Goal: Task Accomplishment & Management: Use online tool/utility

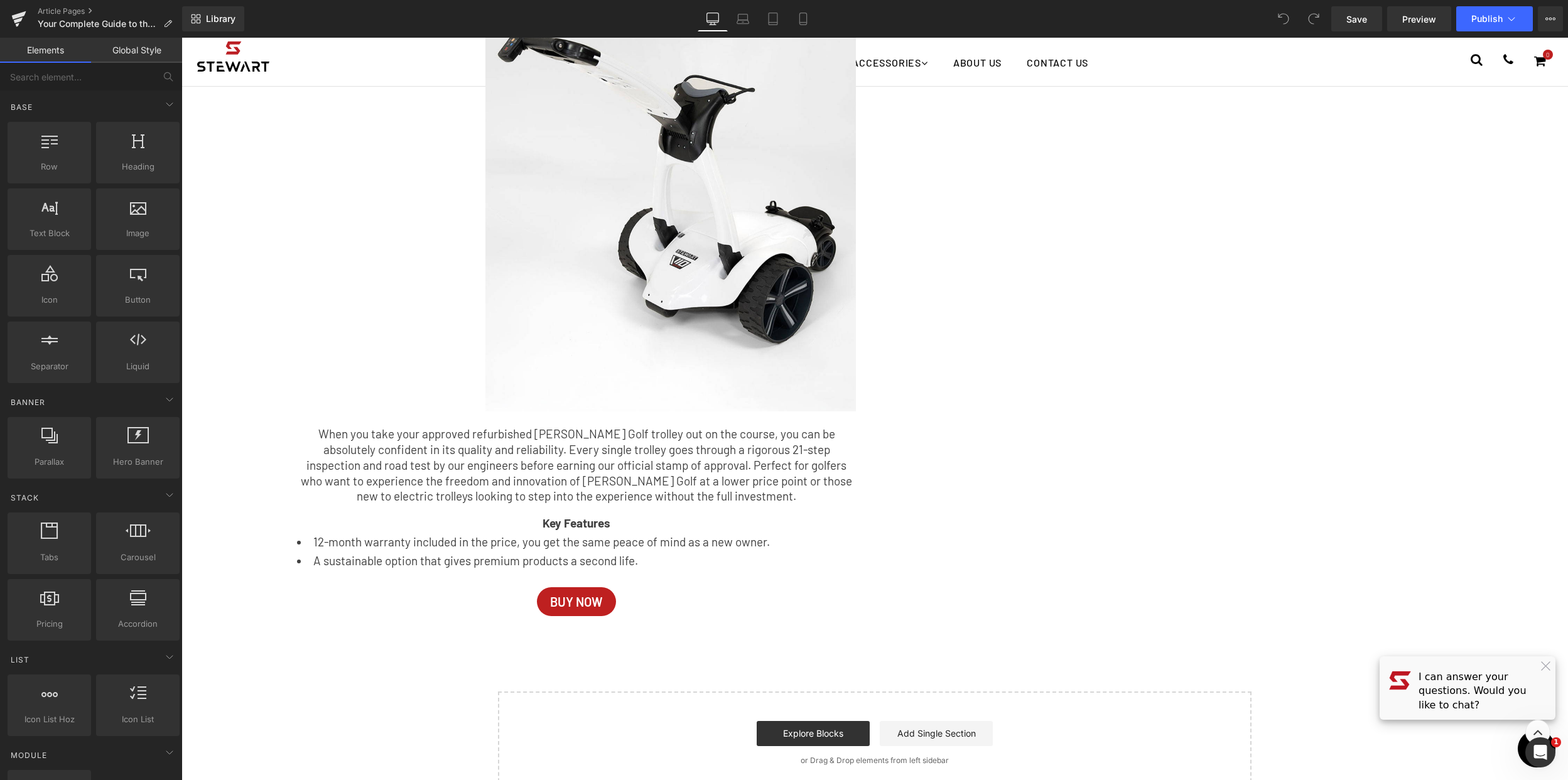
scroll to position [1815, 0]
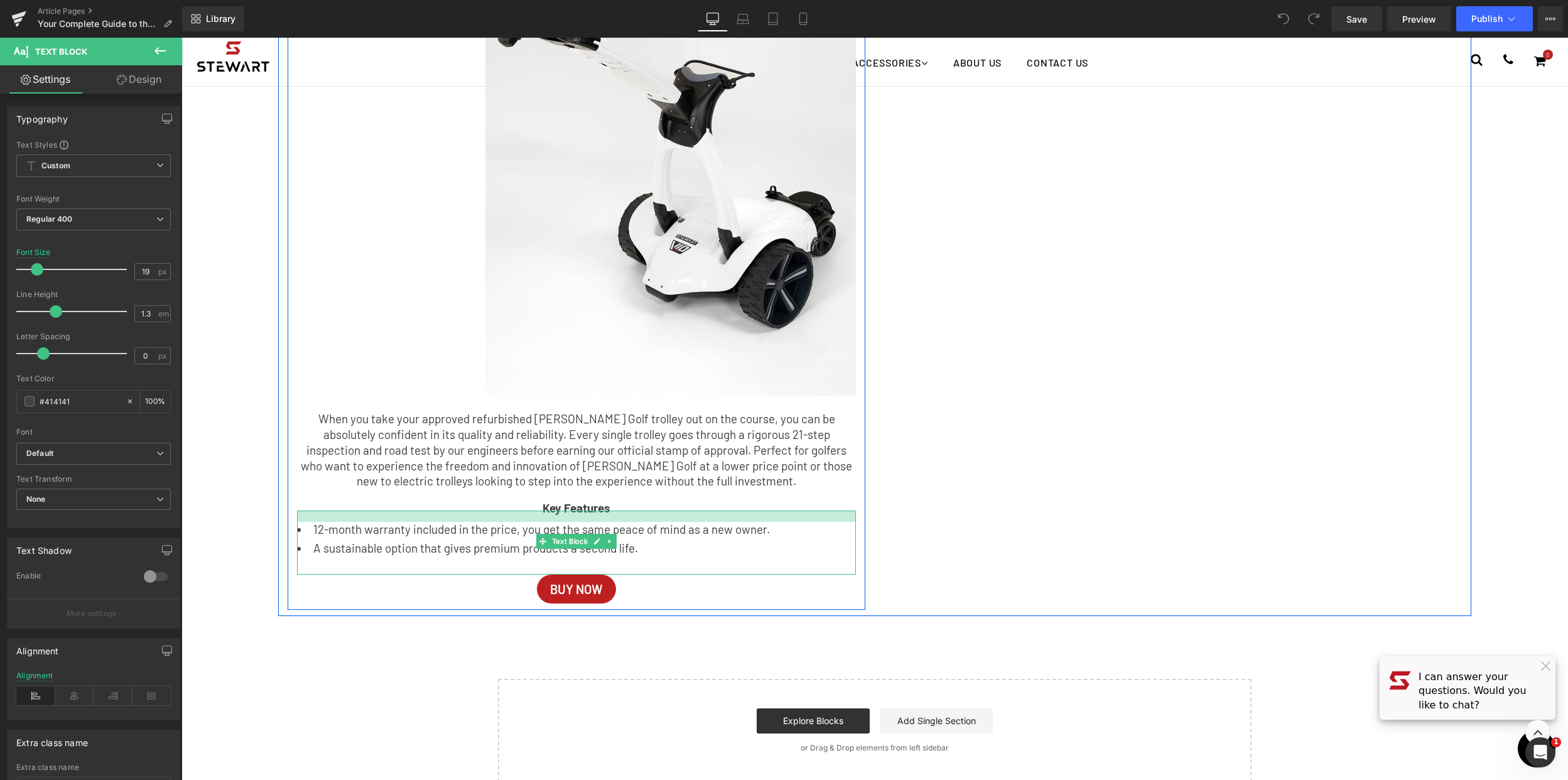
click at [643, 515] on div at bounding box center [576, 517] width 559 height 11
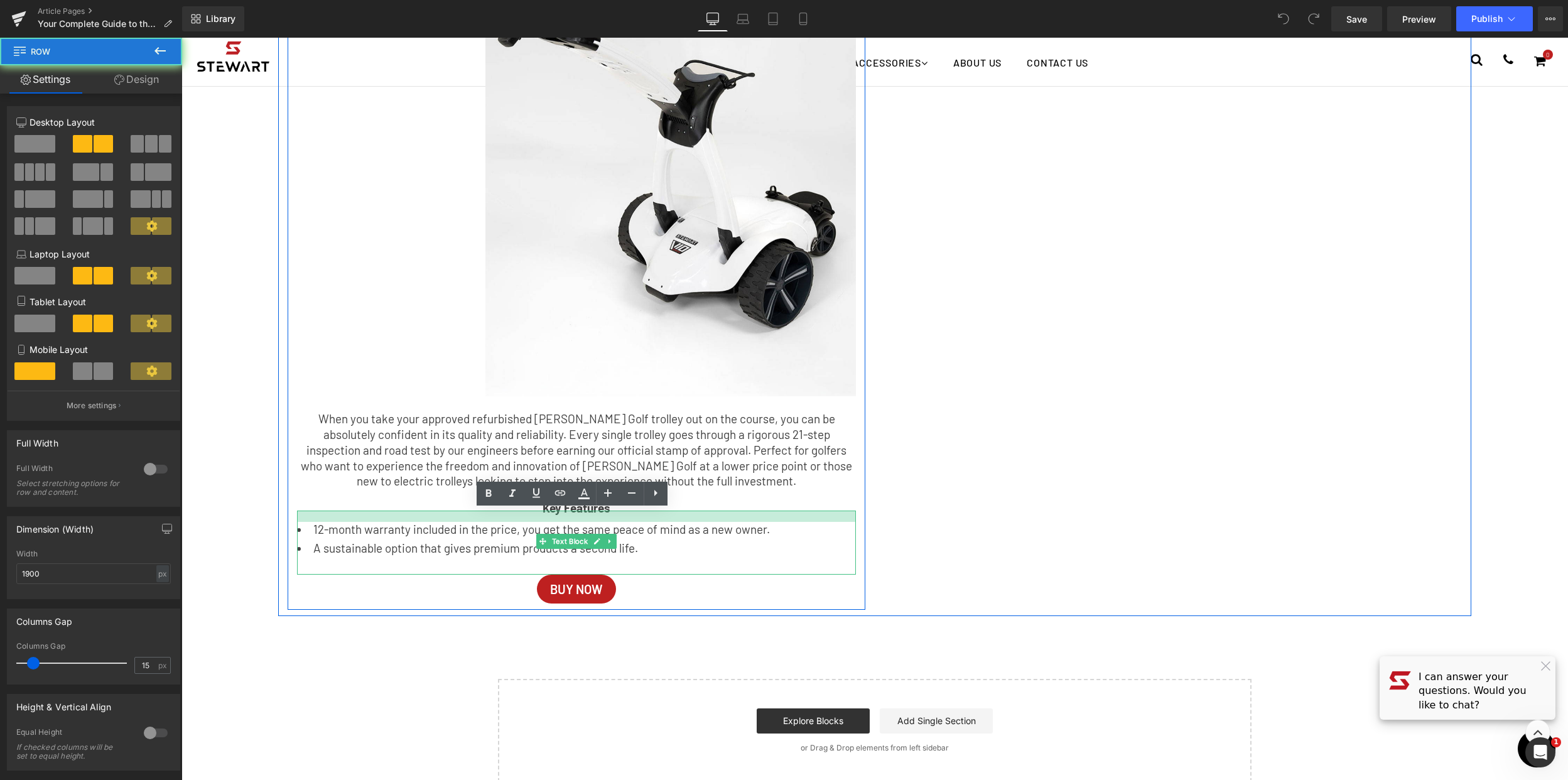
click at [1046, 471] on div "Approved Refurbished - Sustainable Performance Heading Image Image ‹ › [GEOGRAP…" at bounding box center [874, 241] width 1193 height 748
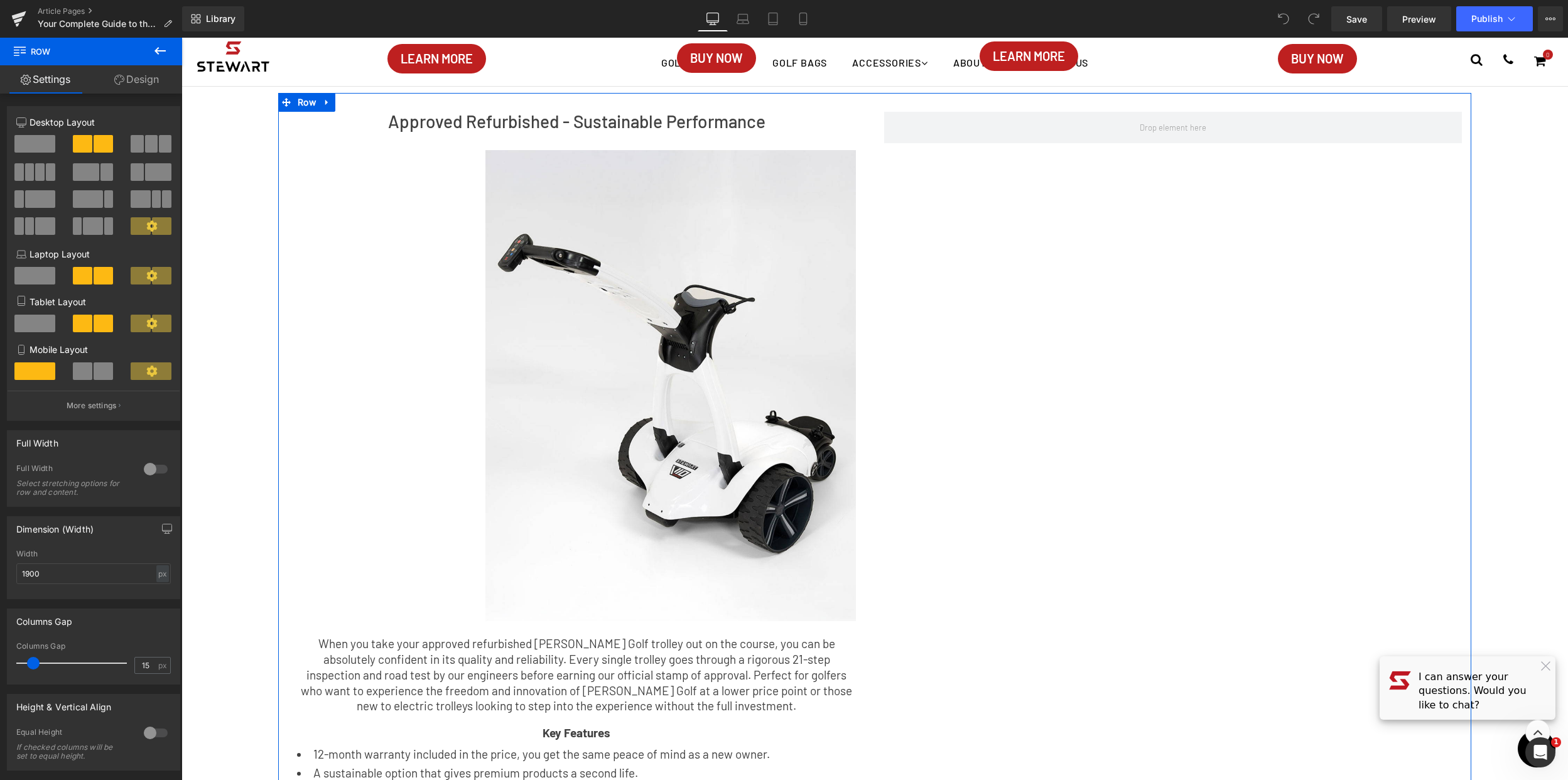
scroll to position [1702, 0]
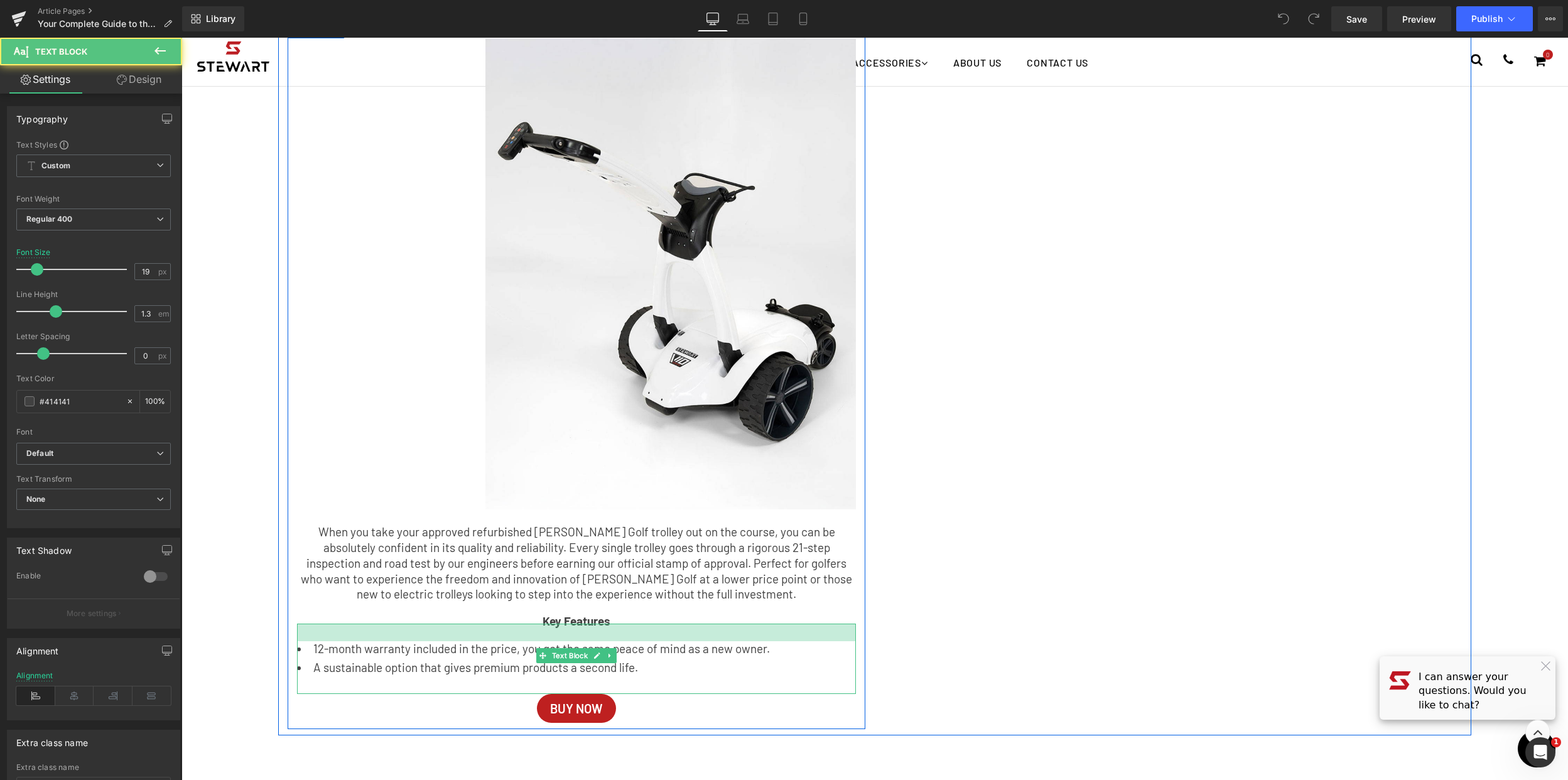
drag, startPoint x: 610, startPoint y: 627, endPoint x: 609, endPoint y: 633, distance: 6.1
click at [609, 633] on div at bounding box center [576, 632] width 559 height 18
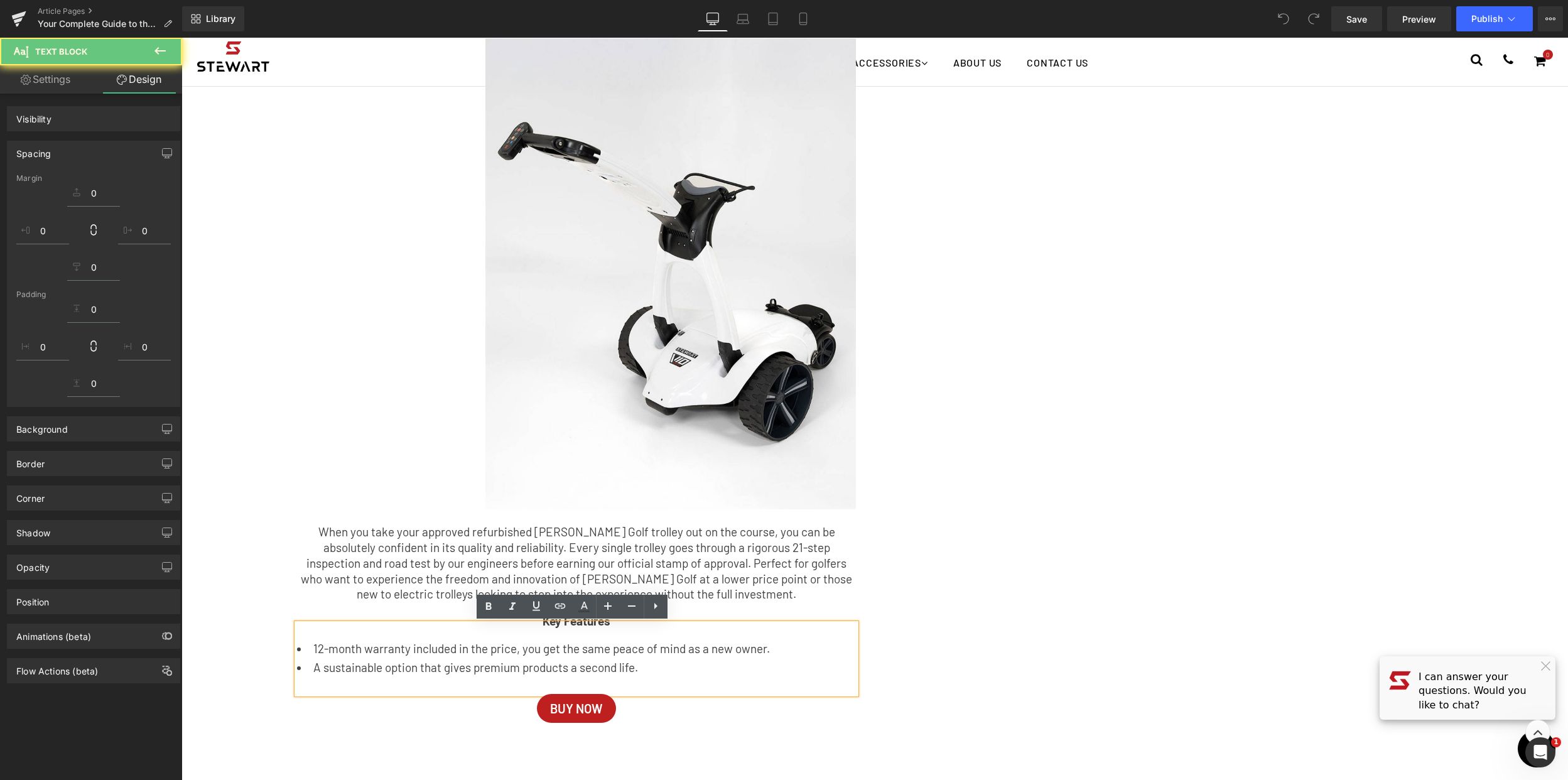
click at [1197, 553] on div "Approved Refurbished - Sustainable Performance Heading Image Image ‹ › [GEOGRAP…" at bounding box center [874, 359] width 1193 height 754
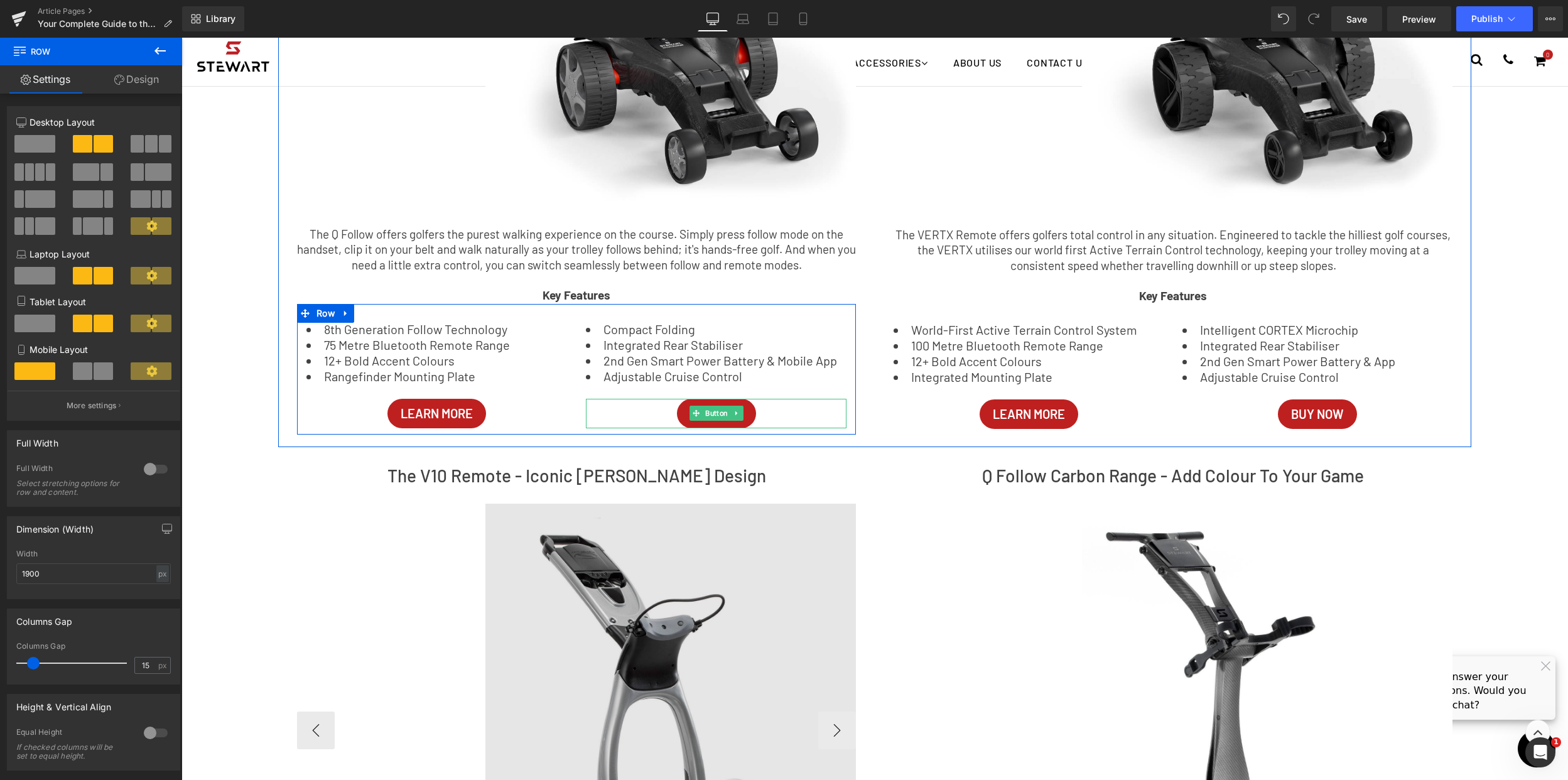
scroll to position [487, 0]
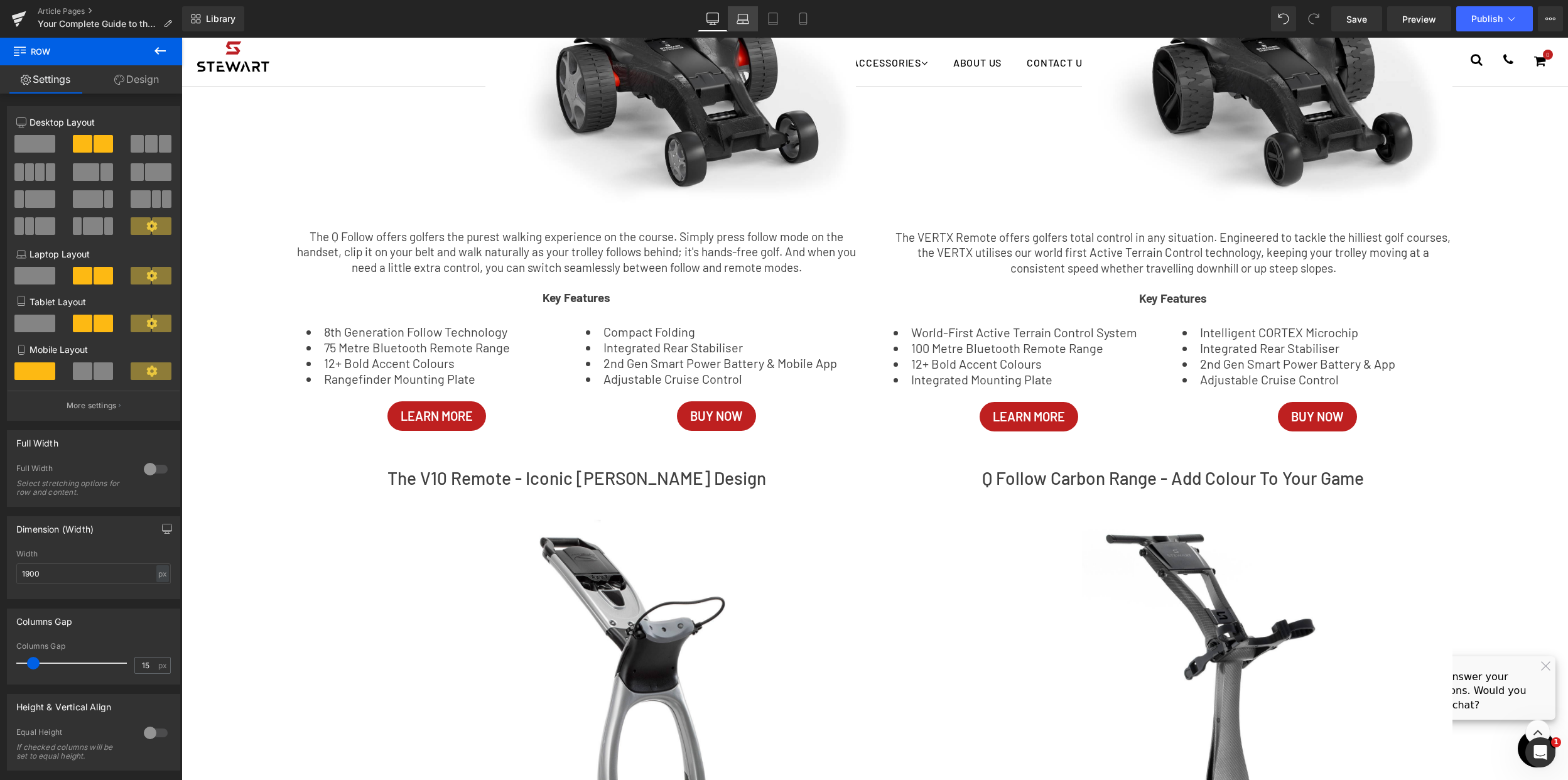
click at [751, 14] on link "Laptop" at bounding box center [743, 18] width 30 height 25
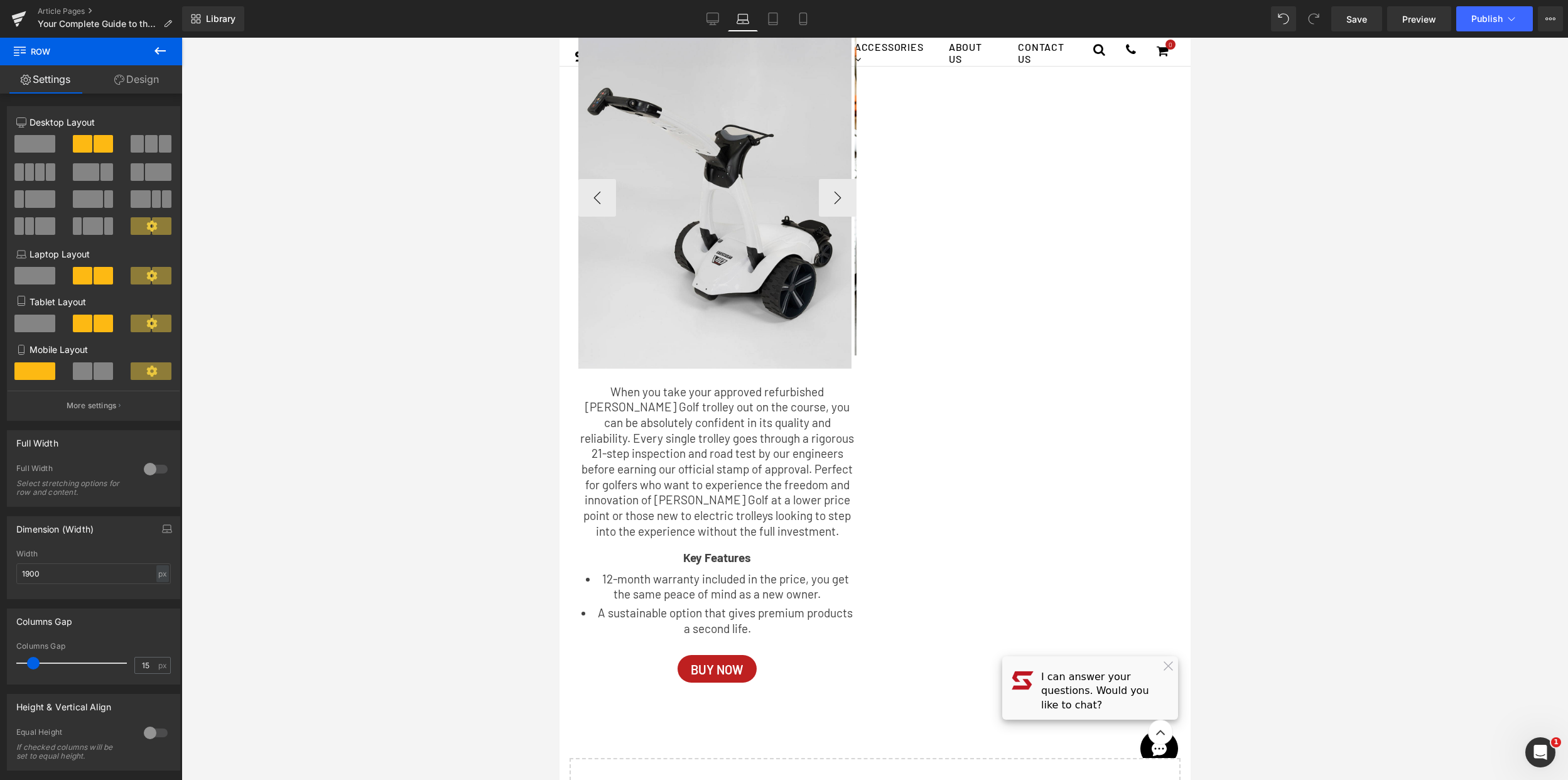
scroll to position [1735, 0]
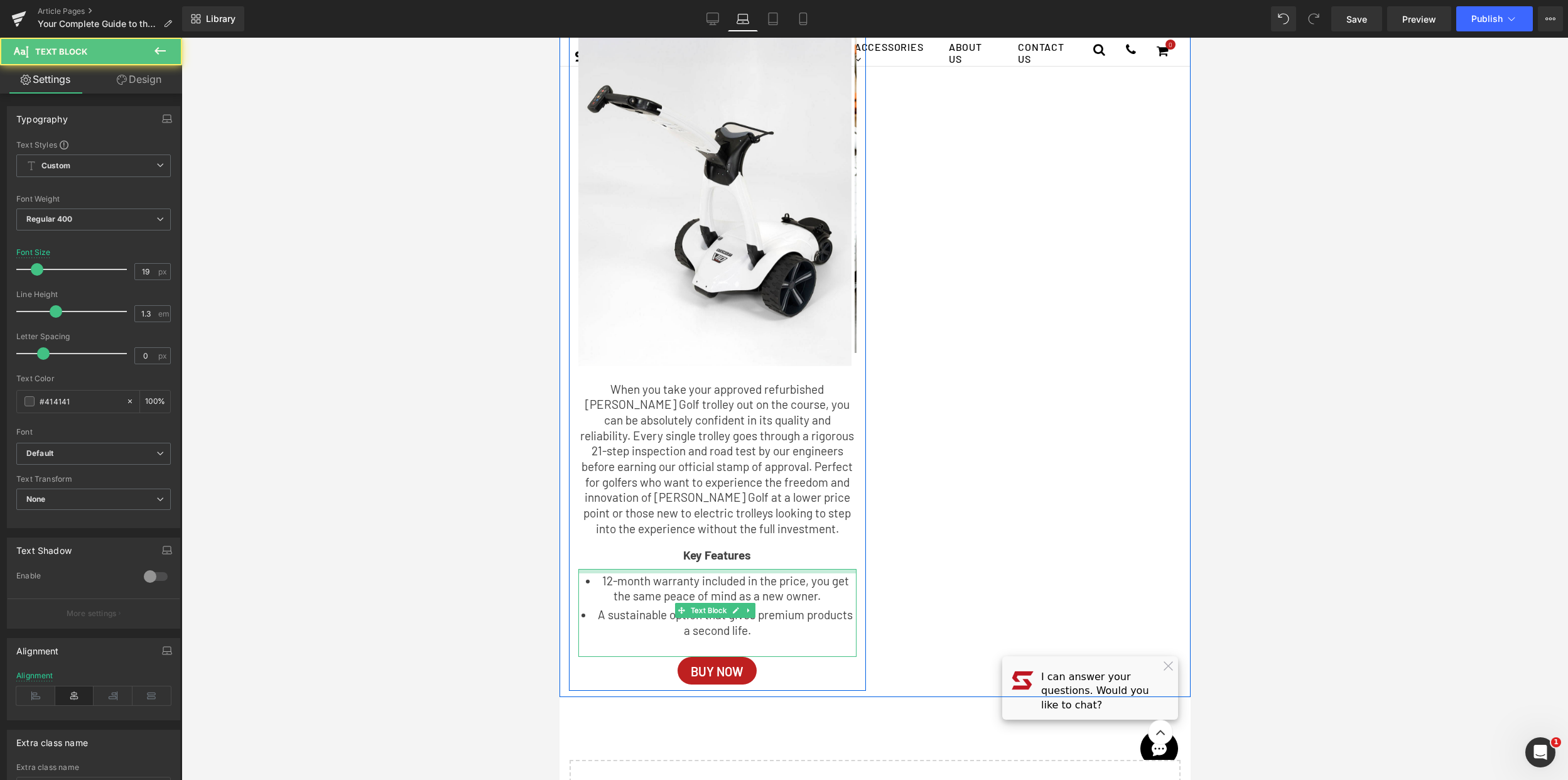
click at [783, 578] on div "12-month warranty included in the price, you get the same peace of mind as a ne…" at bounding box center [716, 613] width 278 height 88
click at [972, 522] on div "Approved Refurbished - Sustainable Performance Heading Image Image ‹ › [GEOGRAP…" at bounding box center [874, 323] width 631 height 750
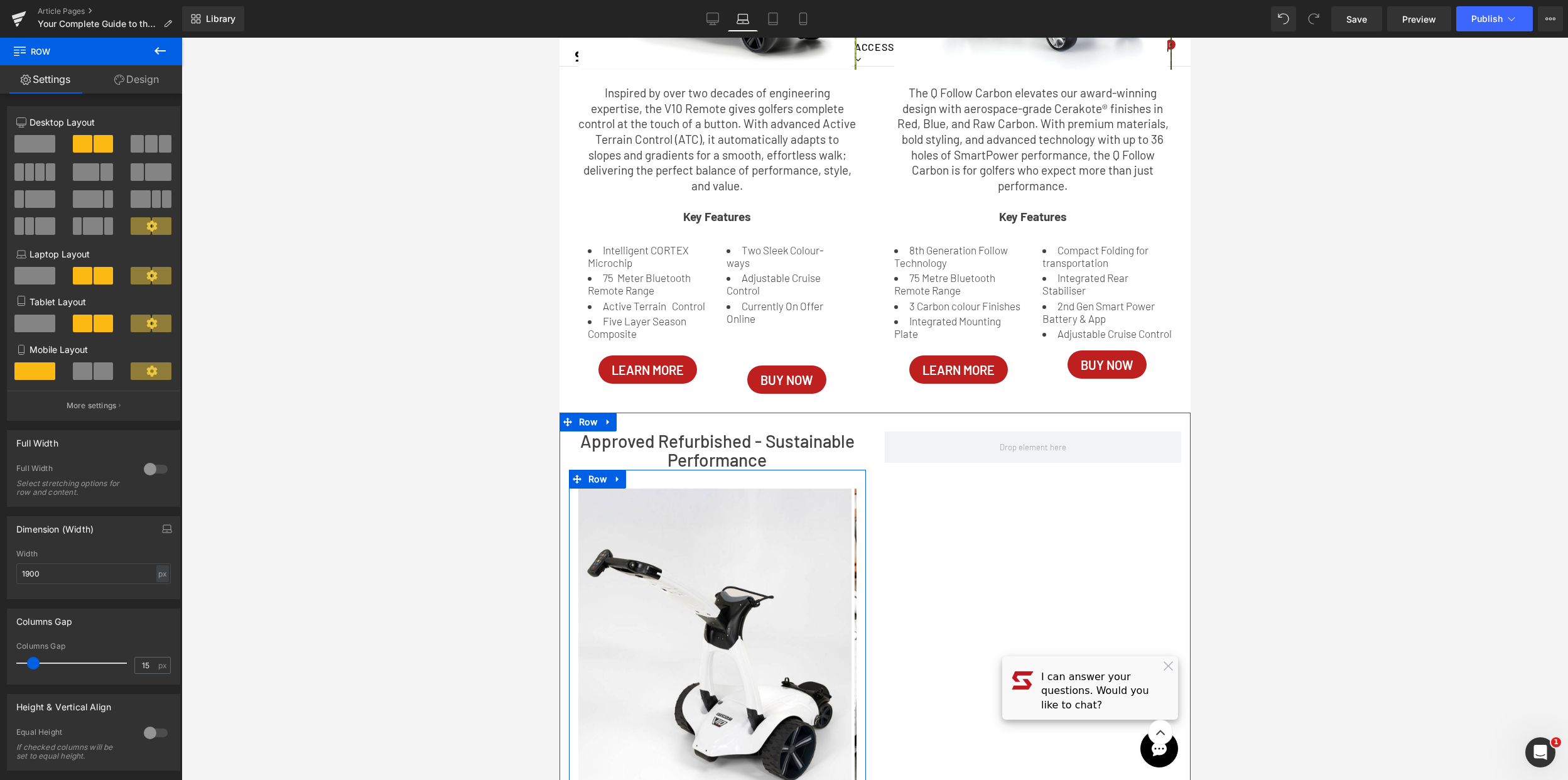
scroll to position [952, 0]
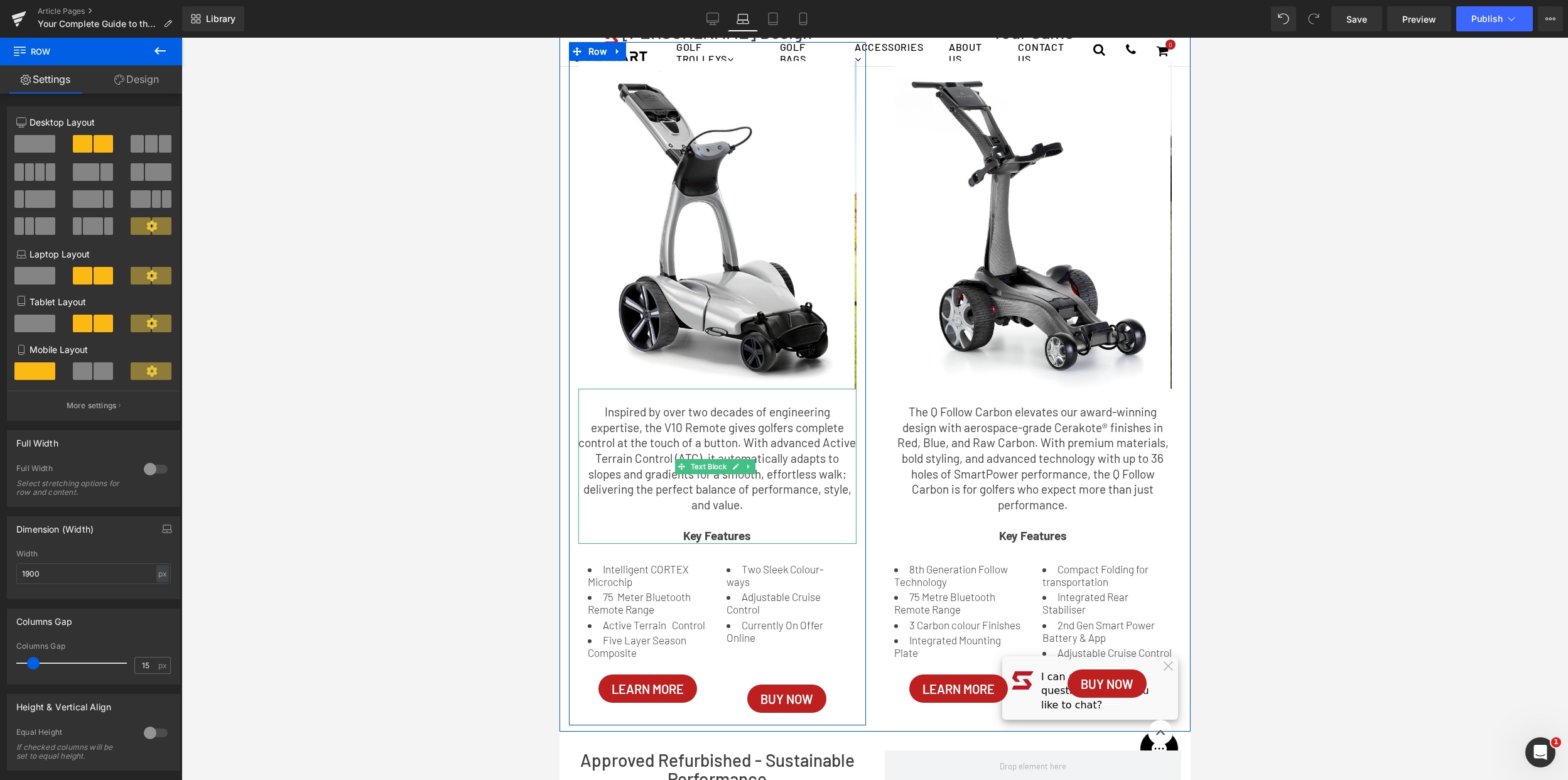
click at [773, 445] on p "Inspired by over two decades of engineering expertise, the V10 Remote gives gol…" at bounding box center [716, 459] width 278 height 109
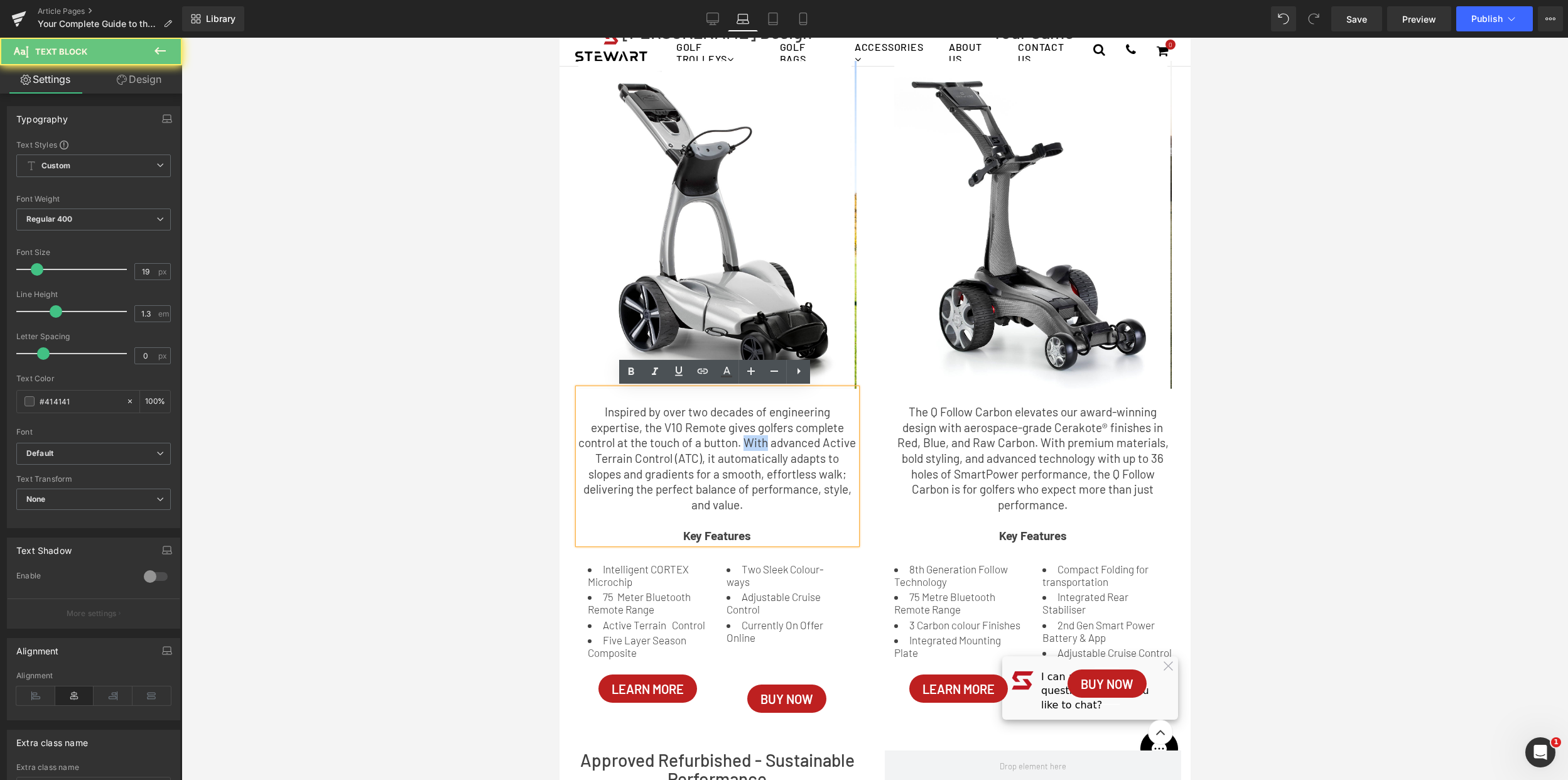
click at [773, 445] on p "Inspired by over two decades of engineering expertise, the V10 Remote gives gol…" at bounding box center [716, 459] width 278 height 109
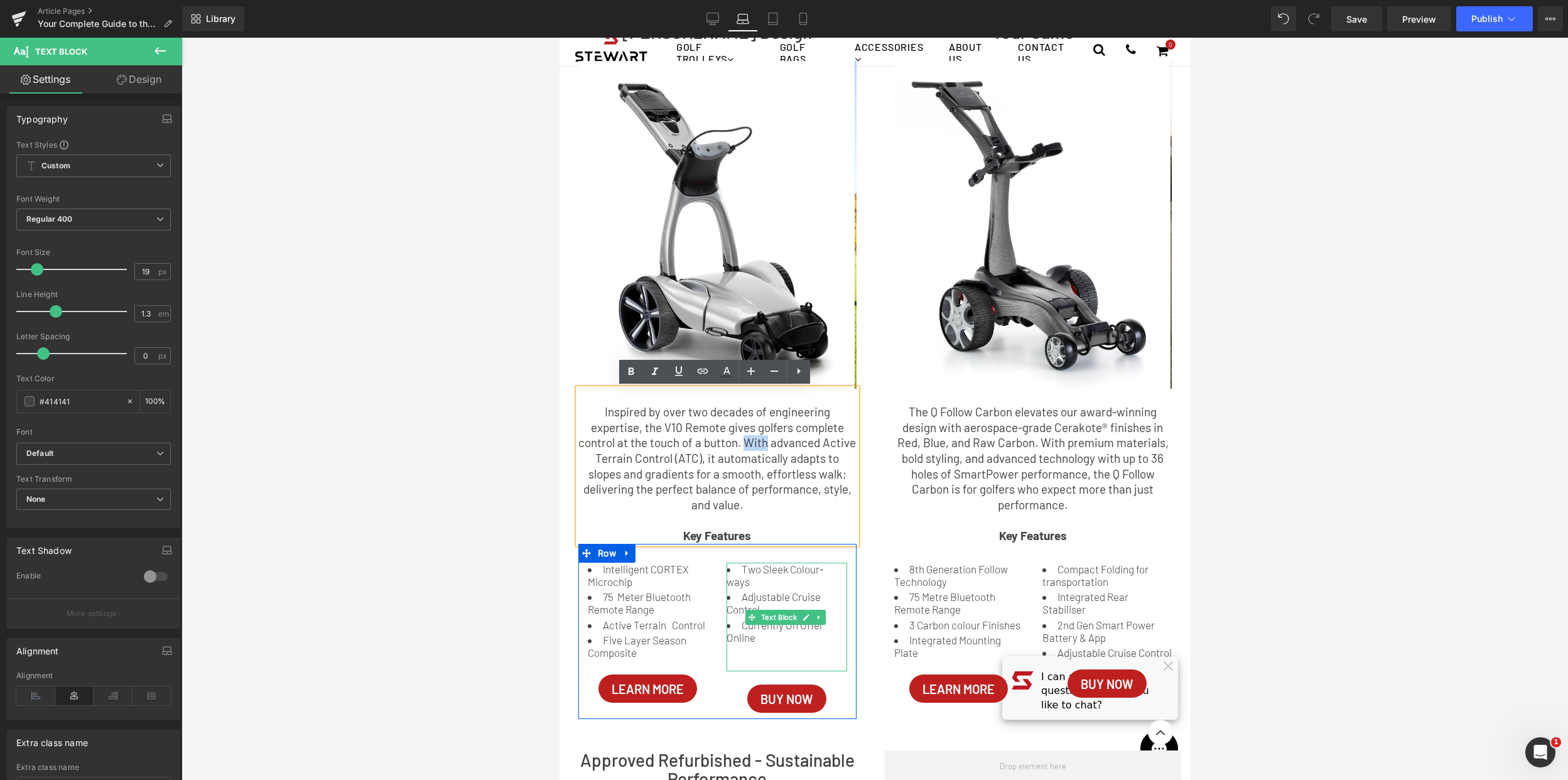
click at [766, 591] on li "Adjustable Cruise Control" at bounding box center [786, 603] width 120 height 25
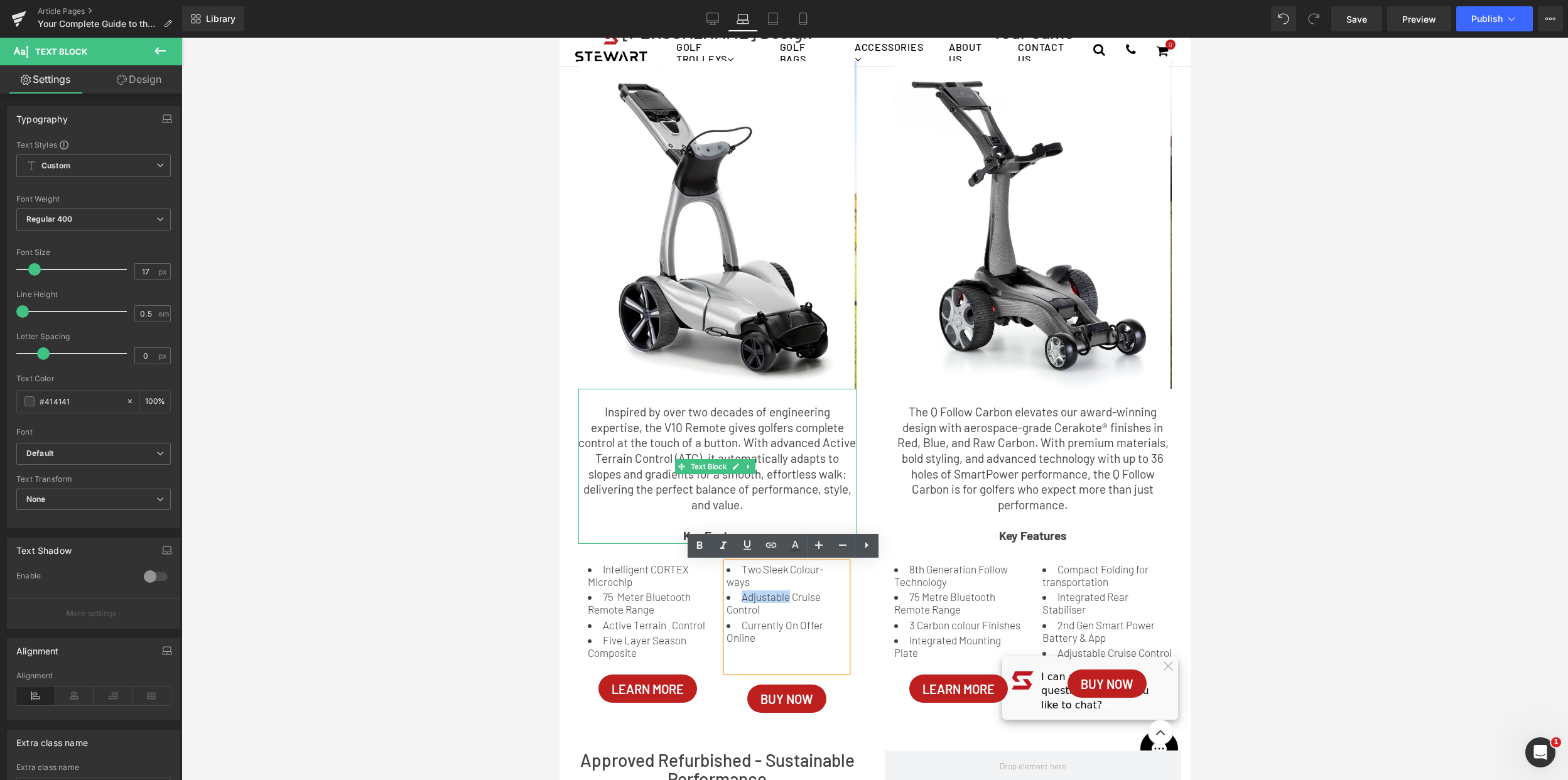
click at [811, 439] on p "Inspired by over two decades of engineering expertise, the V10 Remote gives gol…" at bounding box center [716, 459] width 278 height 109
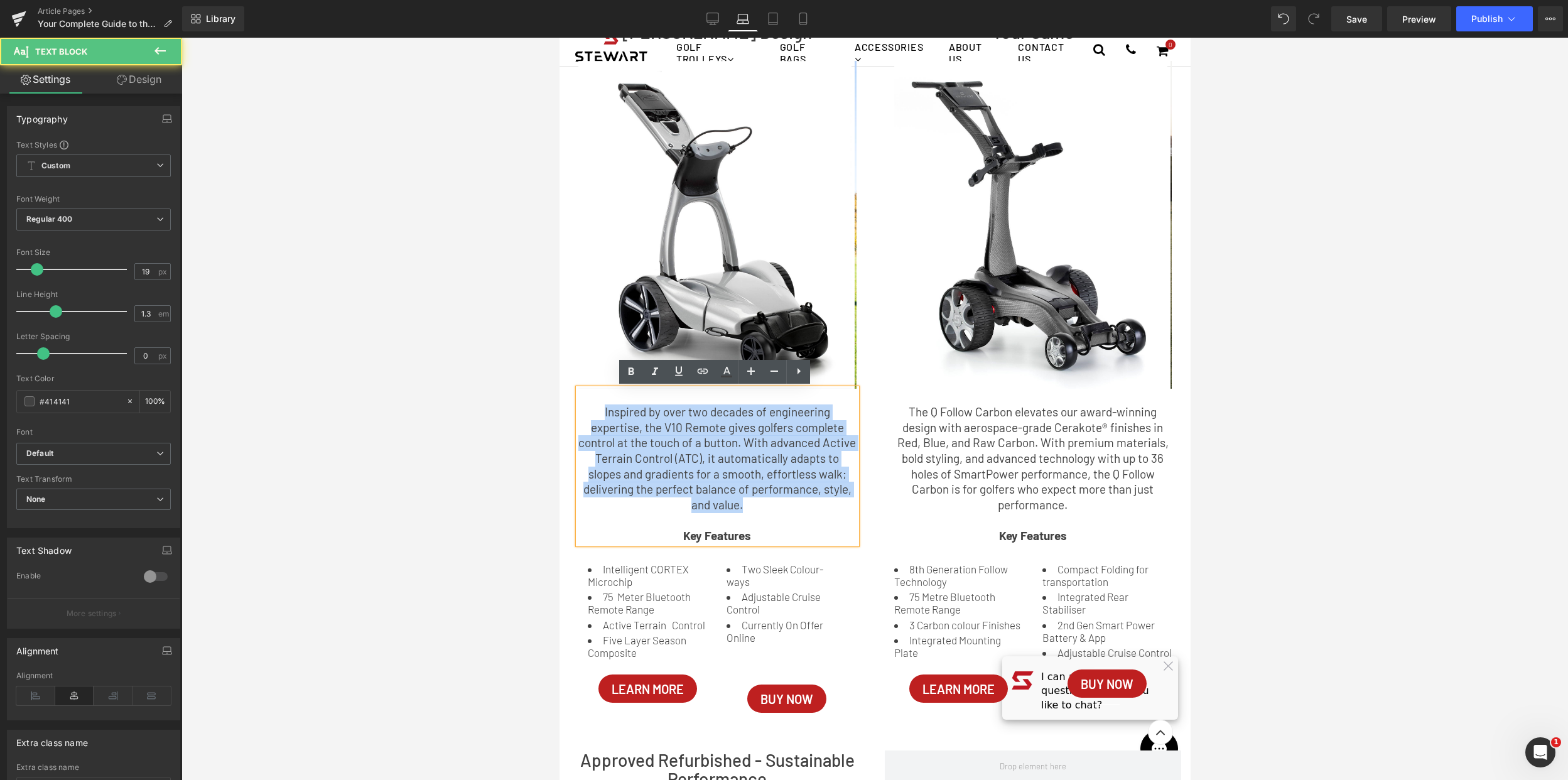
drag, startPoint x: 761, startPoint y: 502, endPoint x: 568, endPoint y: 408, distance: 214.7
click at [568, 408] on div "Image Image Image Image Image ‹ › [GEOGRAPHIC_DATA] Image Image ‹ ›" at bounding box center [716, 381] width 297 height 677
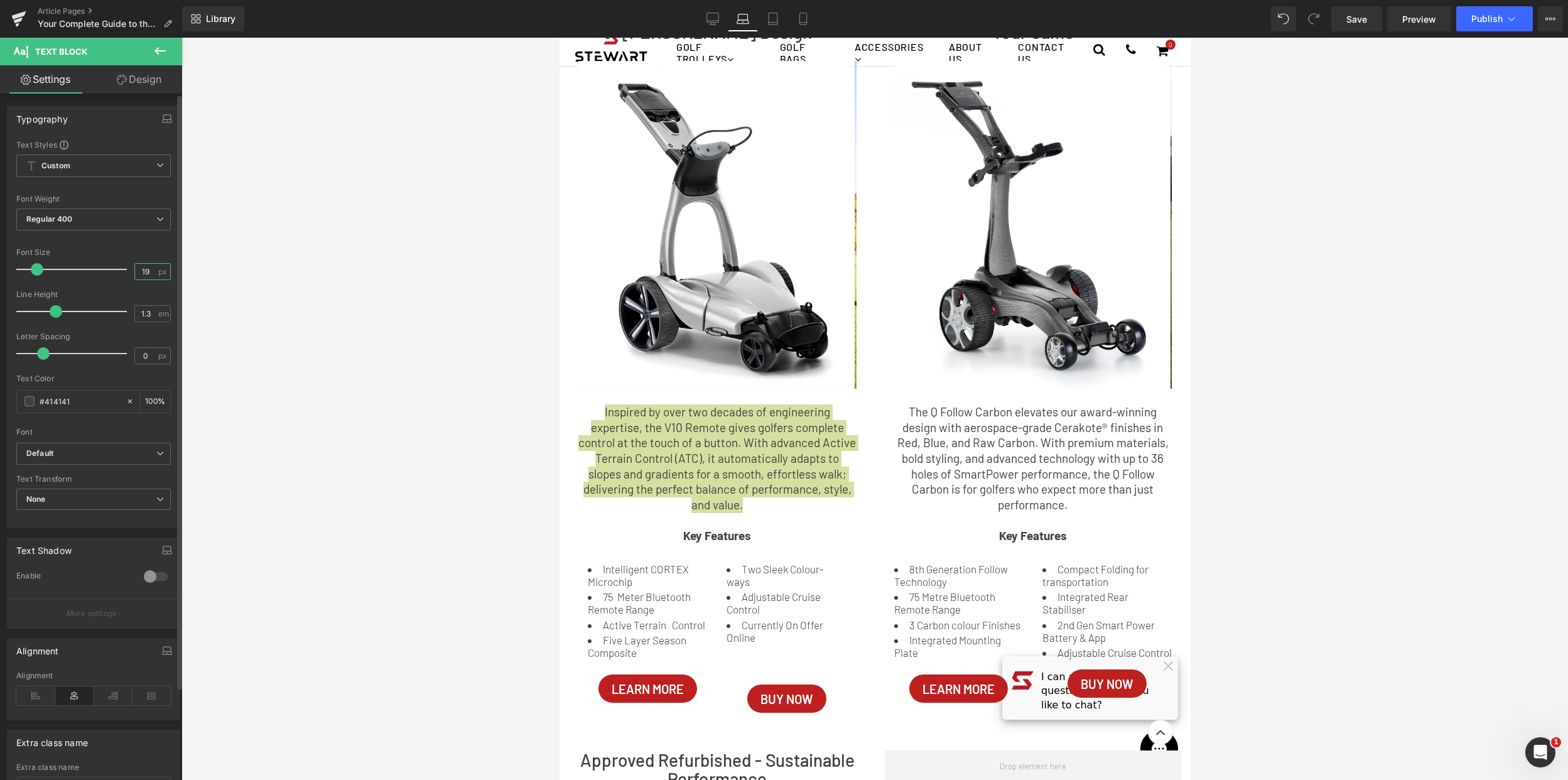
click at [152, 272] on input "19" at bounding box center [146, 271] width 22 height 16
type input "18"
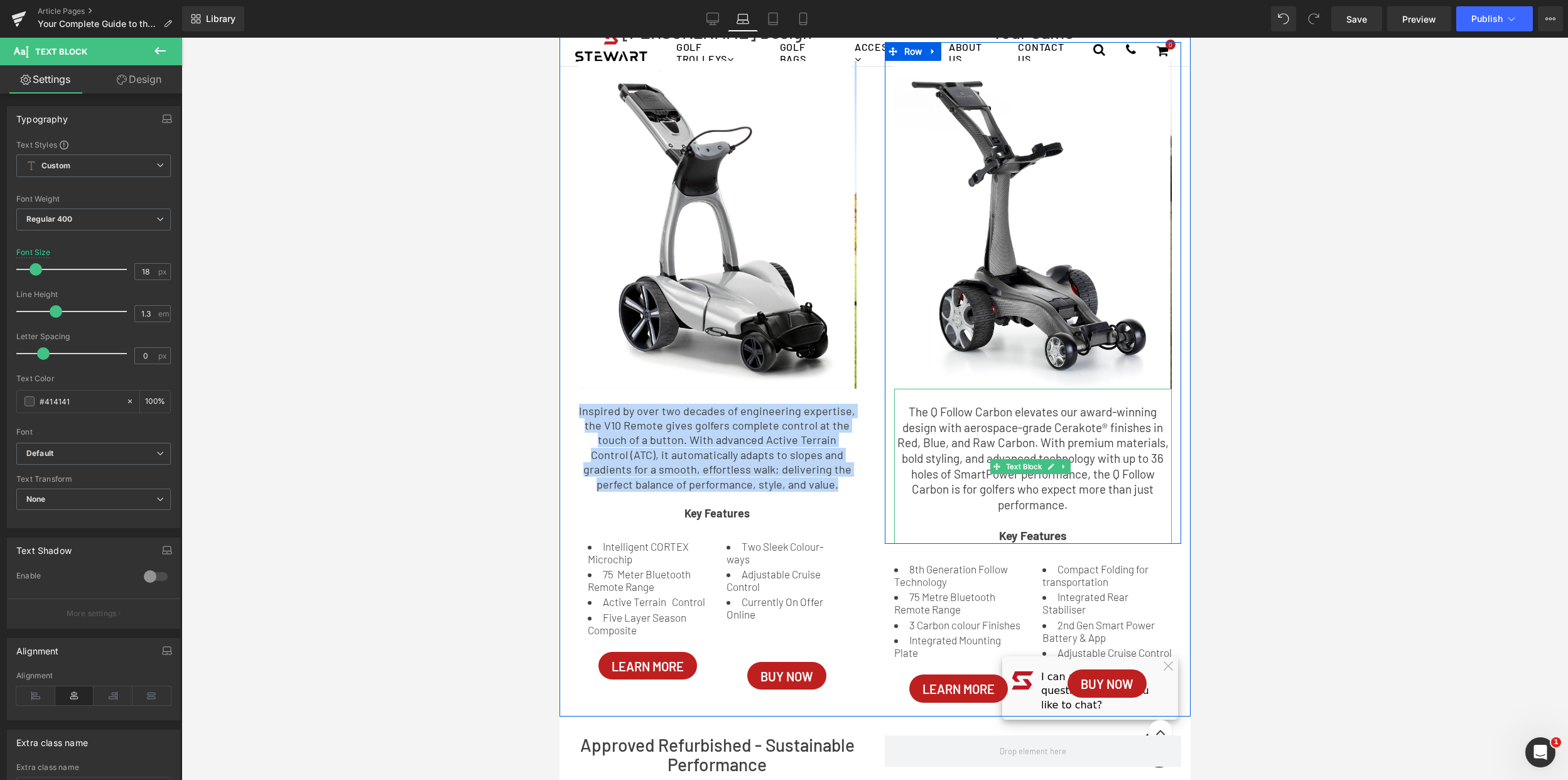
click at [1080, 500] on p "The Q Follow Carbon elevates our award-winning design with aerospace-grade Cera…" at bounding box center [1032, 459] width 278 height 109
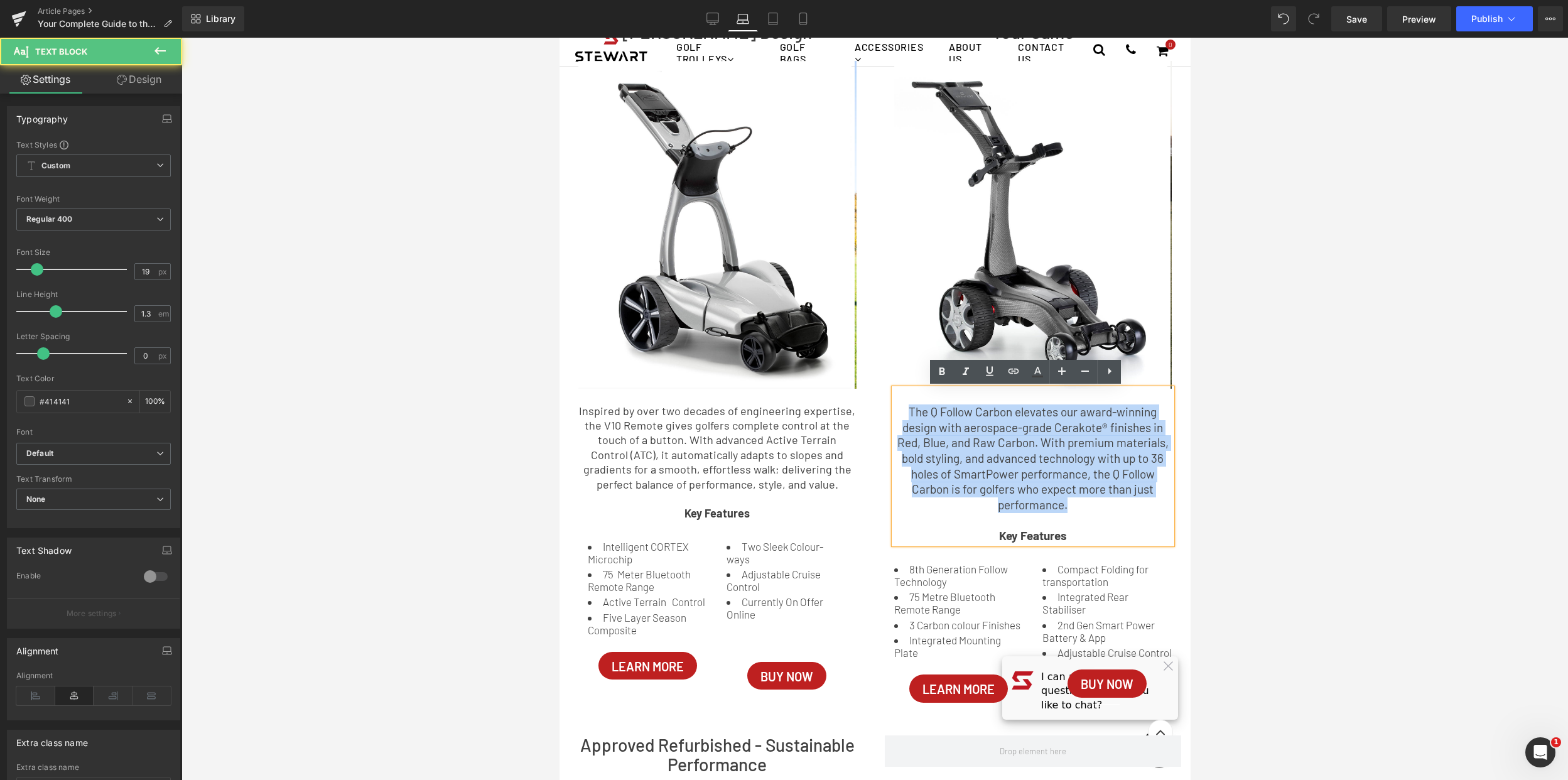
drag, startPoint x: 1065, startPoint y: 505, endPoint x: 871, endPoint y: 416, distance: 213.4
click at [875, 416] on div "Q Follow Carbon Range - Add Colour To Your Game Heading Image Image Image Image…" at bounding box center [1033, 356] width 316 height 707
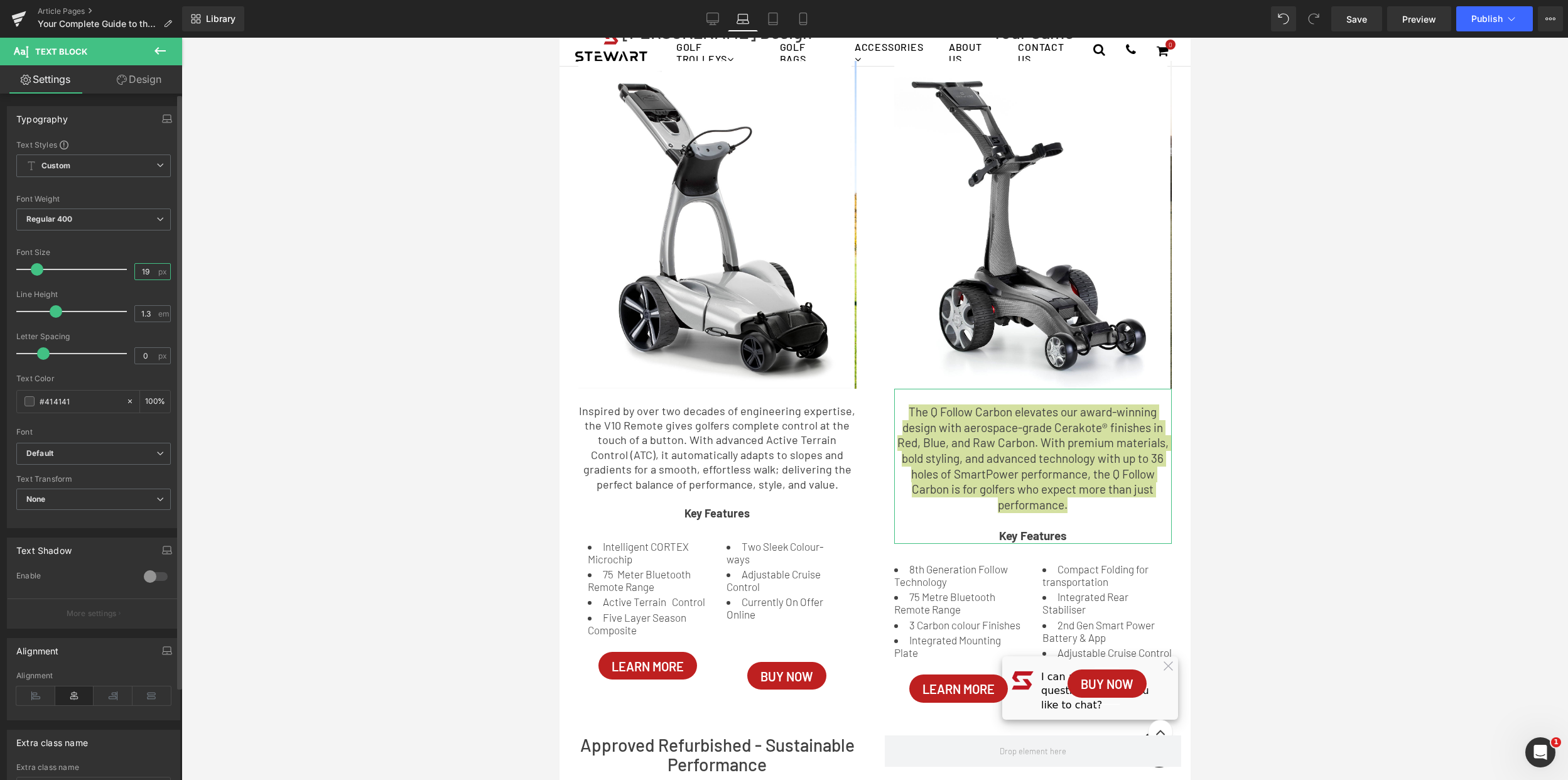
click at [152, 274] on input "19" at bounding box center [146, 271] width 22 height 16
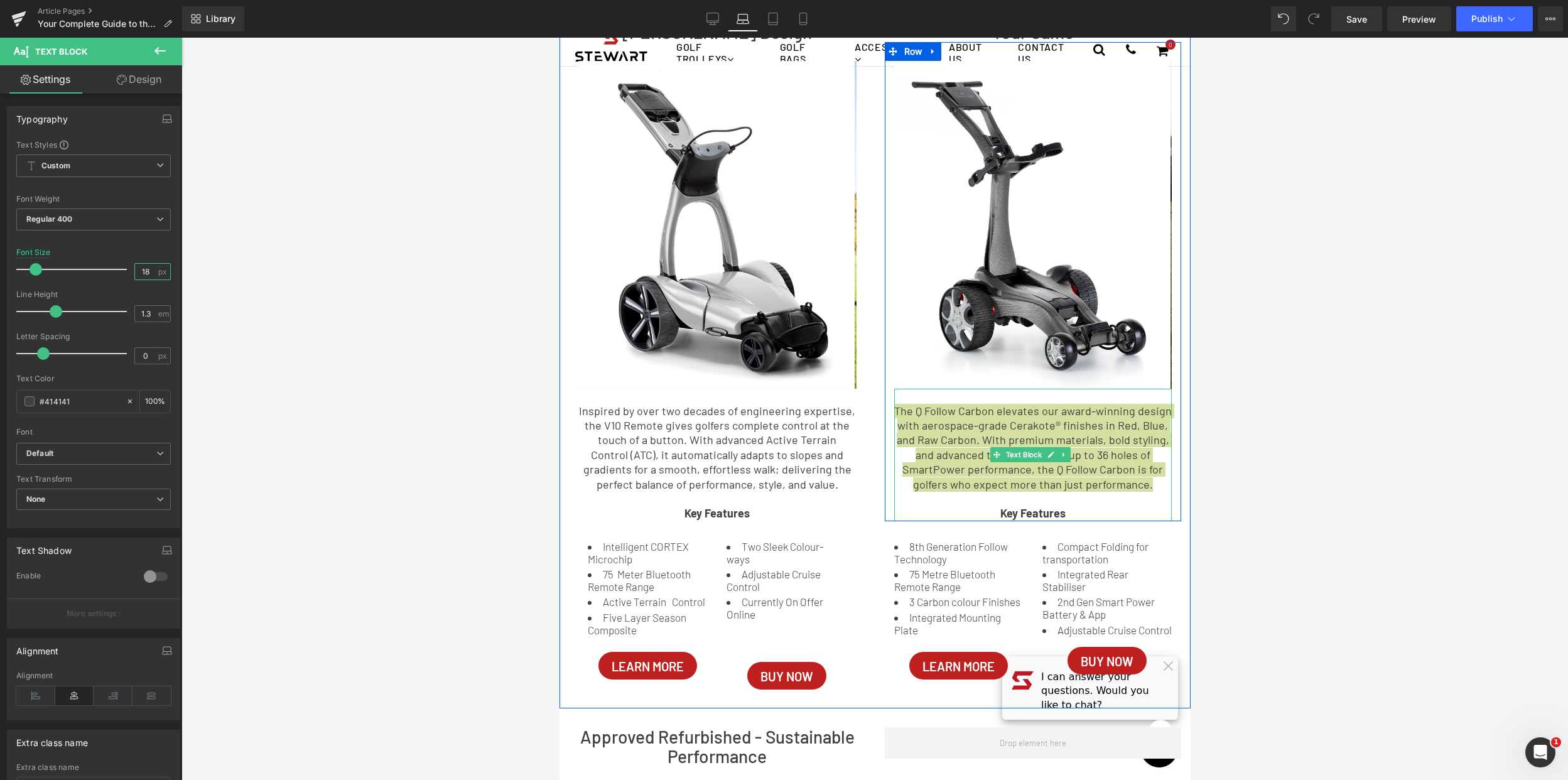
type input "18"
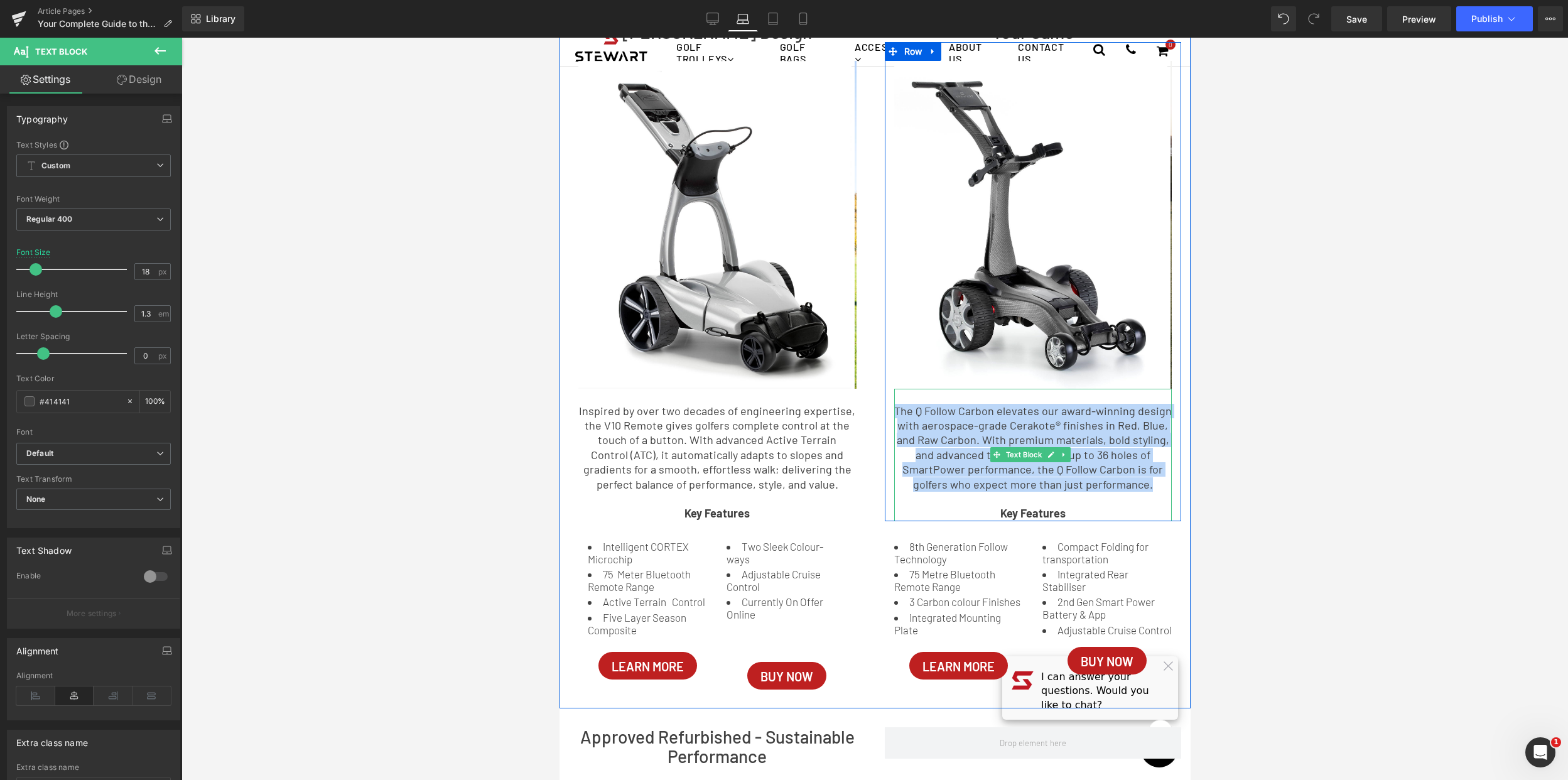
click at [1071, 438] on p "The Q Follow Carbon elevates our award-winning design with aerospace-grade Cera…" at bounding box center [1032, 447] width 278 height 88
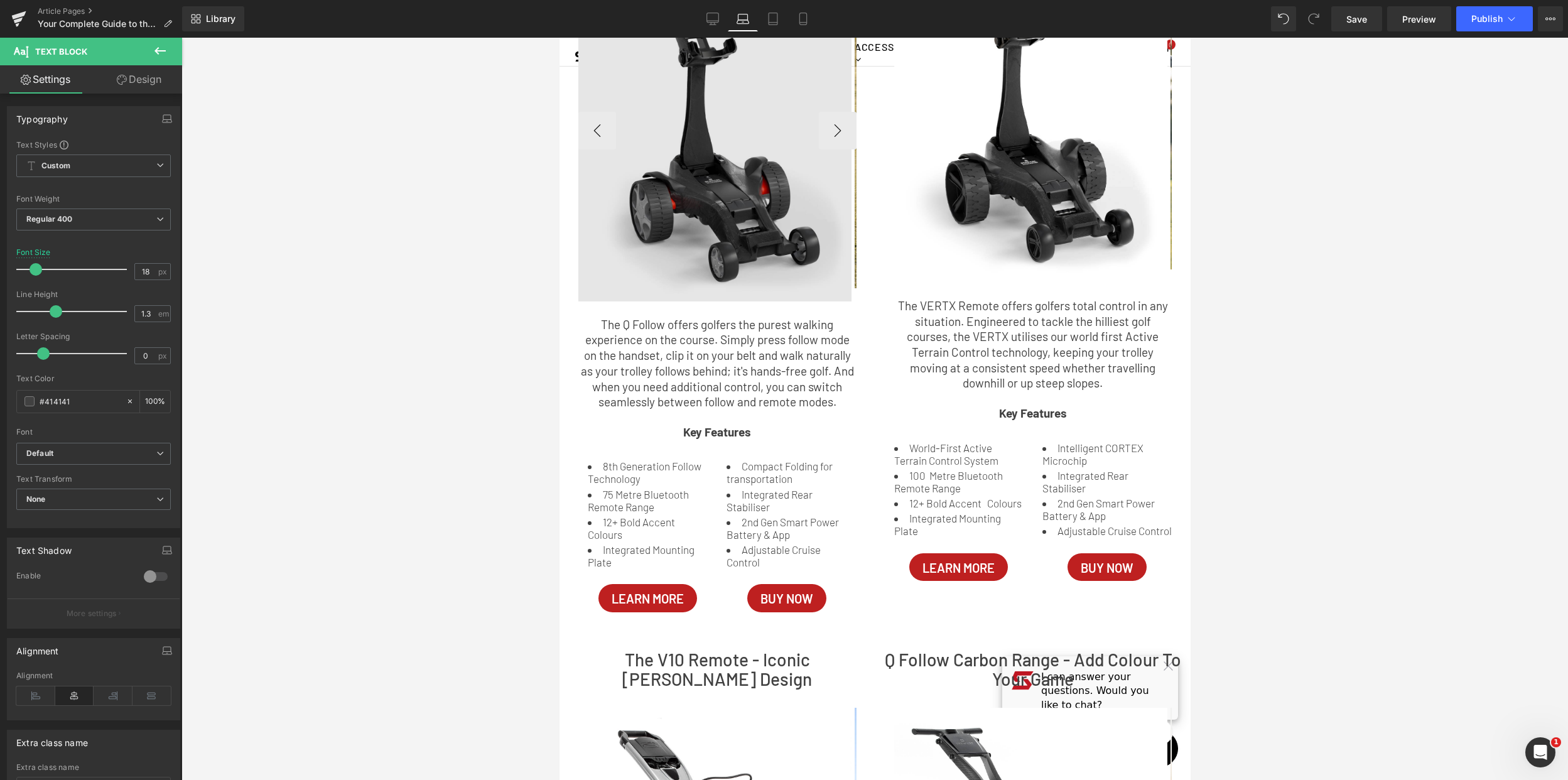
scroll to position [263, 0]
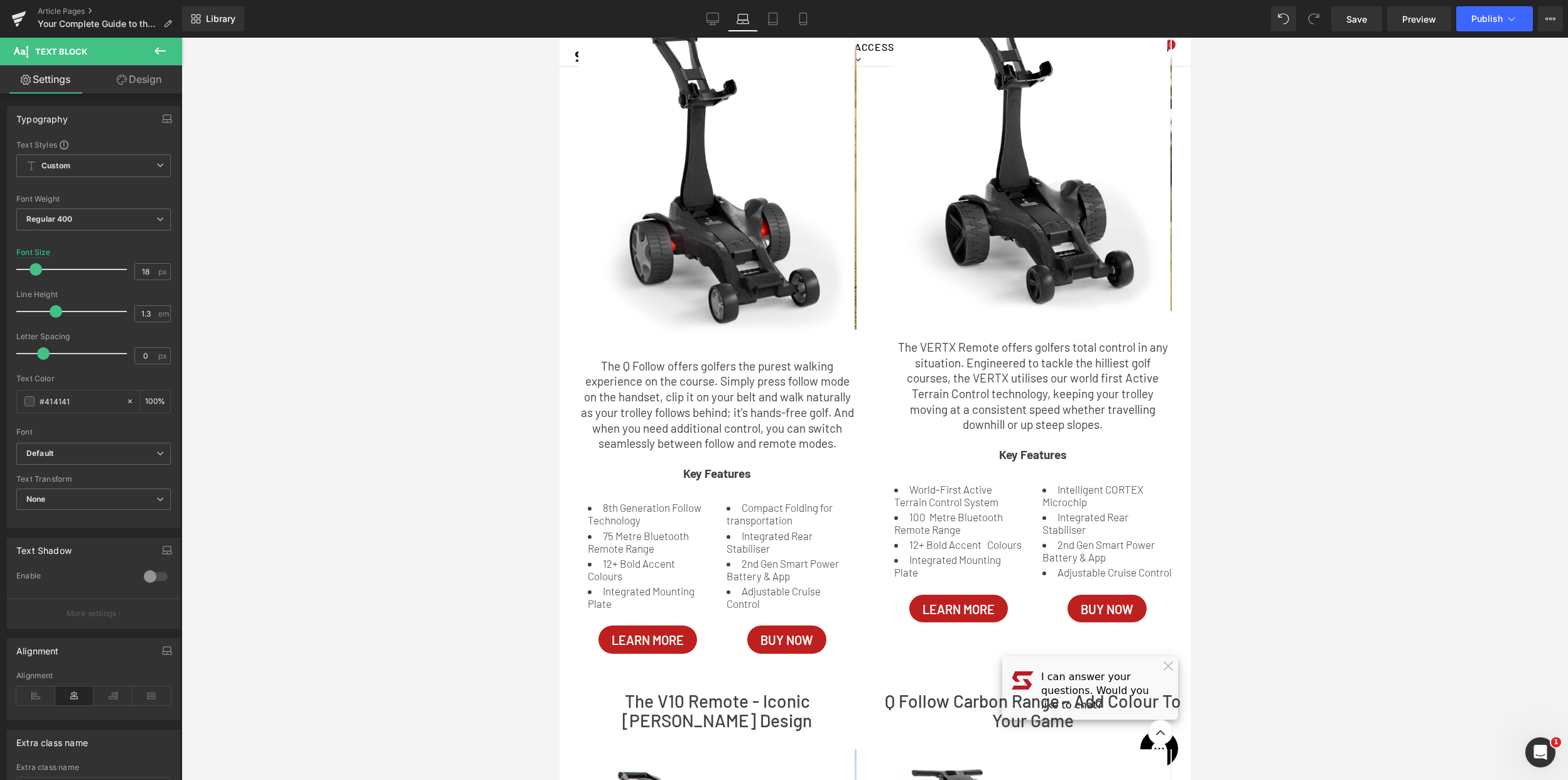
click at [799, 411] on p "The Q Follow offers golfers the purest walking experience on the course. Simply…" at bounding box center [716, 405] width 278 height 93
drag, startPoint x: 799, startPoint y: 411, endPoint x: 825, endPoint y: 445, distance: 42.8
click at [799, 411] on p "The Q Follow offers golfers the purest walking experience on the course. Simply…" at bounding box center [716, 405] width 278 height 93
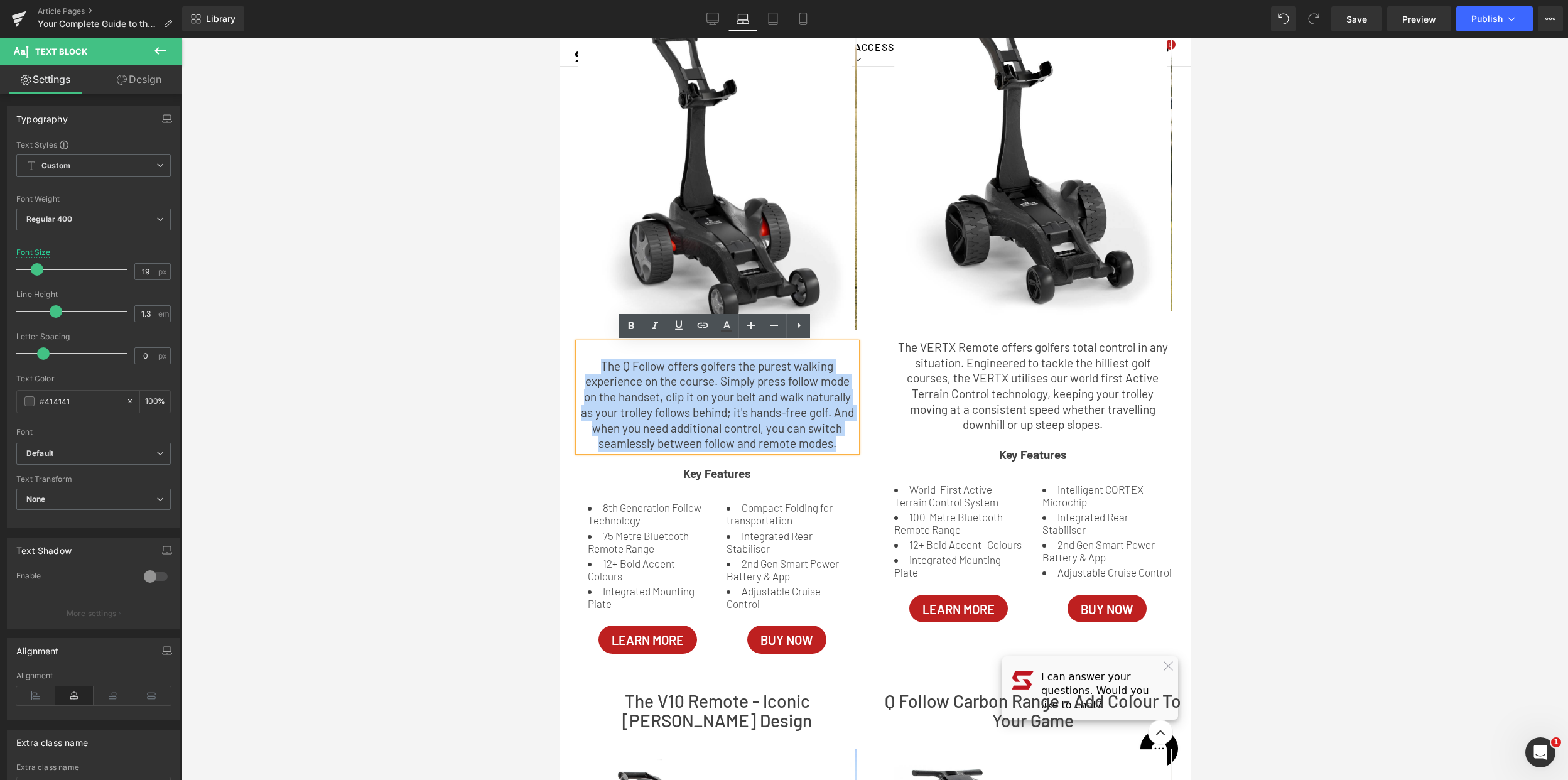
drag, startPoint x: 834, startPoint y: 443, endPoint x: 588, endPoint y: 361, distance: 259.3
click at [588, 361] on p "The Q Follow offers golfers the purest walking experience on the course. Simply…" at bounding box center [716, 405] width 278 height 93
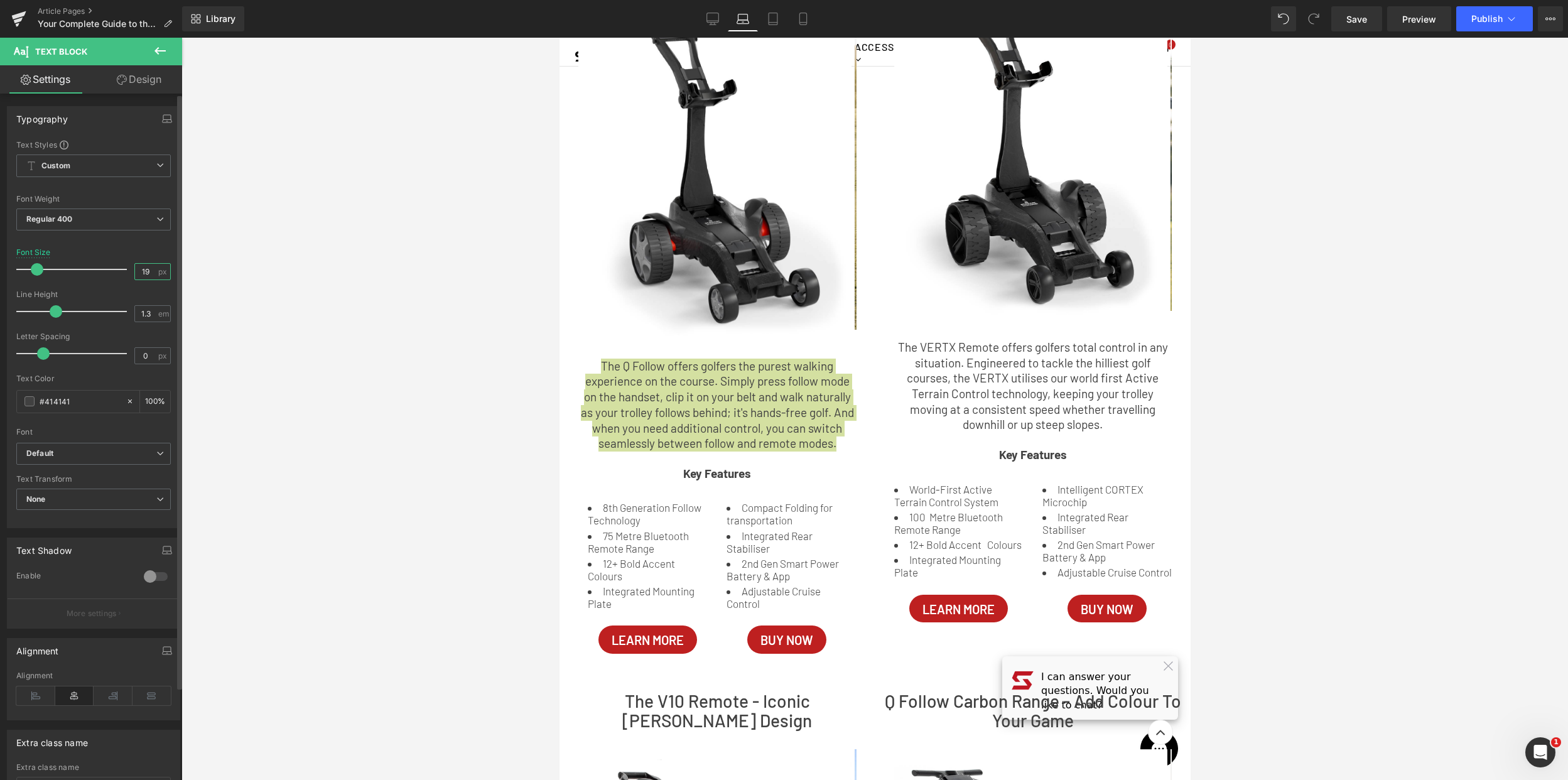
click at [143, 270] on input "19" at bounding box center [146, 271] width 22 height 16
type input "18"
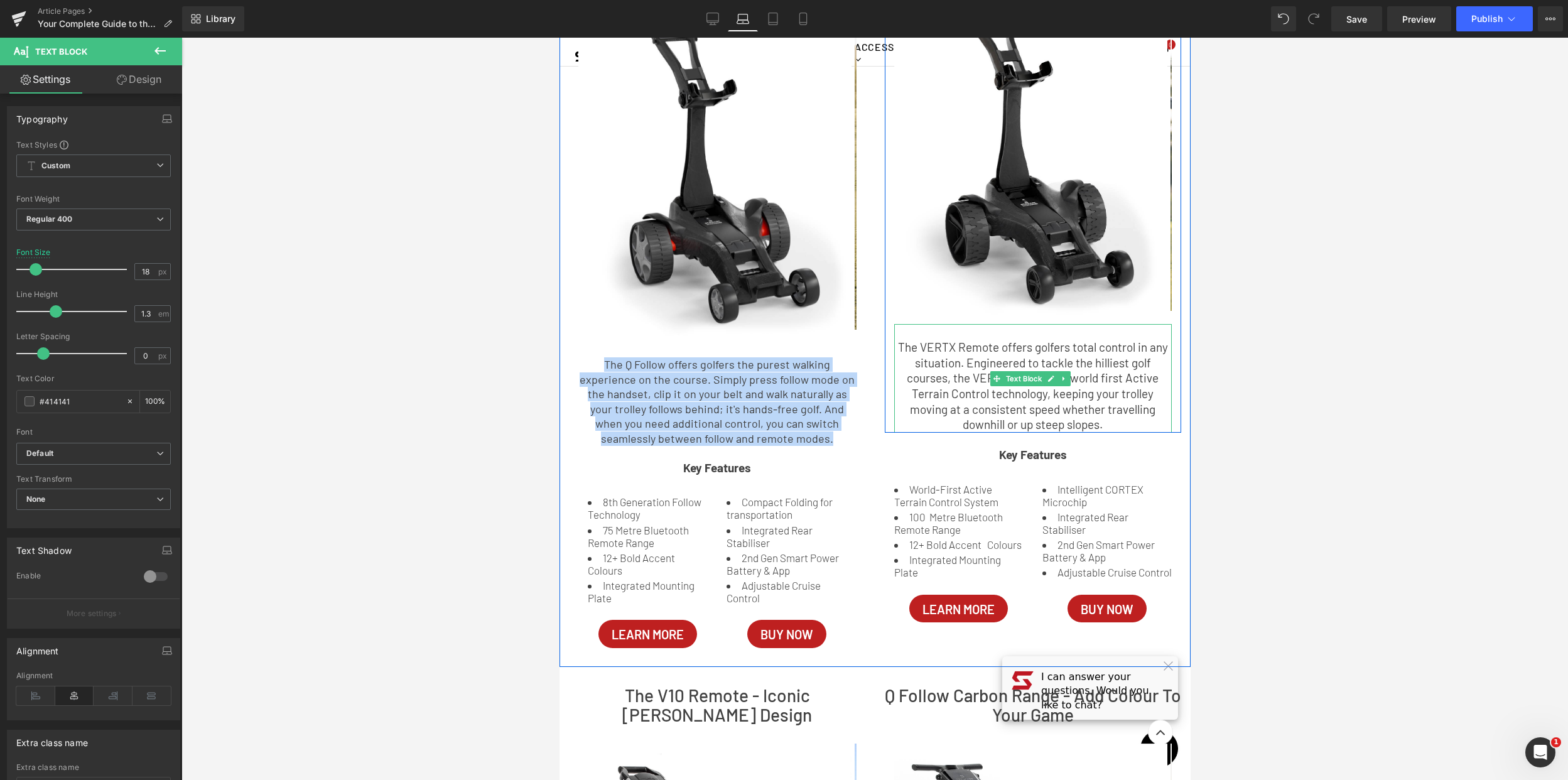
click at [1097, 418] on p "The VERTX Remote offers golfers total control in any situation. Engineered to t…" at bounding box center [1032, 386] width 278 height 93
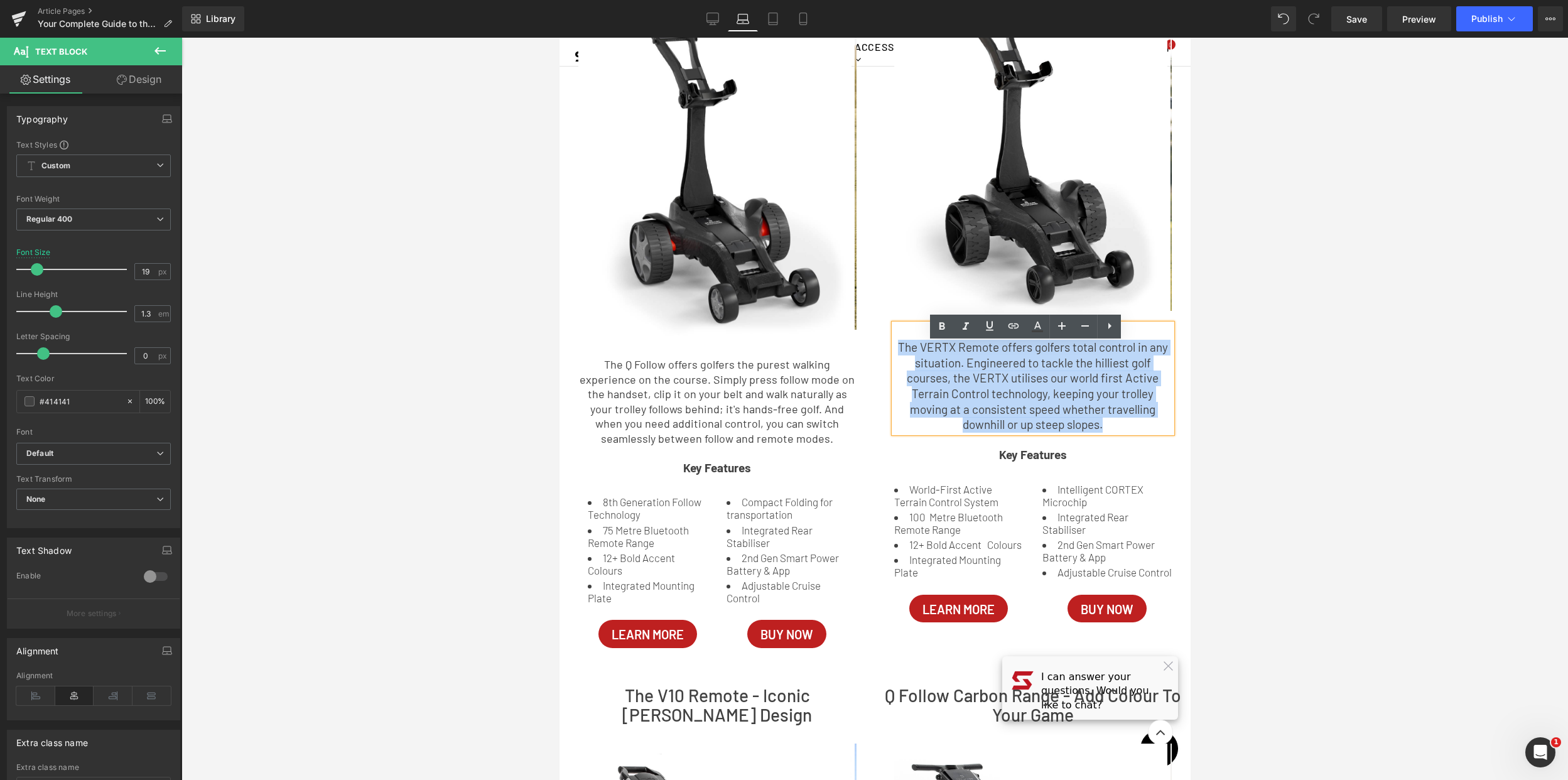
drag, startPoint x: 1100, startPoint y: 447, endPoint x: 840, endPoint y: 361, distance: 273.9
click at [840, 361] on div "Q Follow - The Ultimate Hands-Free Experience Heading Image Image Image Image ‹…" at bounding box center [874, 296] width 631 height 742
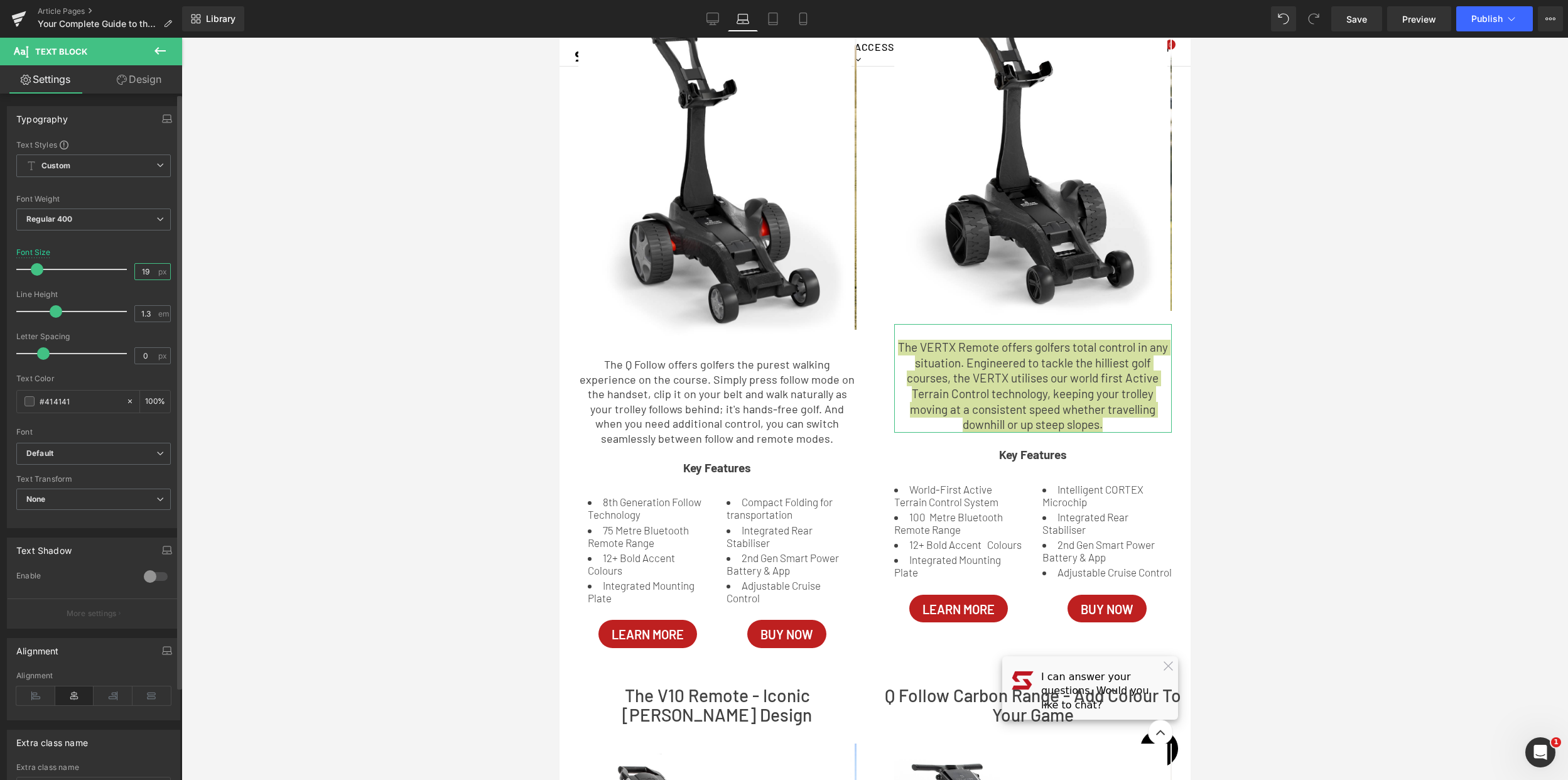
click at [142, 270] on input "19" at bounding box center [146, 271] width 22 height 16
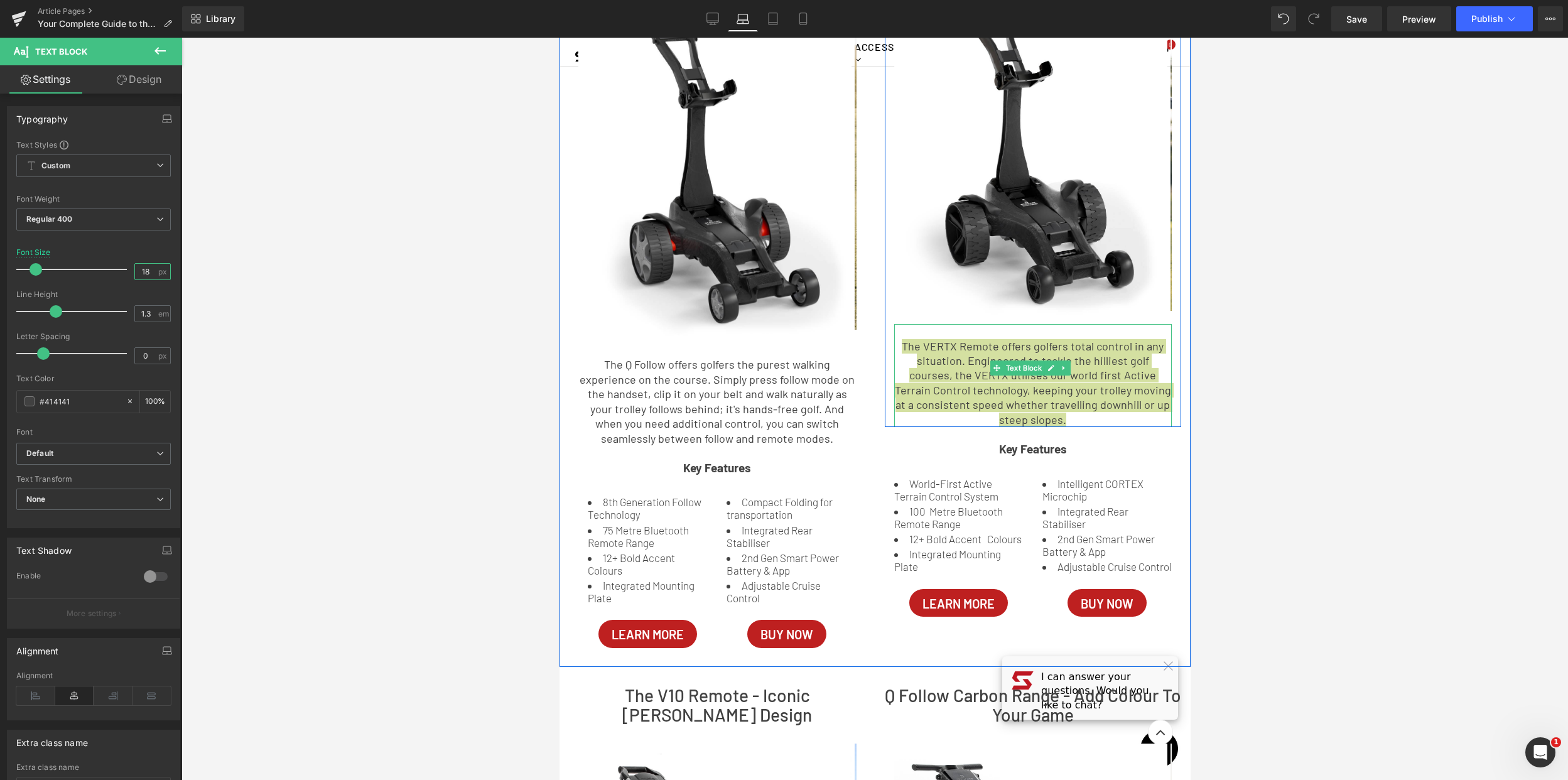
type input "18"
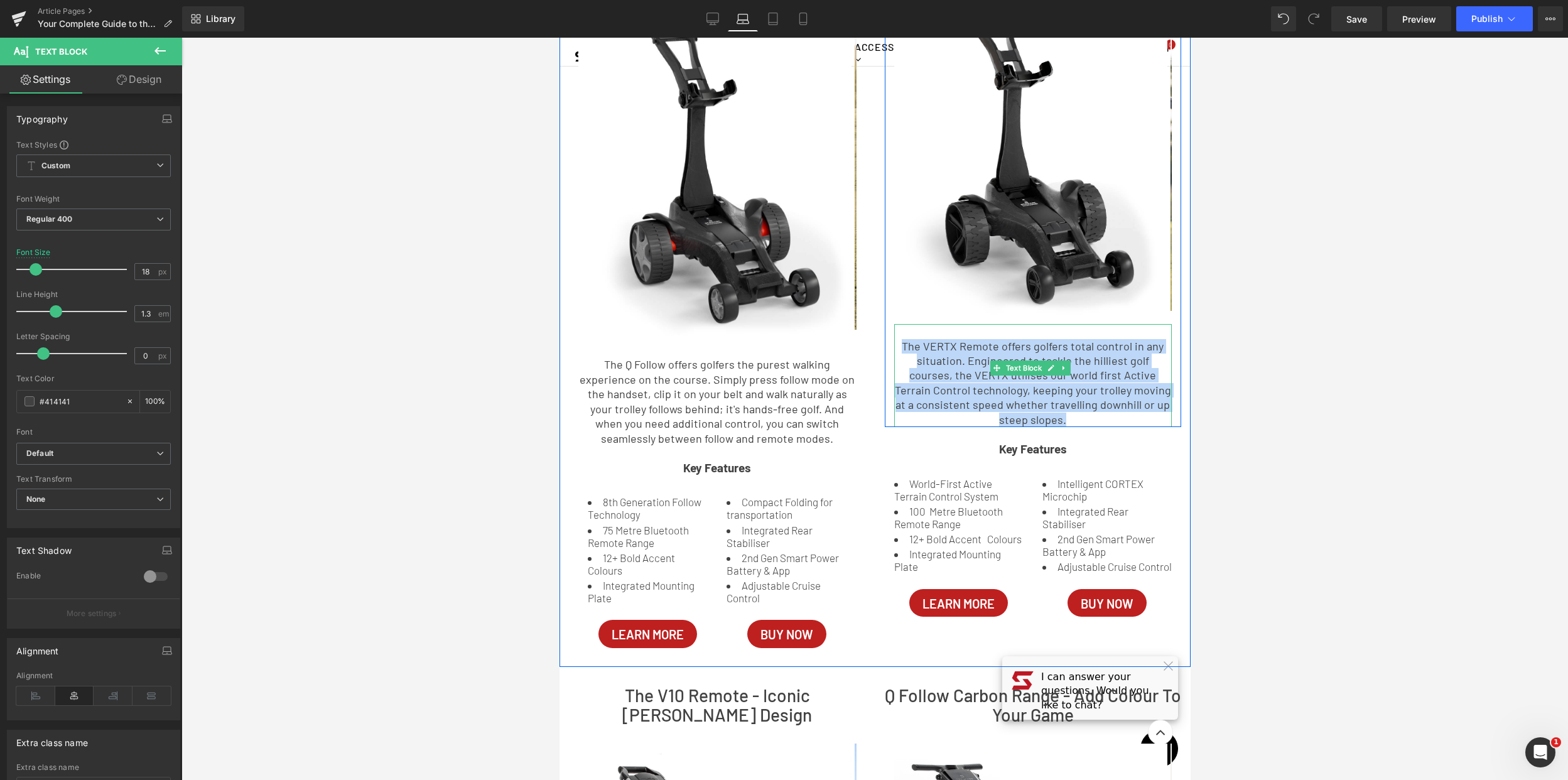
click at [1100, 420] on p "The VERTX Remote offers golfers total control in any situation. Engineered to t…" at bounding box center [1032, 383] width 278 height 88
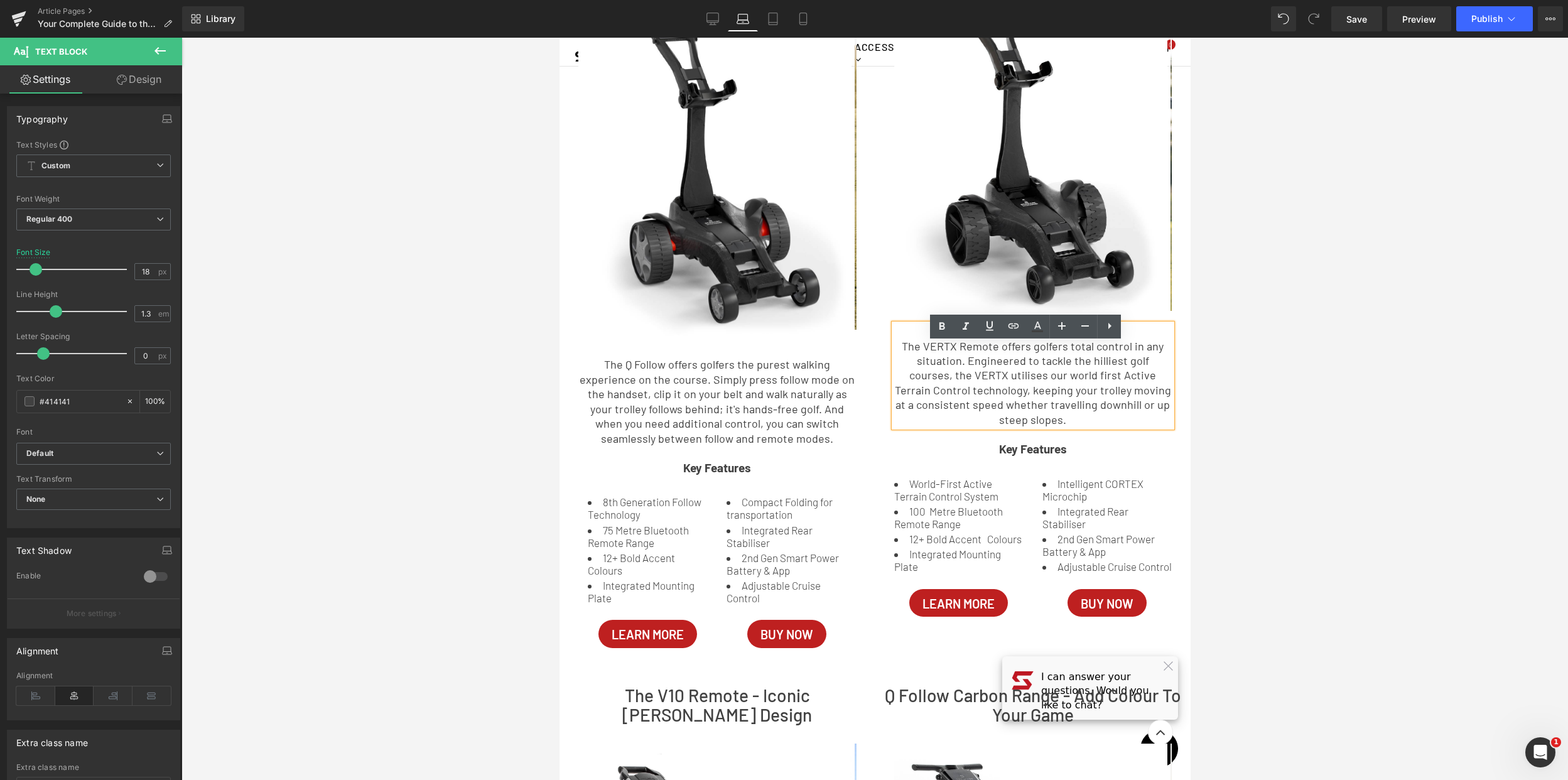
click at [1161, 427] on p "The VERTX Remote offers golfers total control in any situation. Engineered to t…" at bounding box center [1032, 383] width 278 height 88
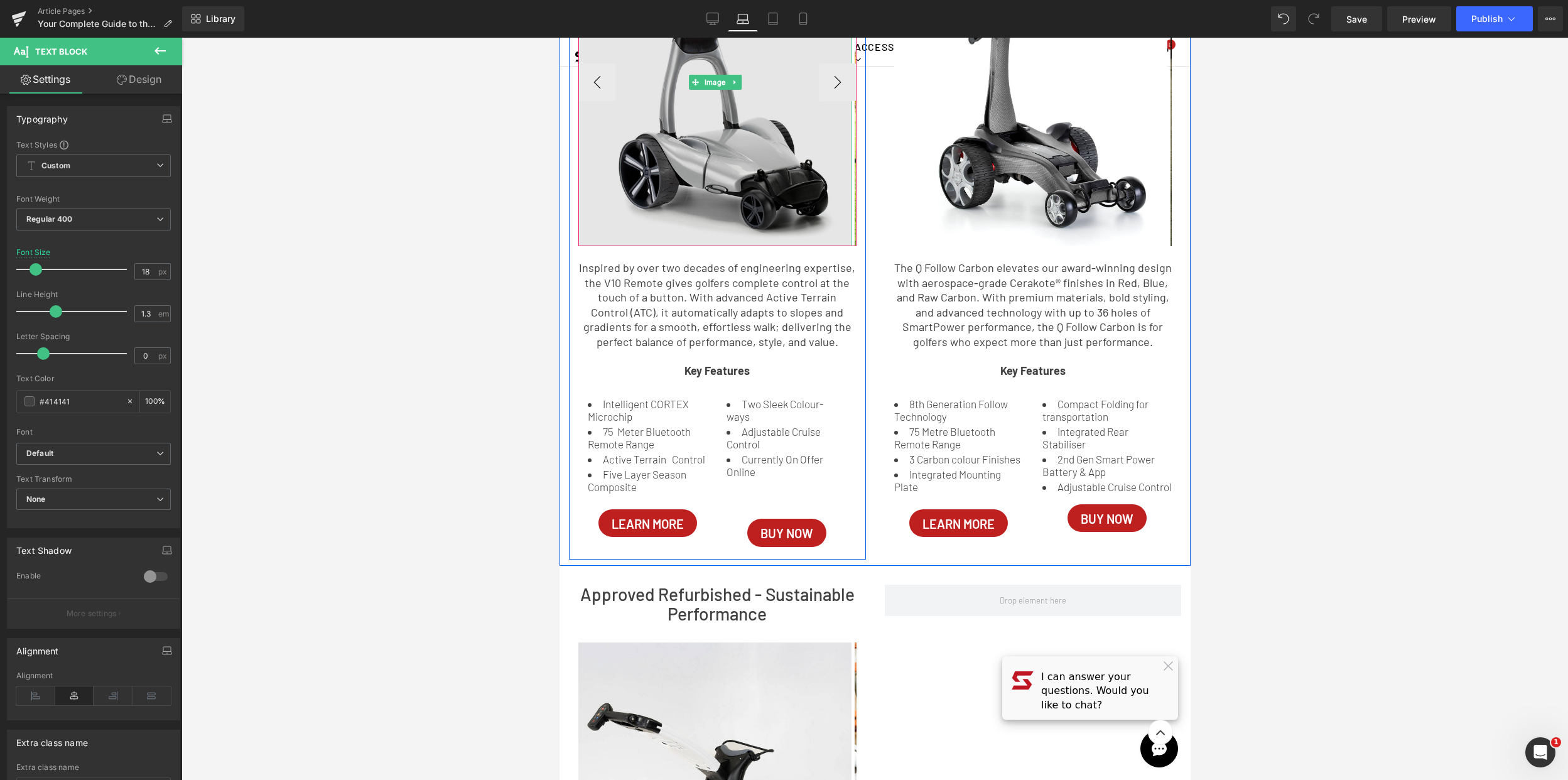
scroll to position [1113, 0]
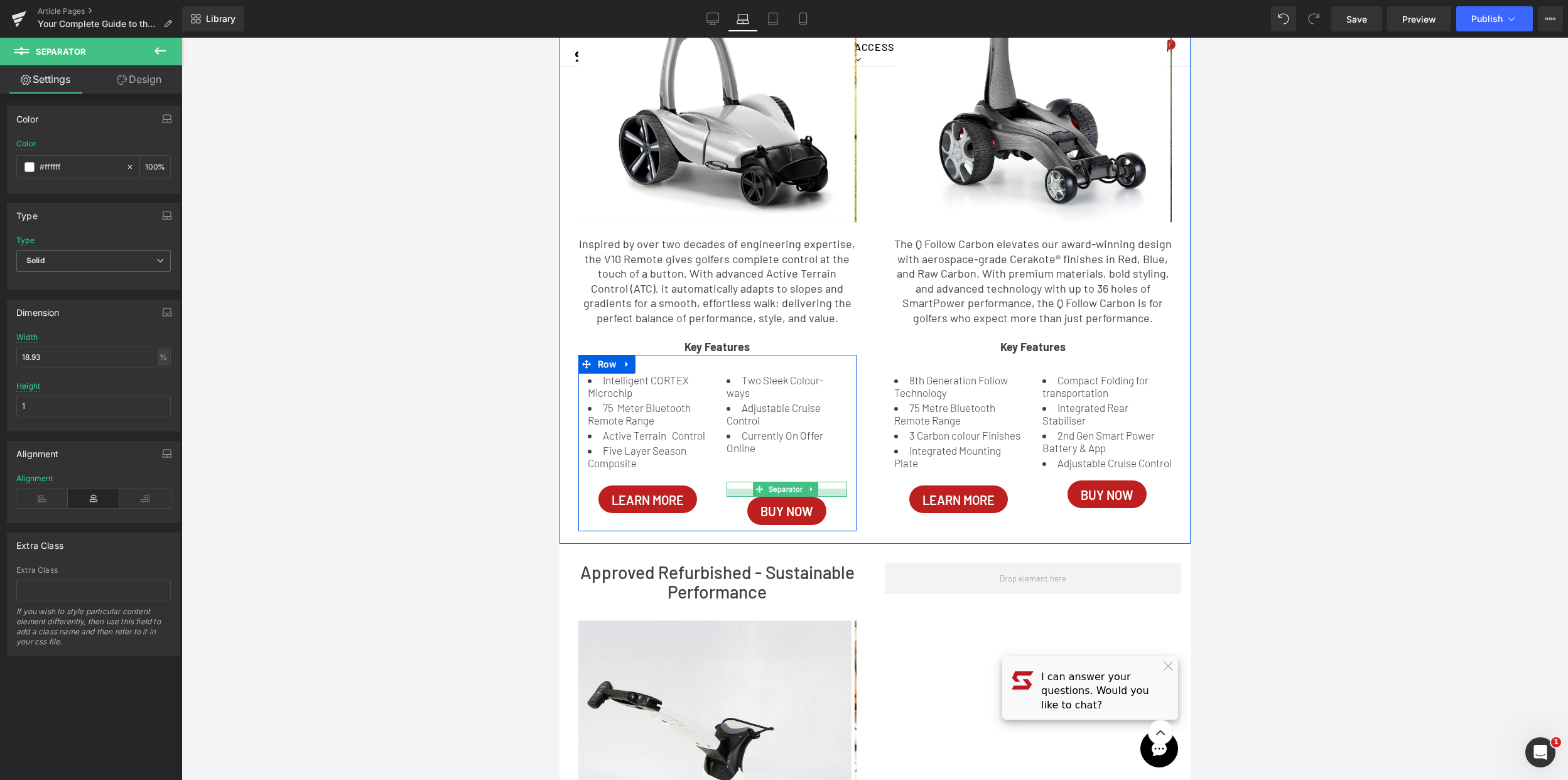
click at [836, 495] on div at bounding box center [786, 493] width 120 height 8
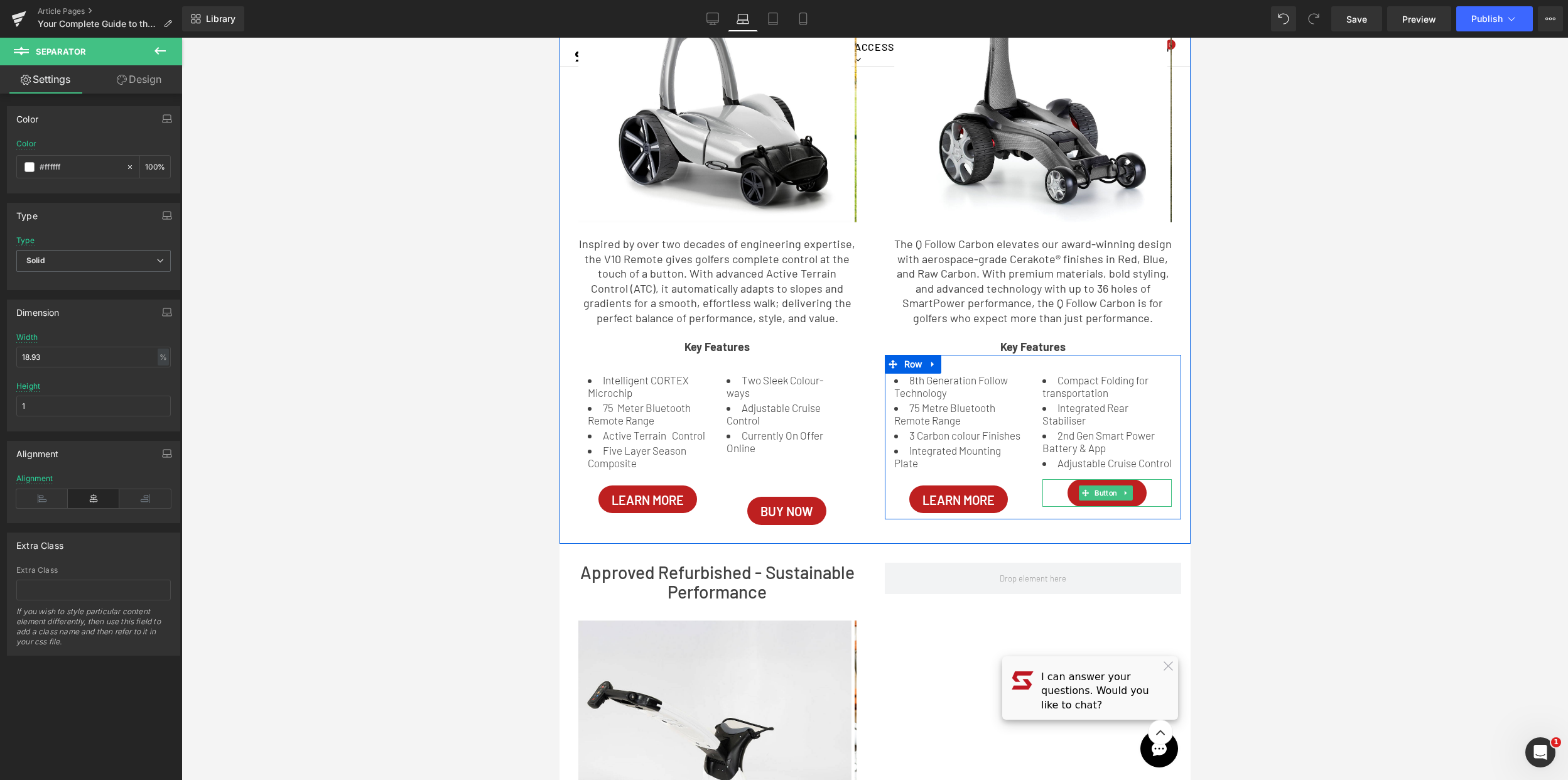
click at [1151, 496] on div "Compact Folding Integrated Rear Stabiliser 2nd Gen Smart Power Battery & App Ad…" at bounding box center [1106, 446] width 148 height 146
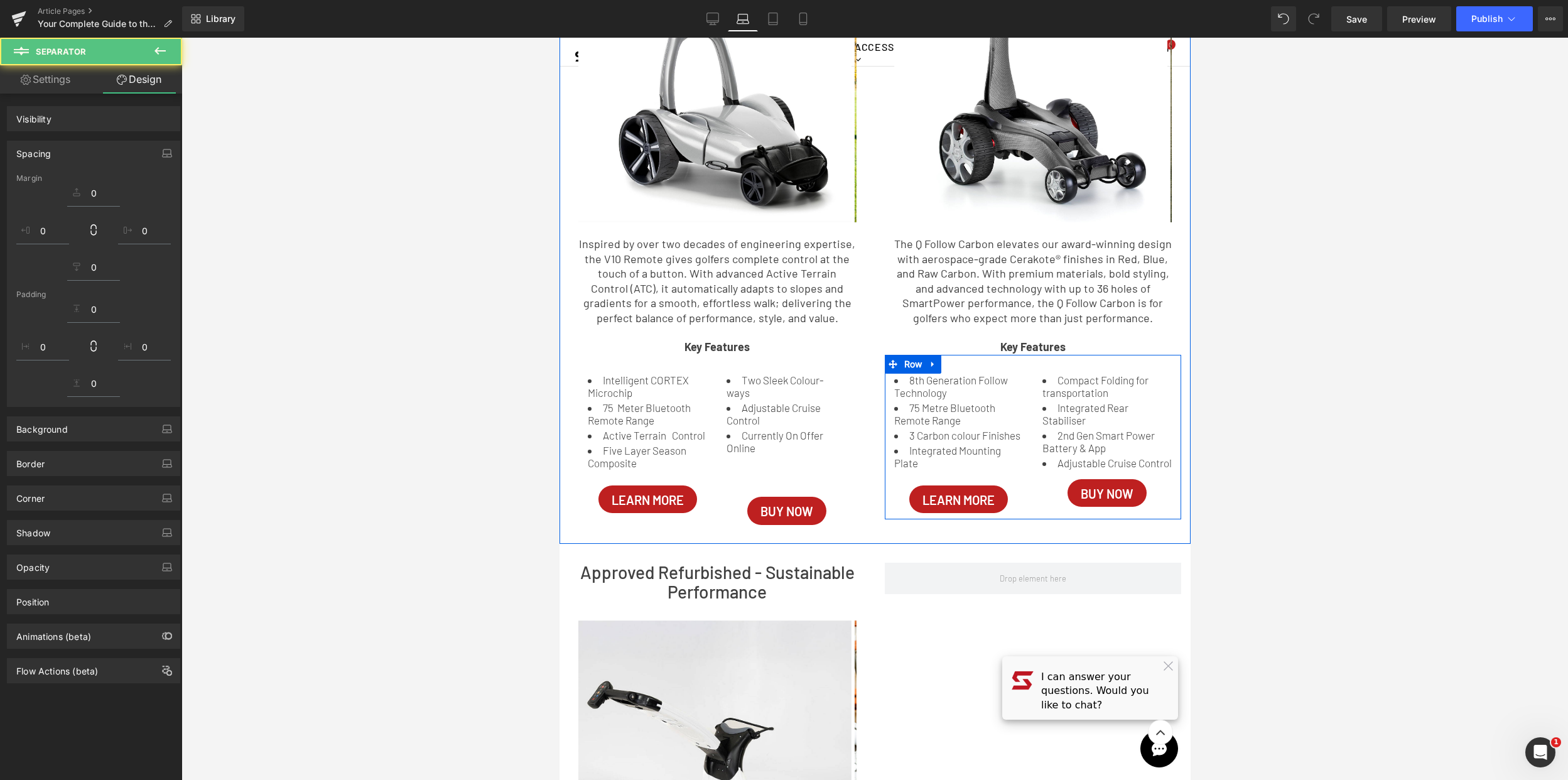
click at [1109, 469] on div "Compact Folding for transportation Integrated Rear Stabiliser 2nd Gen Smart Pow…" at bounding box center [1107, 421] width 129 height 96
click at [1062, 469] on div "Compact Folding for transportation Integrated Rear Stabiliser 2nd Gen Smart Pow…" at bounding box center [1107, 421] width 129 height 96
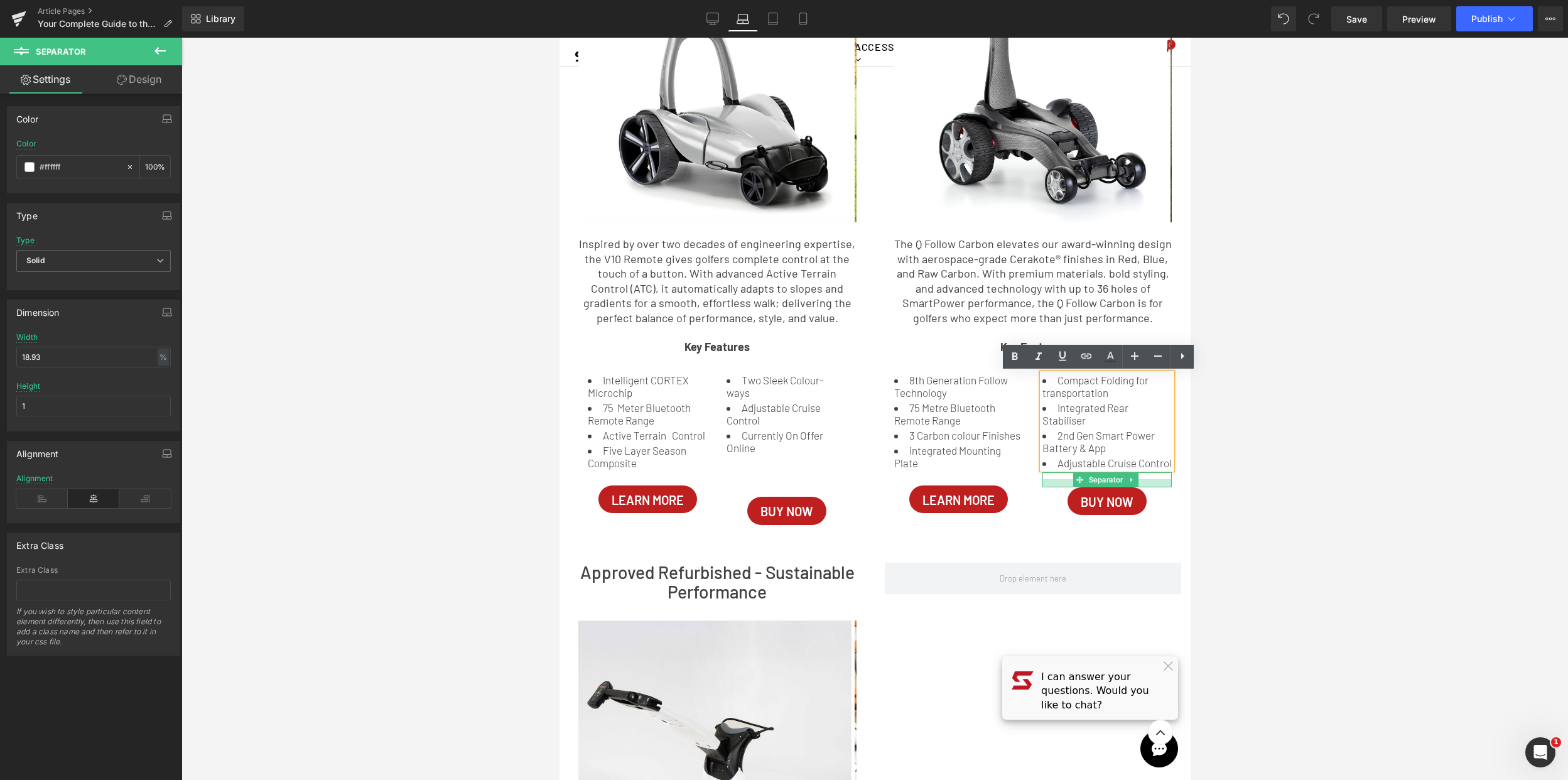
click at [1142, 487] on div at bounding box center [1107, 483] width 129 height 8
click at [1305, 469] on div at bounding box center [874, 408] width 1387 height 742
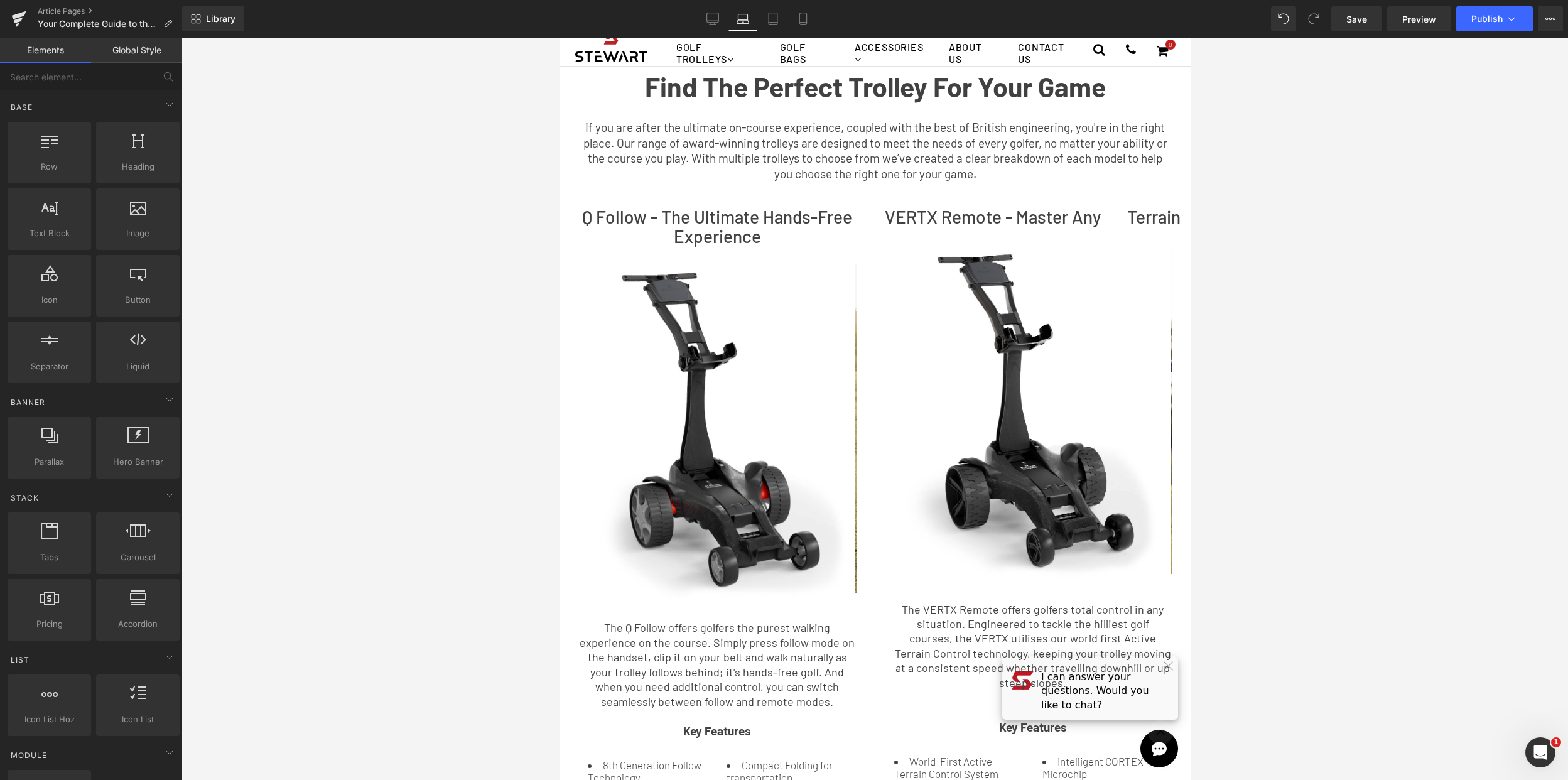
scroll to position [624, 0]
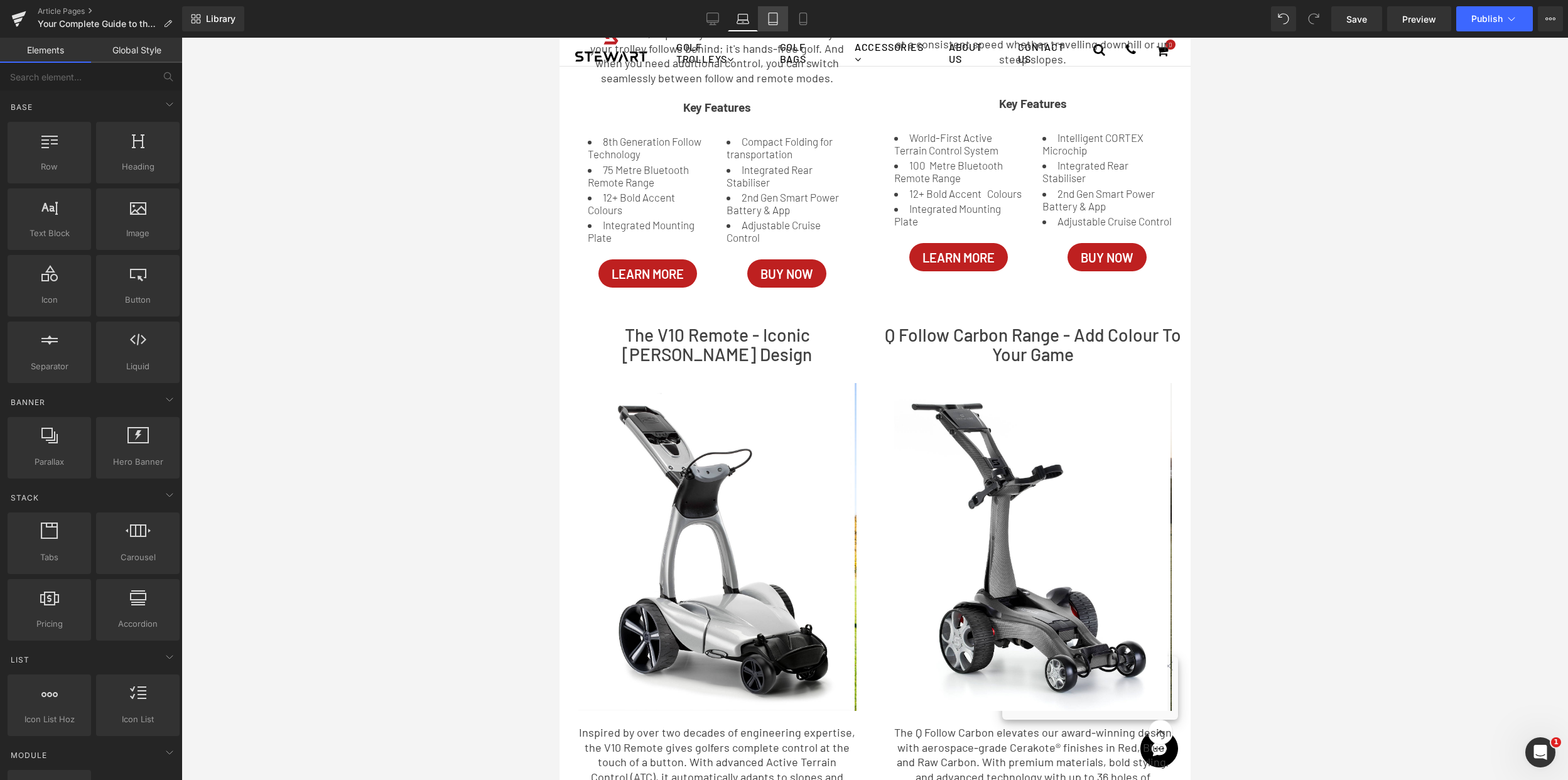
click at [773, 15] on icon at bounding box center [773, 19] width 13 height 13
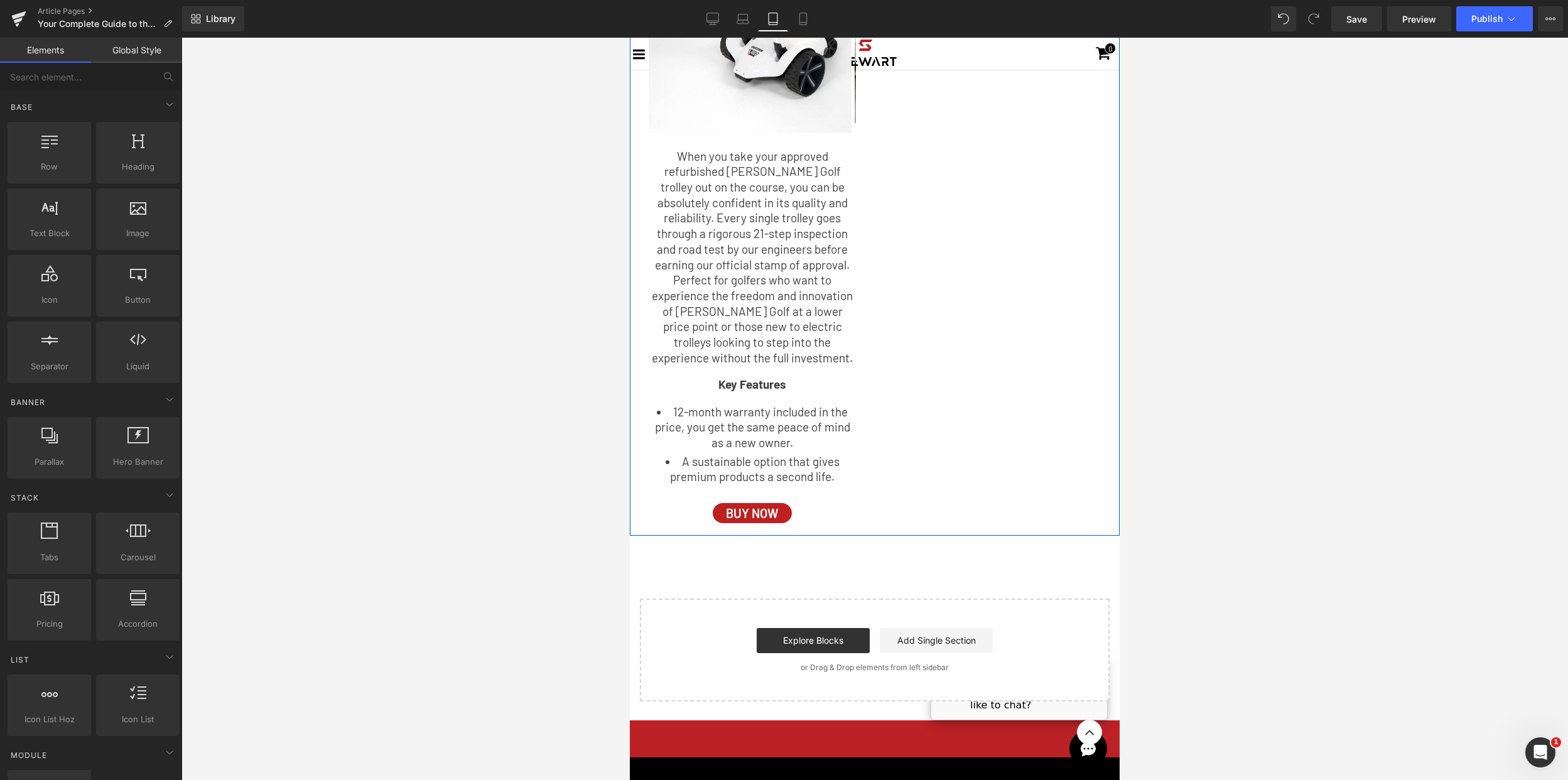
scroll to position [2048, 0]
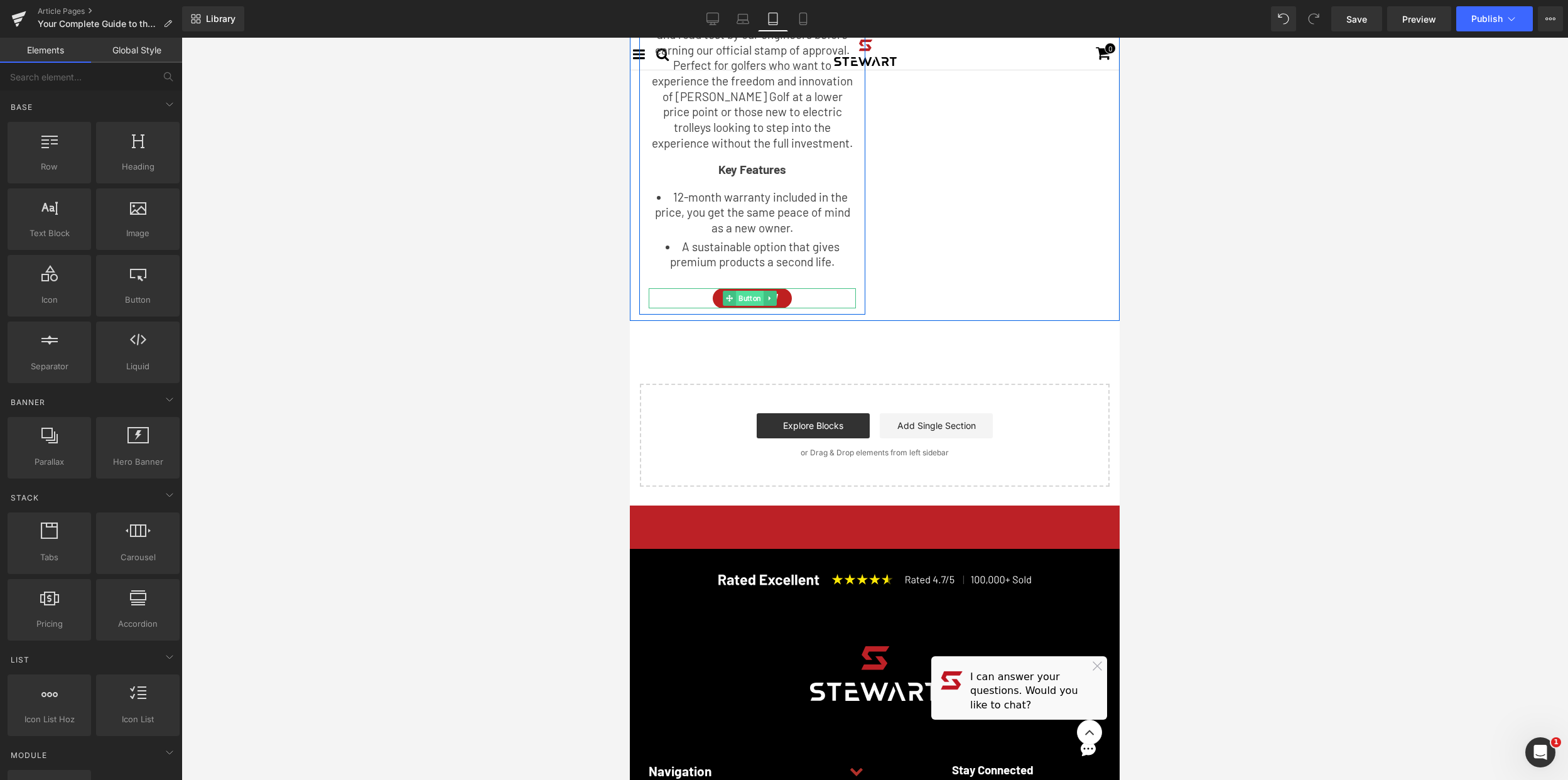
click at [754, 291] on span "Button" at bounding box center [750, 299] width 28 height 15
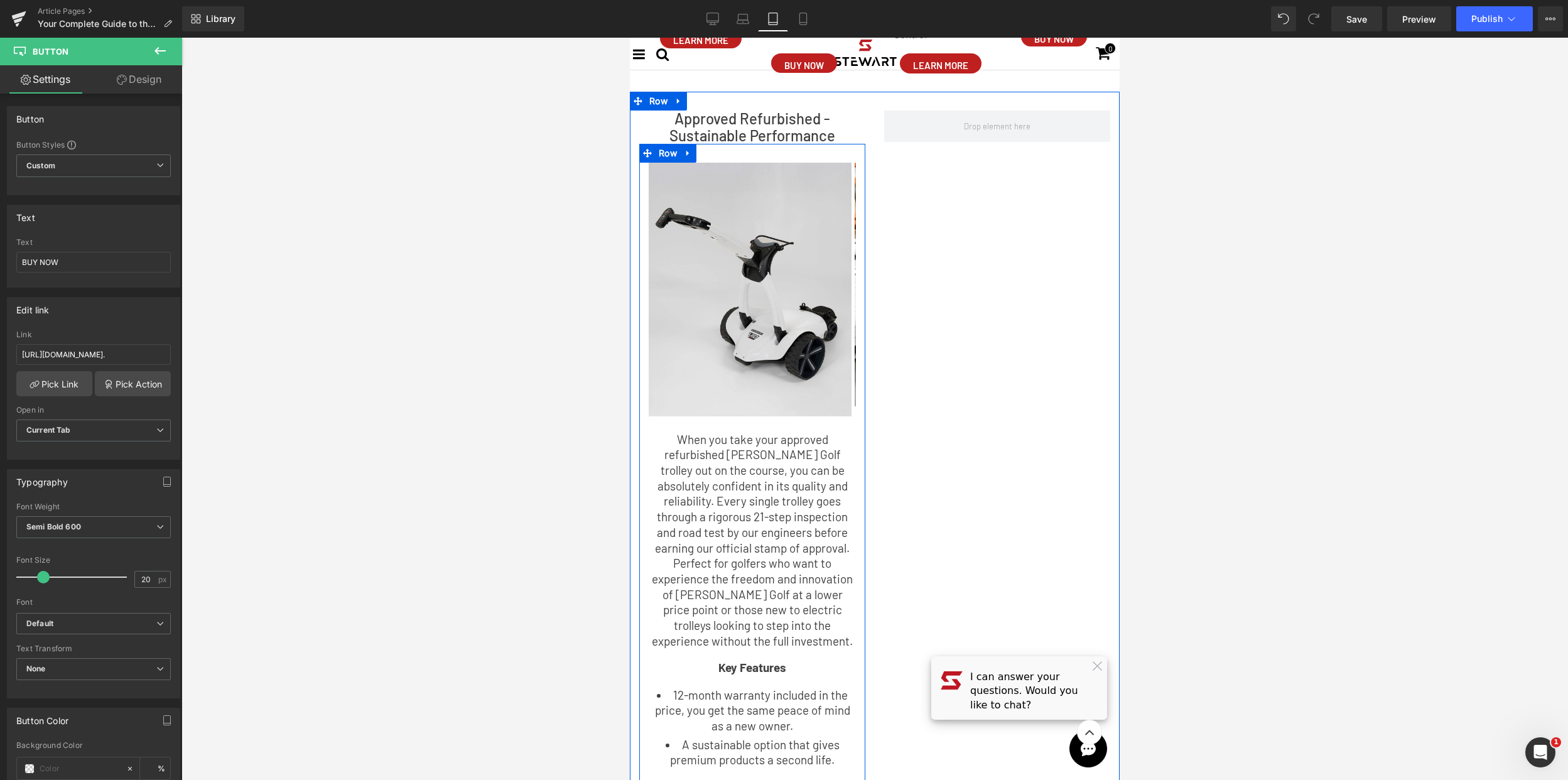
scroll to position [1434, 0]
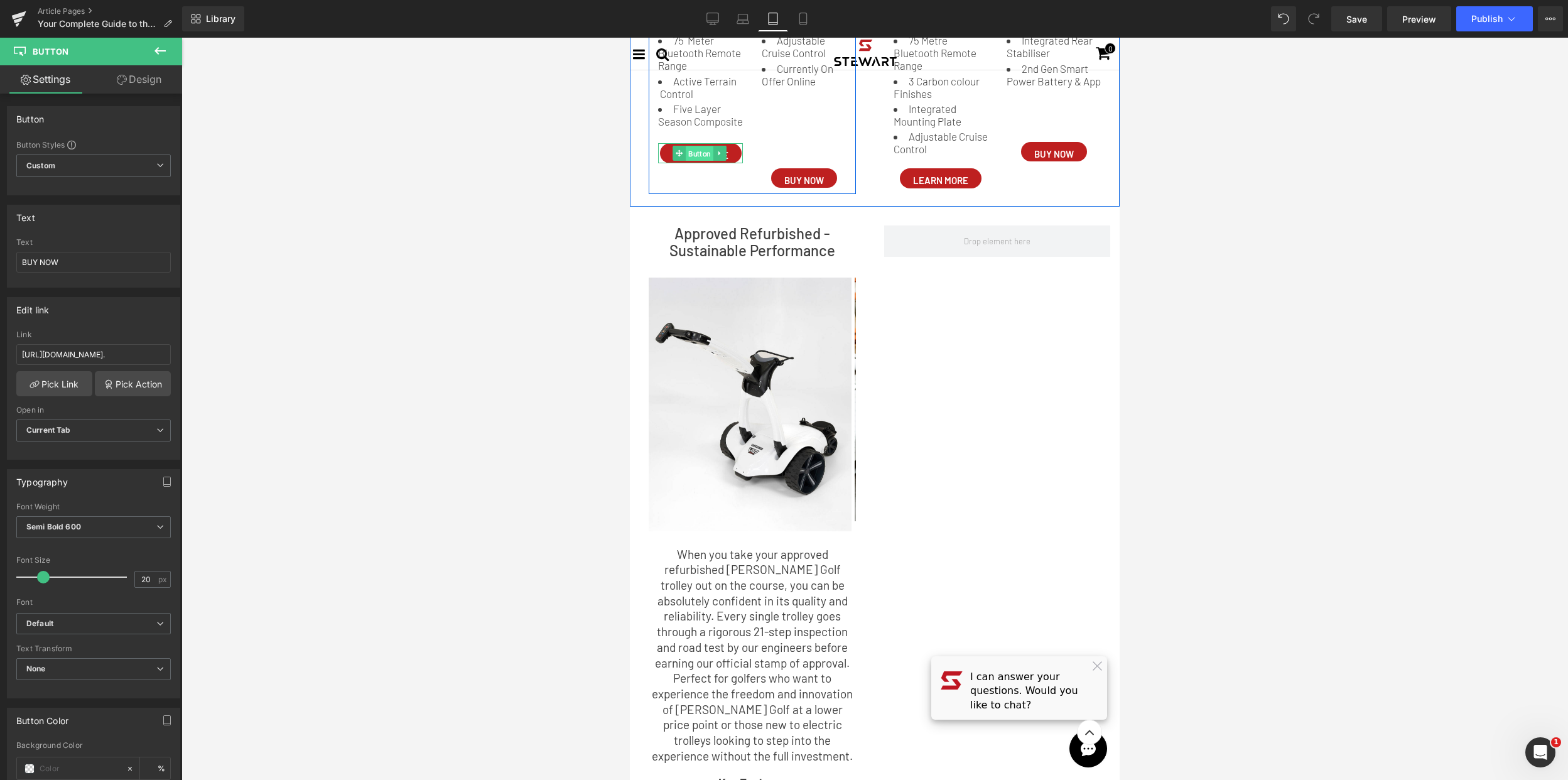
click at [700, 162] on span "Button" at bounding box center [699, 153] width 28 height 15
drag, startPoint x: 148, startPoint y: 583, endPoint x: 106, endPoint y: 572, distance: 43.4
click at [106, 572] on div "Font Size 15 px" at bounding box center [93, 577] width 154 height 43
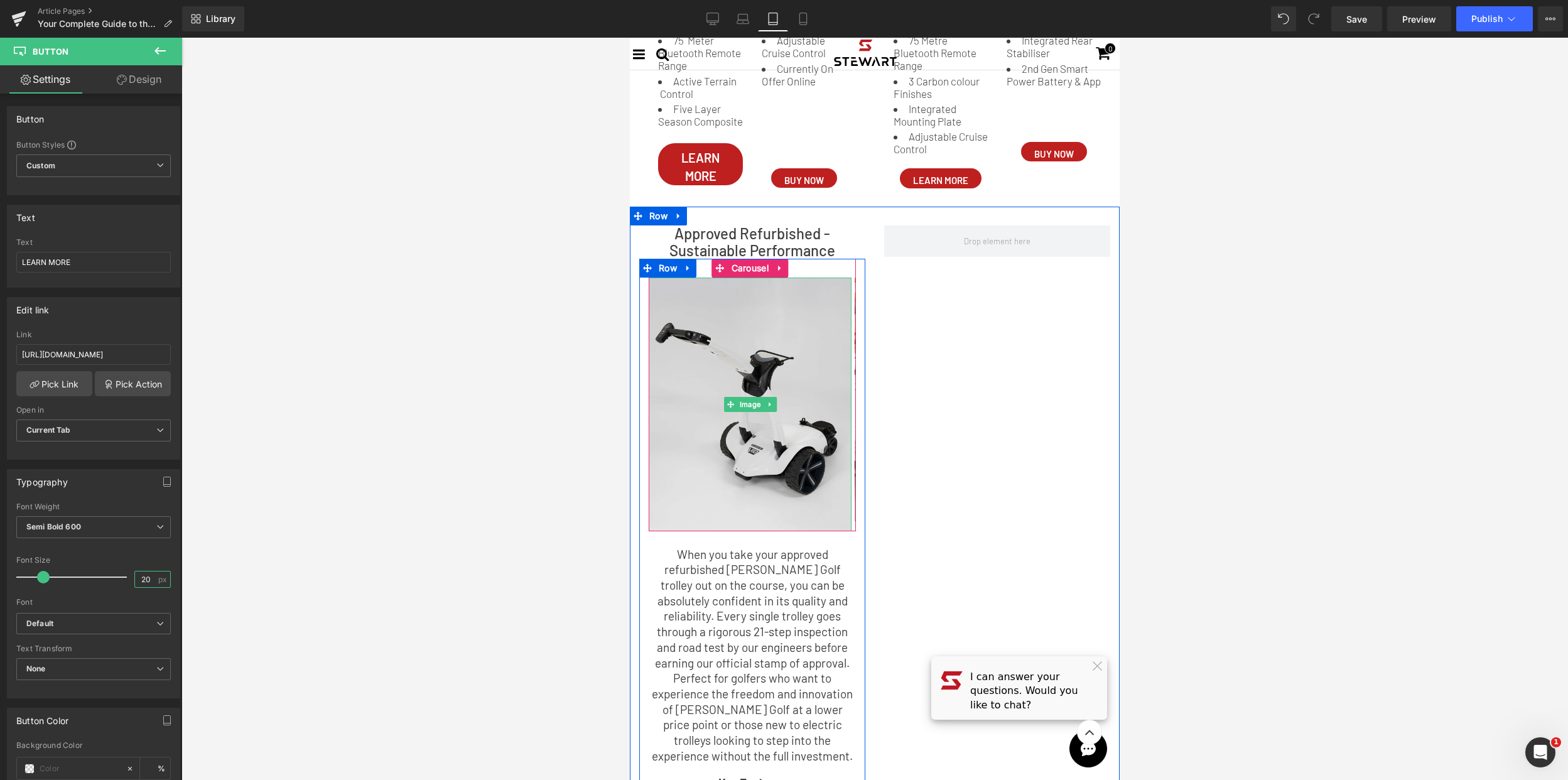
type input "2"
type input "15"
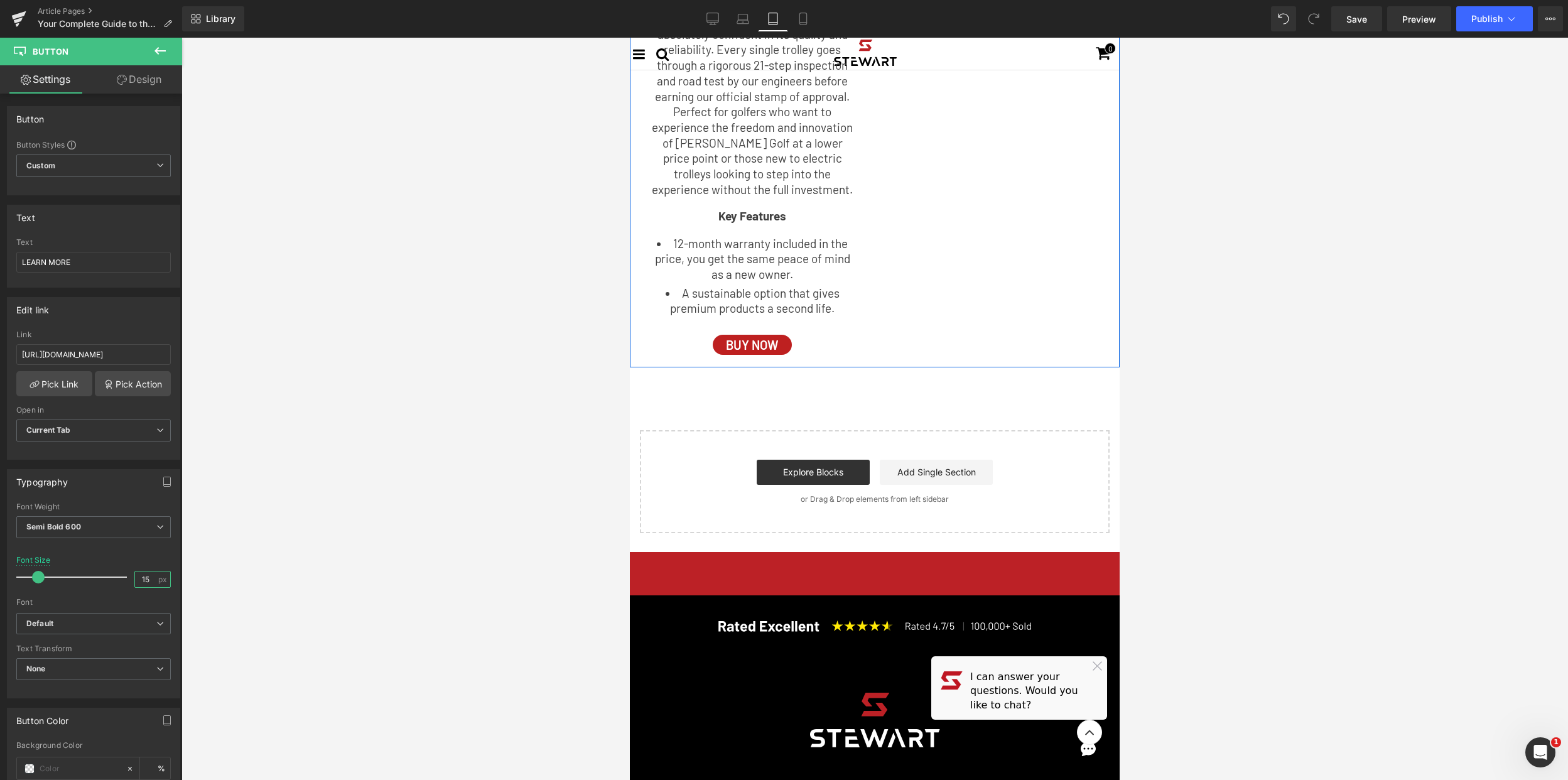
scroll to position [2011, 0]
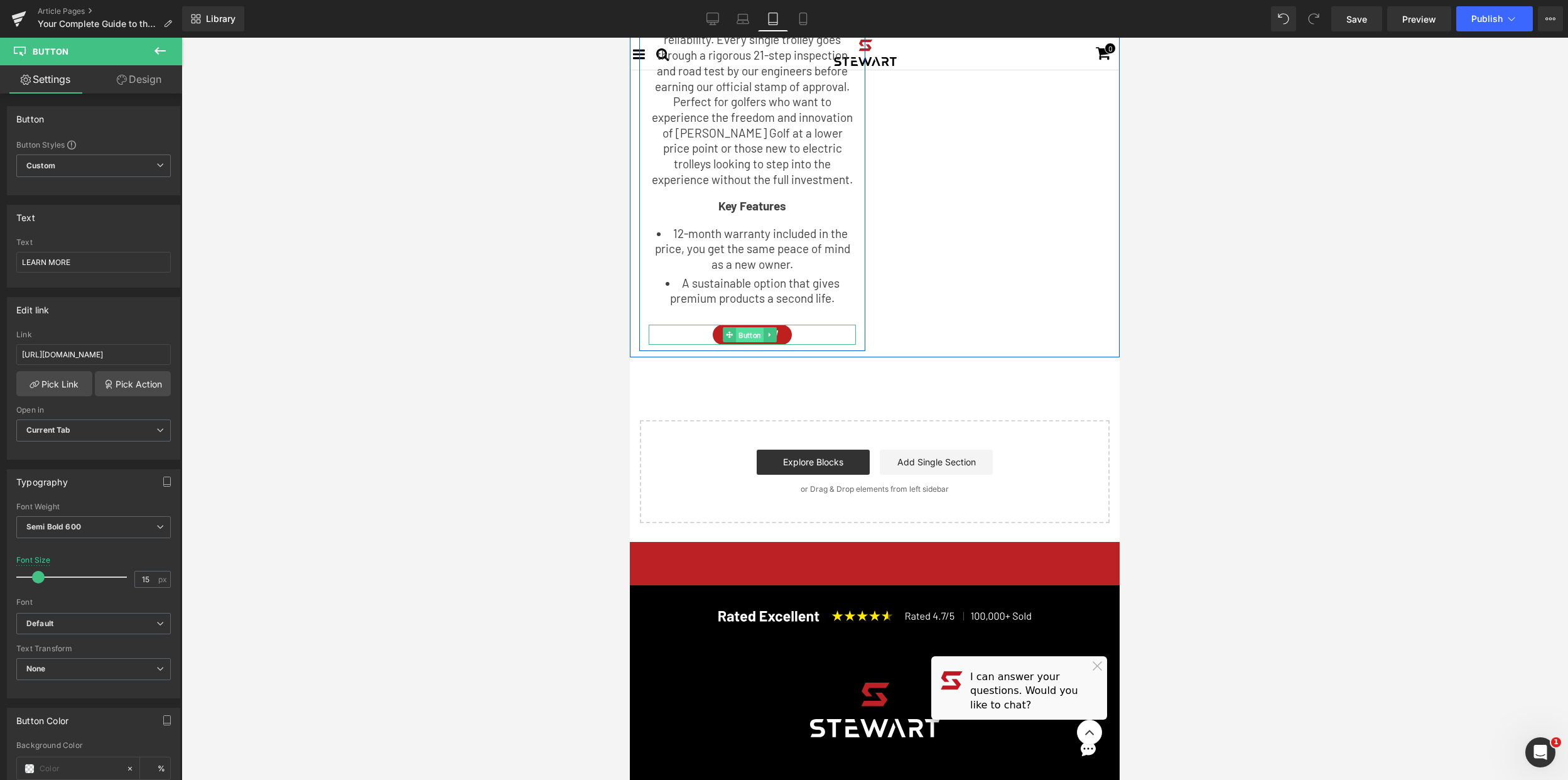
click at [753, 328] on span "Button" at bounding box center [750, 335] width 28 height 15
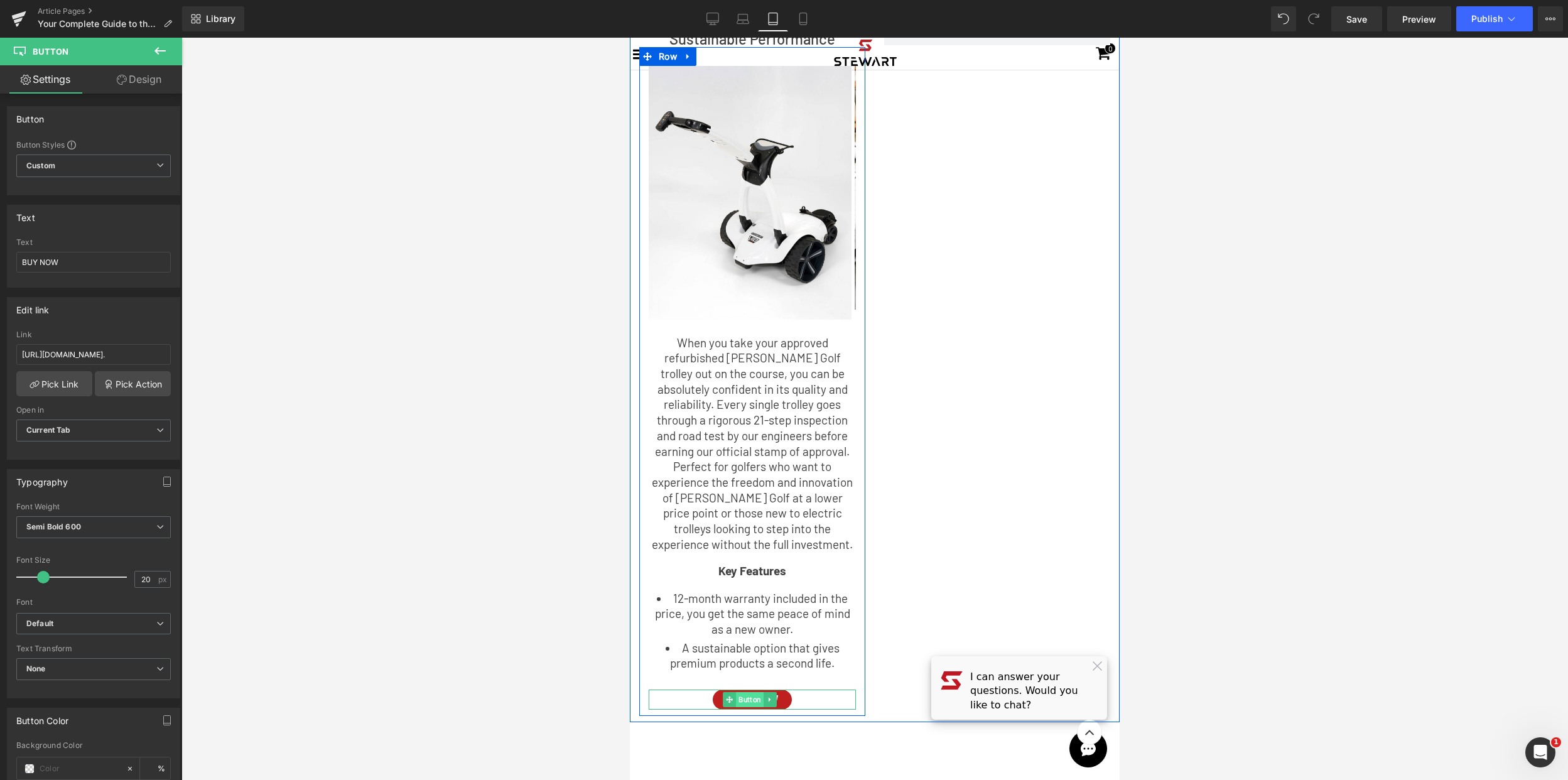
scroll to position [1493, 0]
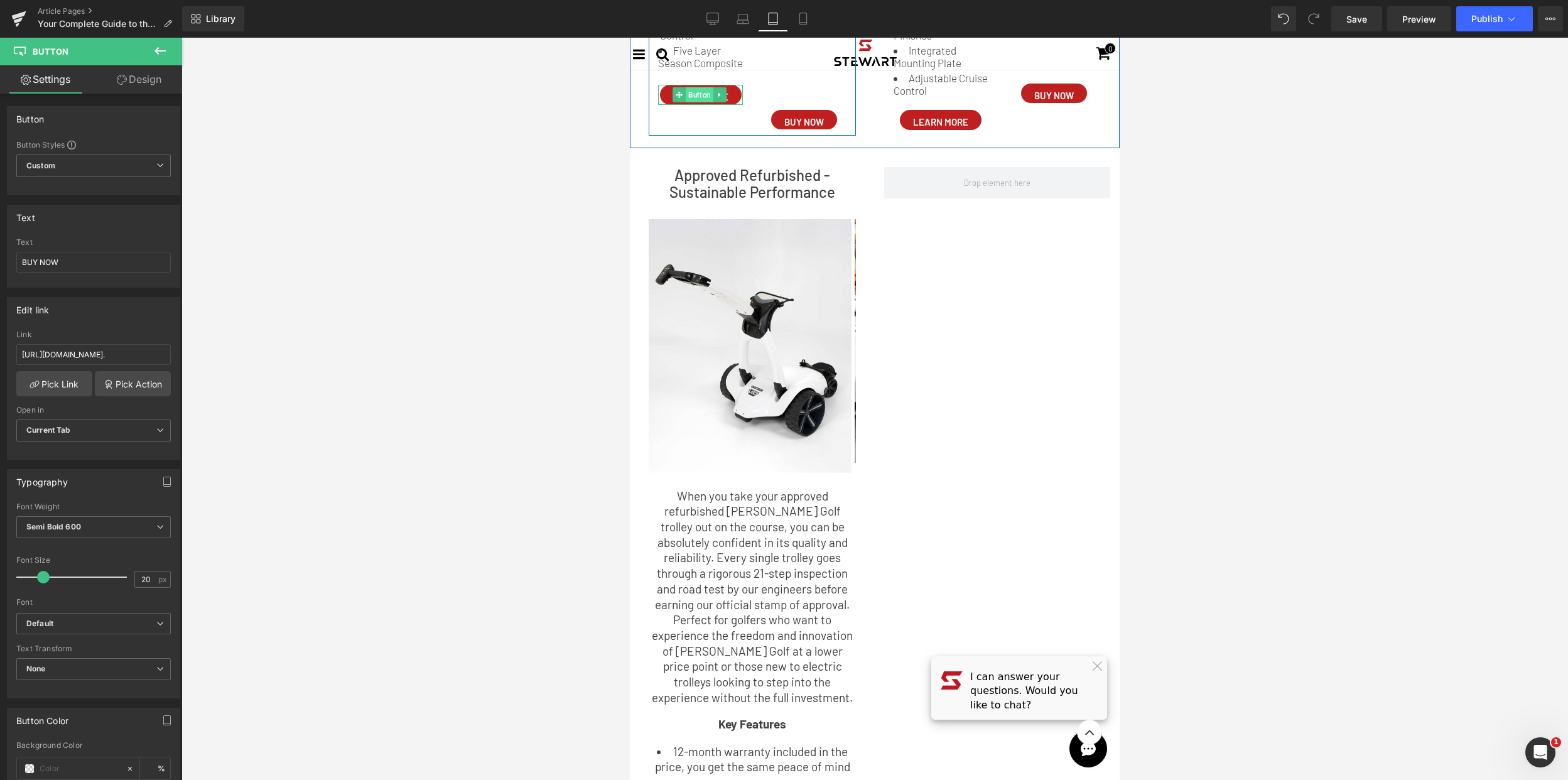
click at [696, 103] on span "Button" at bounding box center [699, 94] width 28 height 15
click at [144, 530] on span "Semi Bold 600" at bounding box center [93, 528] width 154 height 22
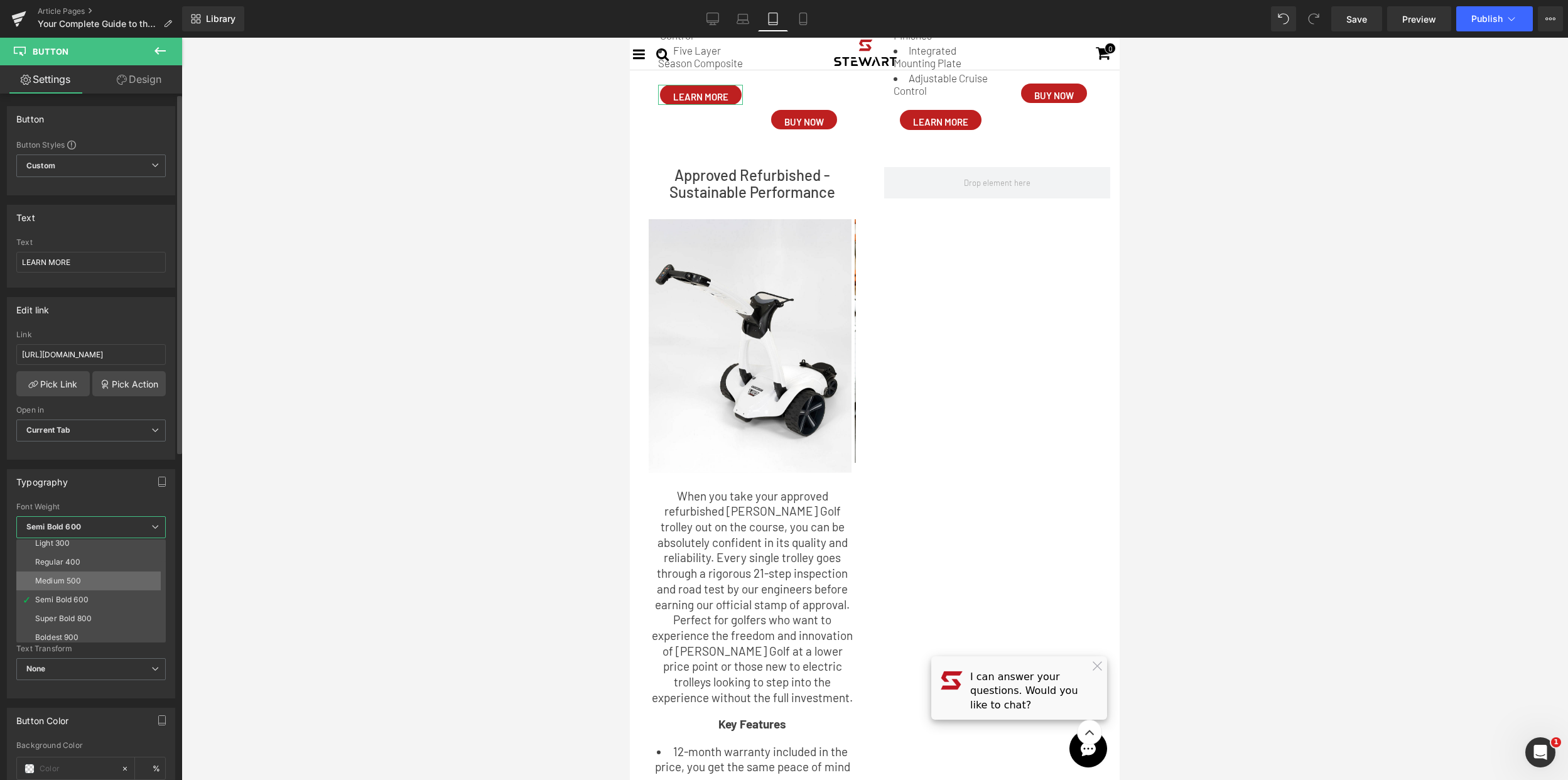
scroll to position [41, 0]
click at [86, 598] on div "Semi Bold 600" at bounding box center [62, 603] width 54 height 9
click at [1230, 464] on div at bounding box center [874, 408] width 1387 height 742
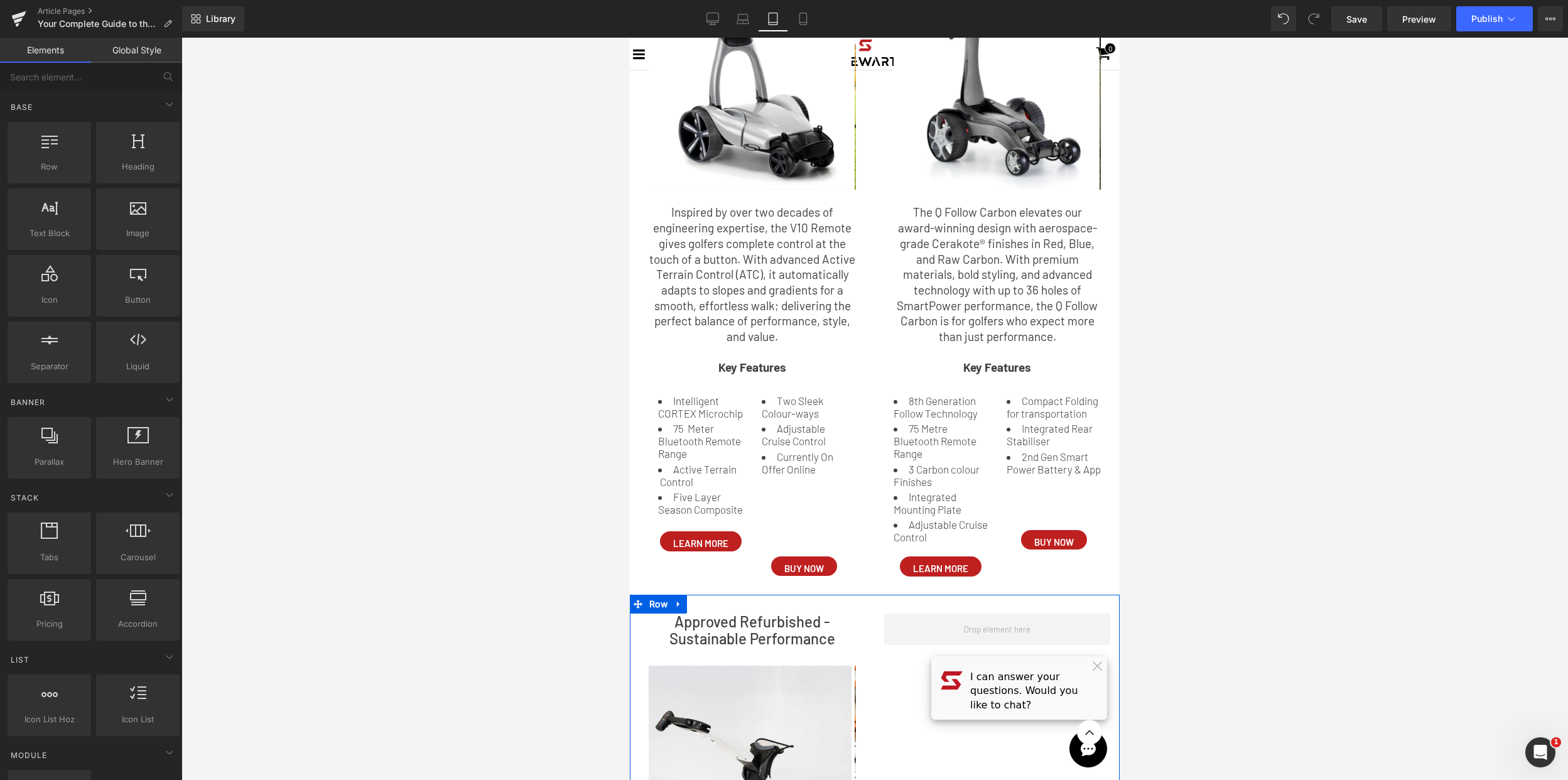
scroll to position [877, 0]
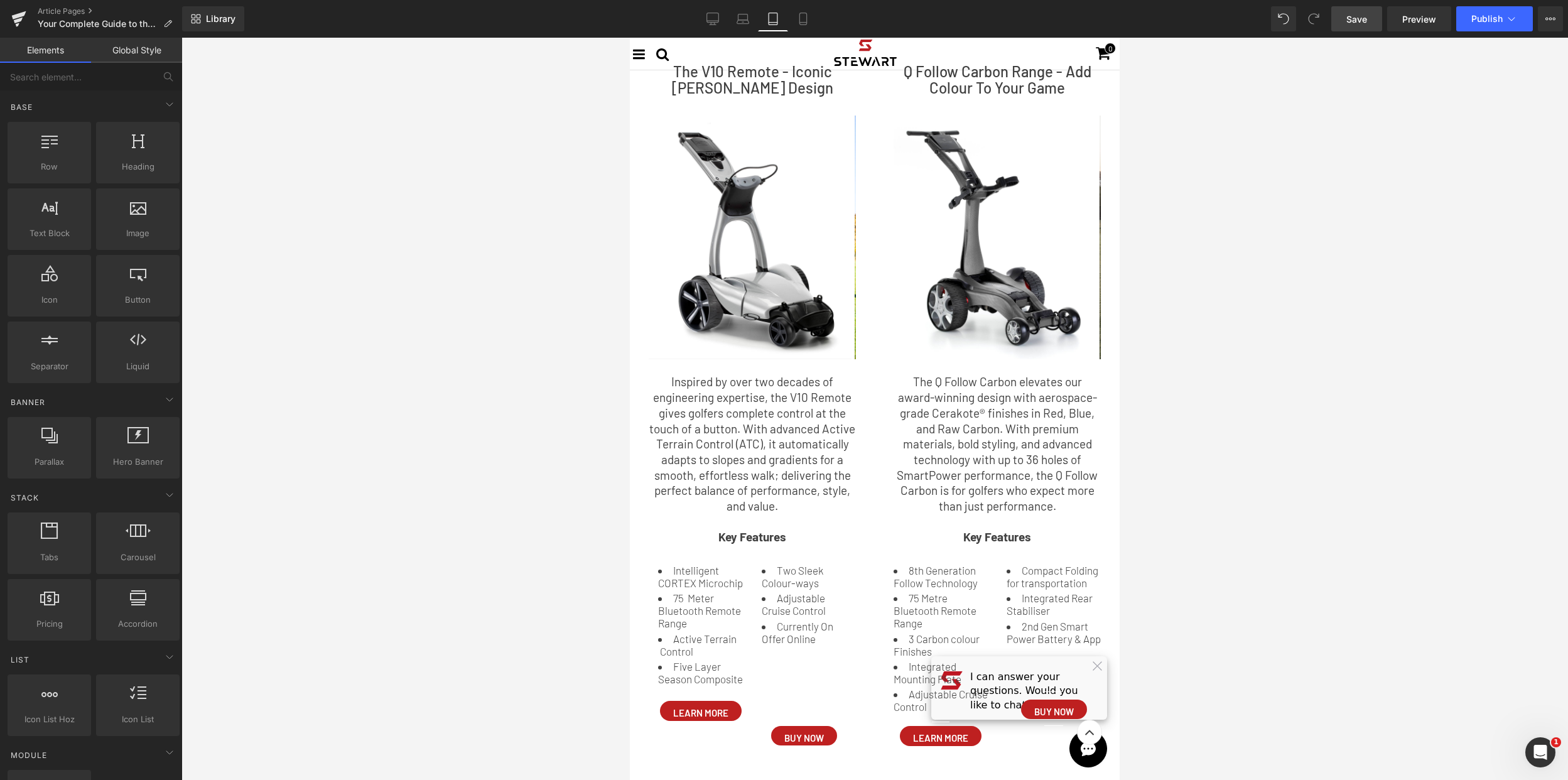
click at [1351, 18] on span "Save" at bounding box center [1356, 19] width 20 height 13
click at [788, 13] on link "Mobile" at bounding box center [803, 18] width 30 height 25
click at [796, 17] on icon at bounding box center [803, 19] width 13 height 13
click at [796, 15] on icon at bounding box center [803, 19] width 13 height 13
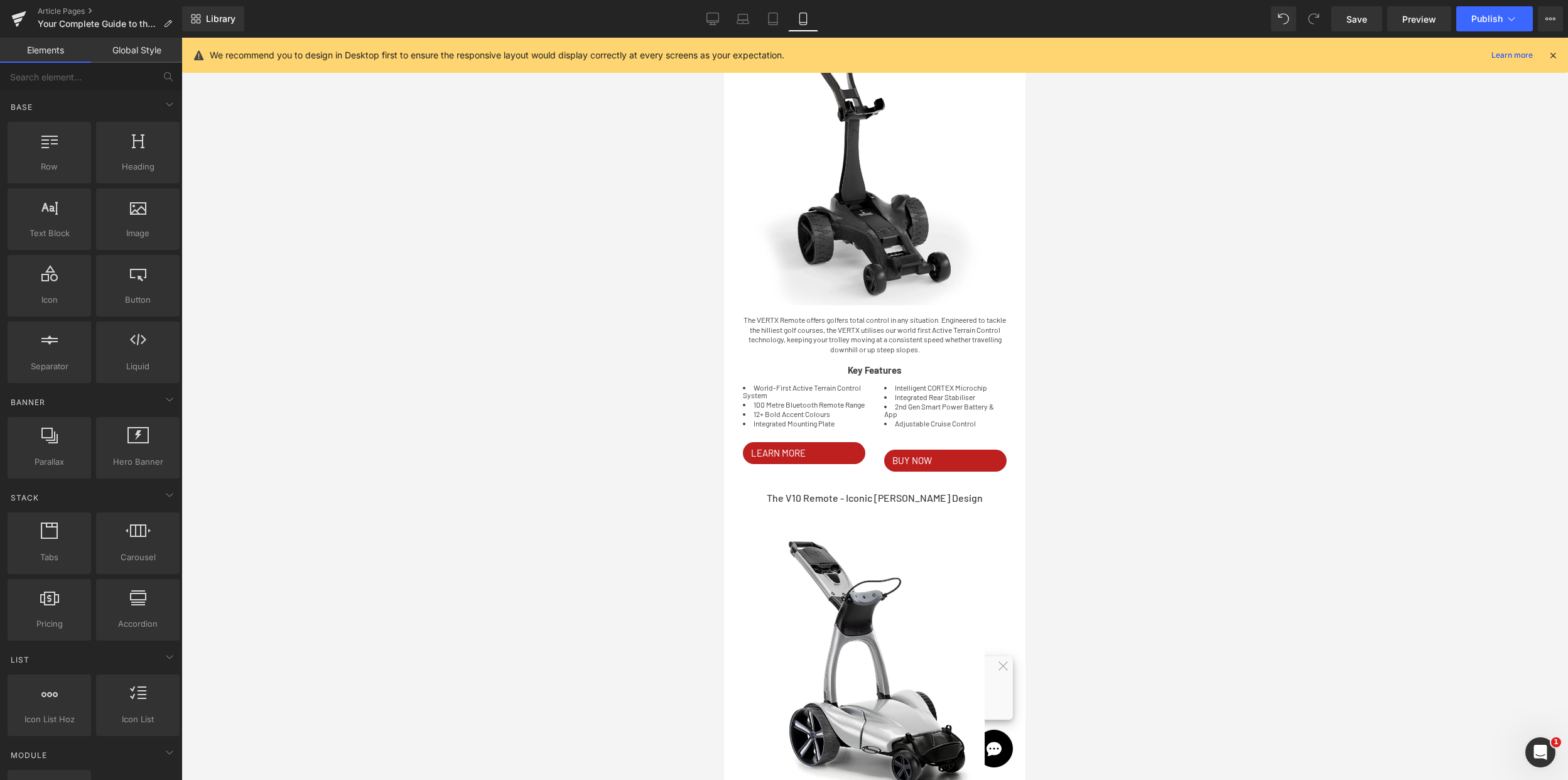
scroll to position [775, 0]
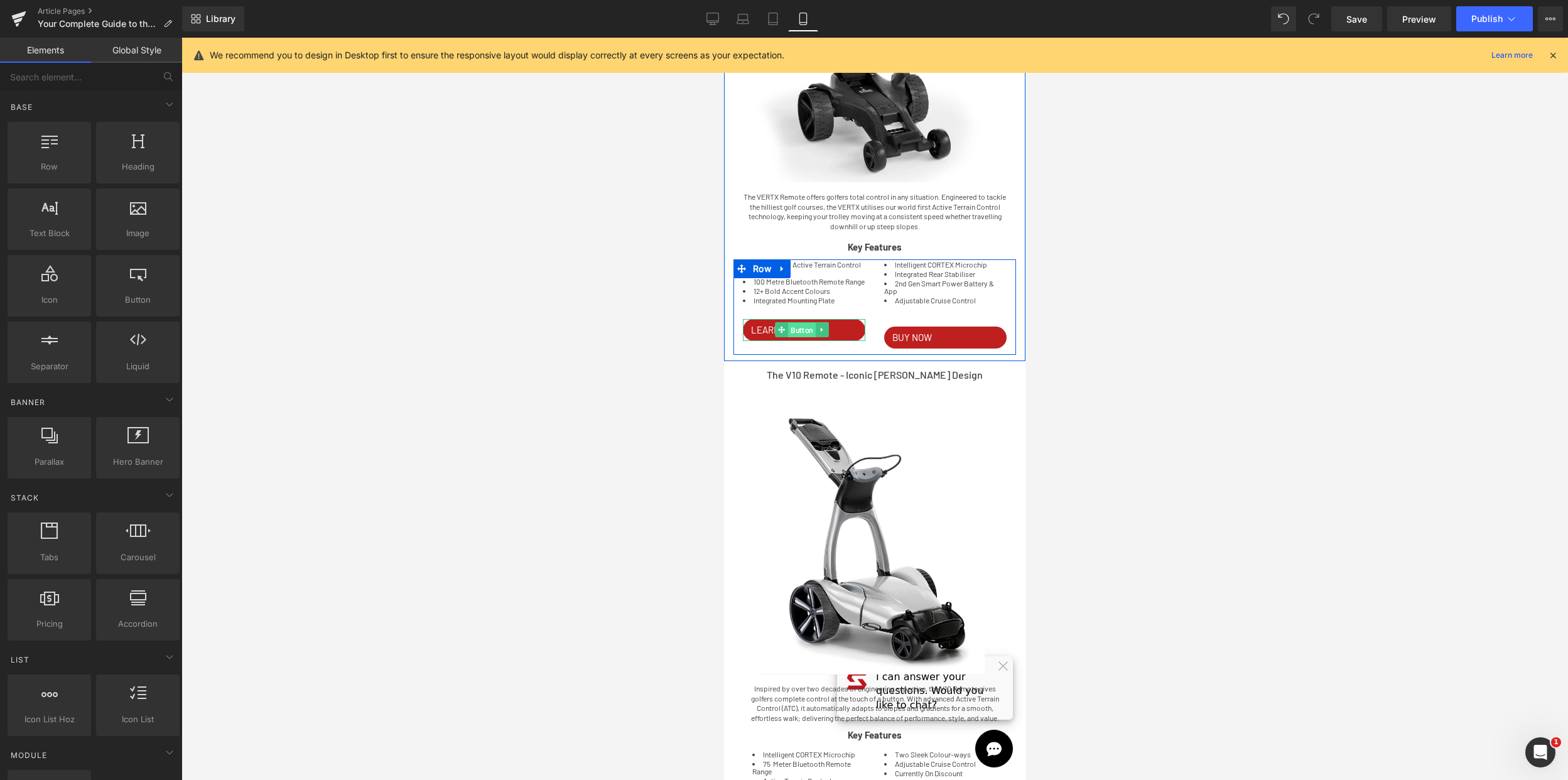
drag, startPoint x: 806, startPoint y: 333, endPoint x: 1104, endPoint y: 376, distance: 301.1
click at [806, 333] on span "Button" at bounding box center [802, 330] width 28 height 15
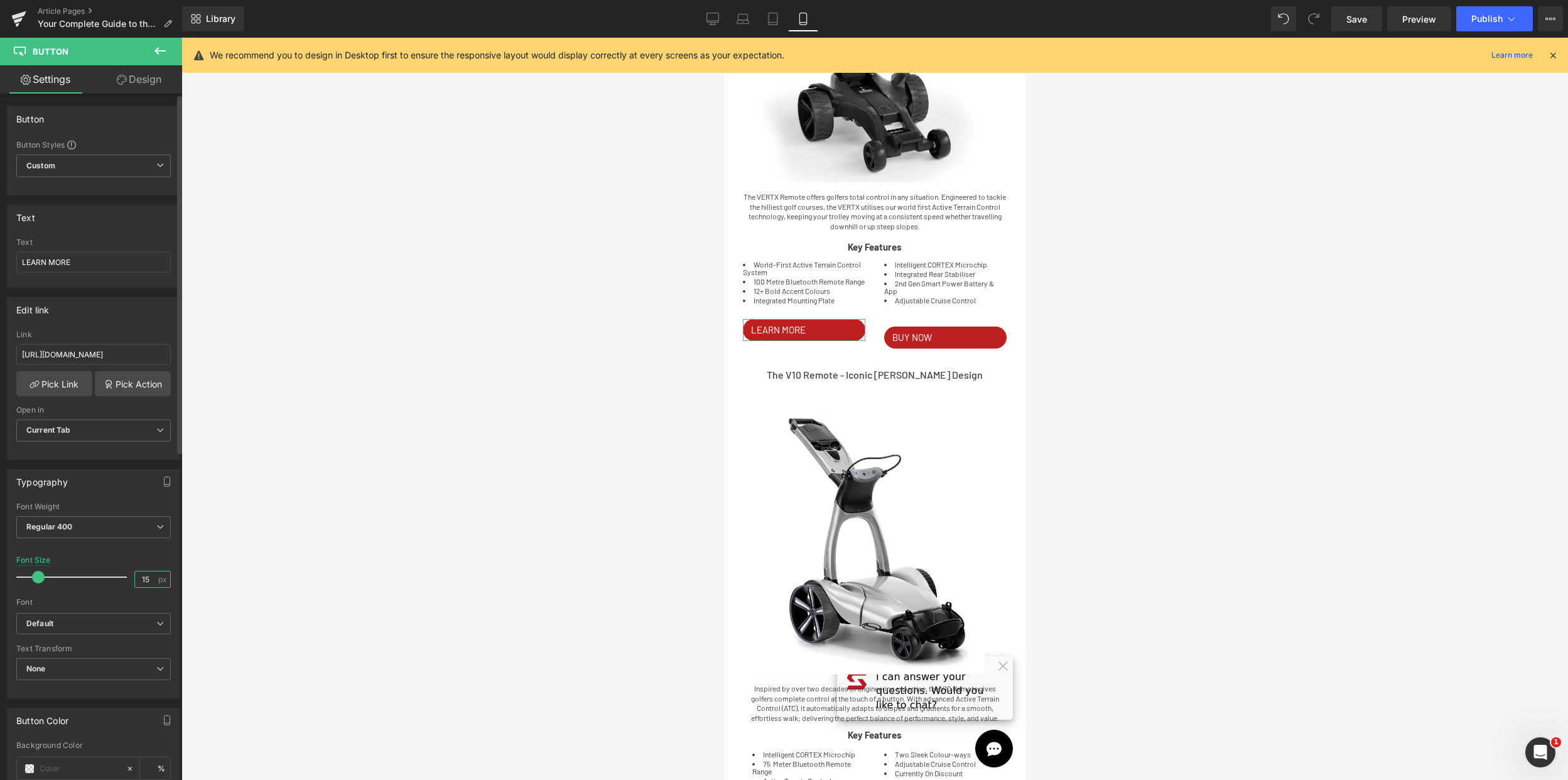
click at [146, 577] on input "15" at bounding box center [146, 579] width 22 height 16
type input "1"
type input "2"
type input "15"
click at [158, 529] on icon at bounding box center [160, 527] width 7 height 7
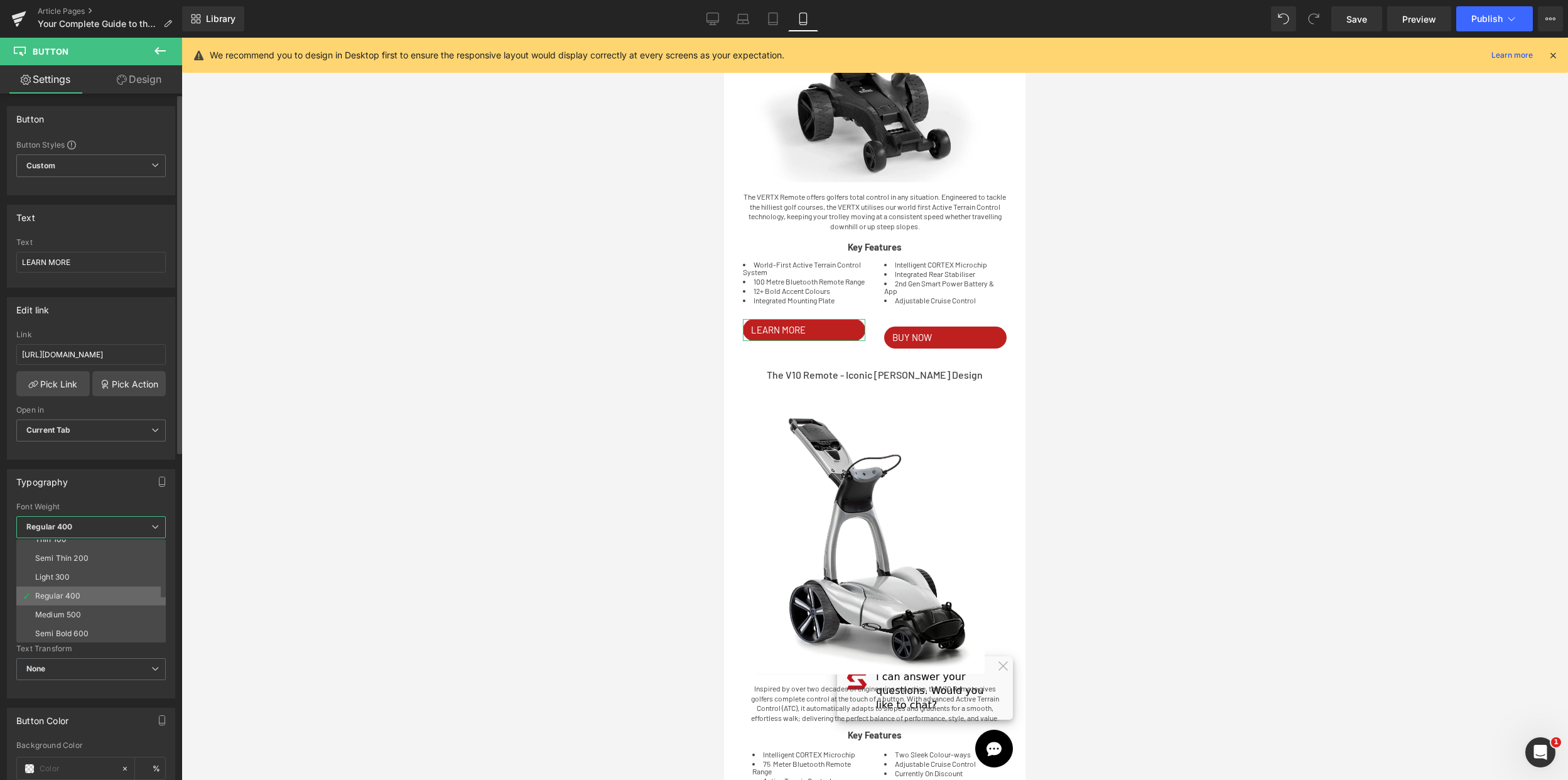
scroll to position [20, 0]
click at [91, 616] on li "Semi Bold 600" at bounding box center [94, 623] width 155 height 18
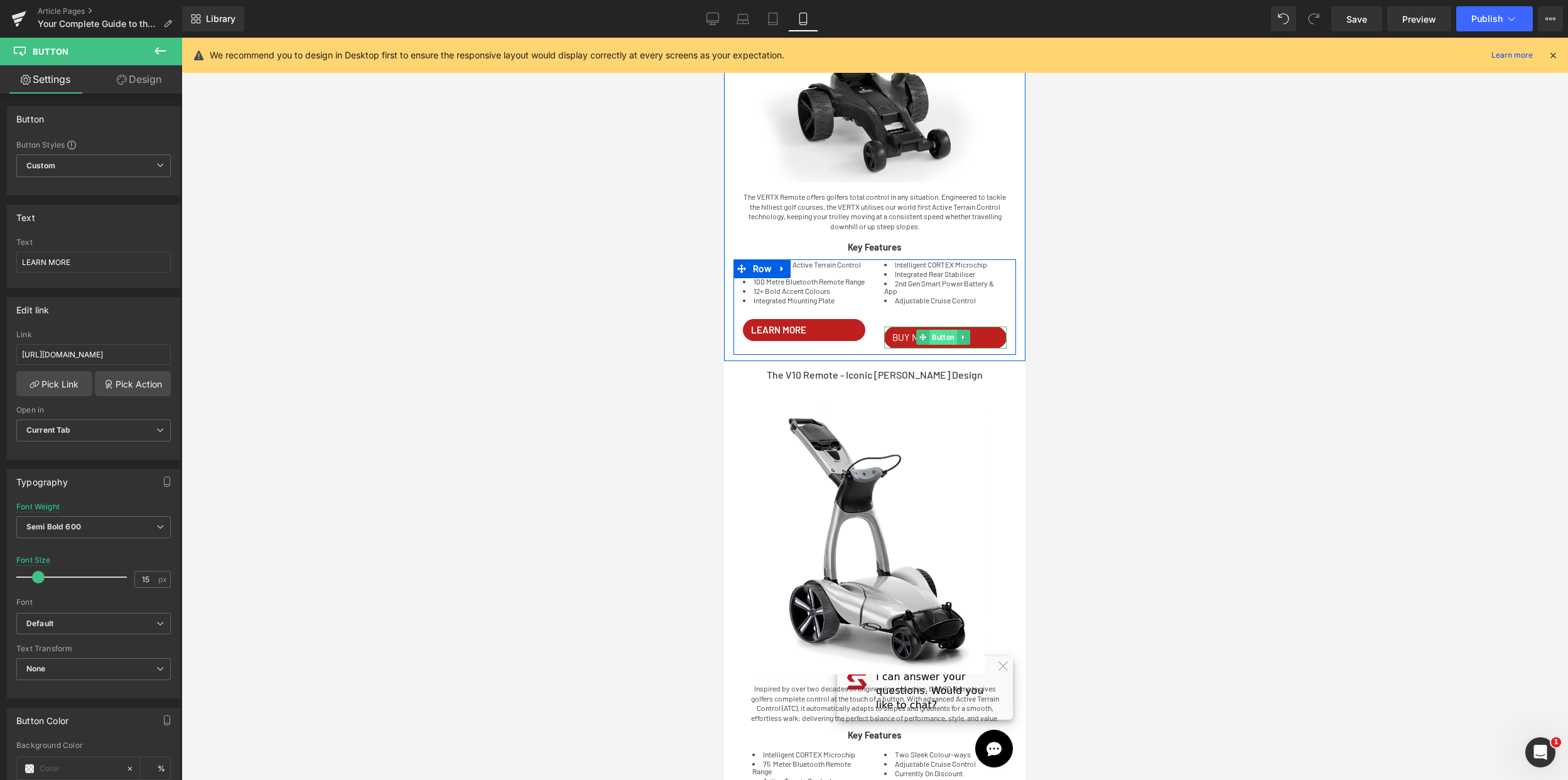
click at [944, 334] on span "Button" at bounding box center [943, 337] width 28 height 15
click at [123, 527] on span "Regular 400" at bounding box center [93, 528] width 154 height 22
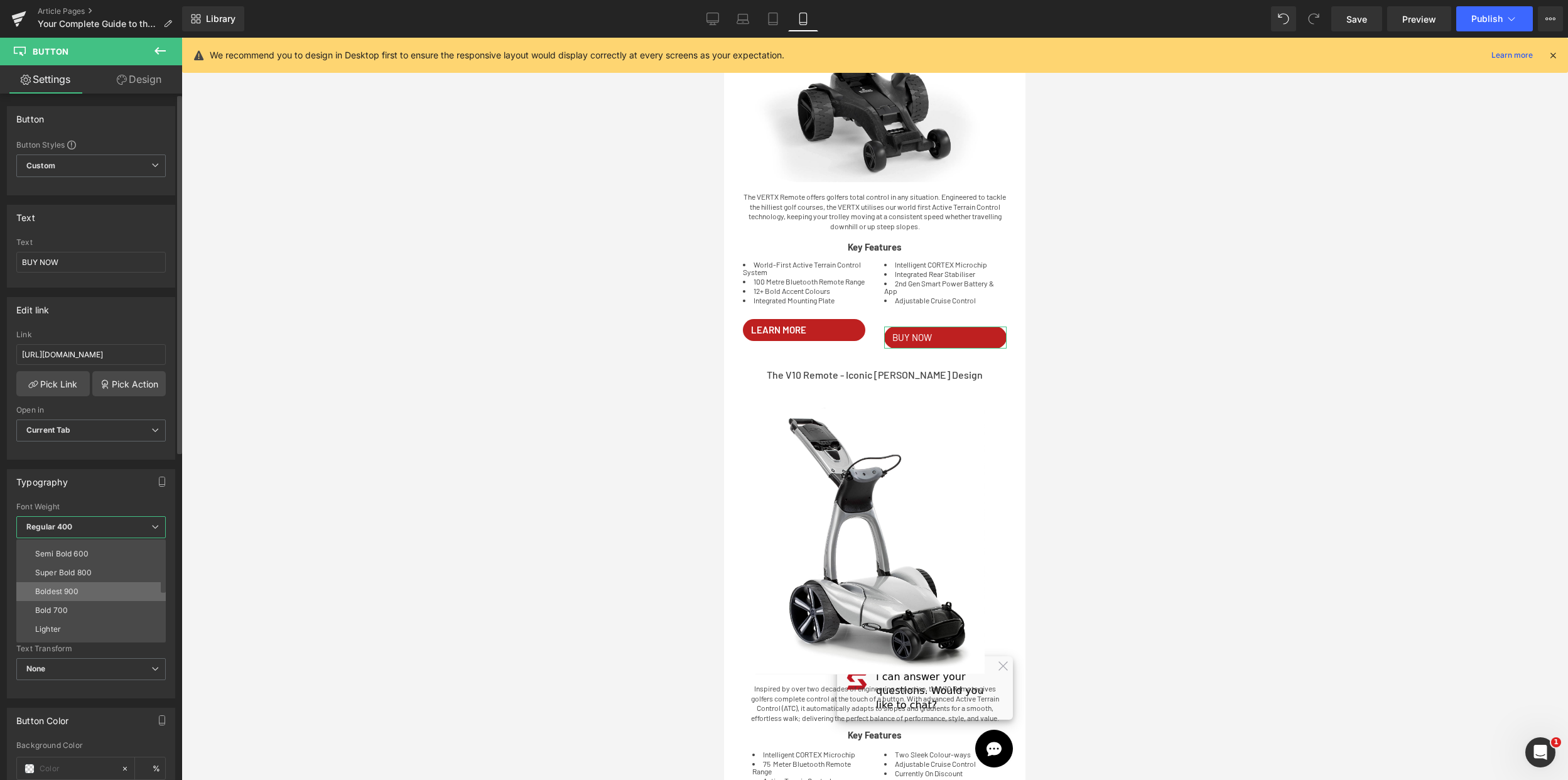
scroll to position [92, 0]
drag, startPoint x: 91, startPoint y: 554, endPoint x: 103, endPoint y: 549, distance: 13.0
click at [91, 553] on li "Semi Bold 600" at bounding box center [94, 551] width 155 height 18
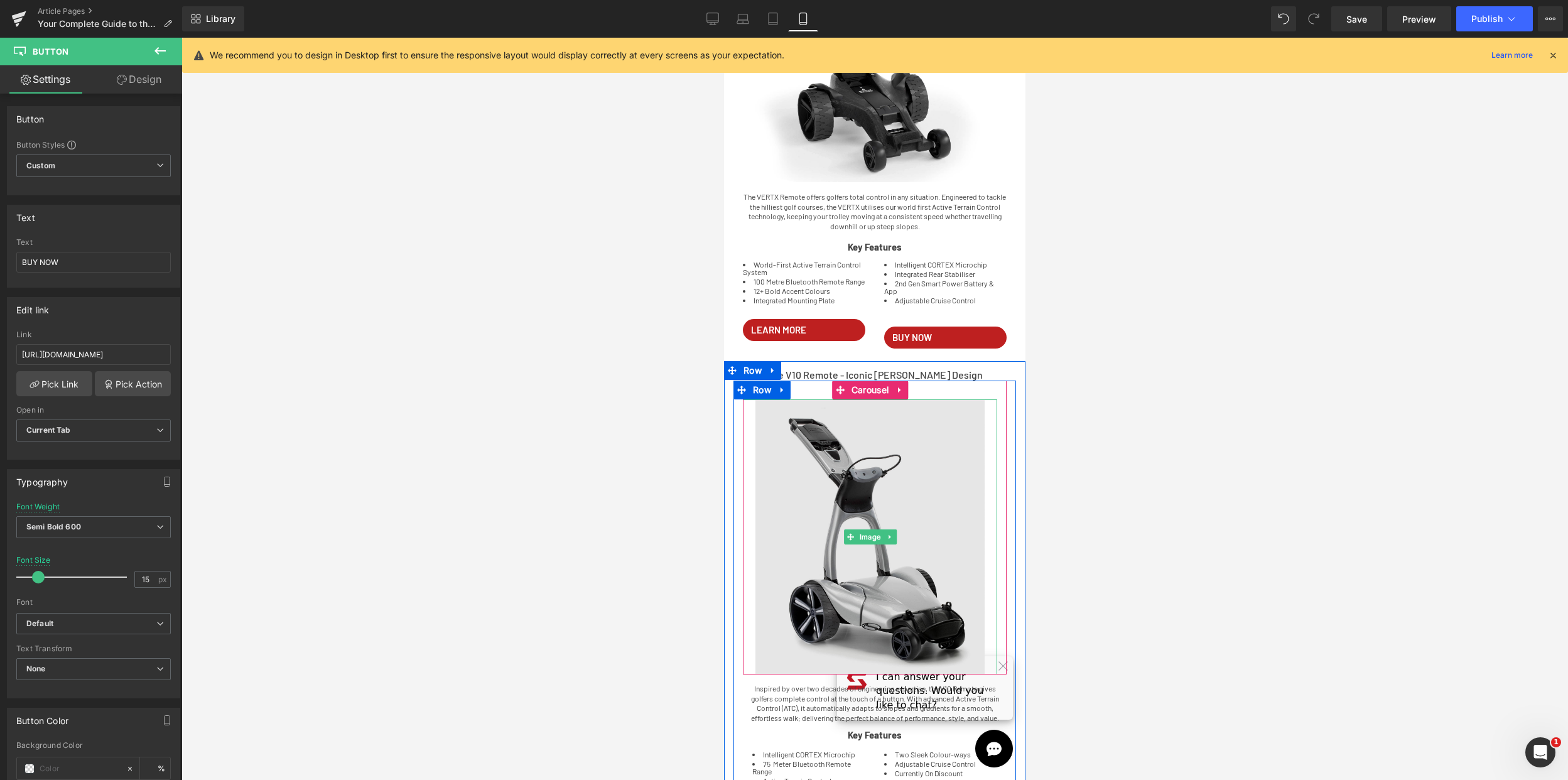
scroll to position [428, 0]
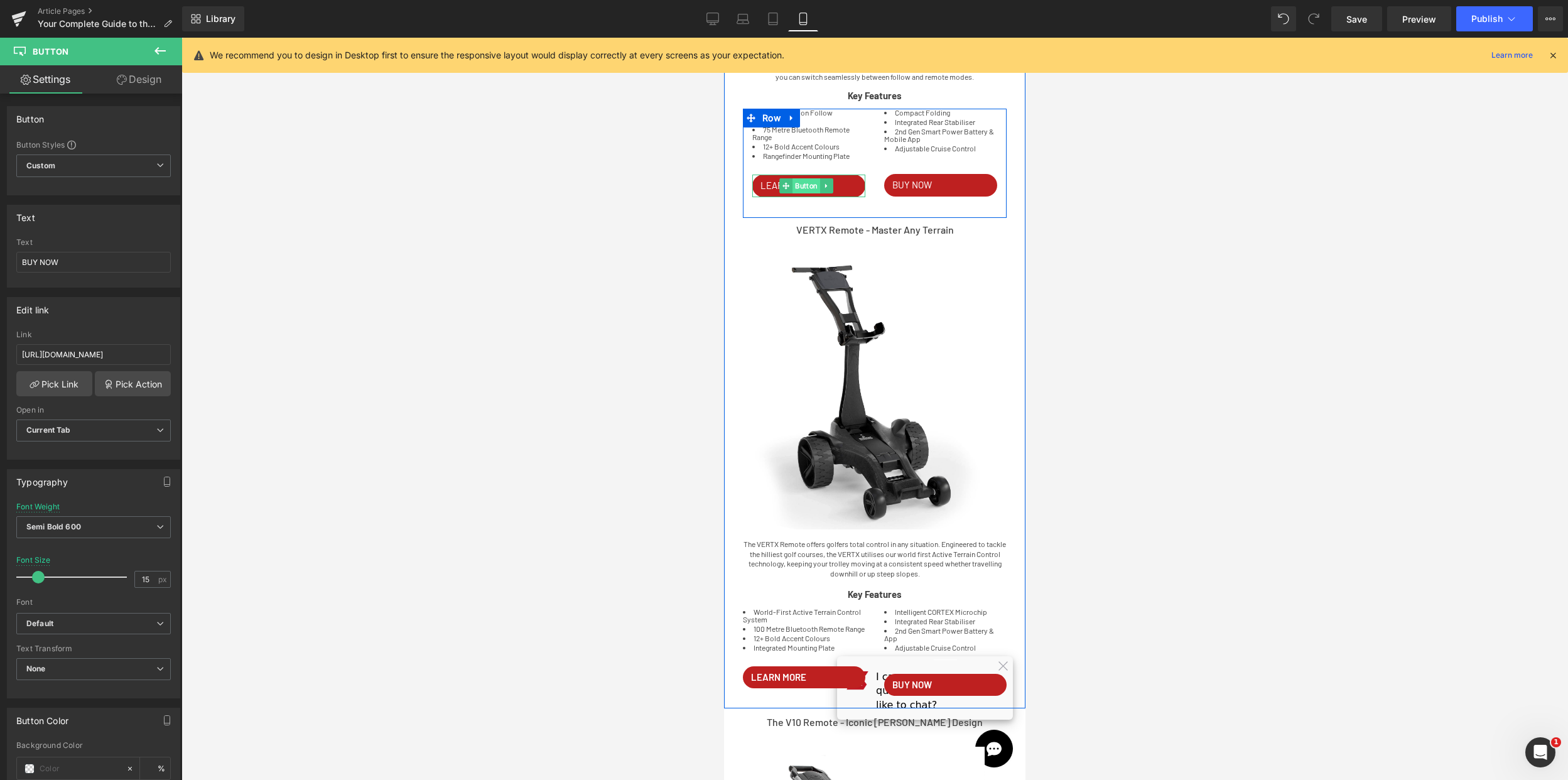
click at [813, 185] on span "Button" at bounding box center [807, 186] width 28 height 15
click at [101, 530] on span "Regular 400" at bounding box center [93, 528] width 154 height 22
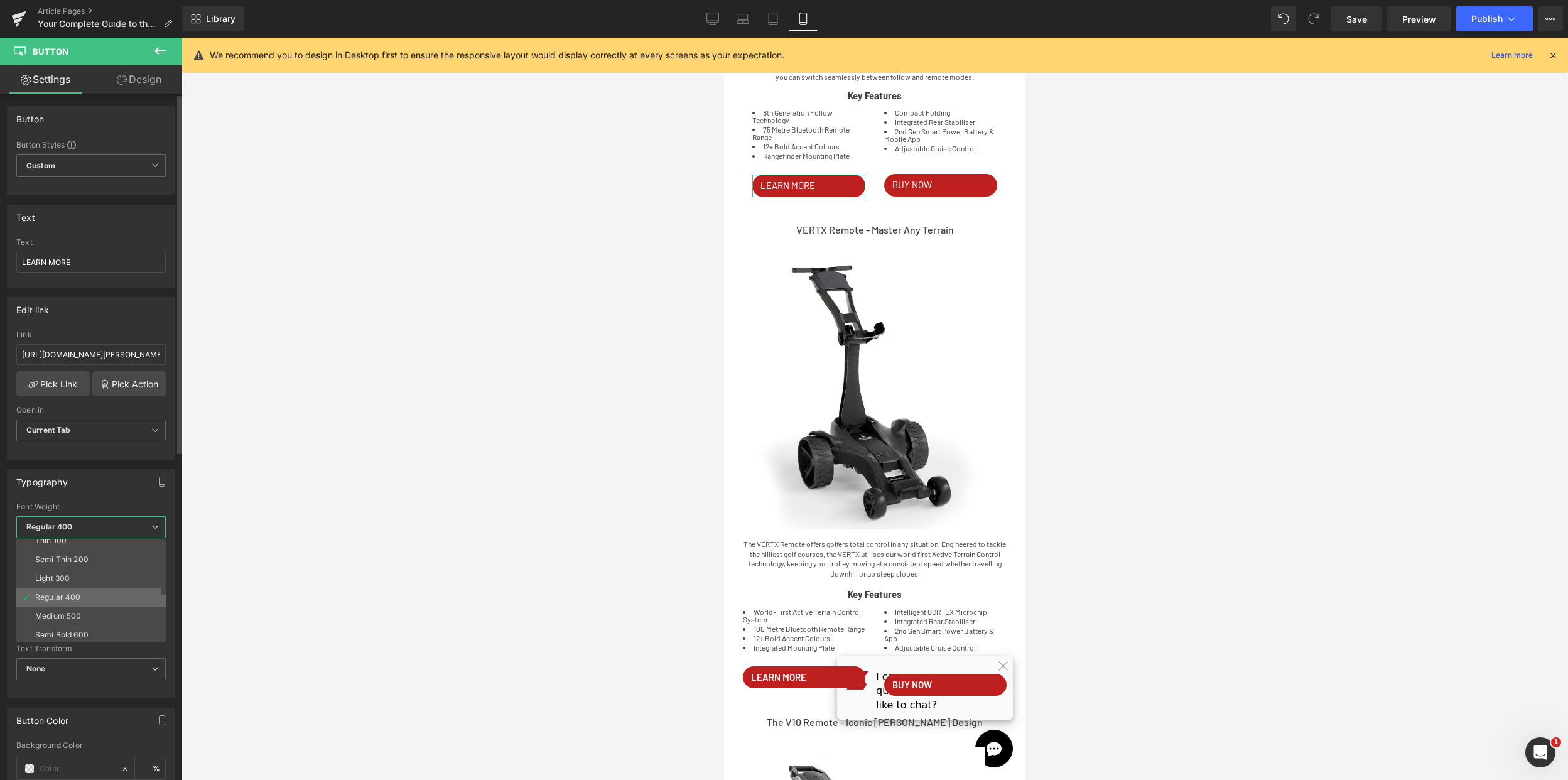
scroll to position [21, 0]
click at [82, 617] on div "Semi Bold 600" at bounding box center [62, 622] width 54 height 9
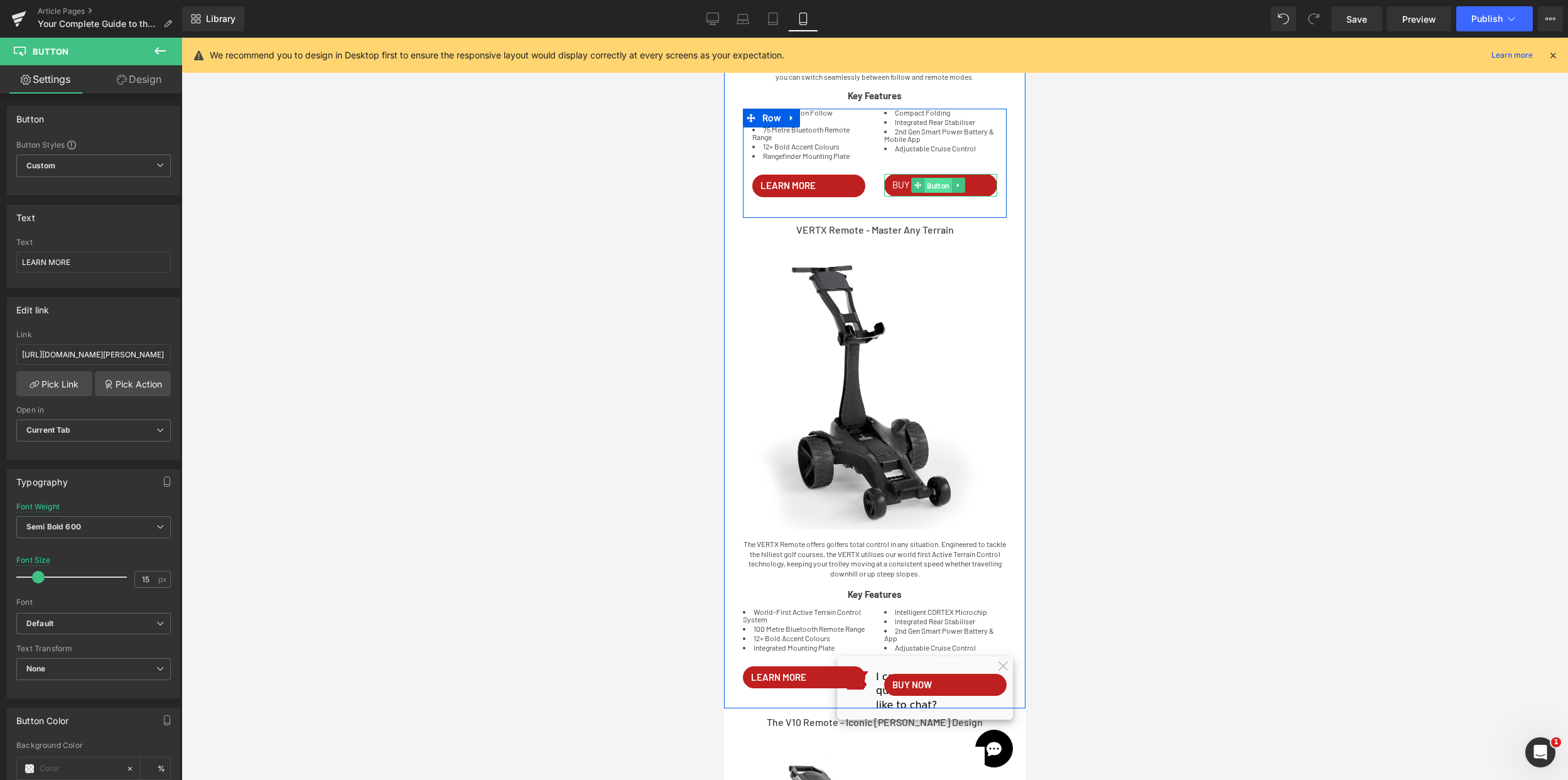
drag, startPoint x: 936, startPoint y: 188, endPoint x: 973, endPoint y: 516, distance: 330.1
click at [936, 188] on span "Button" at bounding box center [938, 186] width 28 height 15
click at [140, 527] on span "Regular 400" at bounding box center [93, 528] width 154 height 22
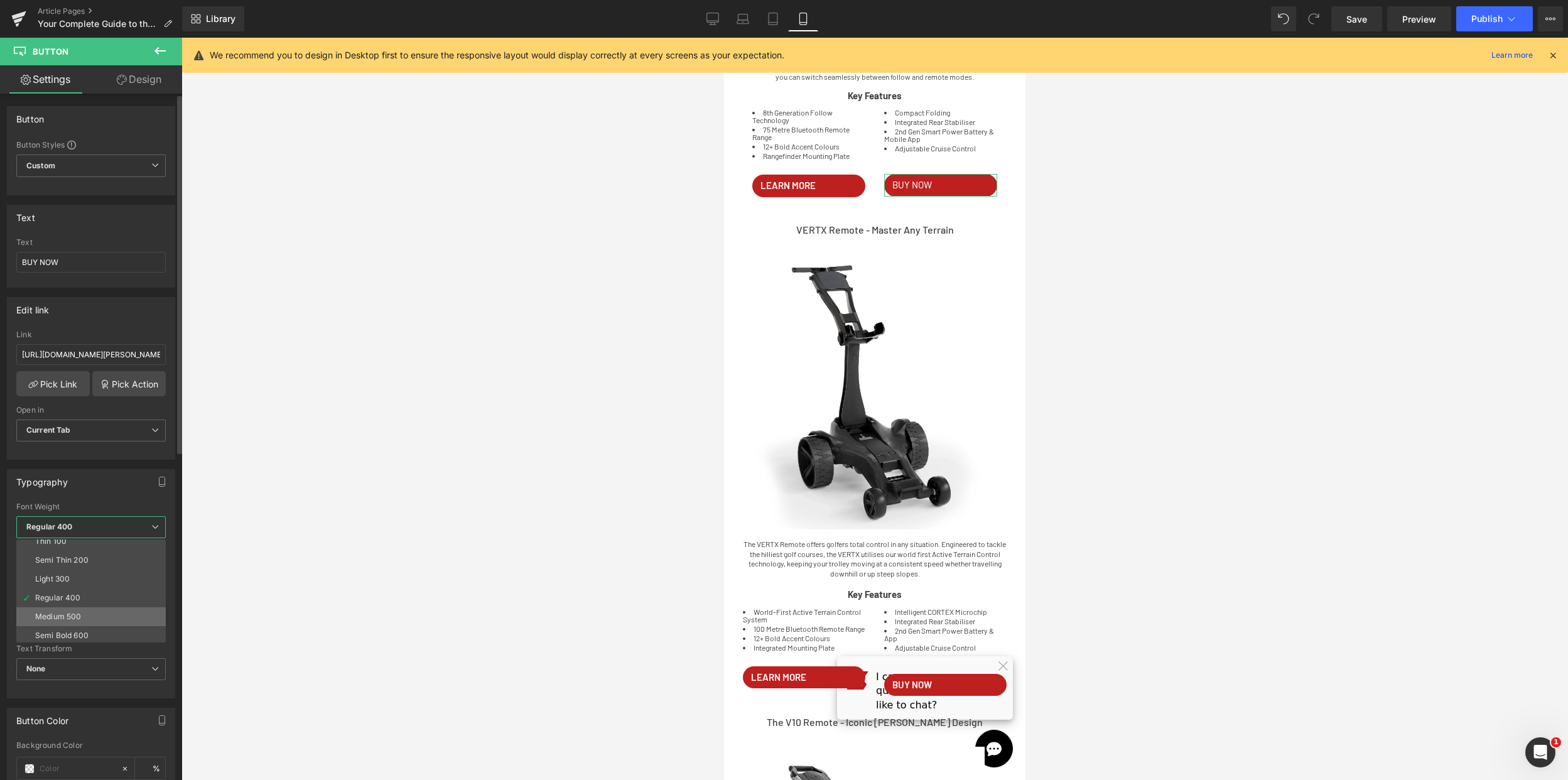
scroll to position [17, 0]
click at [101, 618] on li "Semi Bold 600" at bounding box center [94, 627] width 155 height 18
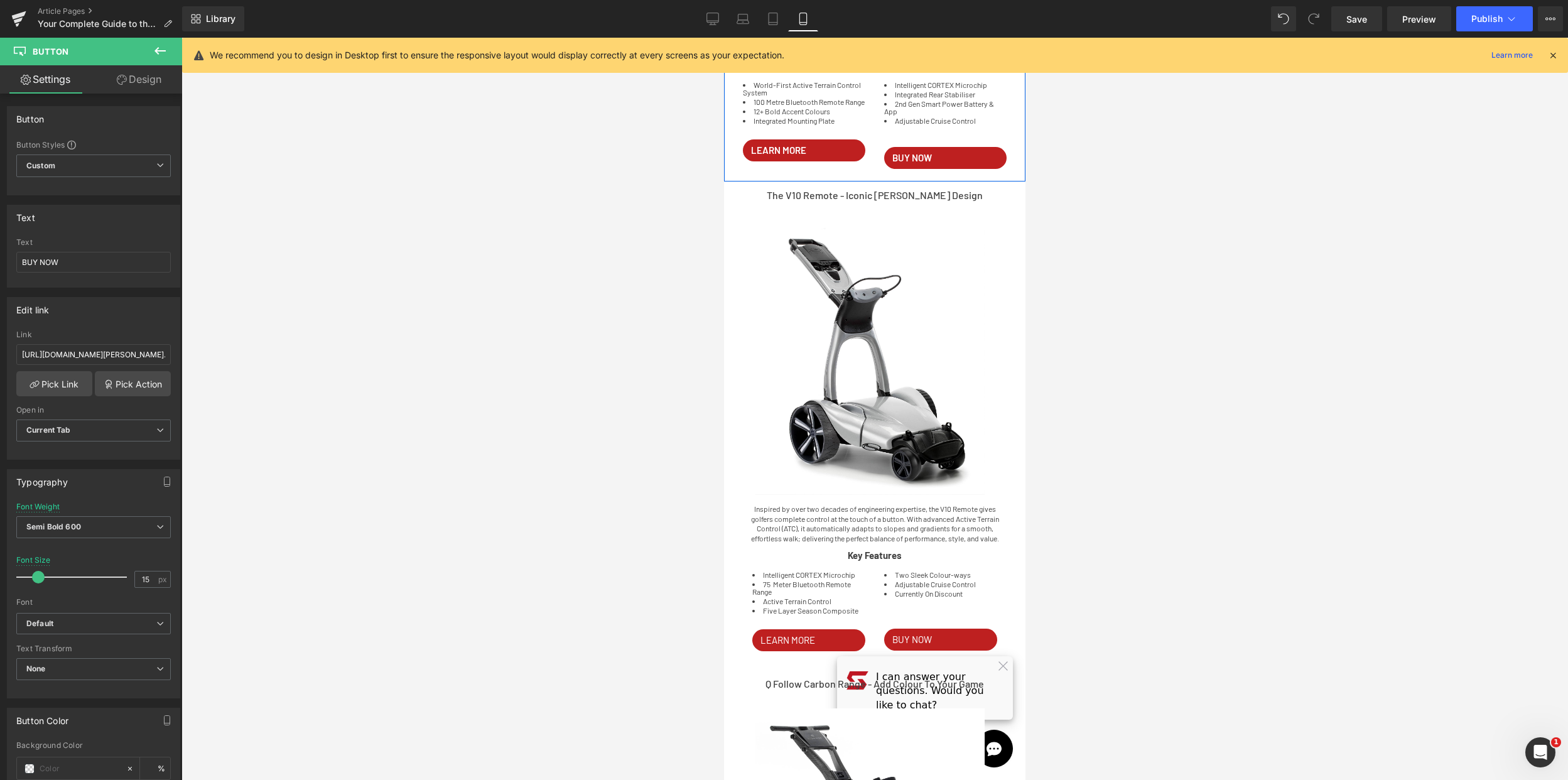
scroll to position [1087, 0]
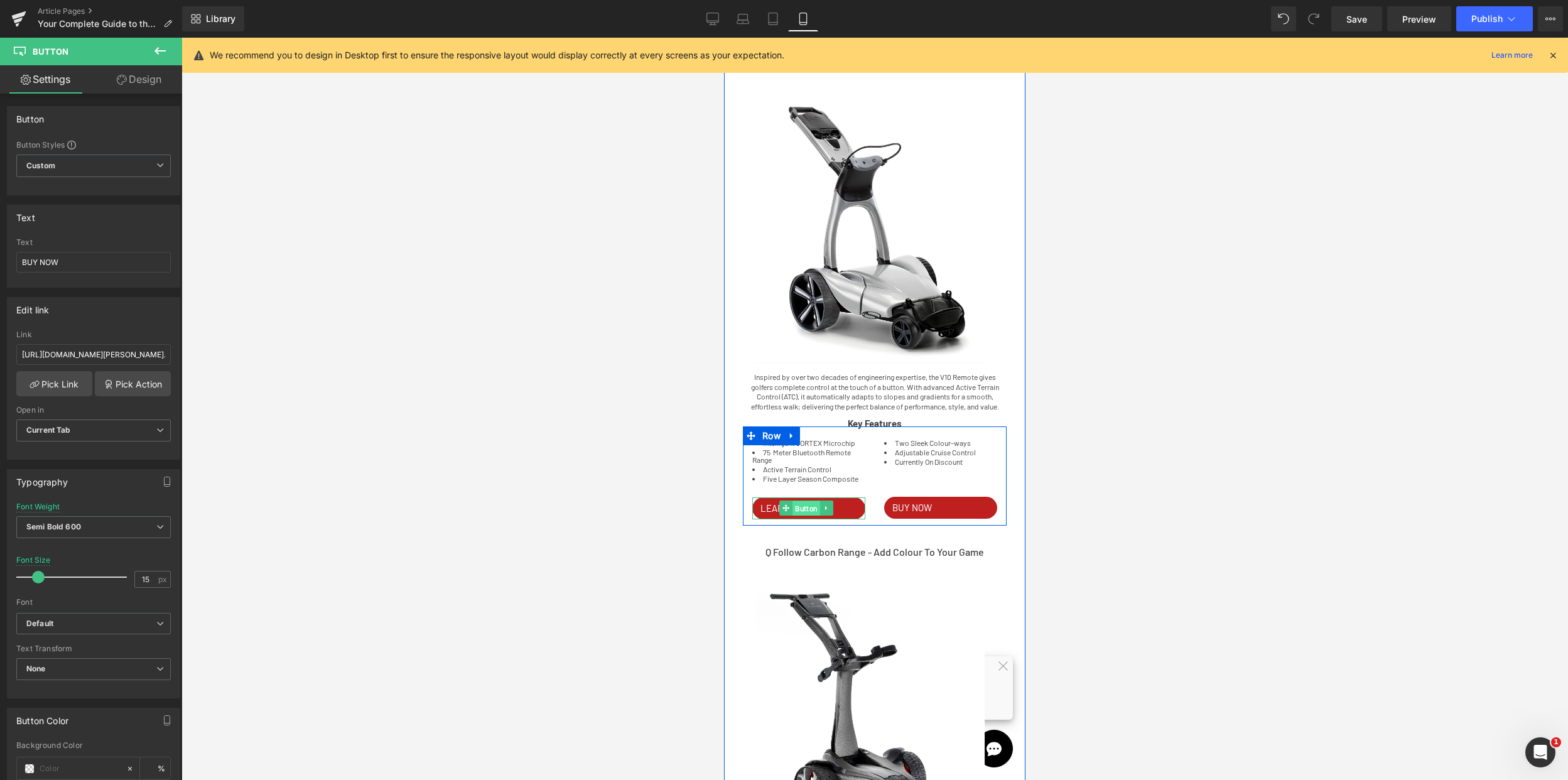
drag, startPoint x: 810, startPoint y: 514, endPoint x: 993, endPoint y: 617, distance: 210.0
click at [810, 514] on span "Button" at bounding box center [807, 508] width 28 height 15
click at [126, 538] on div "Regular 400 Thin 100 Semi Thin 200 Light 300 Regular 400 Medium 500 Semi Bold 6…" at bounding box center [93, 530] width 154 height 29
click at [127, 534] on span "Regular 400" at bounding box center [93, 528] width 154 height 22
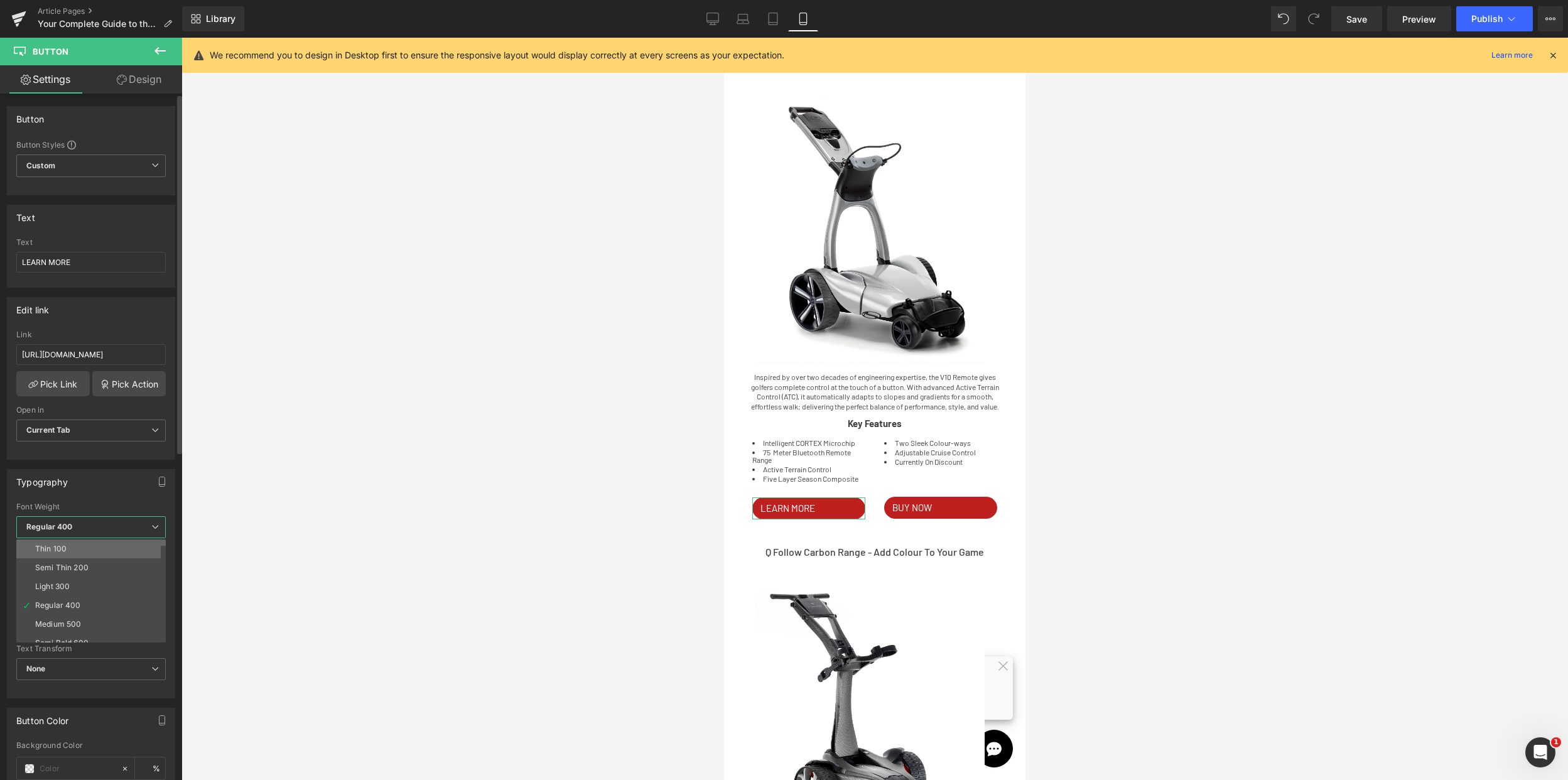
scroll to position [18, 0]
click at [68, 626] on div "Semi Bold 600" at bounding box center [62, 625] width 54 height 9
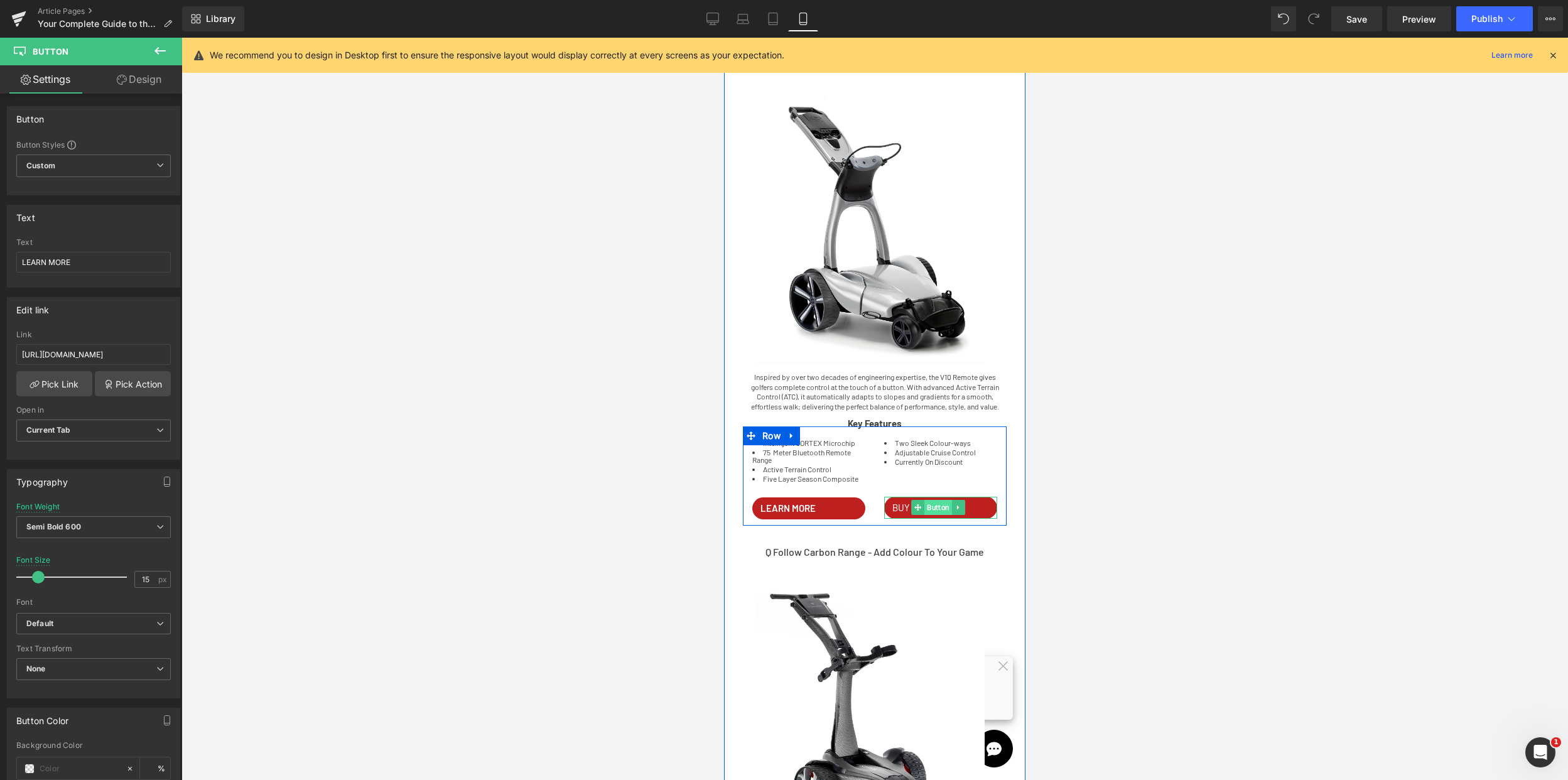
drag, startPoint x: 919, startPoint y: 524, endPoint x: 1310, endPoint y: 527, distance: 391.0
click at [924, 515] on span "Button" at bounding box center [938, 507] width 28 height 15
click at [156, 525] on icon at bounding box center [160, 527] width 7 height 7
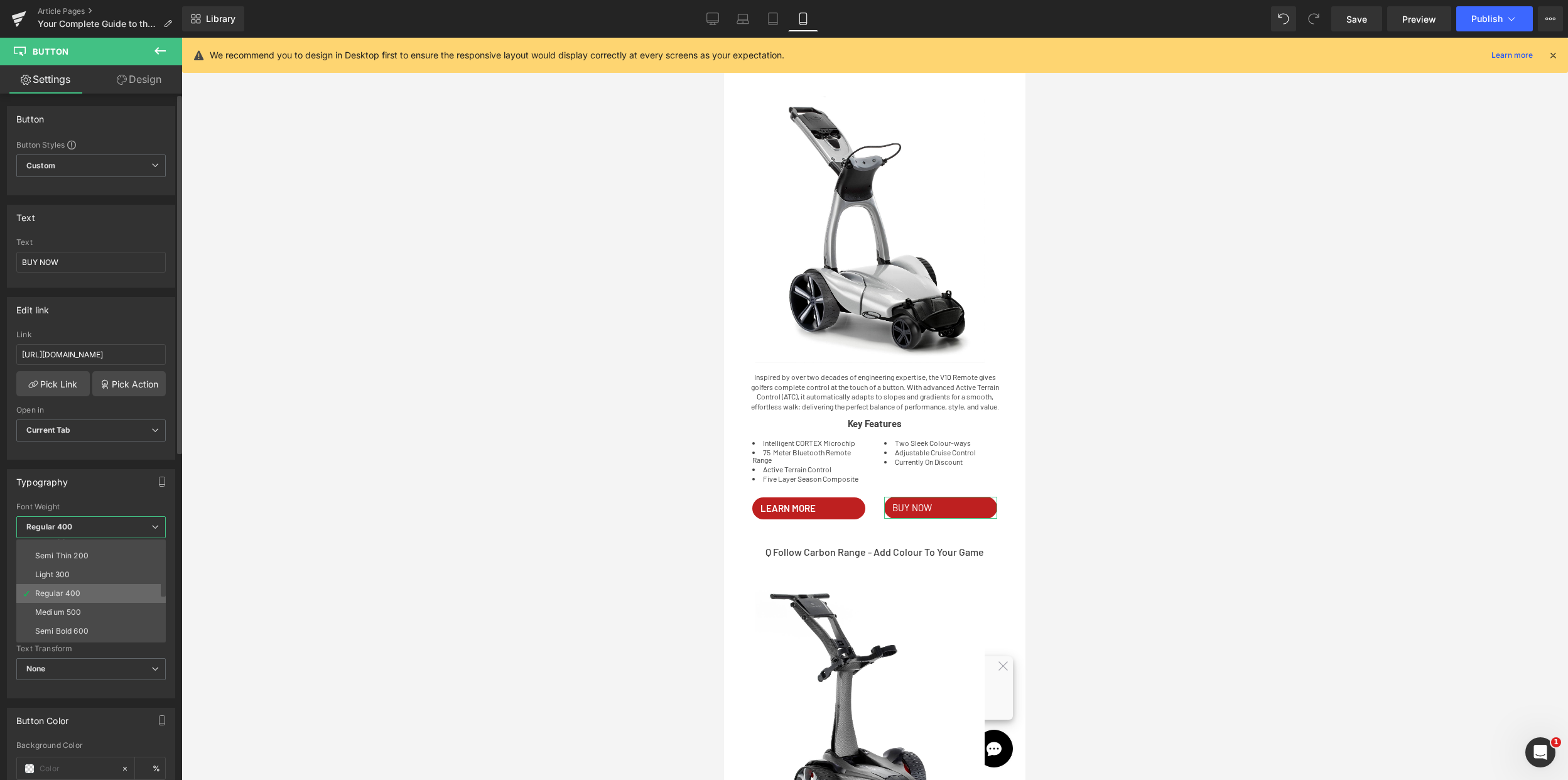
scroll to position [13, 0]
click at [96, 628] on li "Semi Bold 600" at bounding box center [94, 629] width 155 height 18
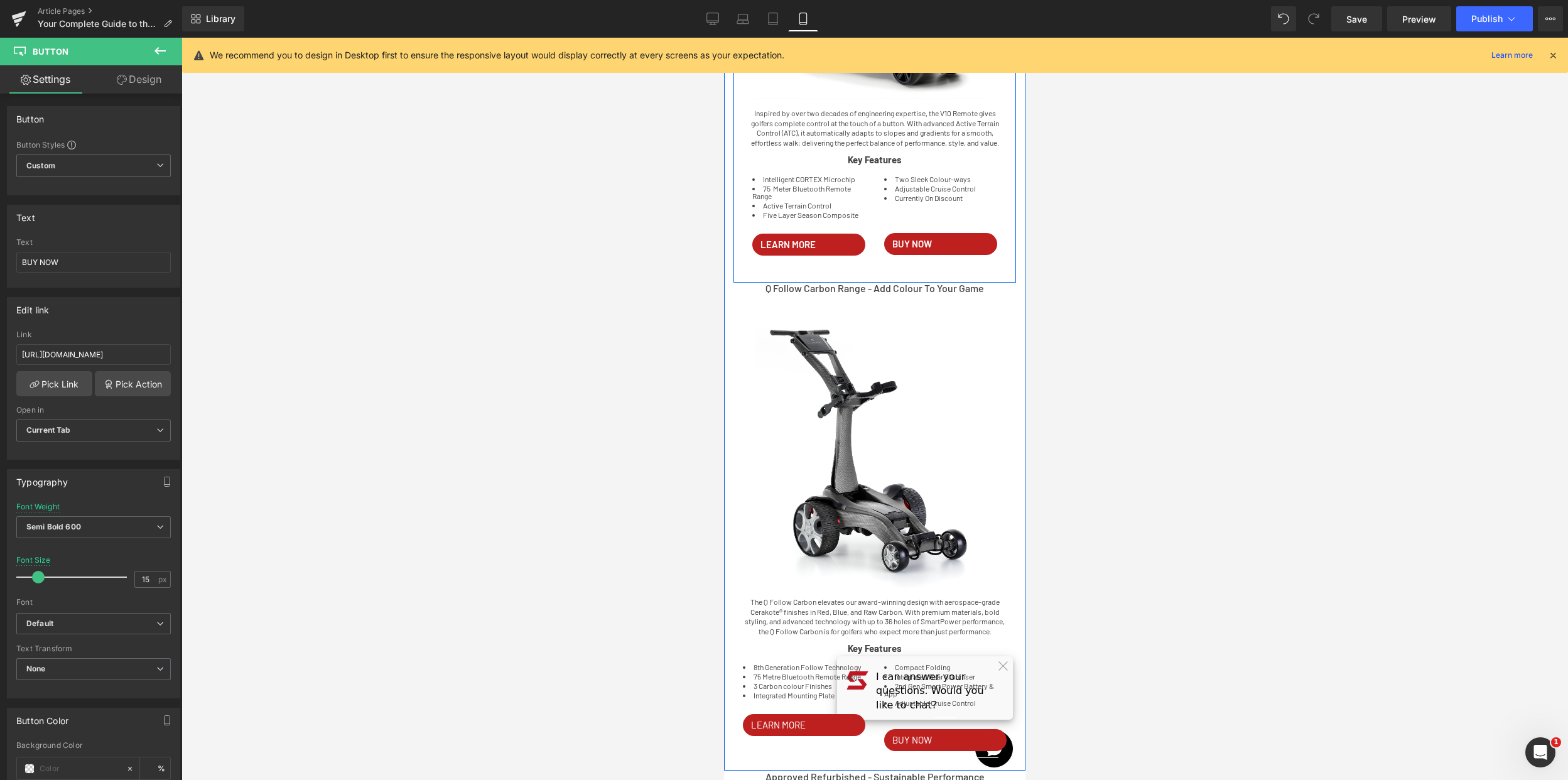
scroll to position [1688, 0]
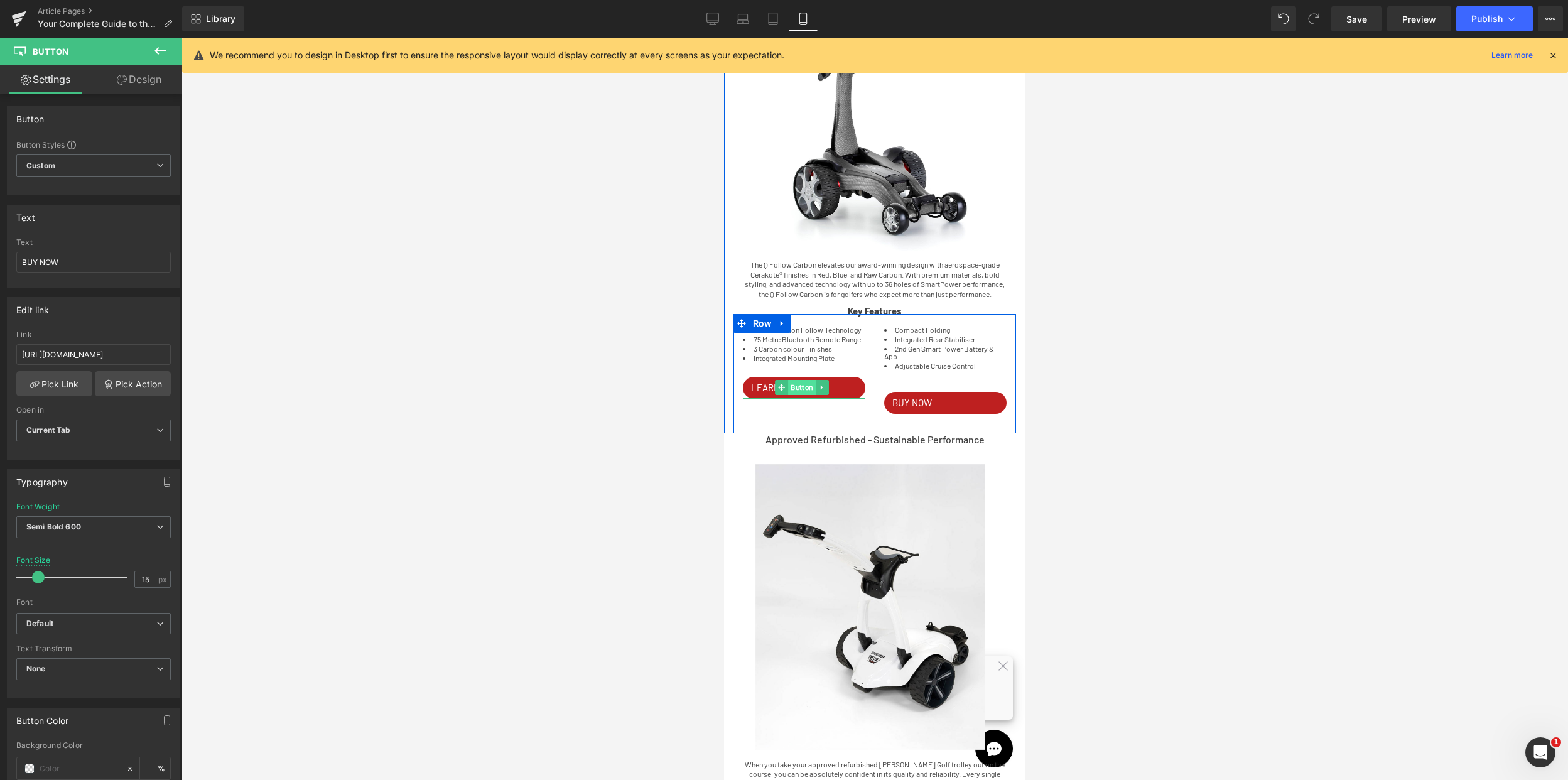
click at [807, 395] on span "Button" at bounding box center [802, 387] width 28 height 15
click at [133, 522] on span "Regular 400" at bounding box center [93, 528] width 154 height 22
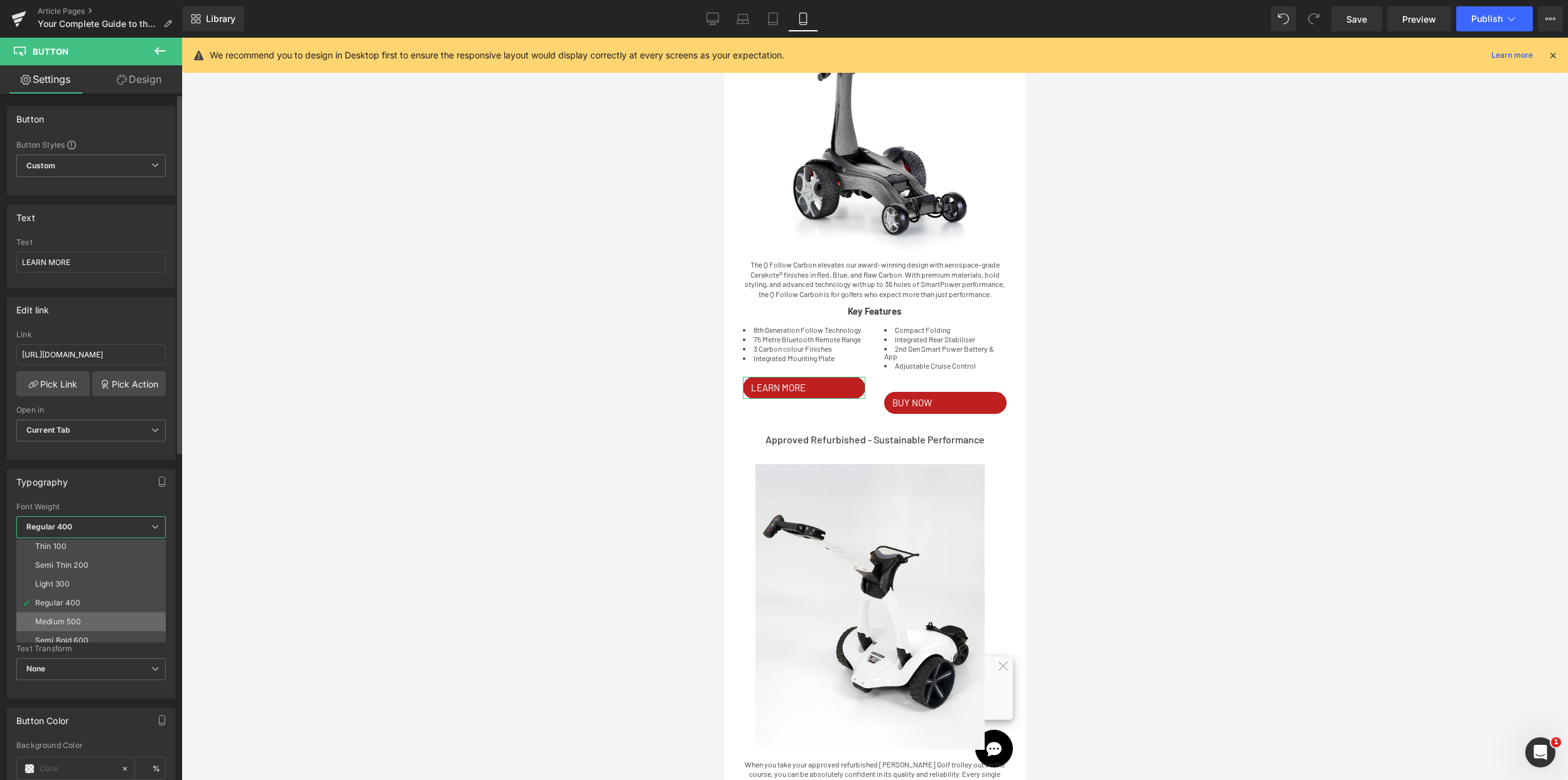
scroll to position [8, 0]
click at [112, 628] on li "Semi Bold 600" at bounding box center [94, 635] width 155 height 18
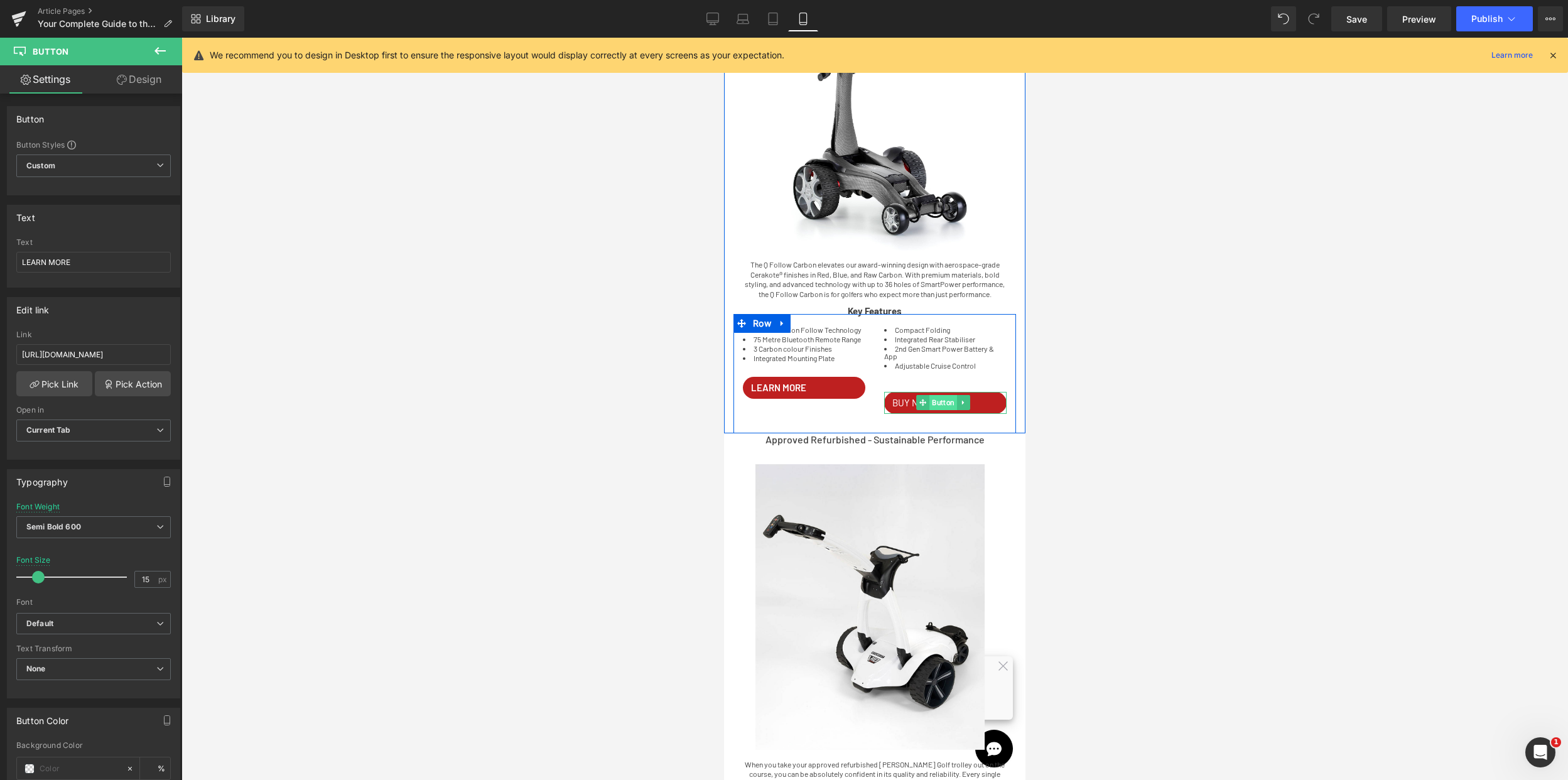
click at [931, 410] on span "Button" at bounding box center [943, 402] width 28 height 15
click at [81, 537] on span "Regular 400" at bounding box center [93, 528] width 154 height 22
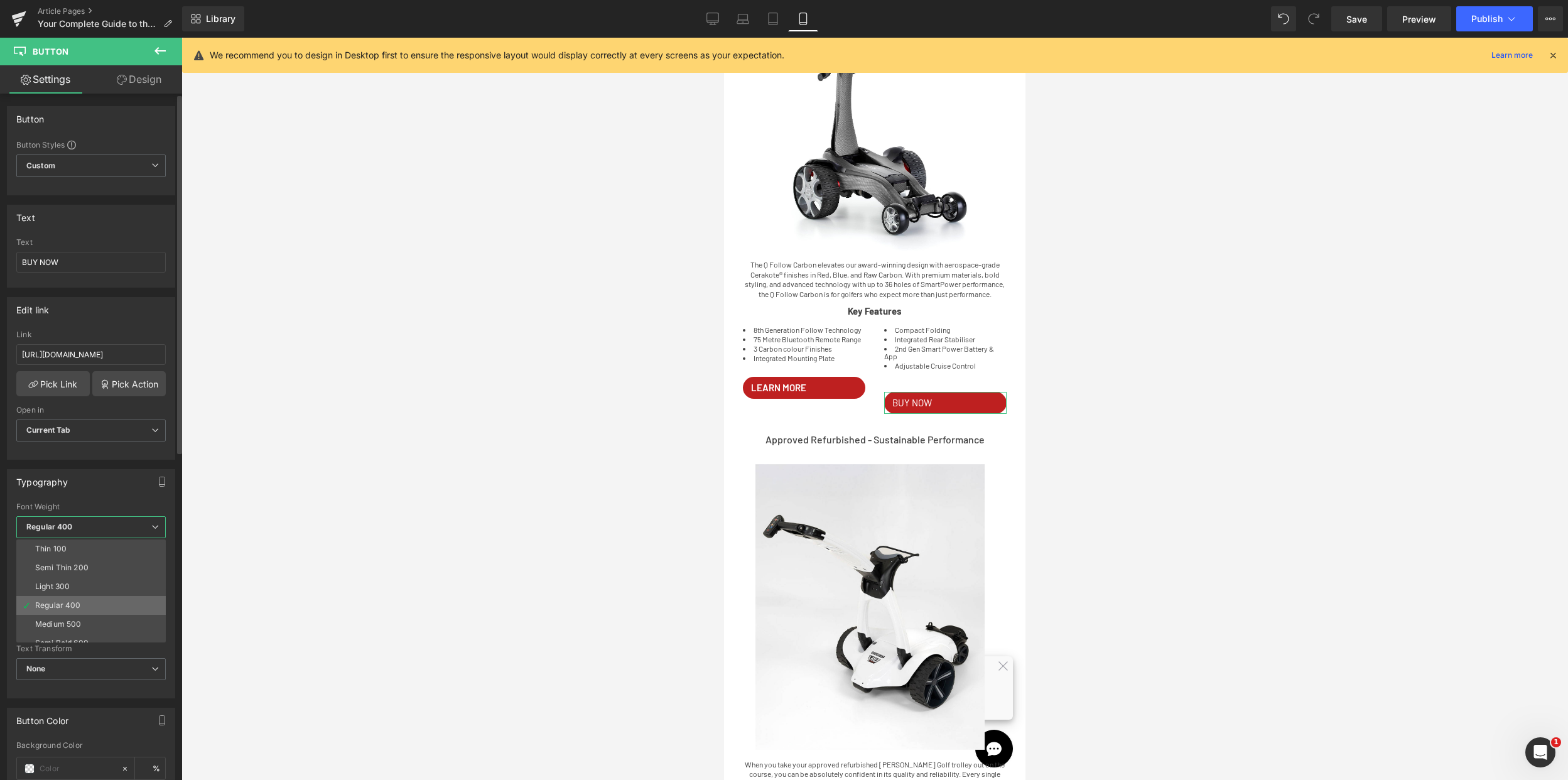
scroll to position [13, 0]
click at [79, 622] on li "Semi Bold 600" at bounding box center [94, 629] width 155 height 18
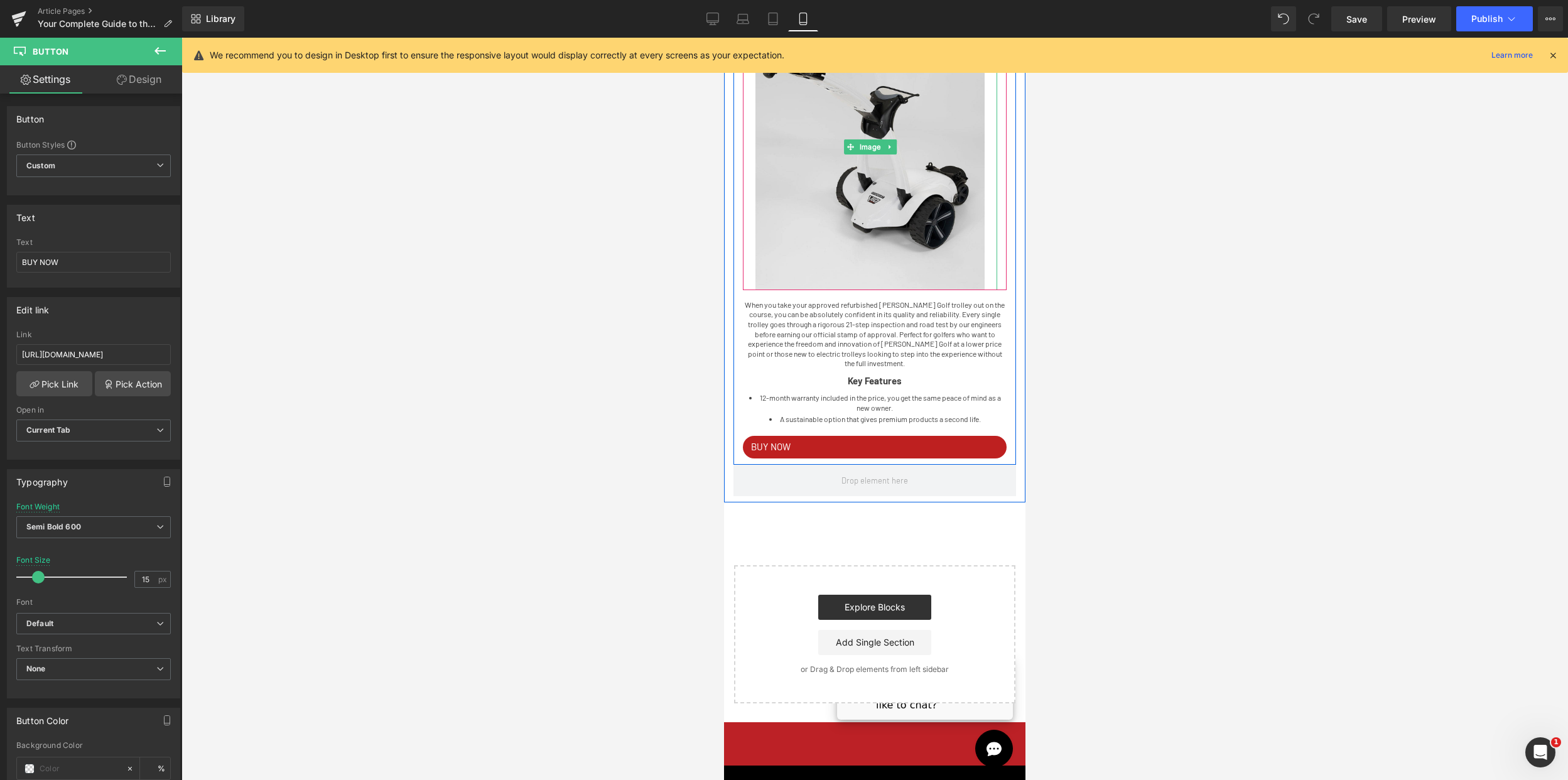
scroll to position [2233, 0]
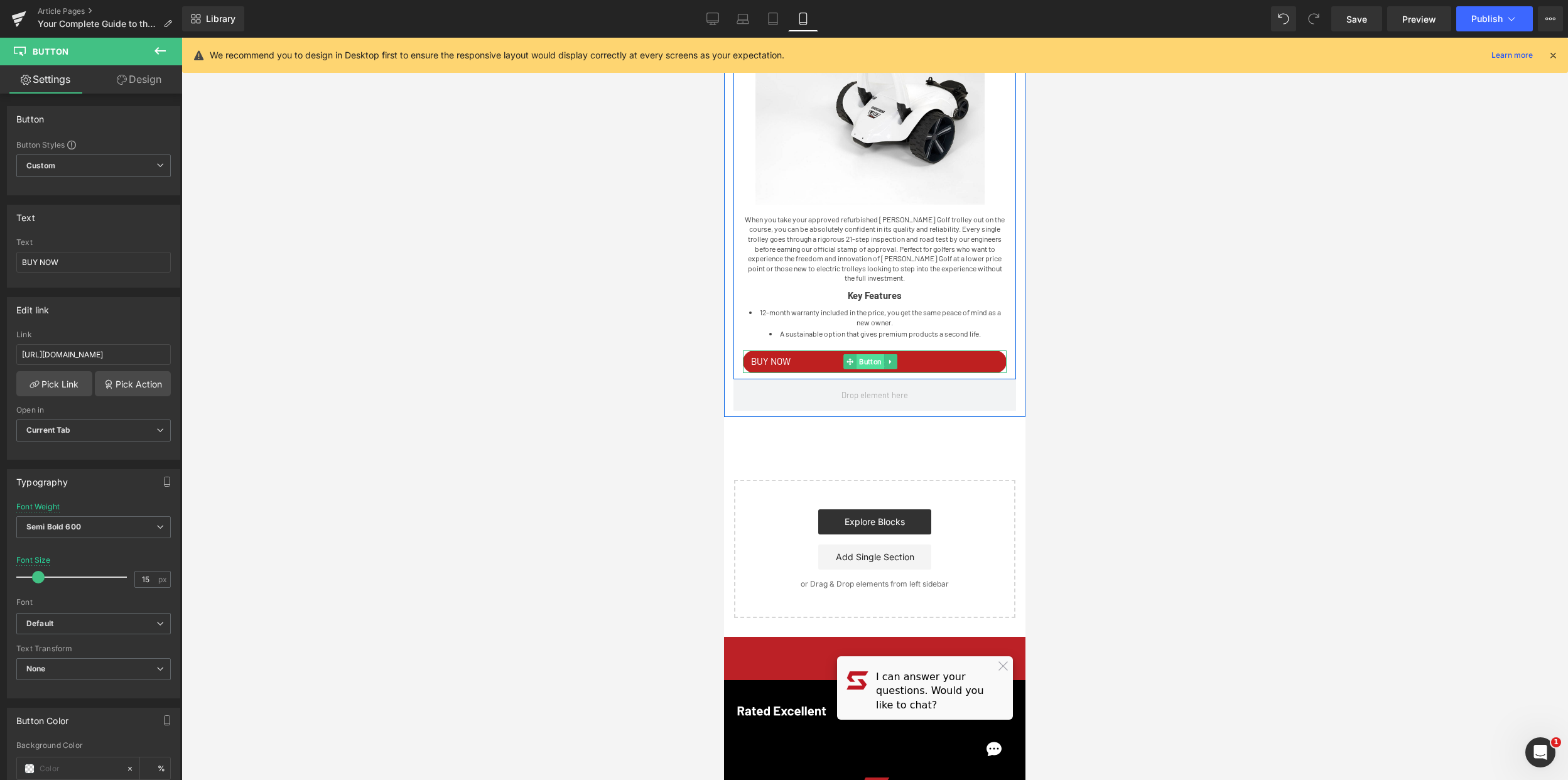
click at [861, 370] on span "Button" at bounding box center [870, 361] width 28 height 15
click at [136, 522] on span "Regular 400" at bounding box center [93, 528] width 154 height 22
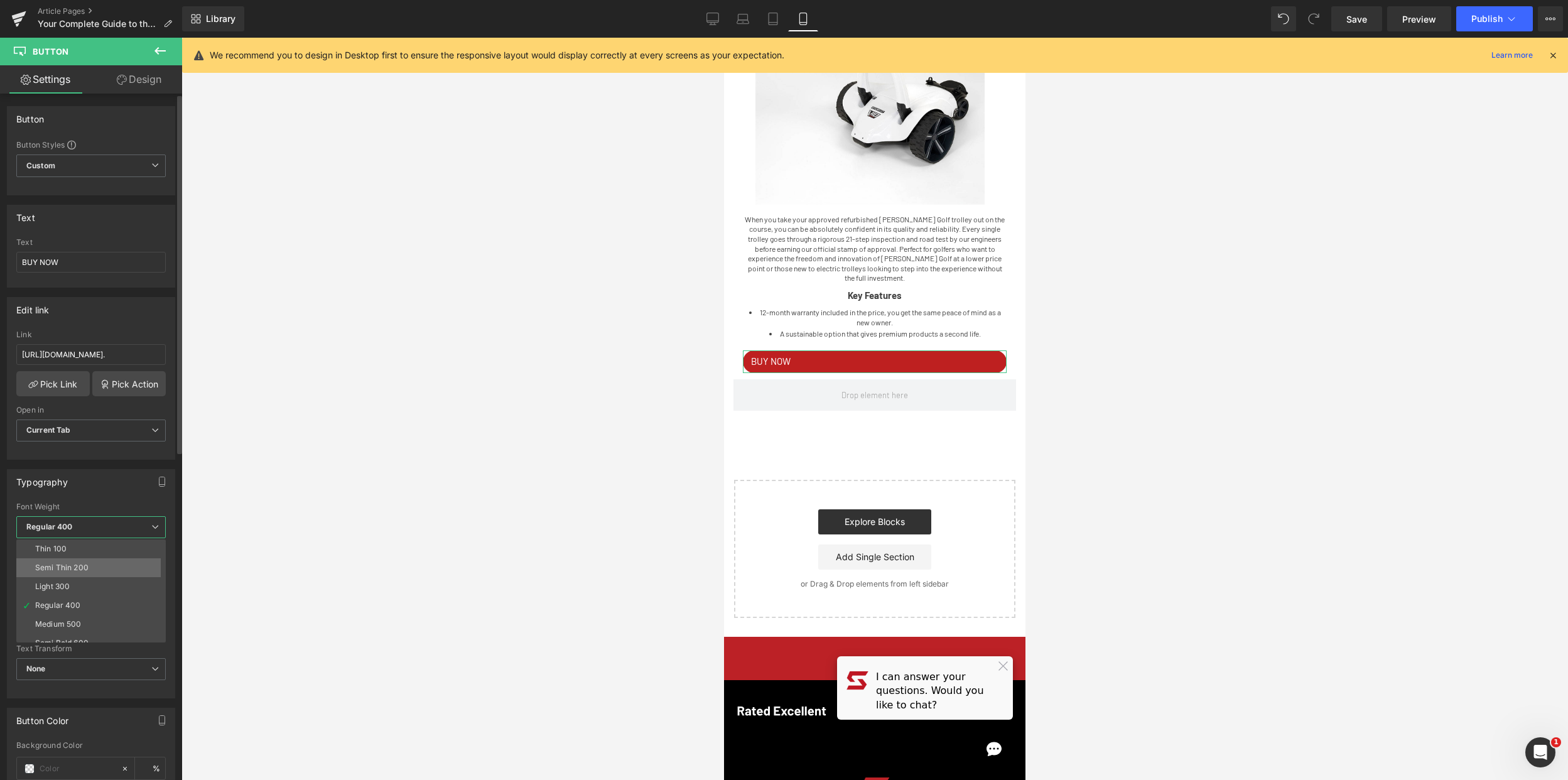
scroll to position [15, 0]
click at [79, 633] on li "Semi Bold 600" at bounding box center [94, 628] width 155 height 18
click at [1234, 412] on div at bounding box center [874, 408] width 1387 height 742
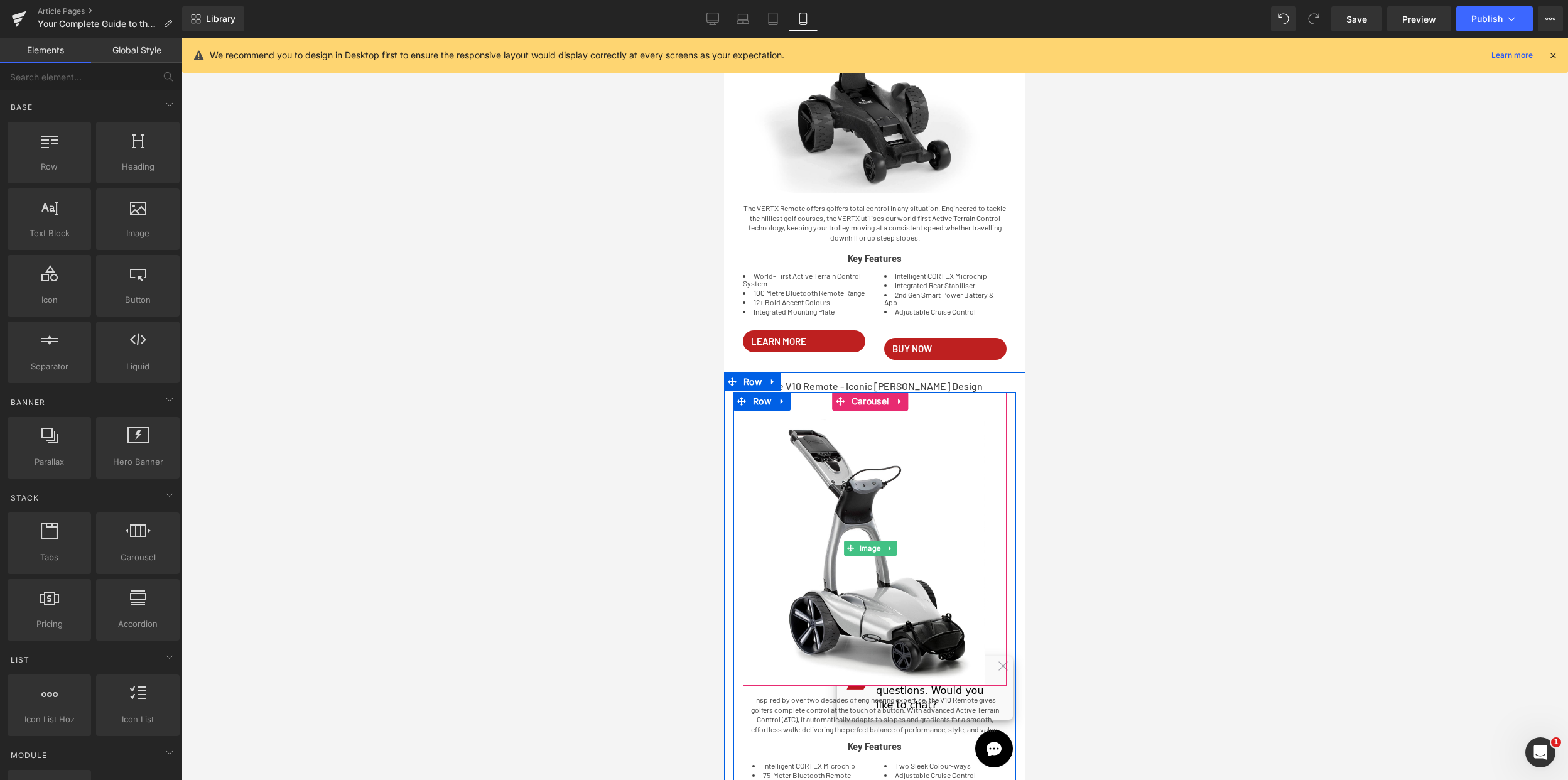
scroll to position [601, 0]
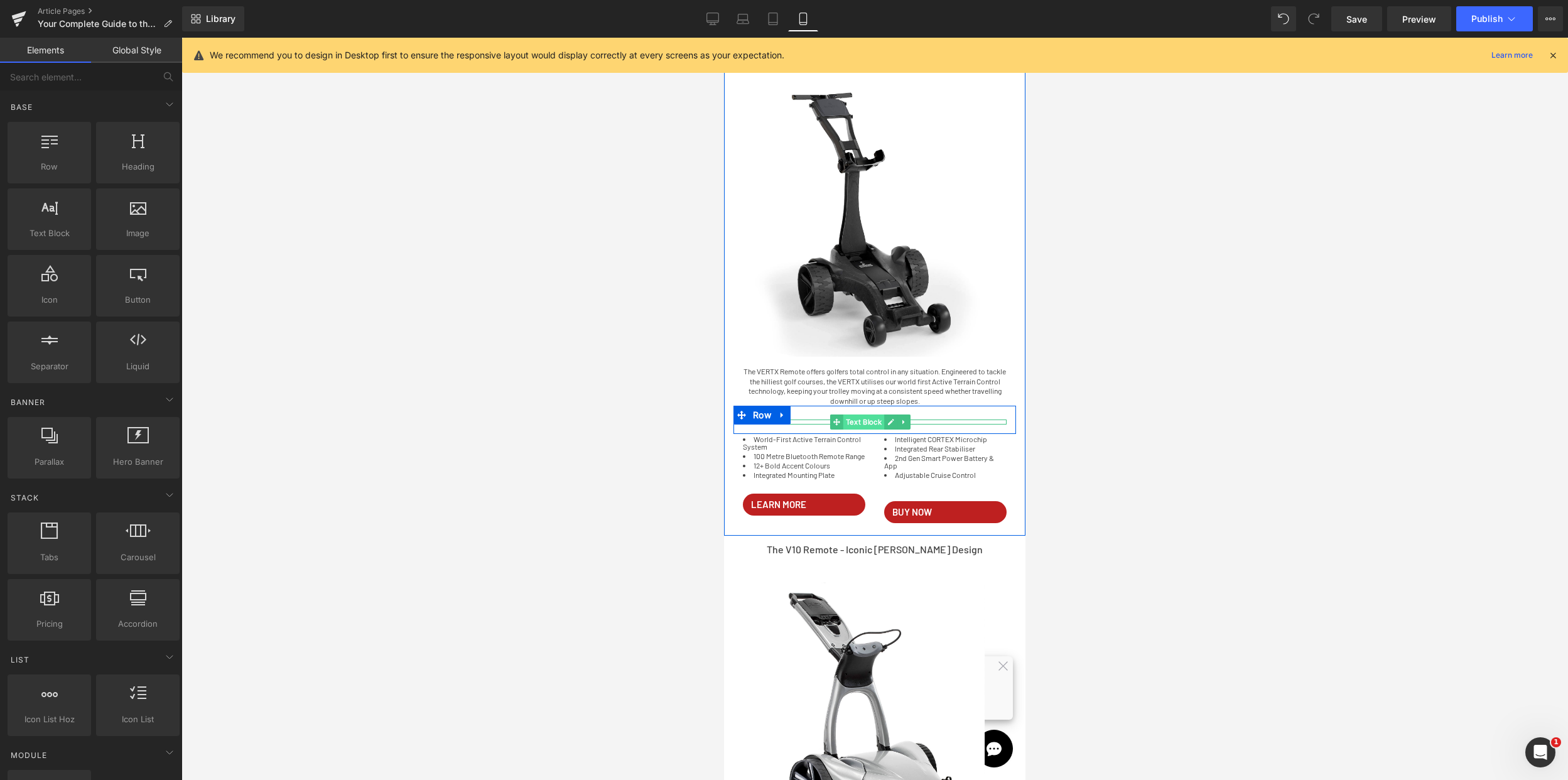
click at [873, 422] on span "Text Block" at bounding box center [863, 422] width 42 height 15
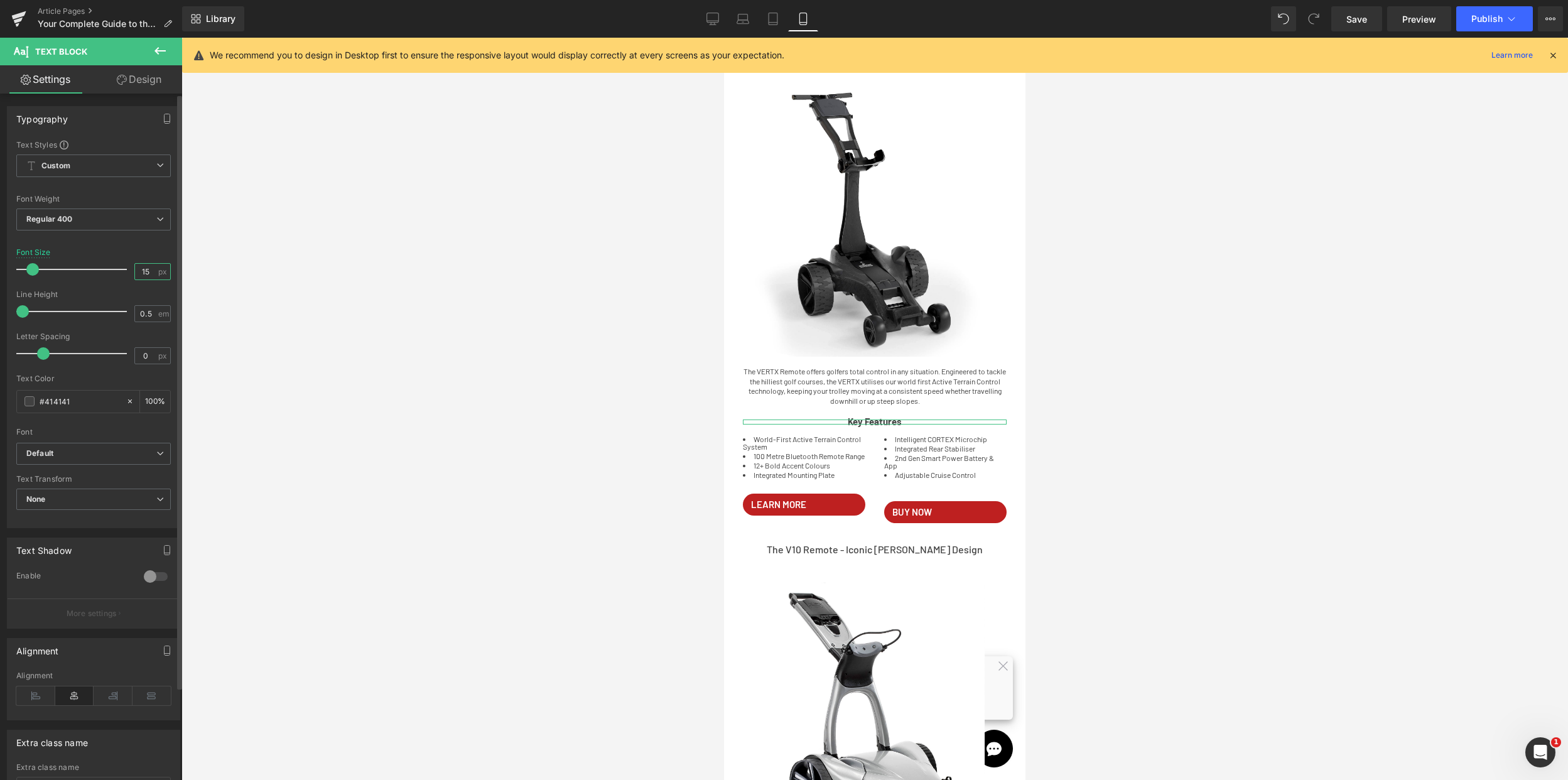
click at [144, 269] on input "15" at bounding box center [146, 271] width 22 height 16
type input "13"
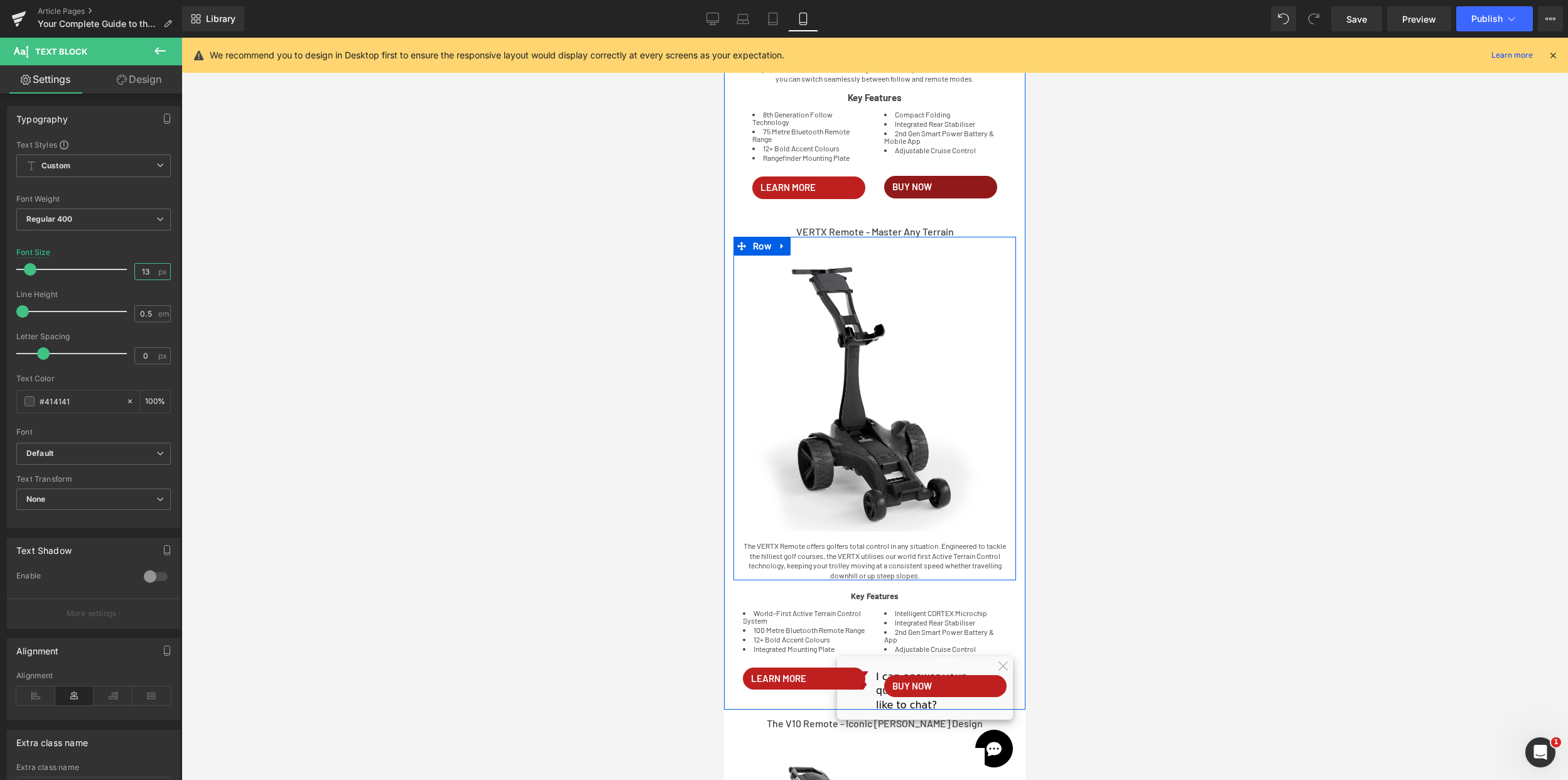
scroll to position [203, 0]
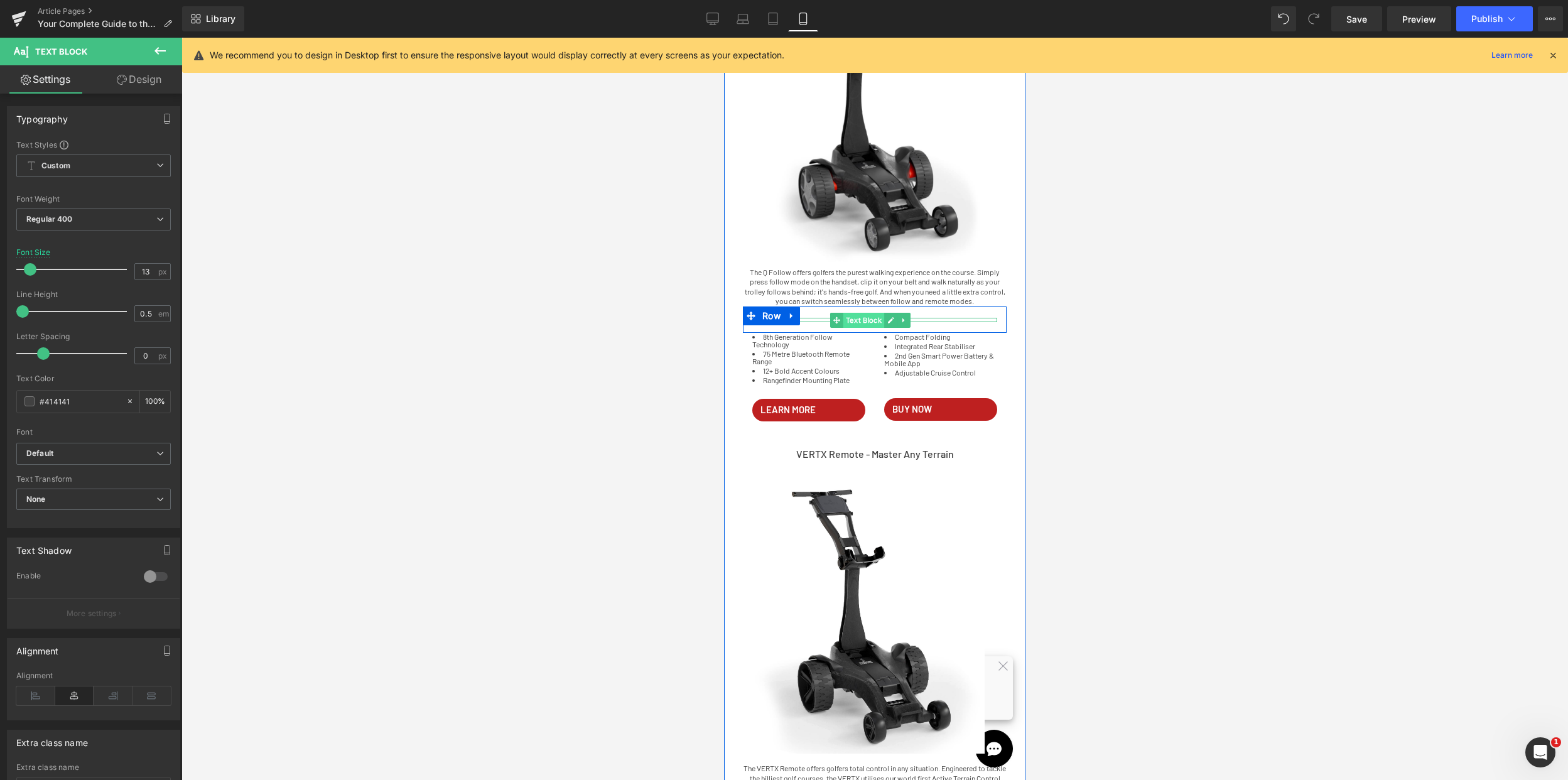
click at [872, 319] on span "Text Block" at bounding box center [863, 320] width 42 height 15
click at [146, 279] on div "15 px" at bounding box center [152, 272] width 36 height 17
click at [148, 275] on input "15" at bounding box center [146, 271] width 22 height 16
type input "13"
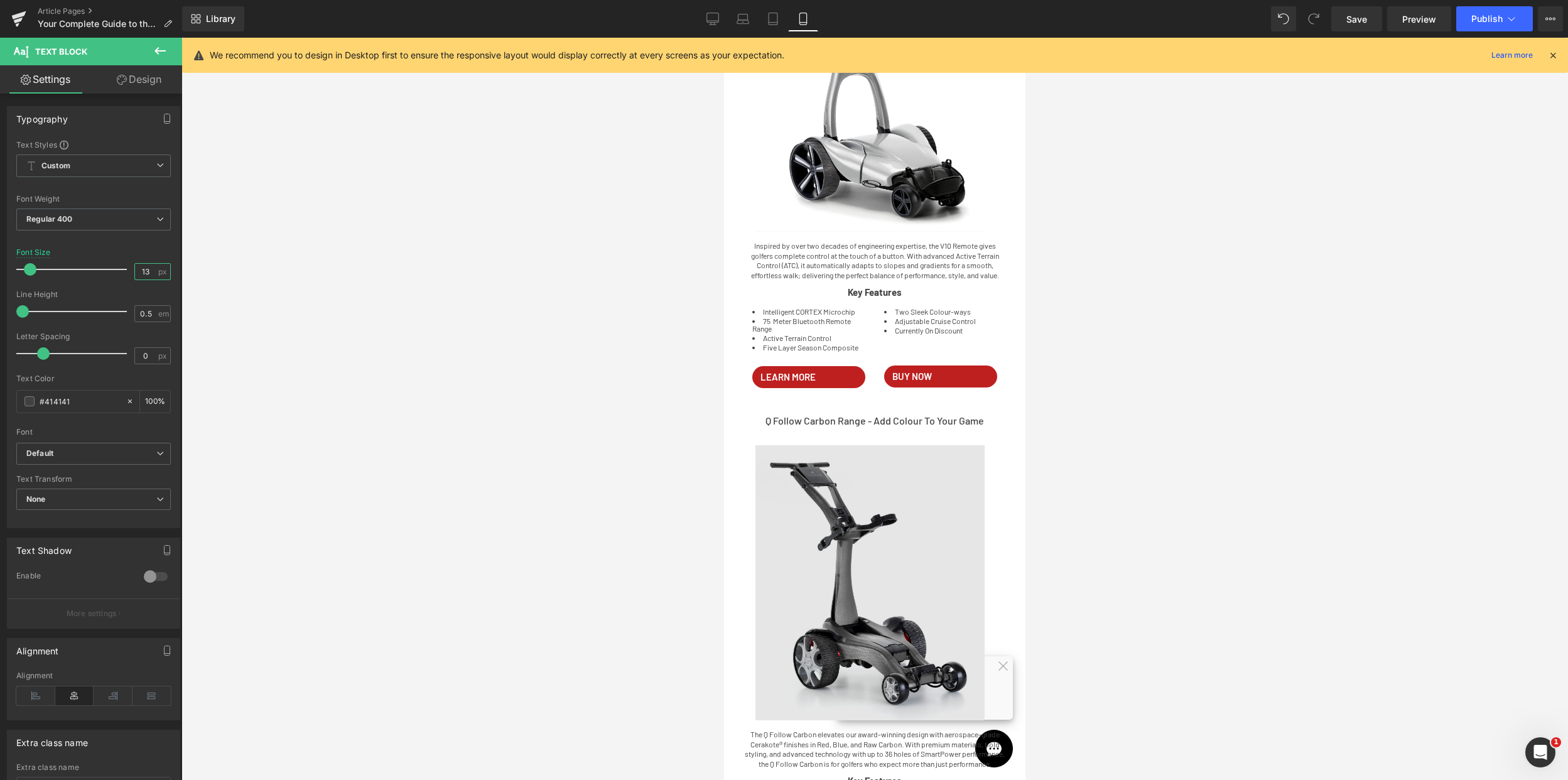
scroll to position [1209, 0]
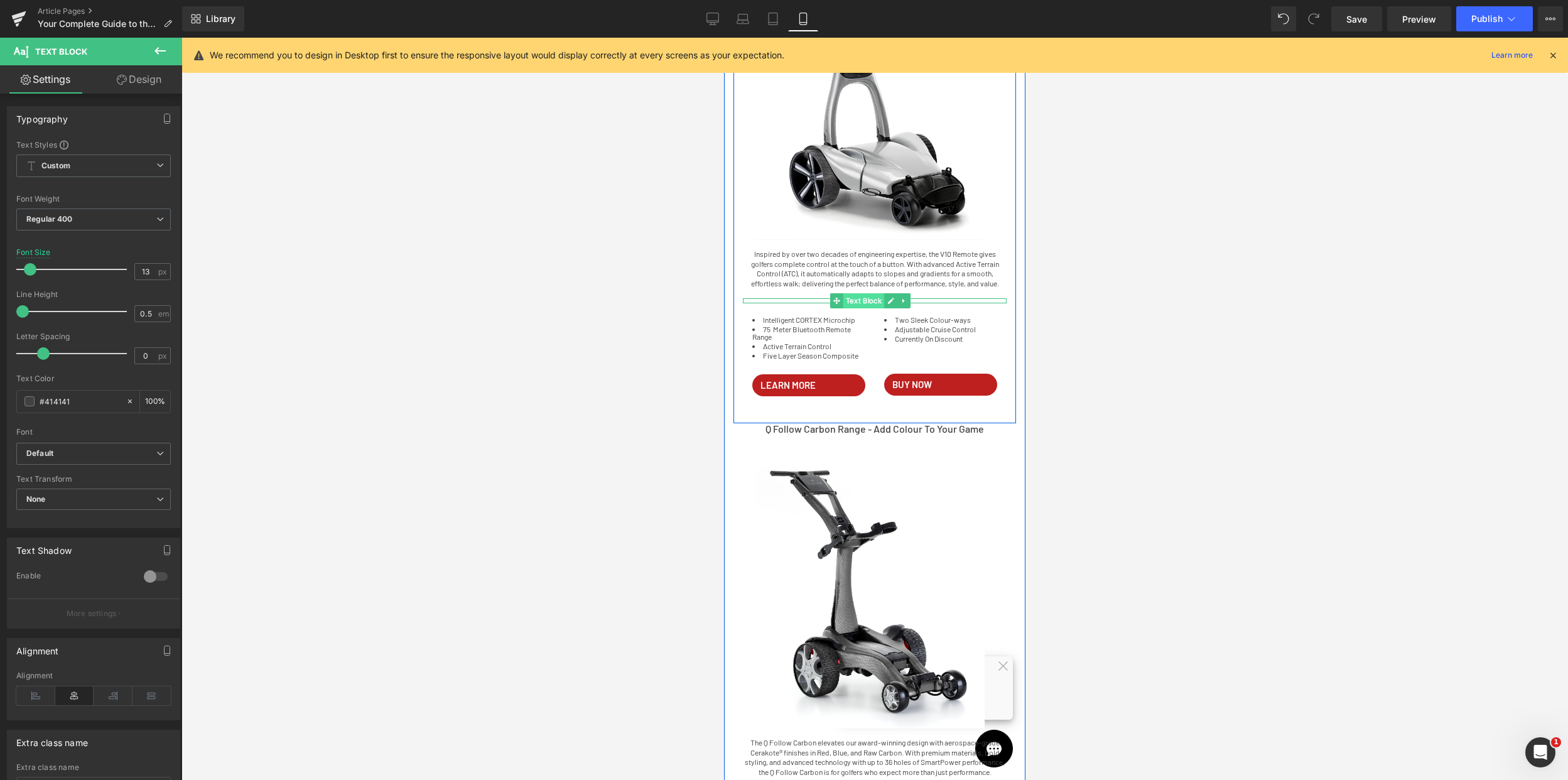
click at [873, 309] on span "Text Block" at bounding box center [863, 300] width 42 height 15
click at [144, 278] on input "15" at bounding box center [146, 271] width 22 height 16
type input "13"
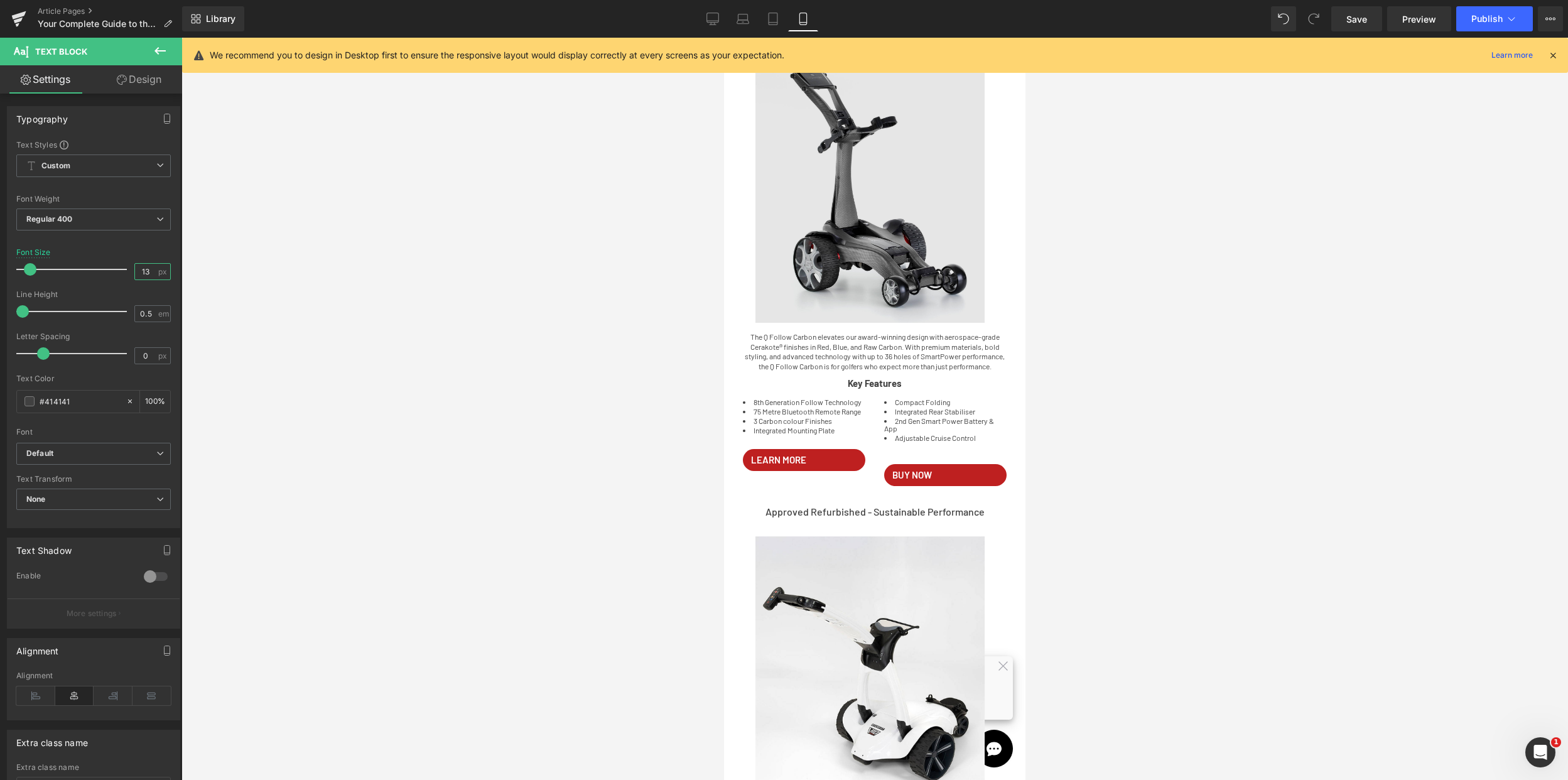
scroll to position [1689, 0]
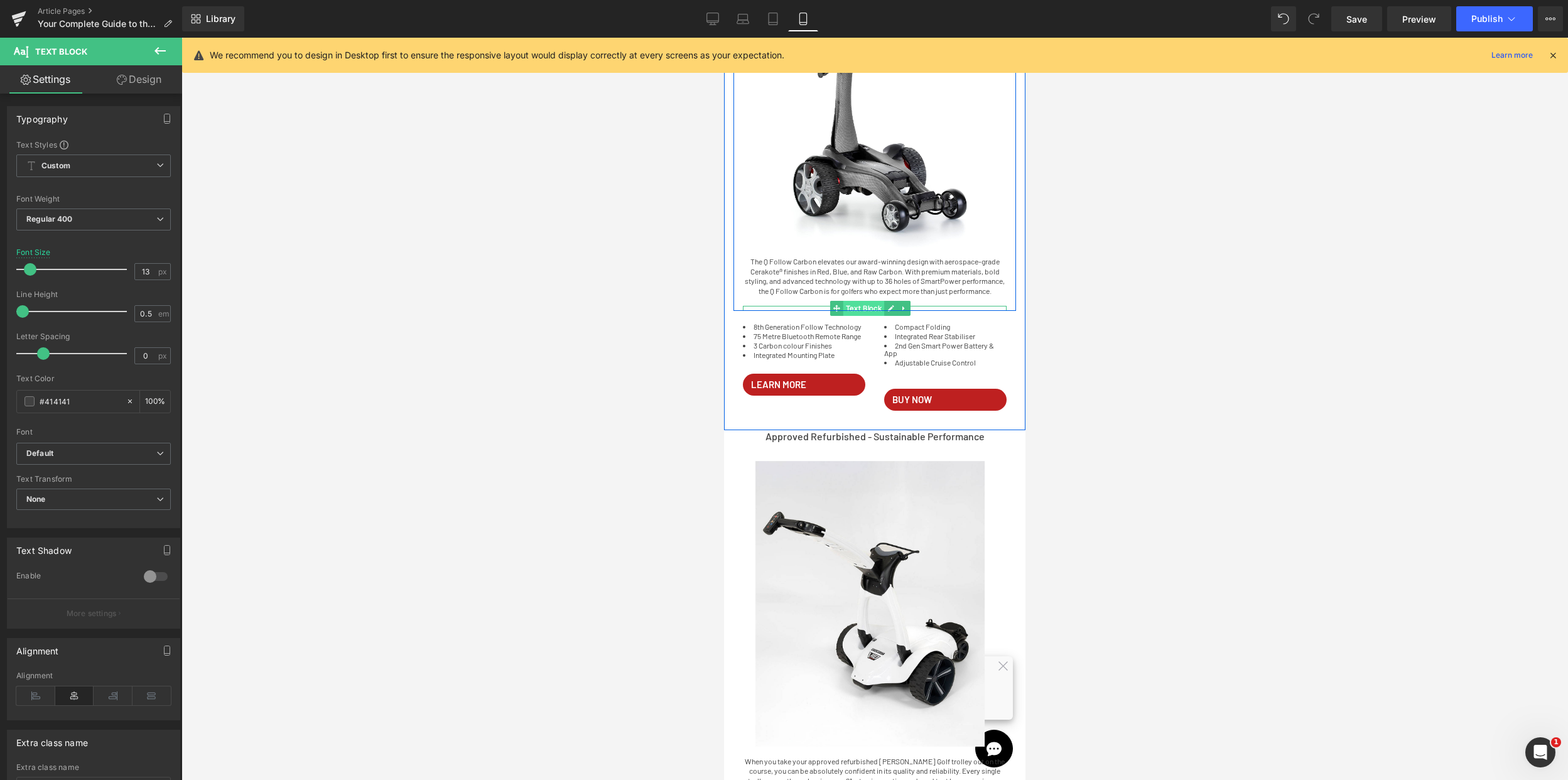
click at [867, 316] on span "Text Block" at bounding box center [863, 309] width 42 height 15
click at [150, 274] on input "15" at bounding box center [146, 271] width 22 height 16
type input "13"
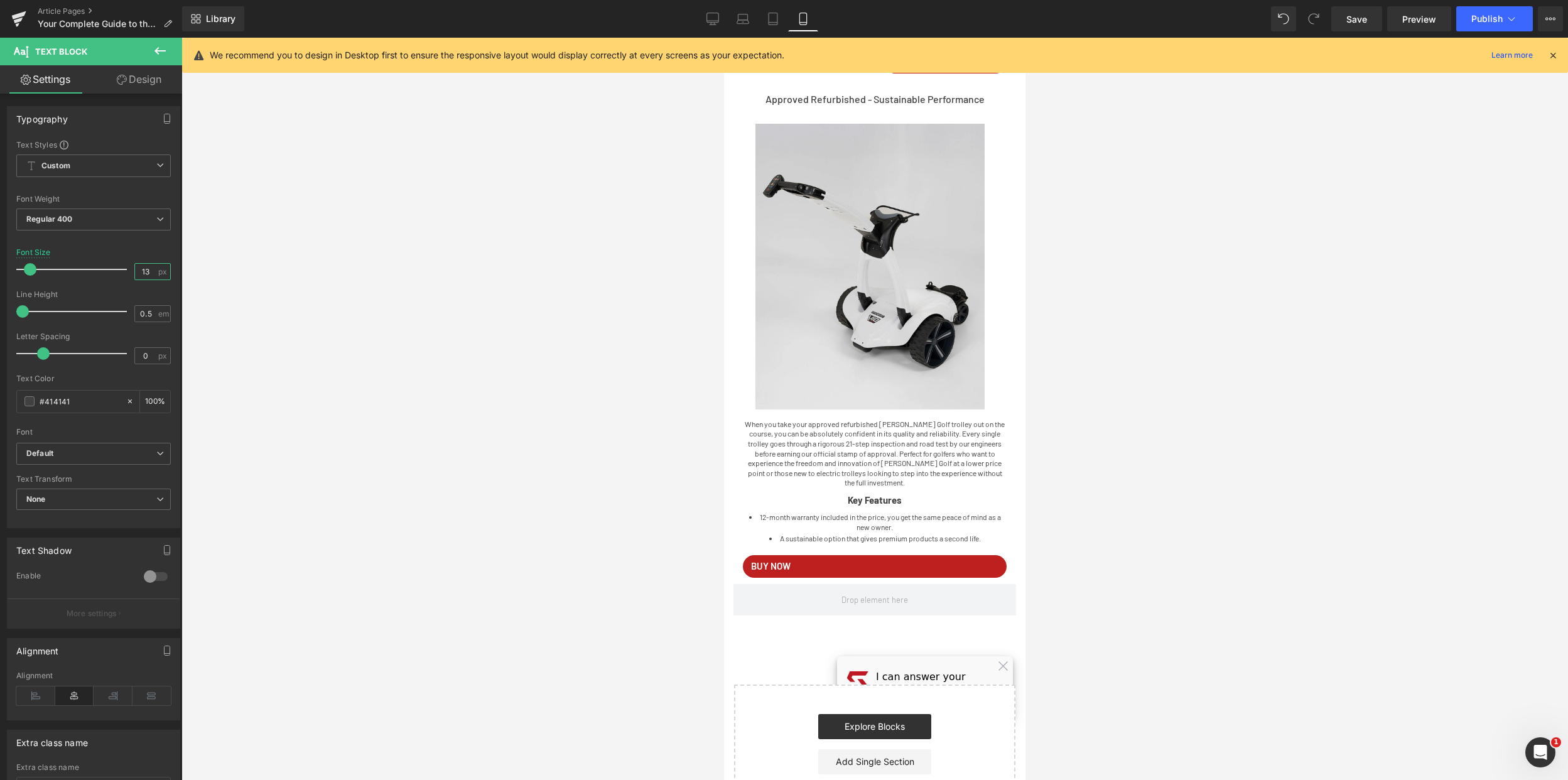
scroll to position [2111, 0]
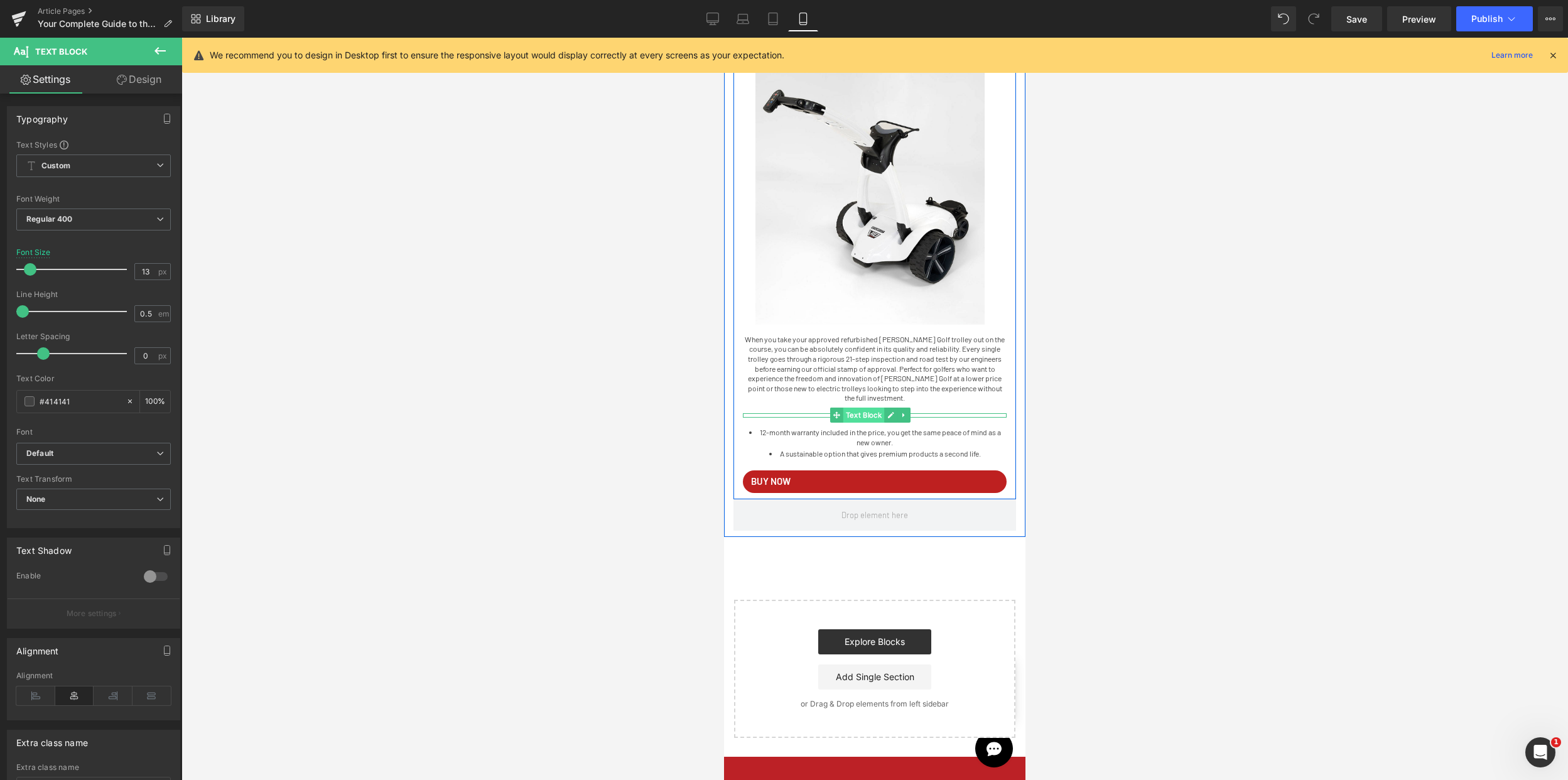
click at [875, 422] on span "Text Block" at bounding box center [863, 415] width 42 height 15
click at [148, 263] on input "15" at bounding box center [146, 271] width 22 height 16
click at [151, 267] on input "15" at bounding box center [146, 271] width 22 height 16
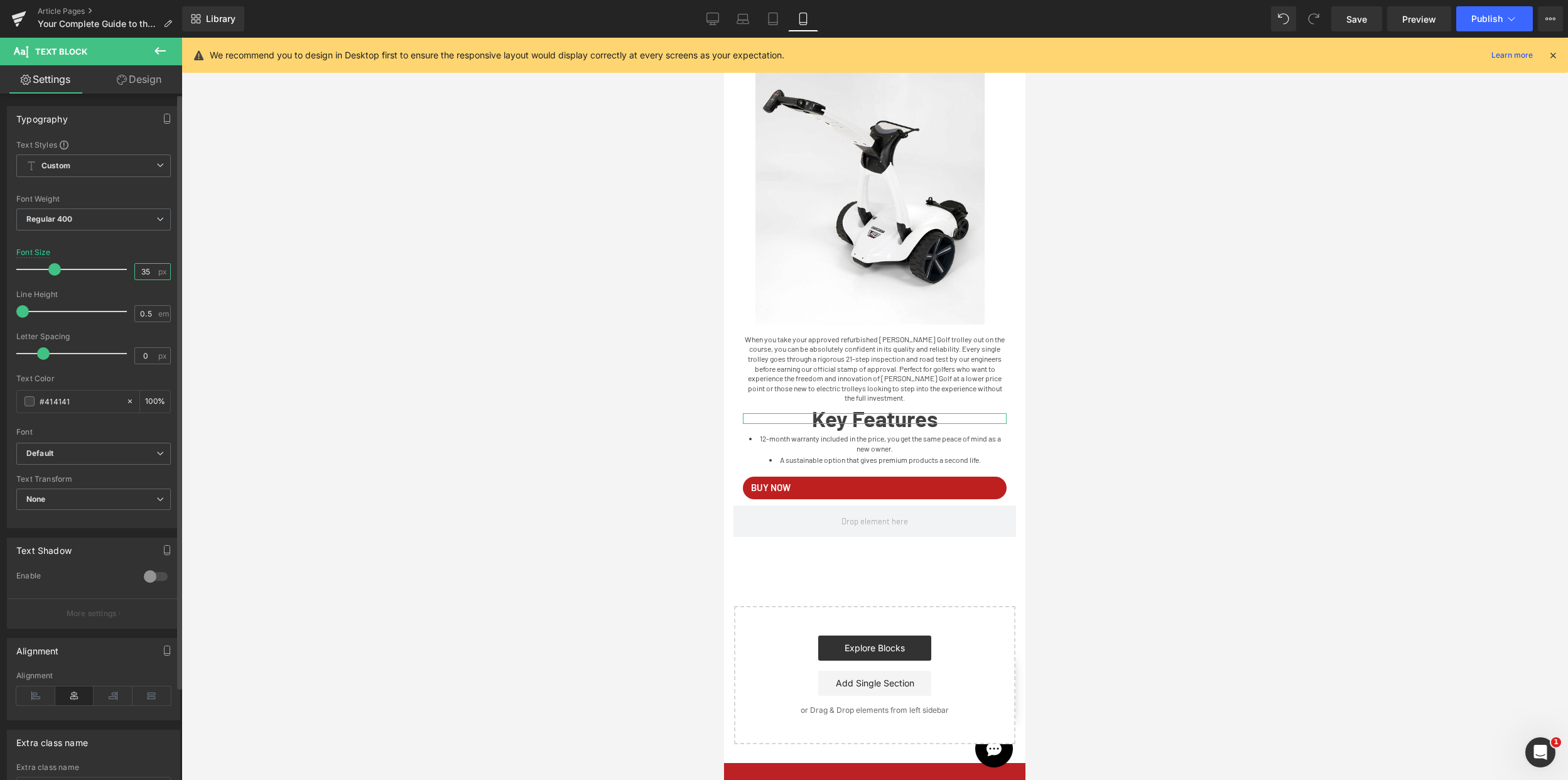
type input "3"
type input "13"
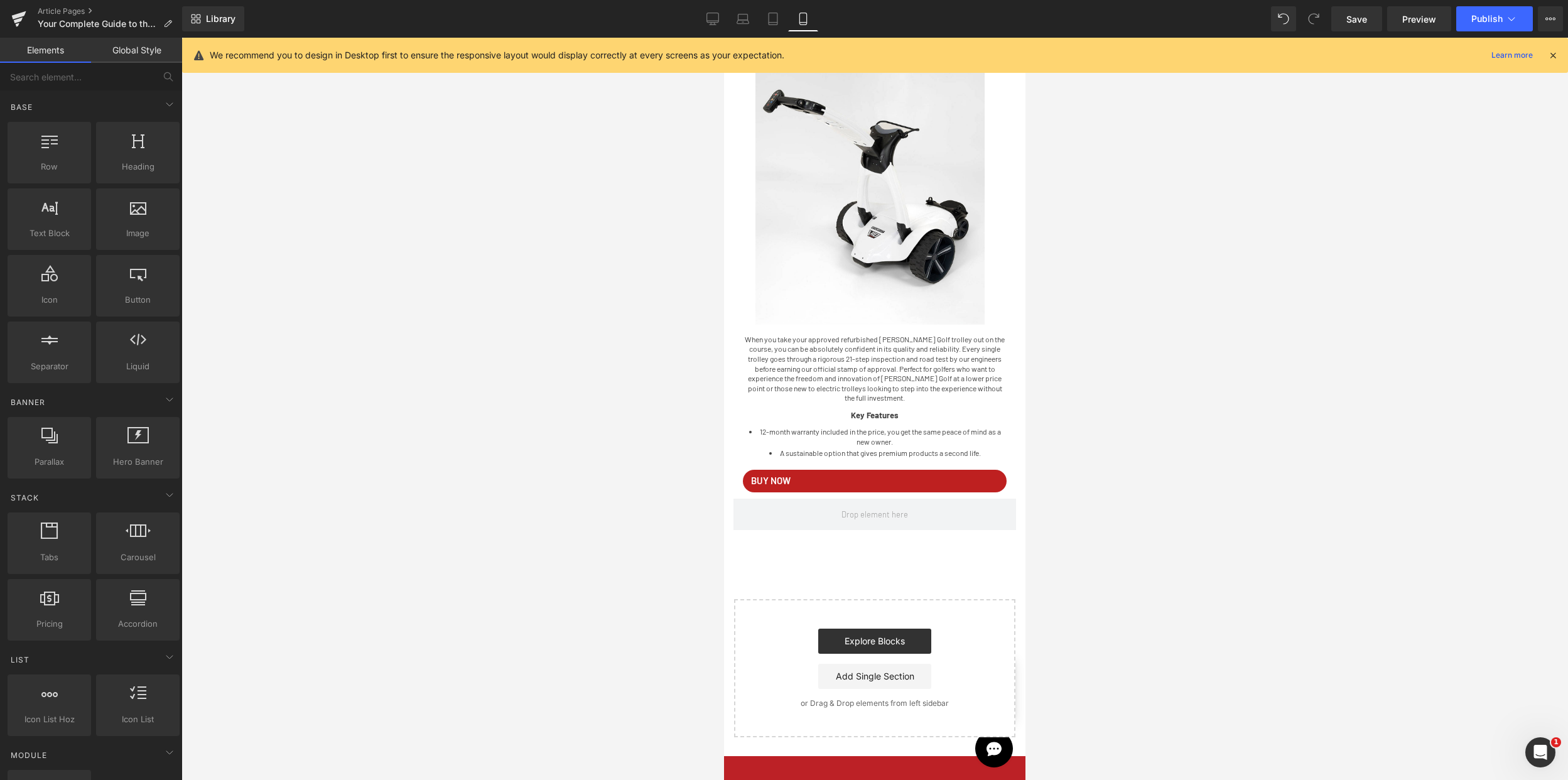
click at [1173, 295] on div at bounding box center [874, 408] width 1387 height 742
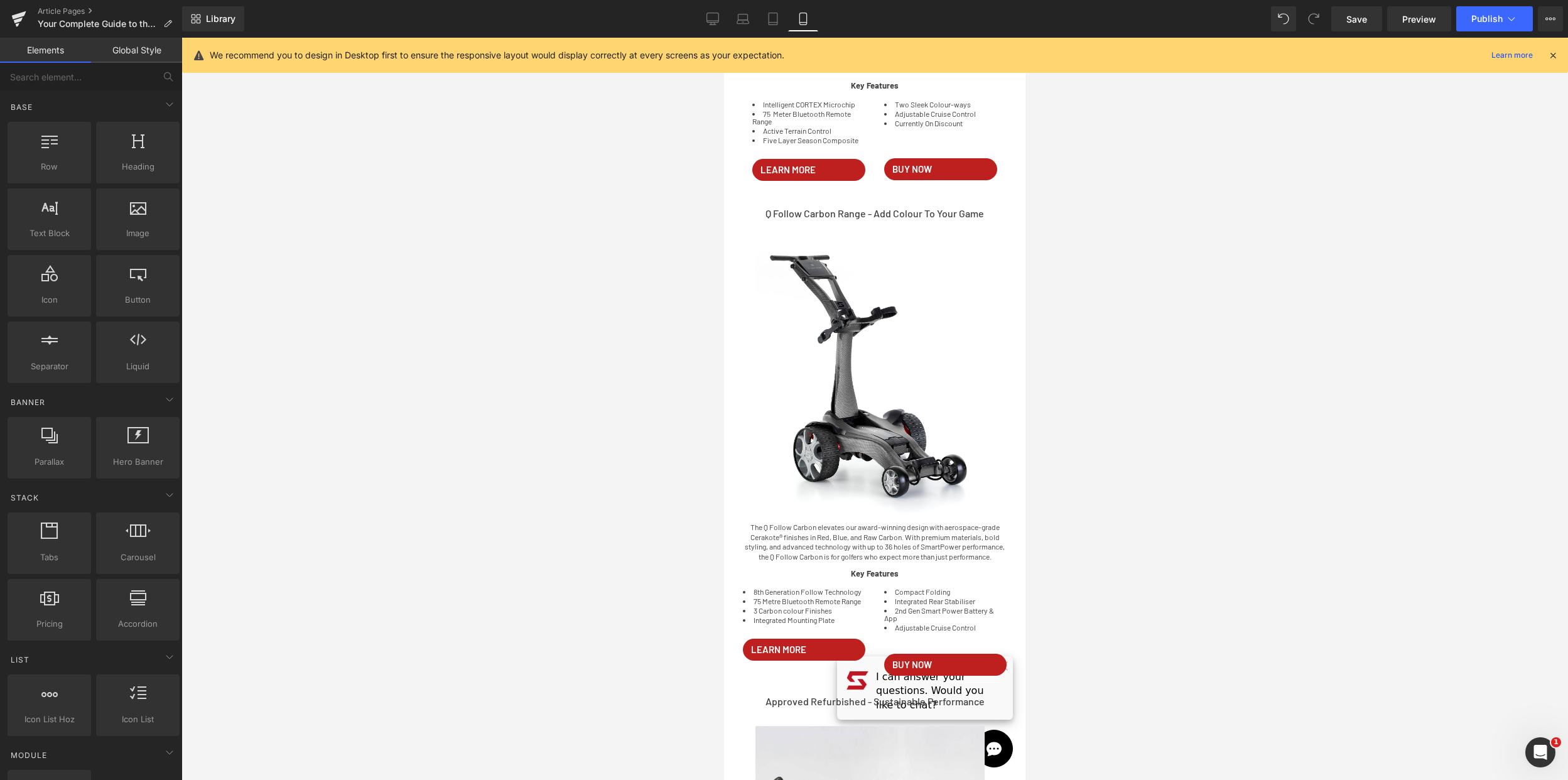
scroll to position [1164, 0]
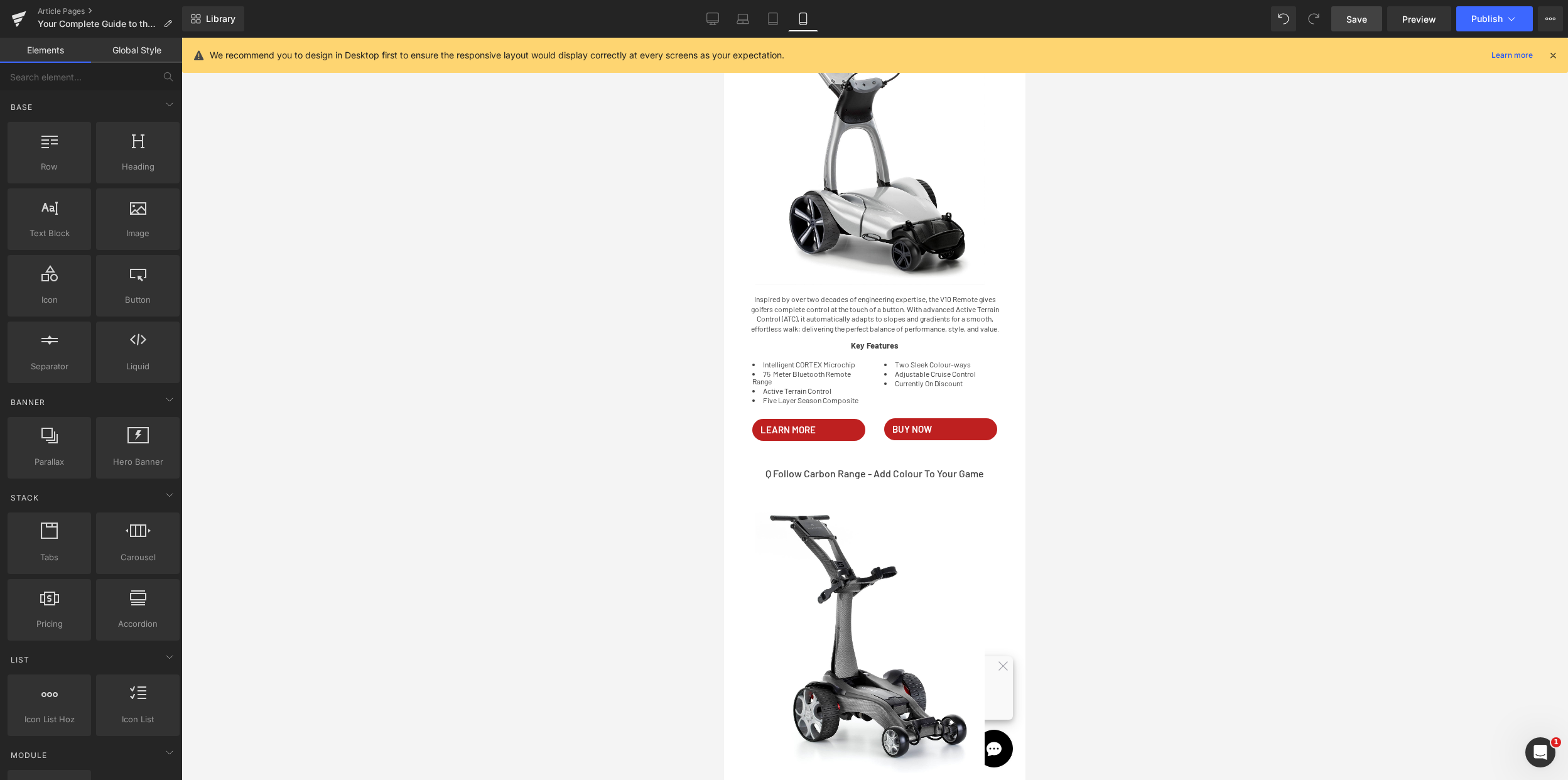
click at [1348, 8] on link "Save" at bounding box center [1356, 18] width 51 height 25
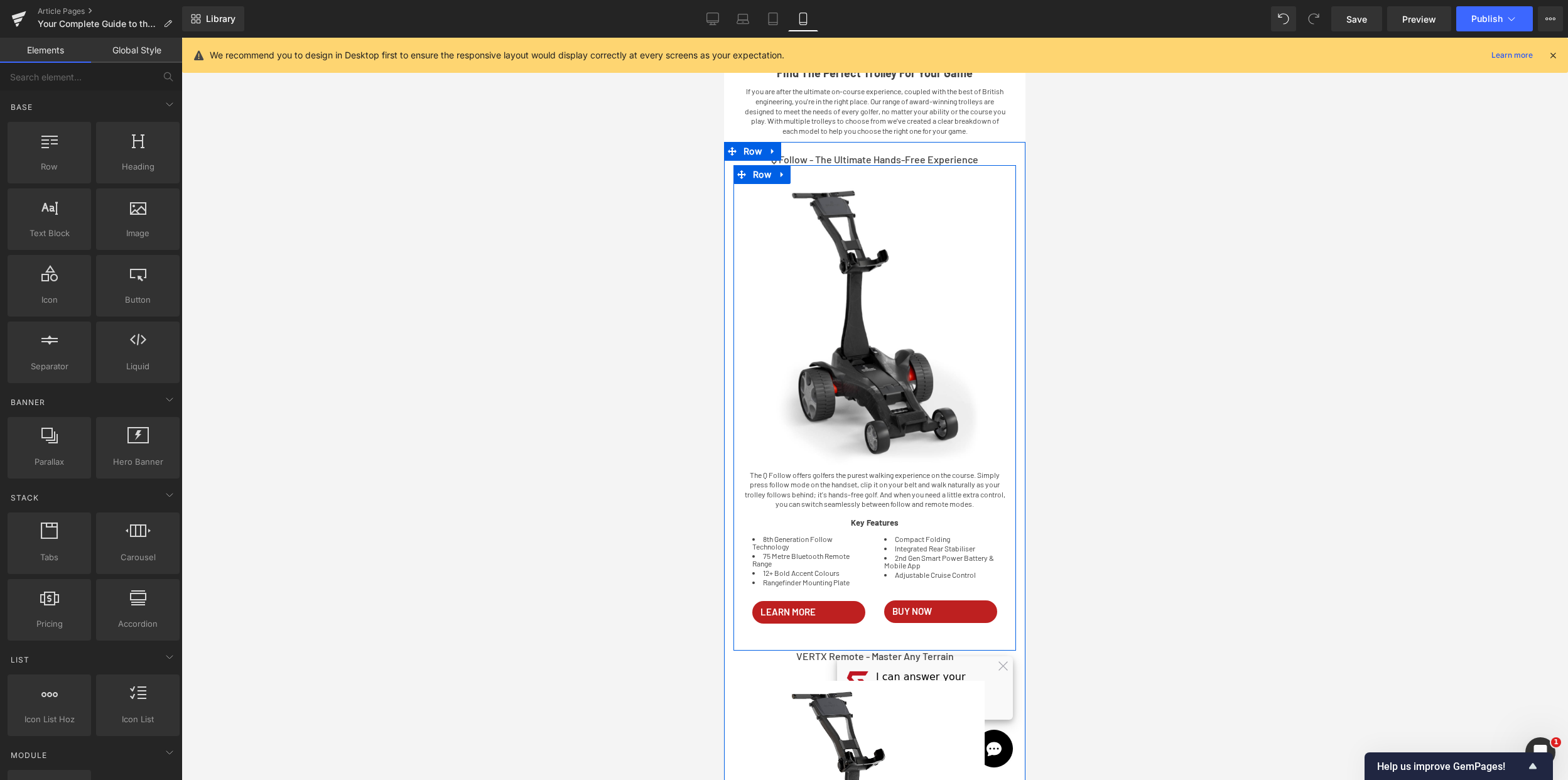
scroll to position [0, 0]
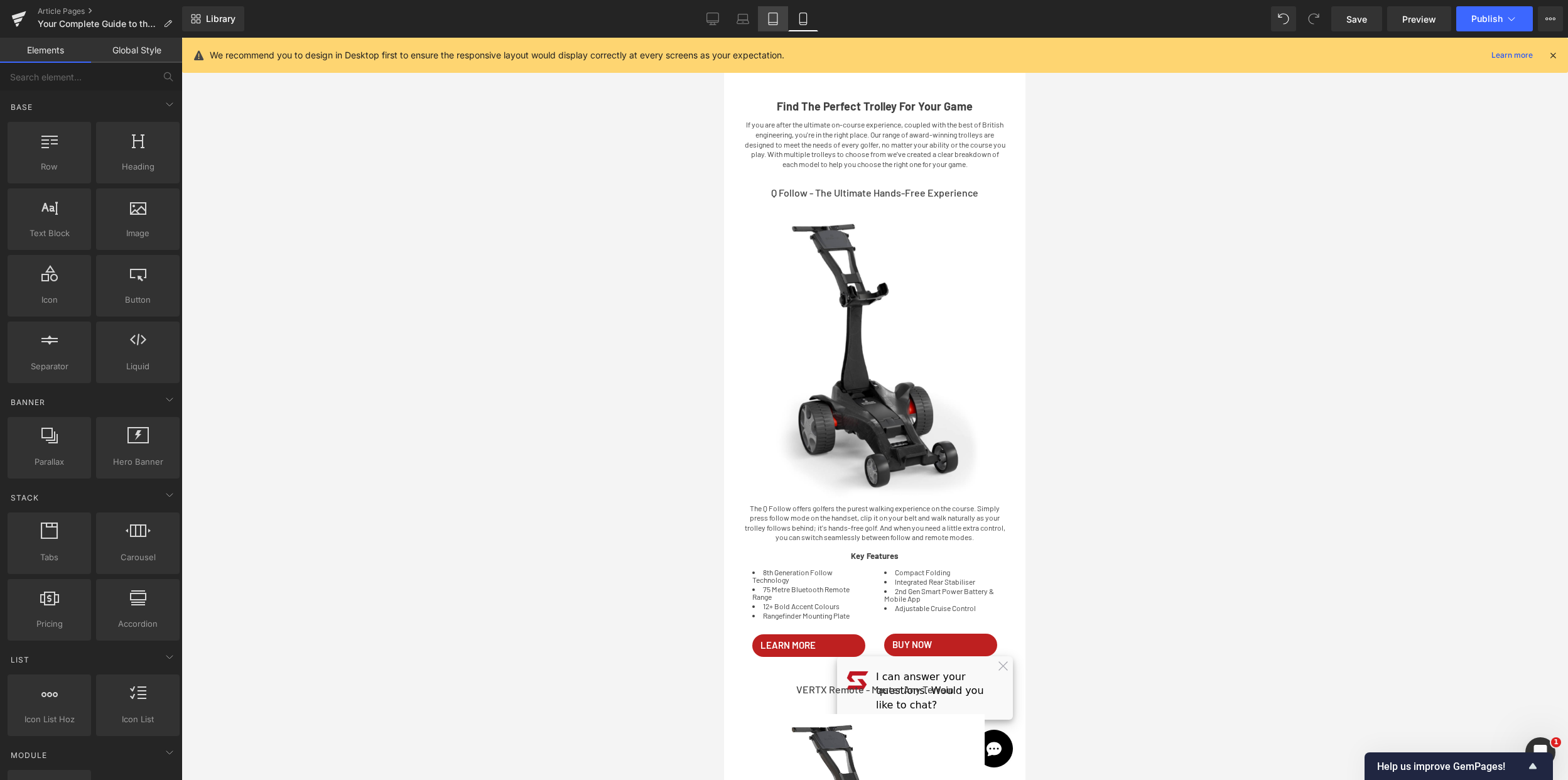
click at [776, 18] on icon at bounding box center [773, 19] width 13 height 13
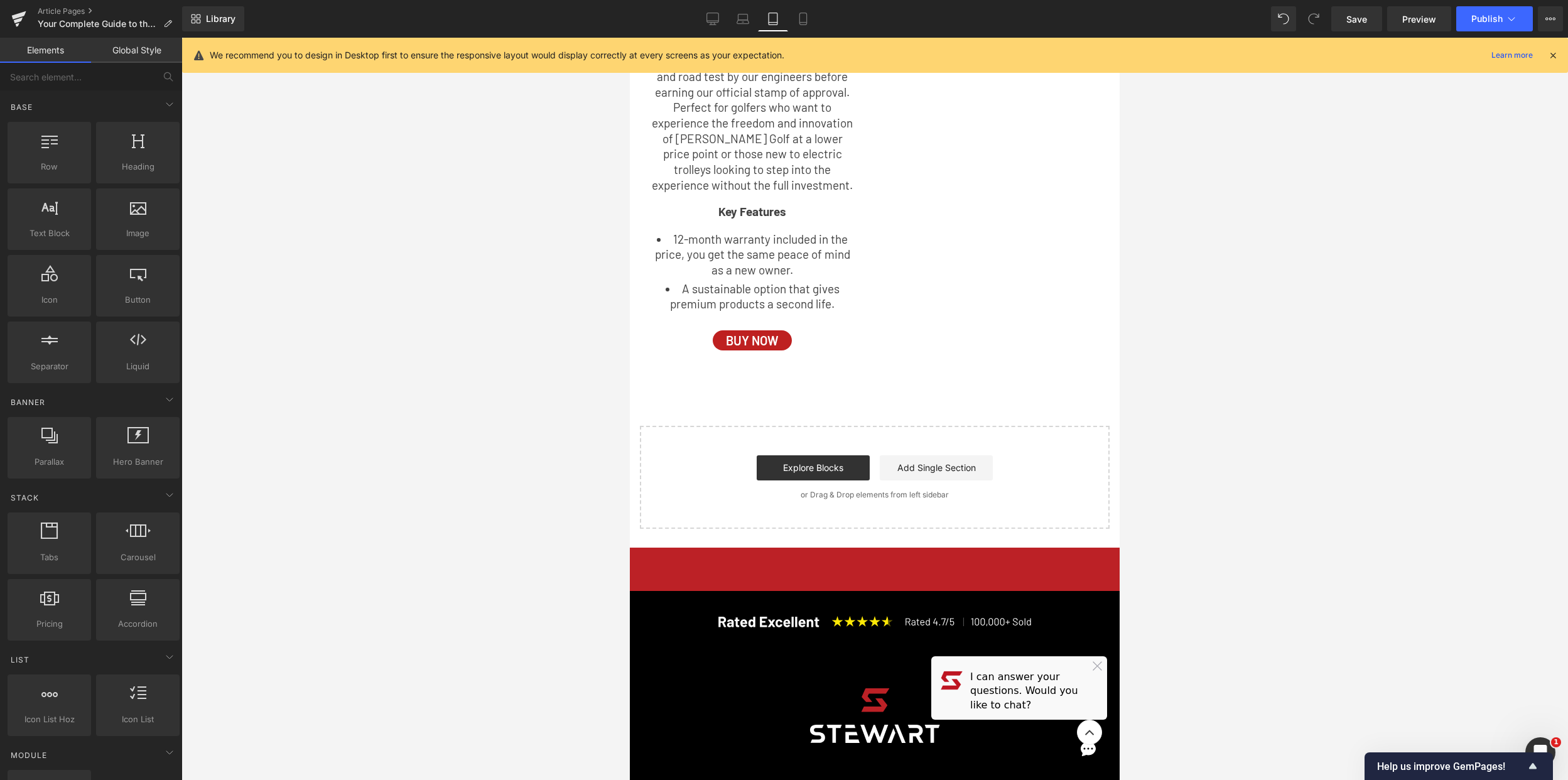
scroll to position [1907, 0]
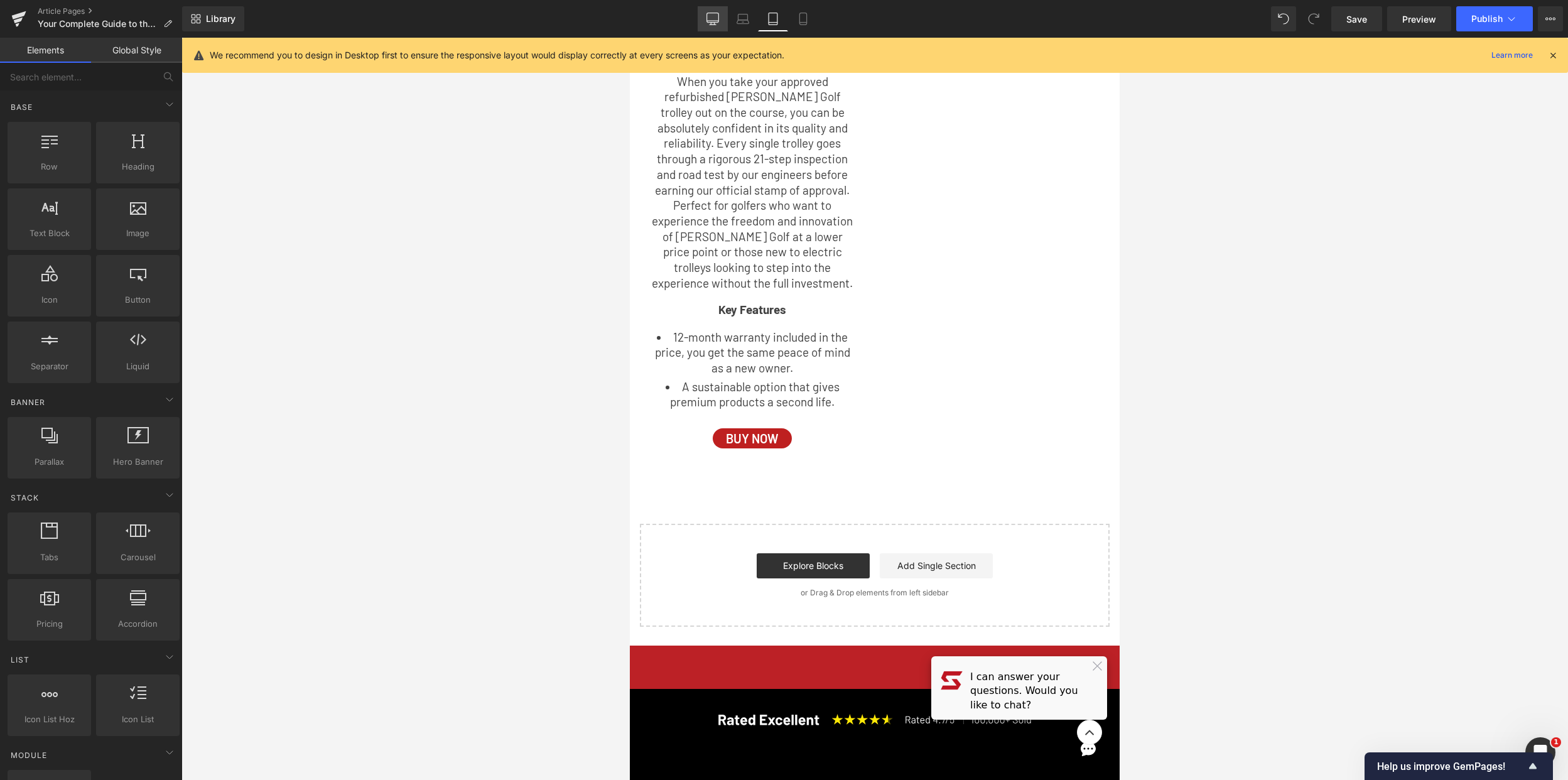
click at [713, 19] on icon at bounding box center [713, 19] width 13 height 13
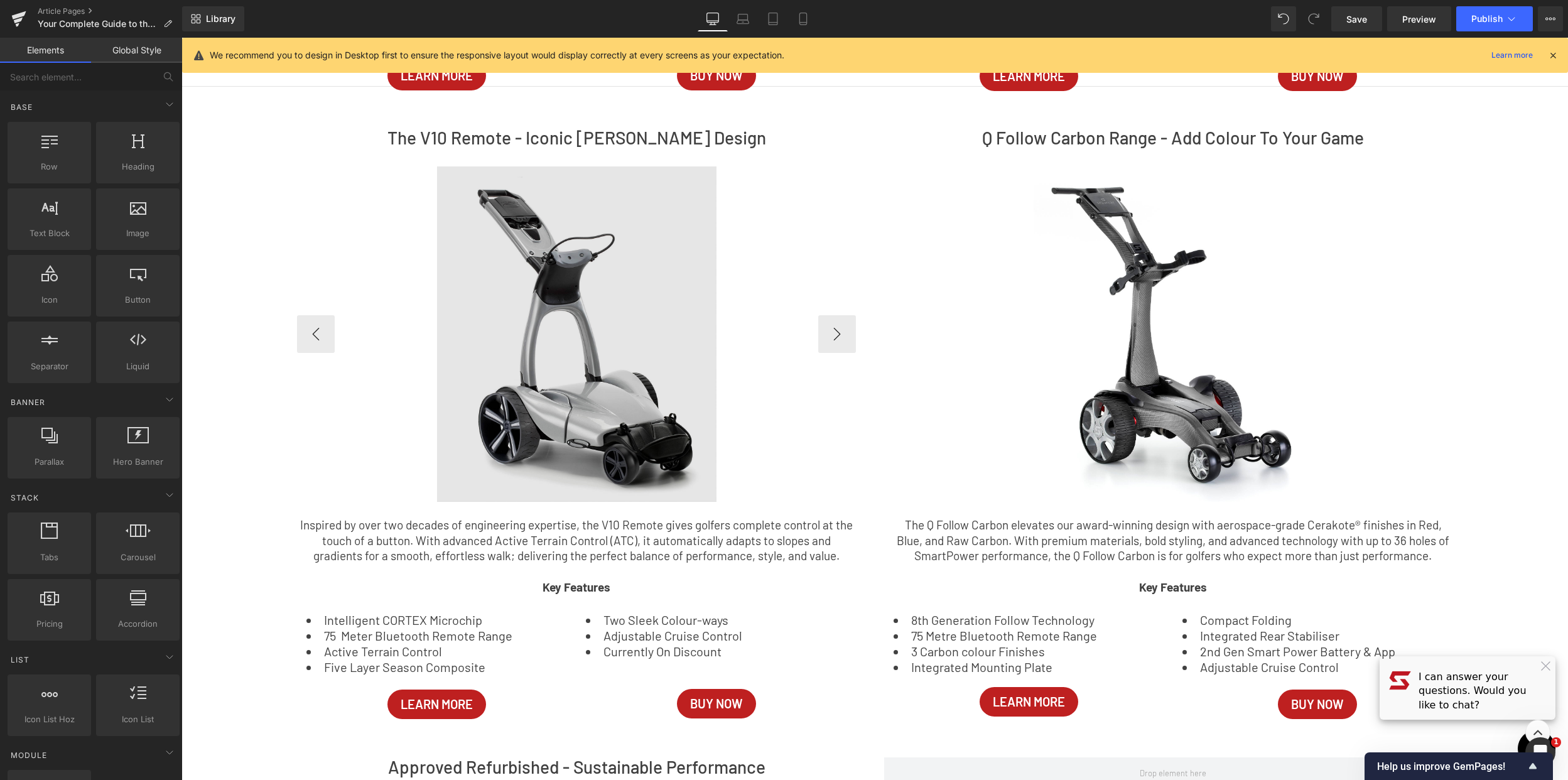
scroll to position [601, 0]
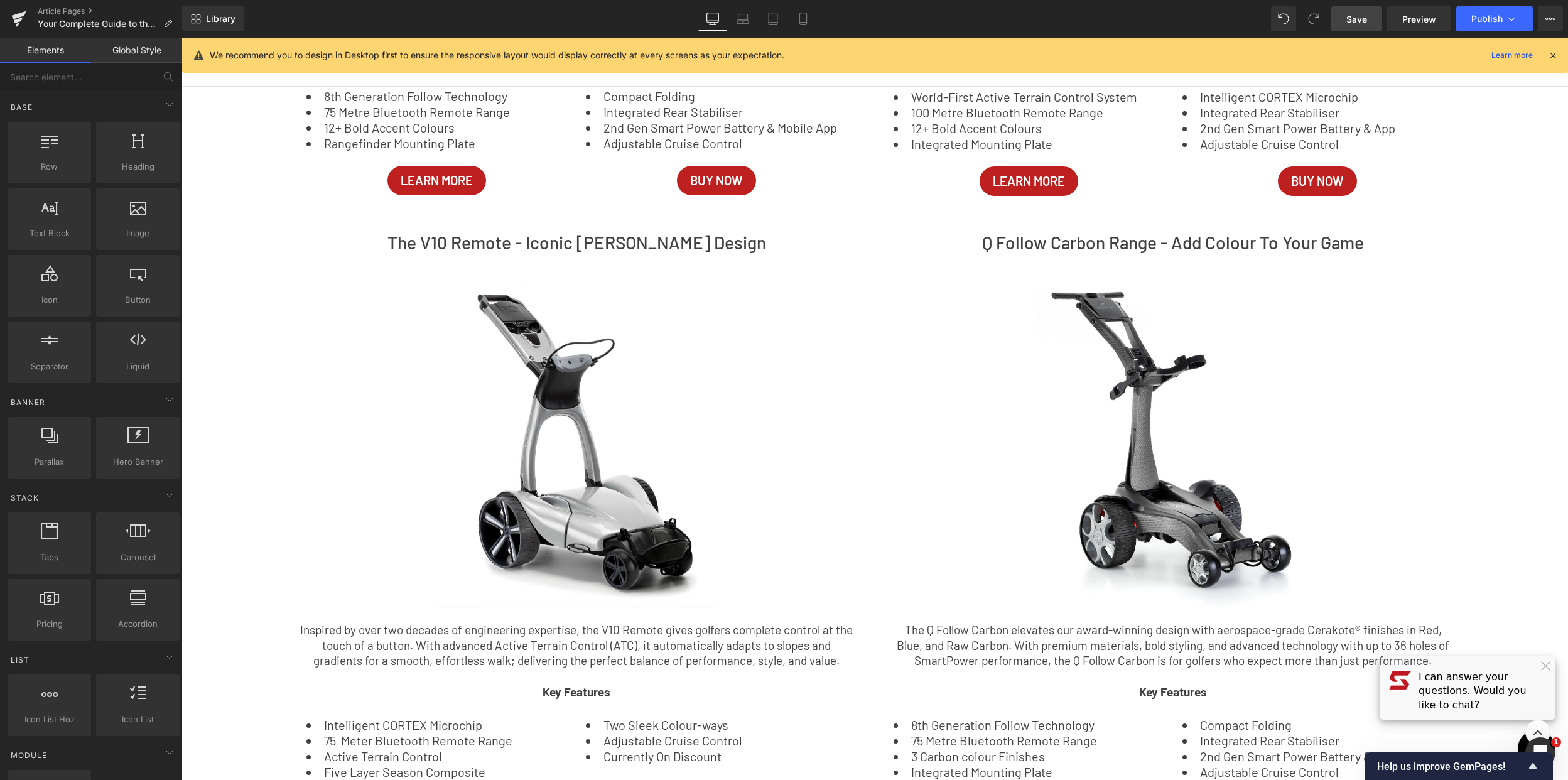
click at [1355, 18] on span "Save" at bounding box center [1356, 19] width 20 height 13
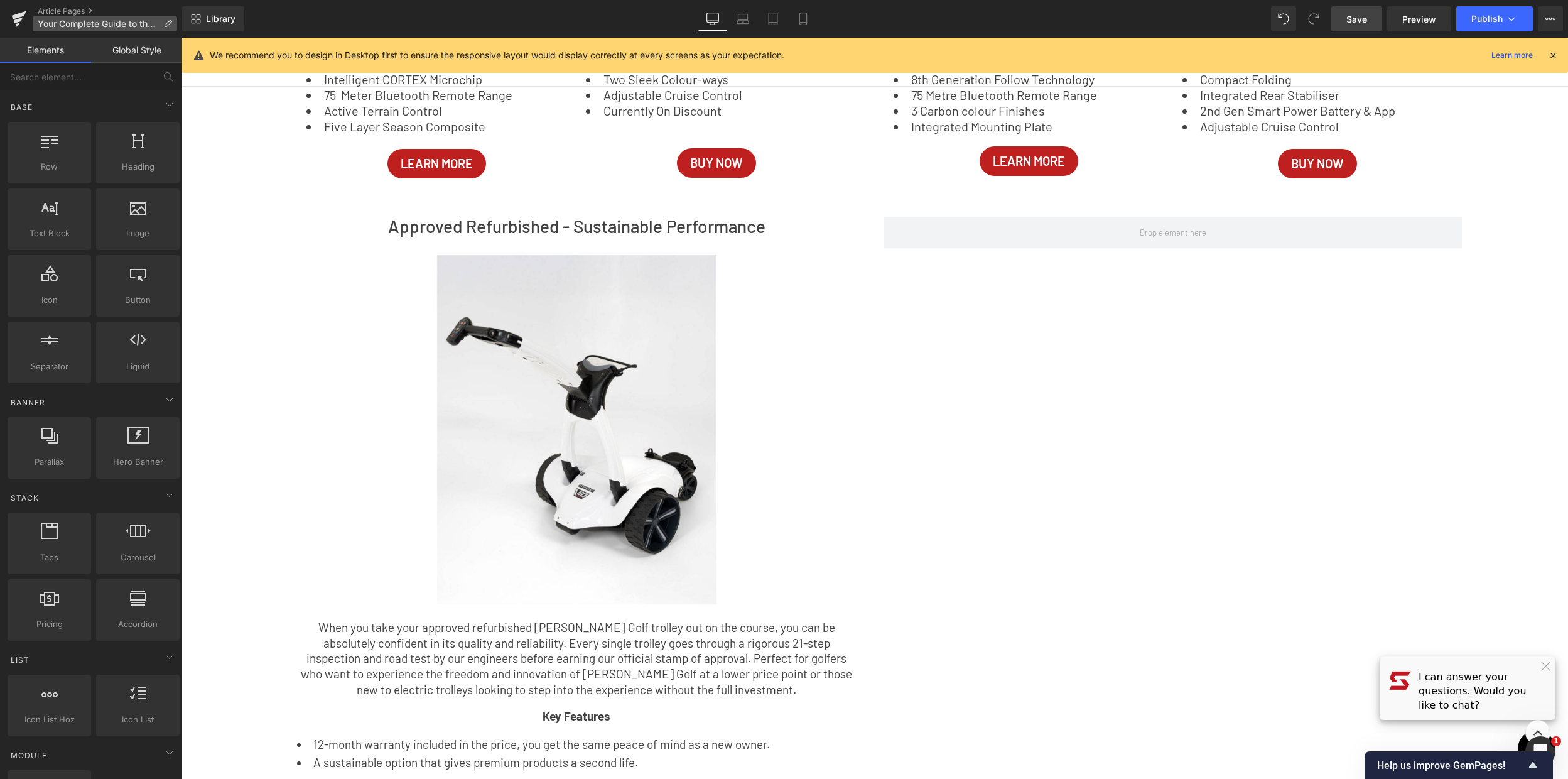
scroll to position [1206, 0]
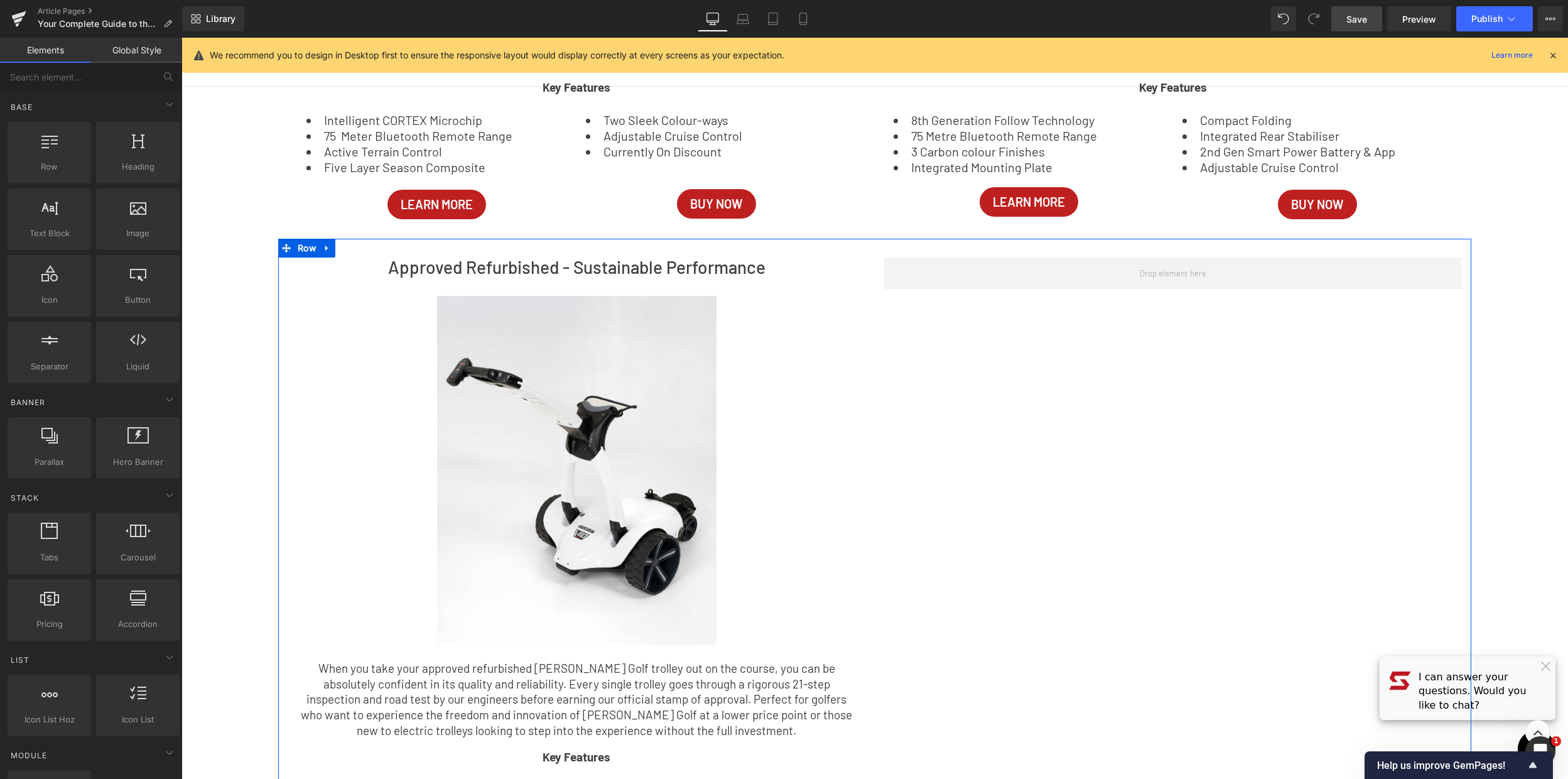
click at [1098, 410] on div "Approved Refurbished - Sustainable Performance Heading Image Image ‹ › [GEOGRAP…" at bounding box center [874, 554] width 1193 height 633
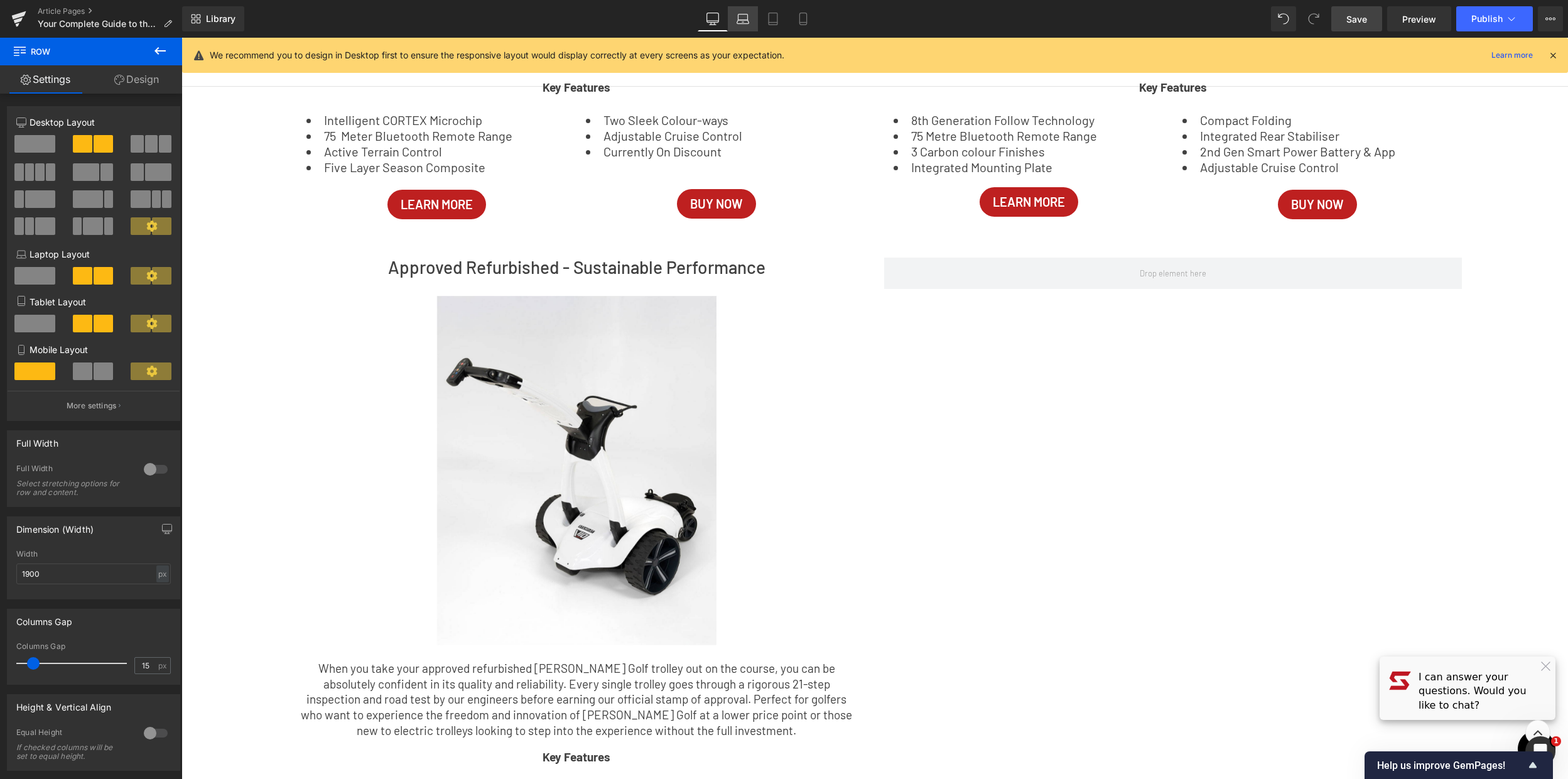
drag, startPoint x: 745, startPoint y: 24, endPoint x: 335, endPoint y: 43, distance: 410.4
click at [745, 24] on icon at bounding box center [742, 22] width 12 height 4
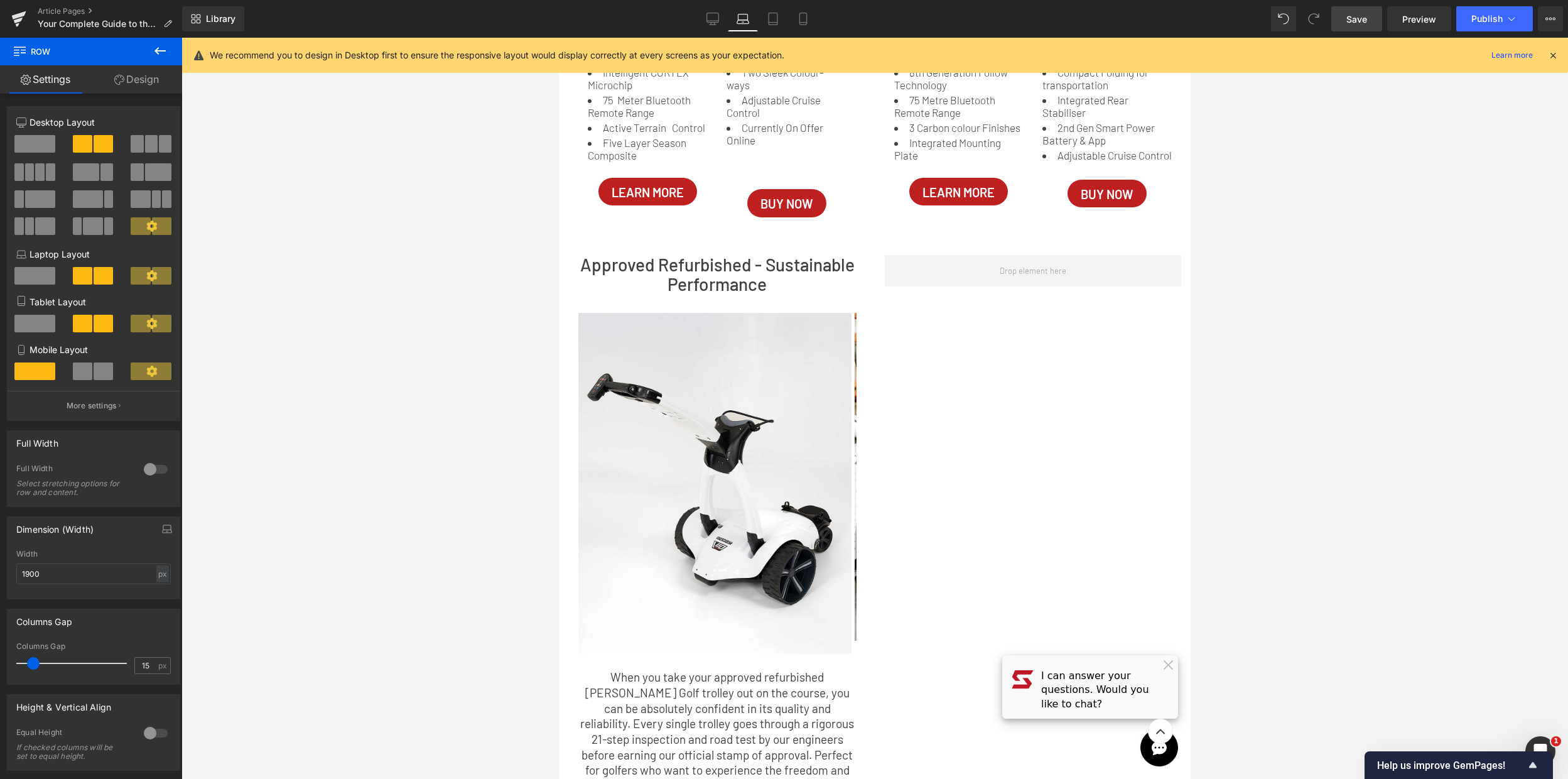
scroll to position [1160, 0]
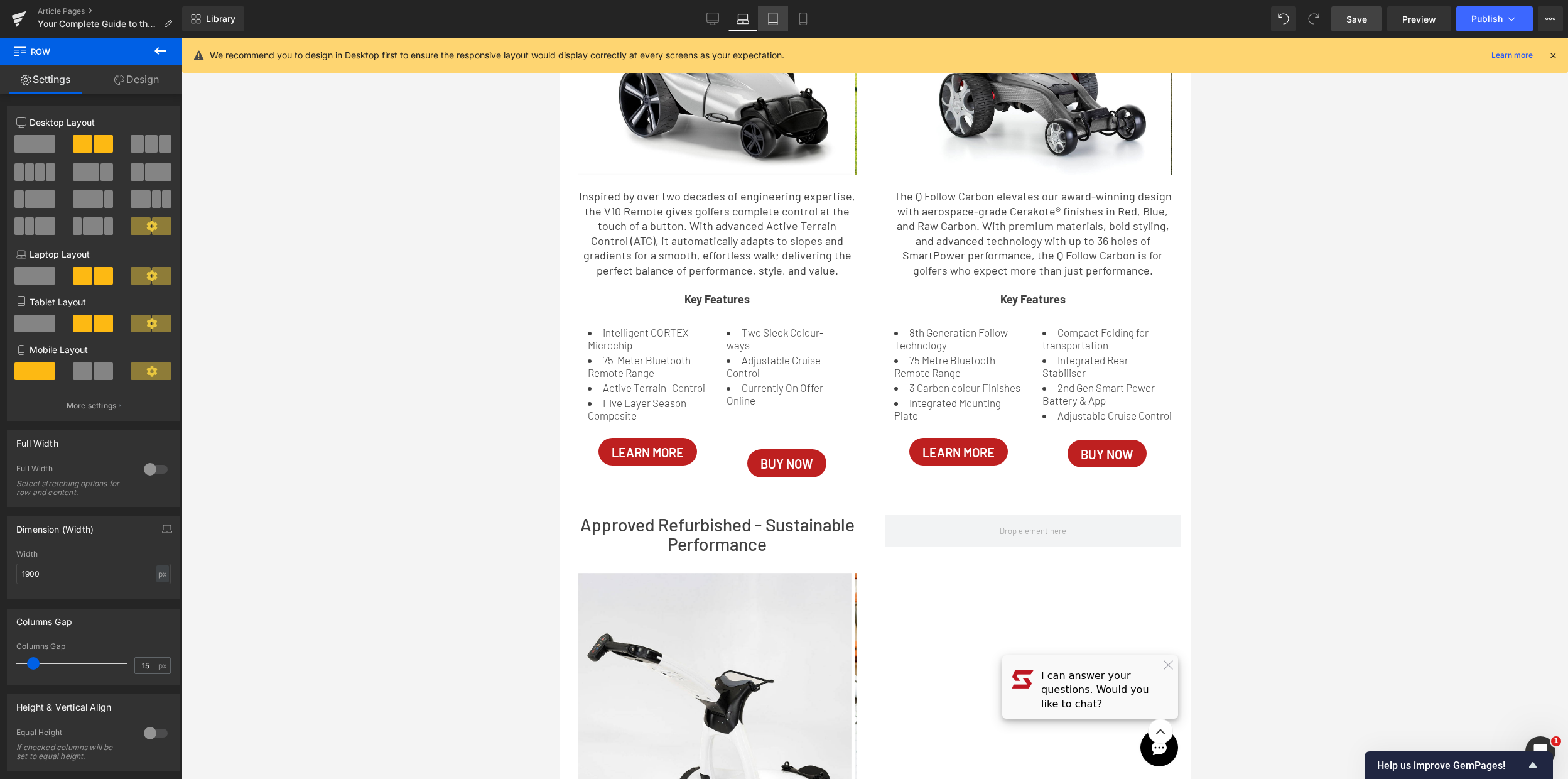
click at [769, 30] on link "Tablet" at bounding box center [772, 18] width 30 height 25
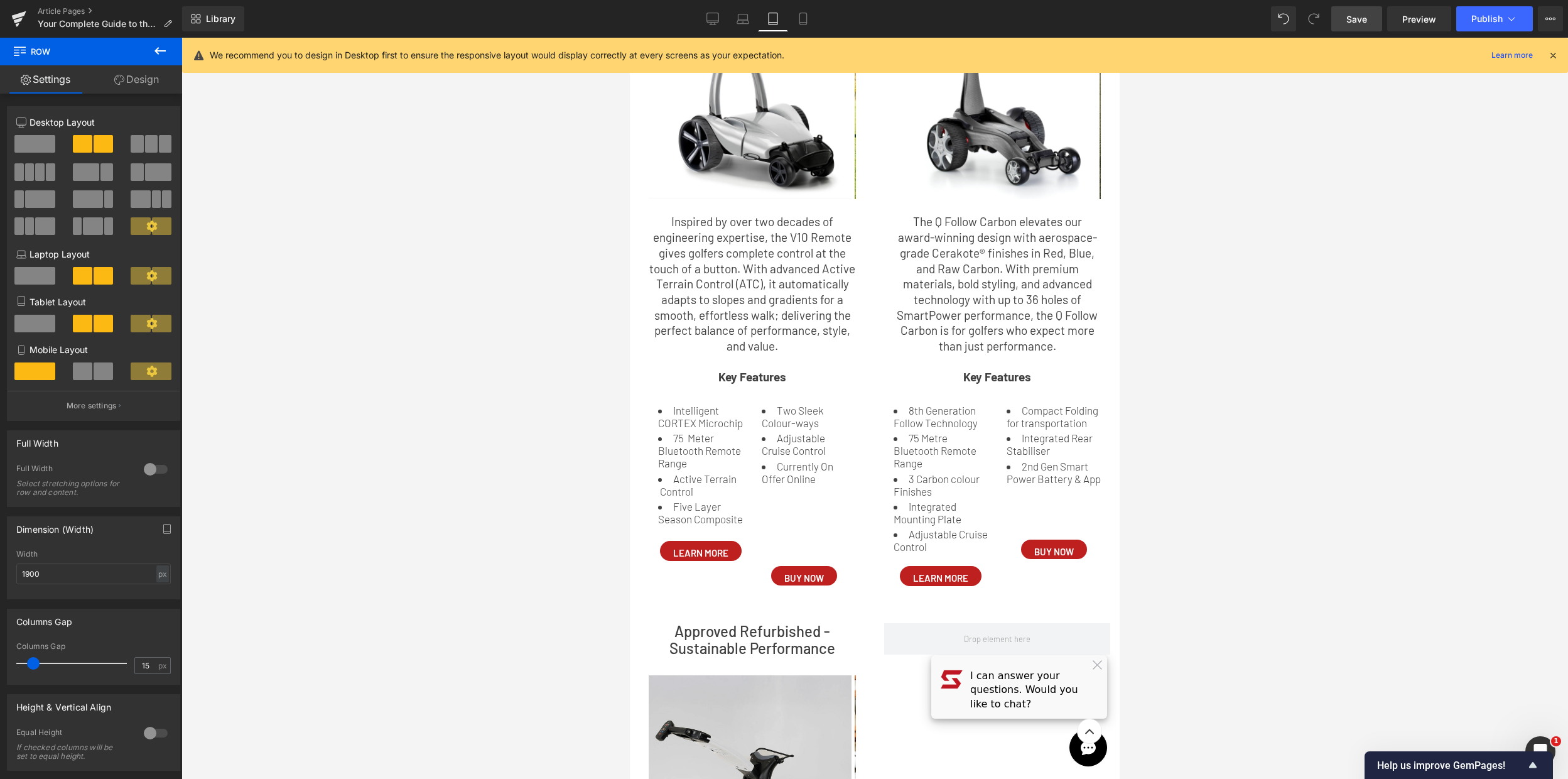
scroll to position [1461, 0]
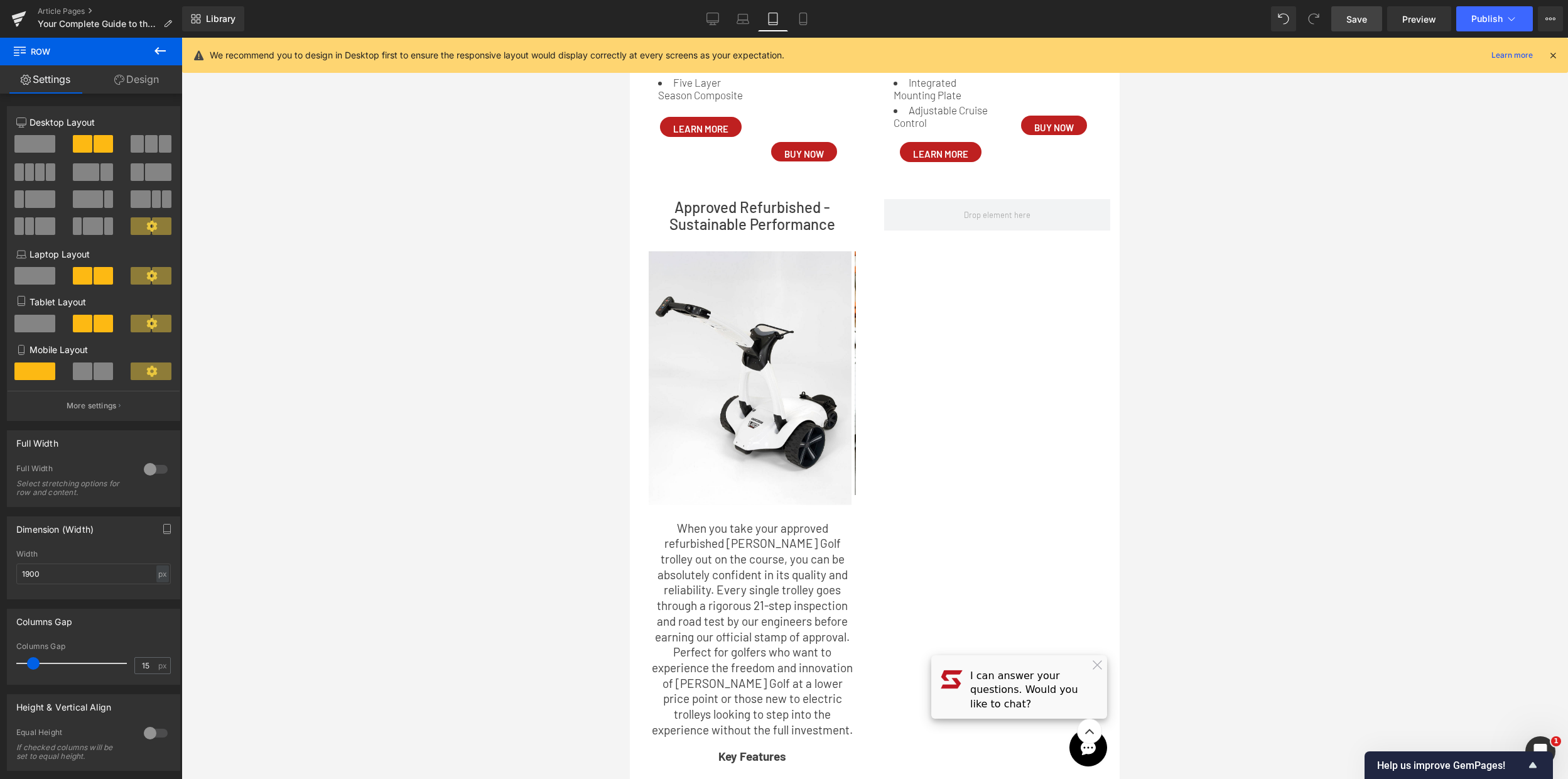
click at [772, 612] on p "When you take your approved refurbished [PERSON_NAME] Golf trolley out on the c…" at bounding box center [752, 628] width 207 height 217
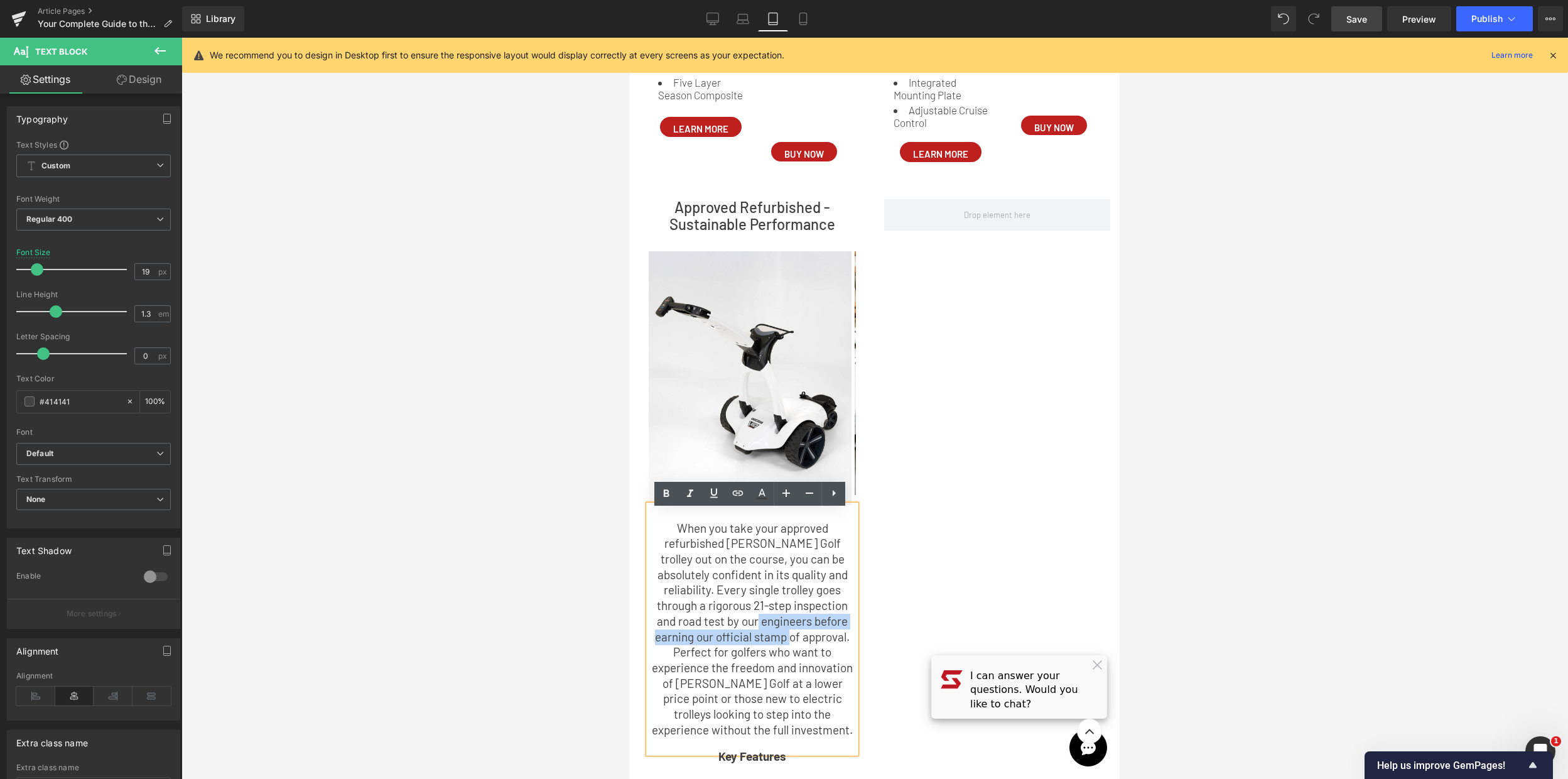
drag, startPoint x: 780, startPoint y: 639, endPoint x: 743, endPoint y: 628, distance: 38.6
click at [743, 628] on p "When you take your approved refurbished [PERSON_NAME] Golf trolley out on the c…" at bounding box center [752, 628] width 207 height 217
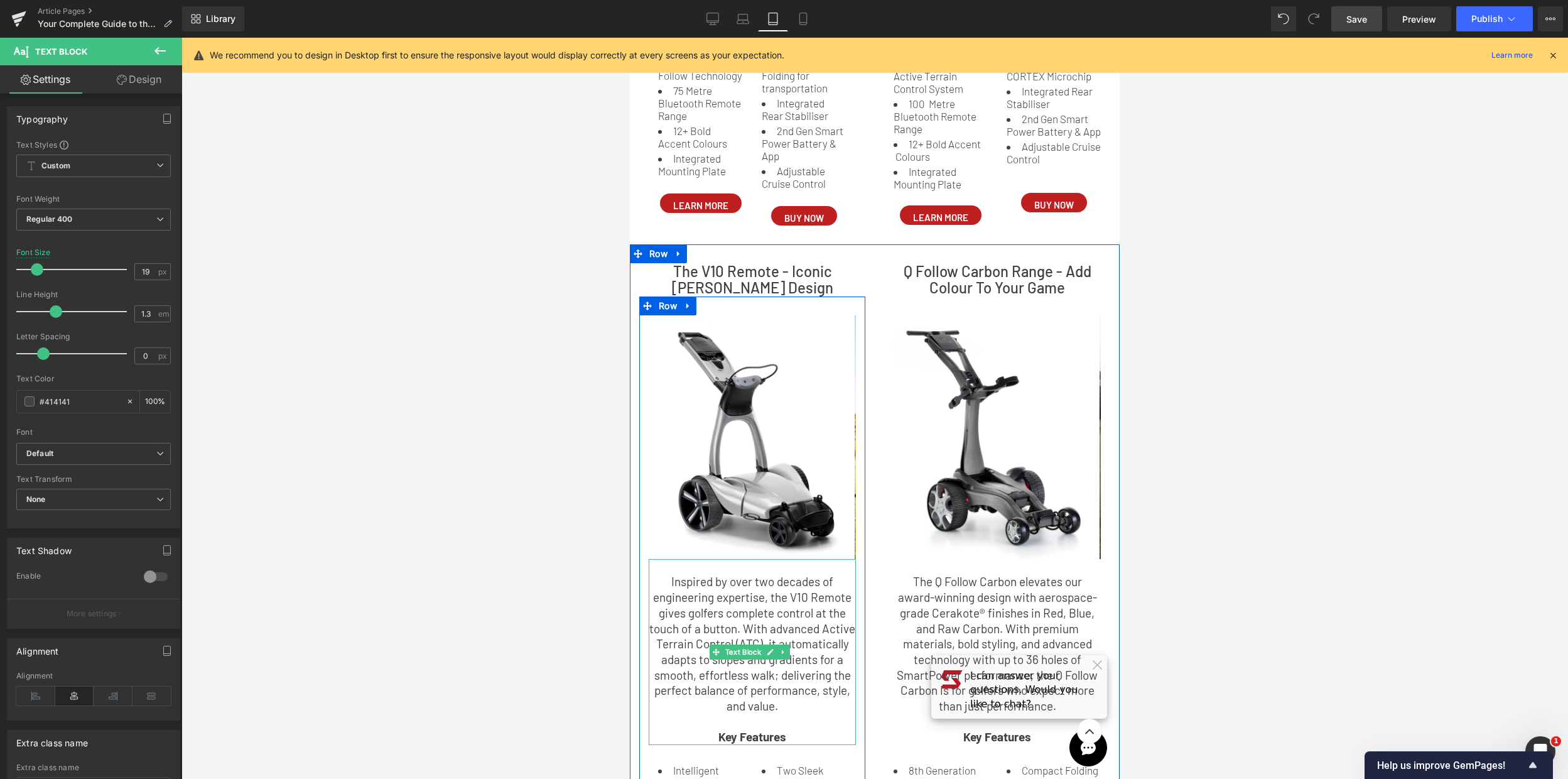
scroll to position [1097, 0]
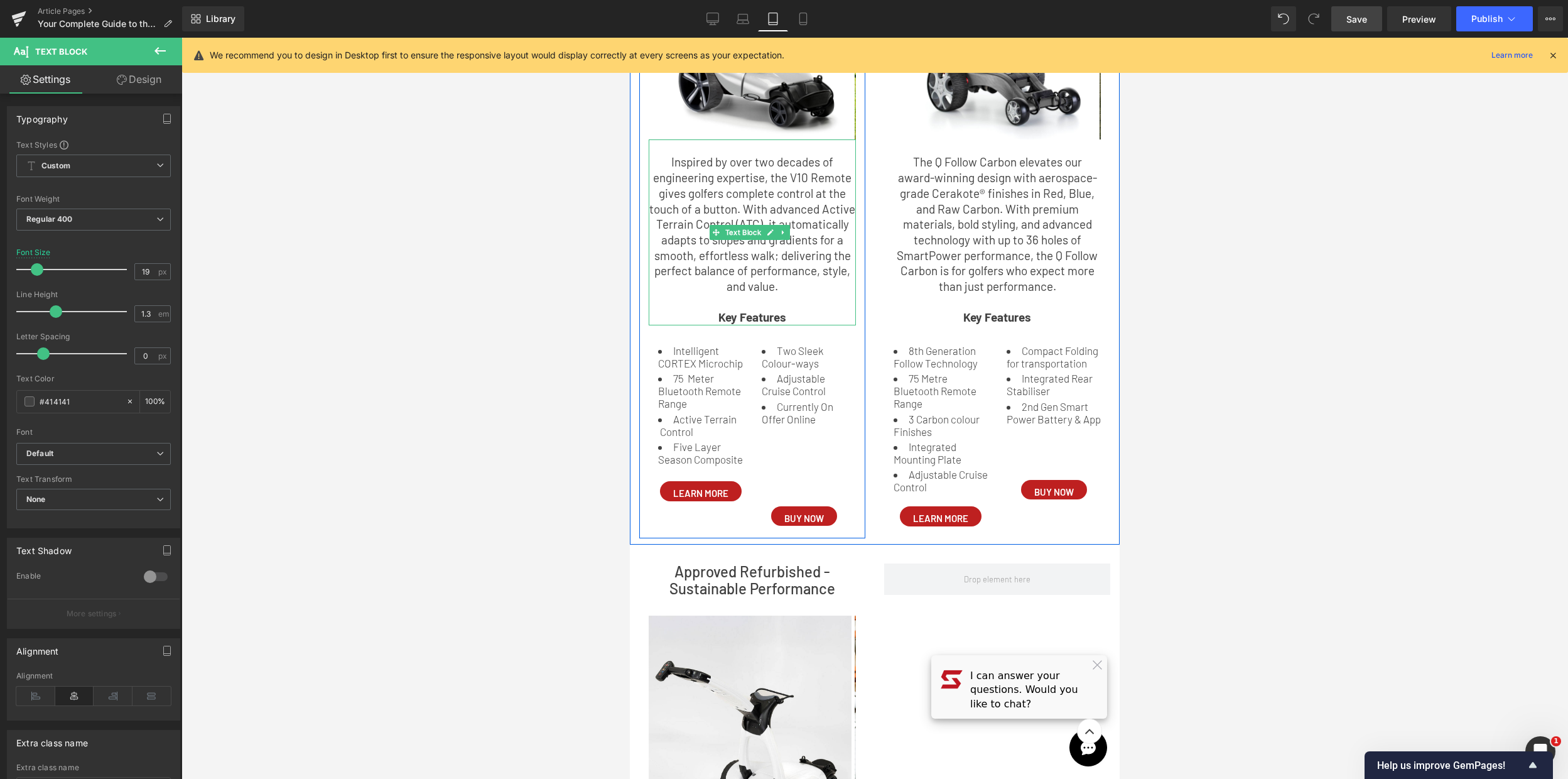
click at [810, 263] on p "Inspired by over two decades of engineering expertise, the V10 Remote gives gol…" at bounding box center [752, 224] width 207 height 140
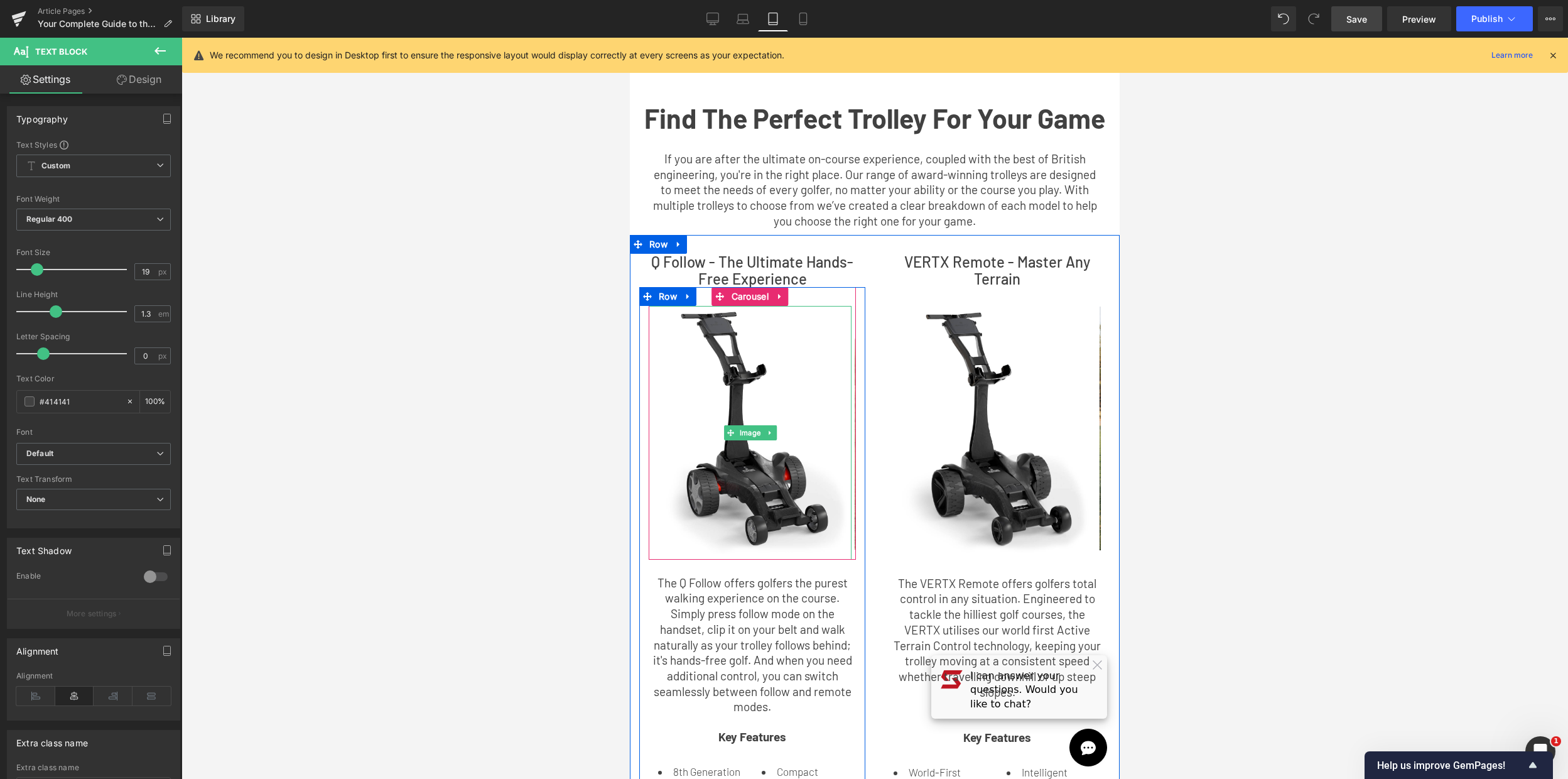
scroll to position [0, 0]
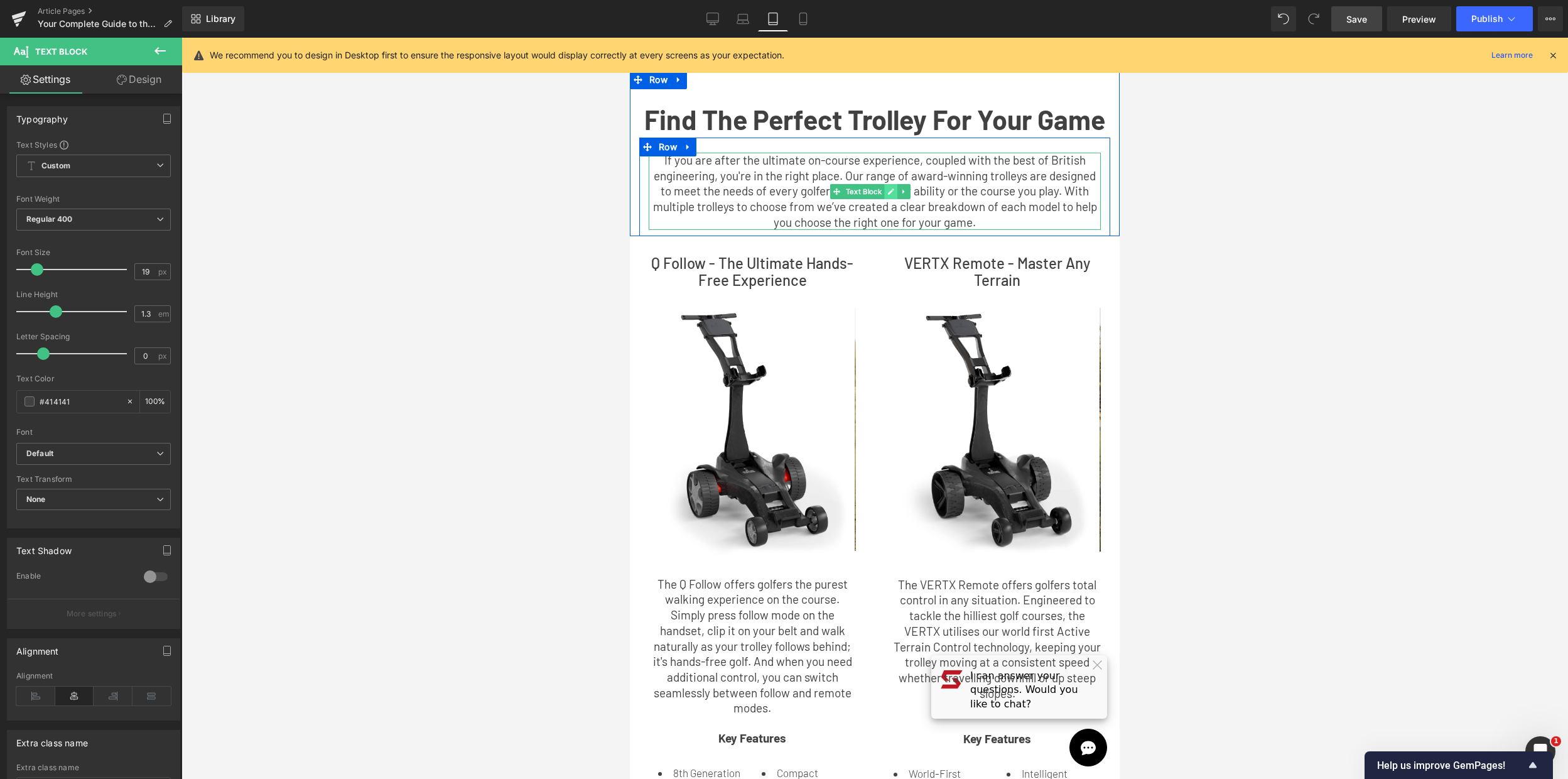
click at [884, 184] on link at bounding box center [891, 191] width 13 height 15
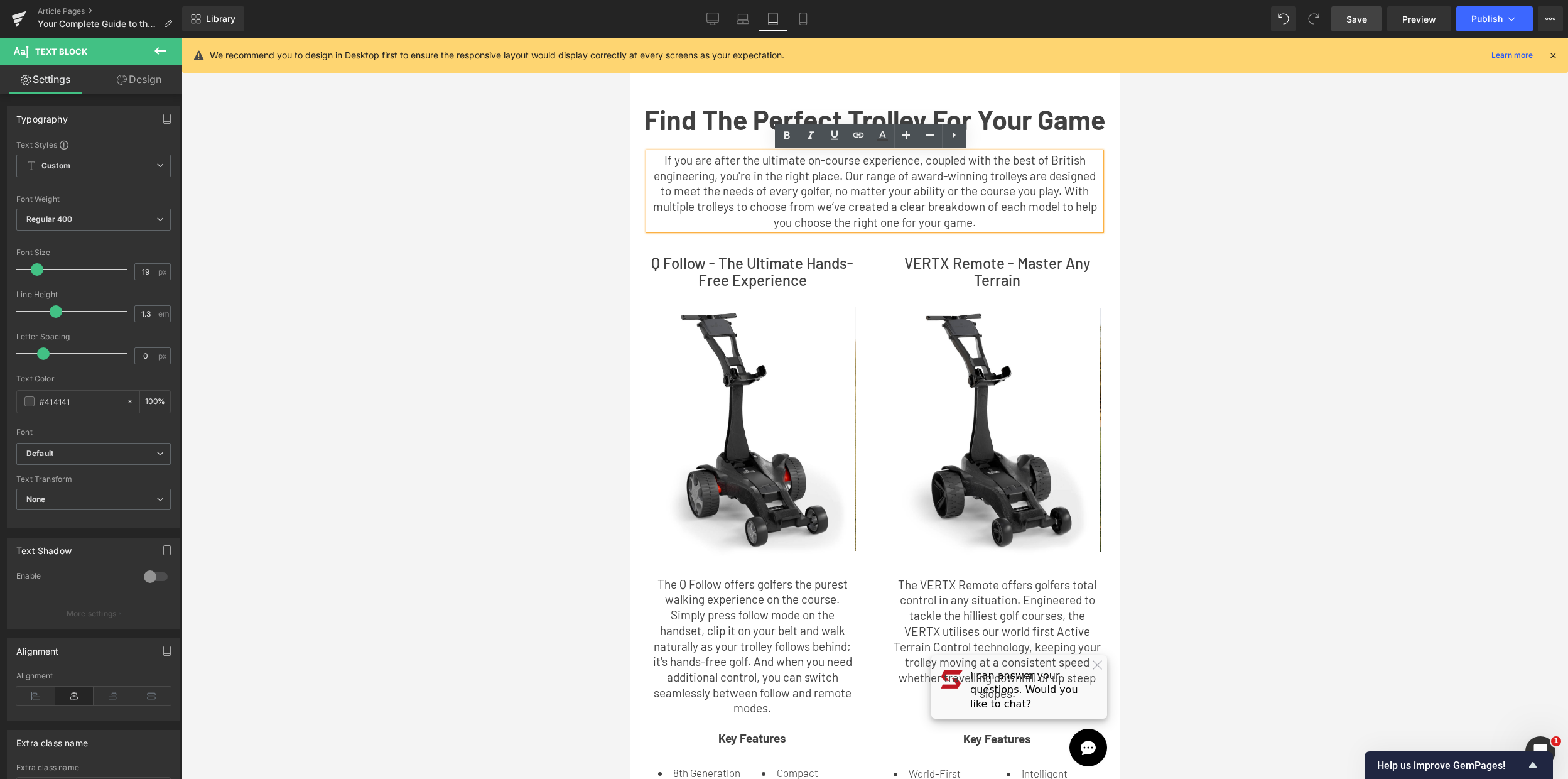
click at [983, 201] on span "If you are after the ultimate on-course experience, coupled with the best of Br…" at bounding box center [875, 190] width 444 height 77
click at [999, 226] on p "If you are after the ultimate on-course experience, coupled with the best of Br…" at bounding box center [874, 191] width 452 height 78
click at [150, 270] on input "19" at bounding box center [146, 271] width 22 height 16
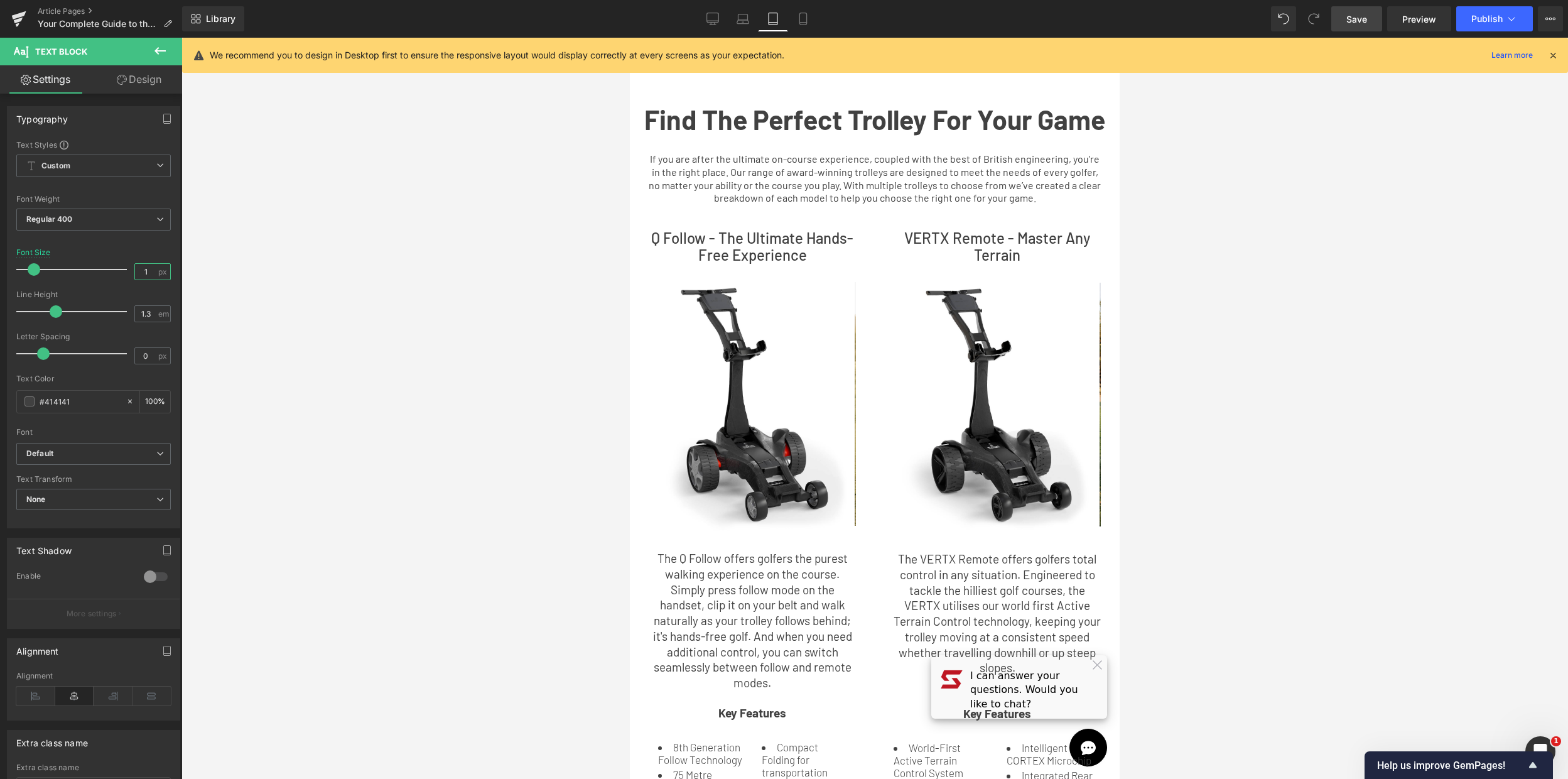
type input "17"
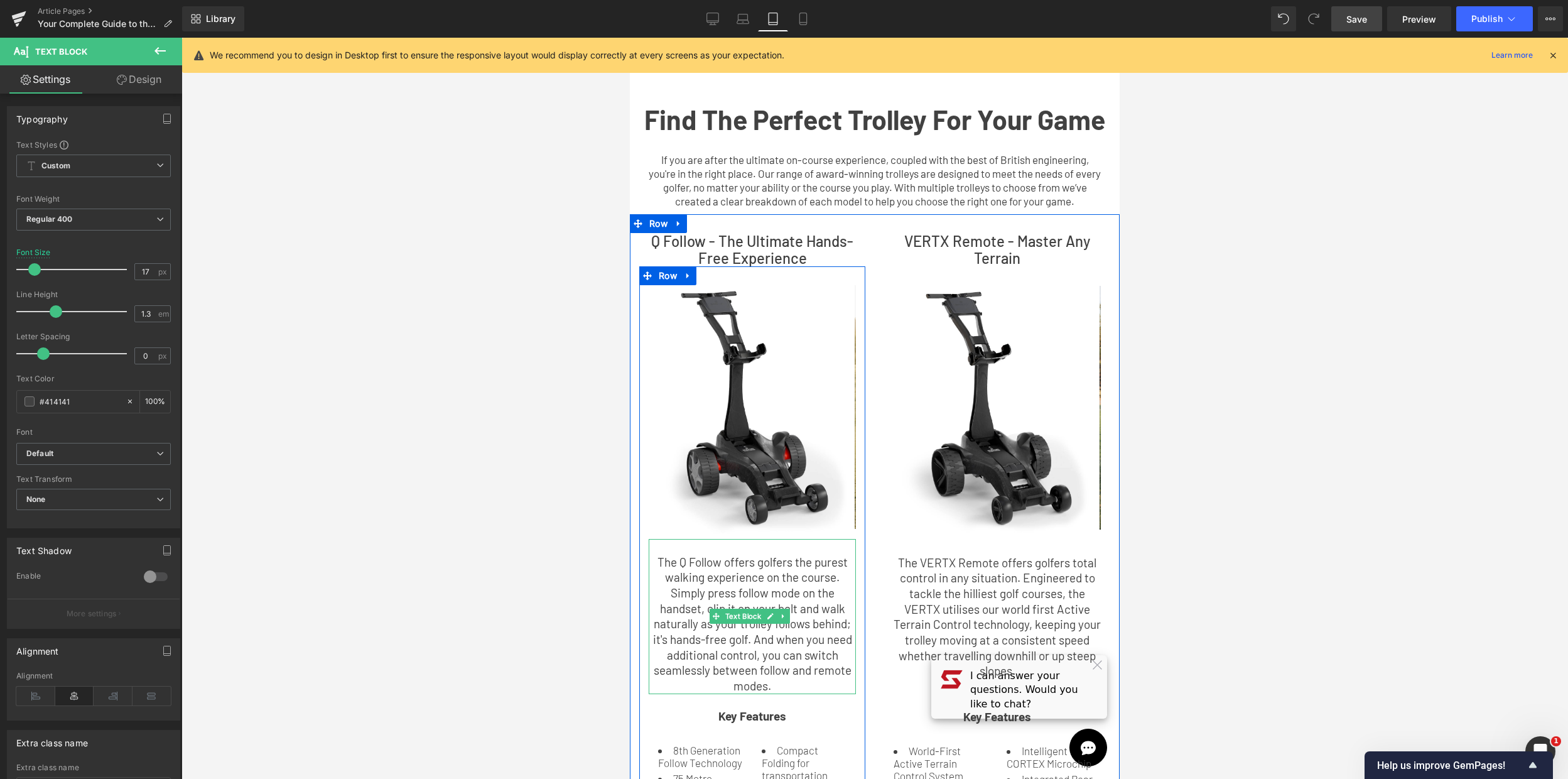
click at [817, 650] on p "The Q Follow offers golfers the purest walking experience on the course. Simply…" at bounding box center [752, 624] width 207 height 140
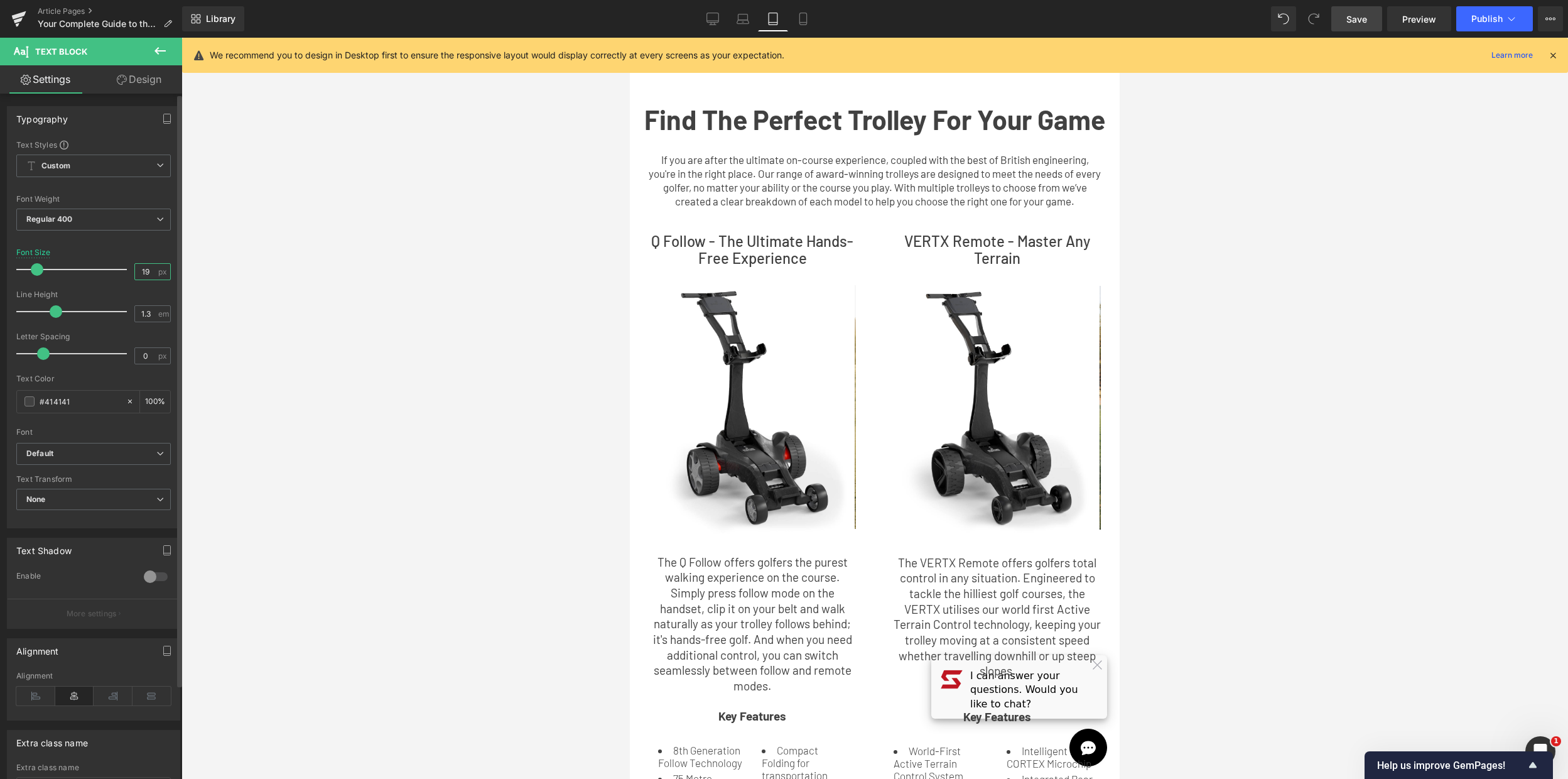
click at [144, 275] on input "19" at bounding box center [146, 271] width 22 height 16
type input "17"
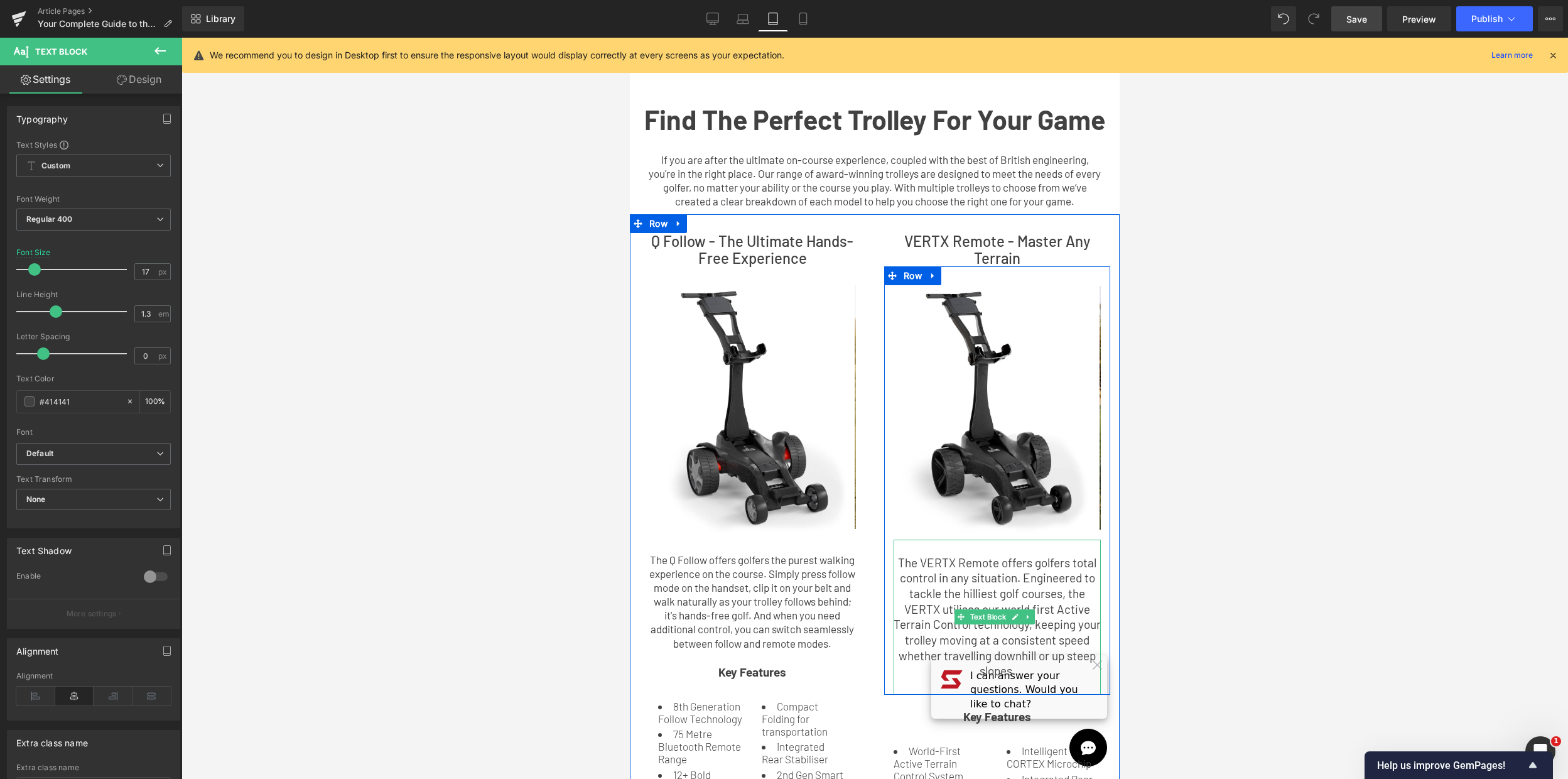
click at [1047, 631] on p "The VERTX Remote offers golfers total control in any situation. Engineered to t…" at bounding box center [997, 617] width 207 height 125
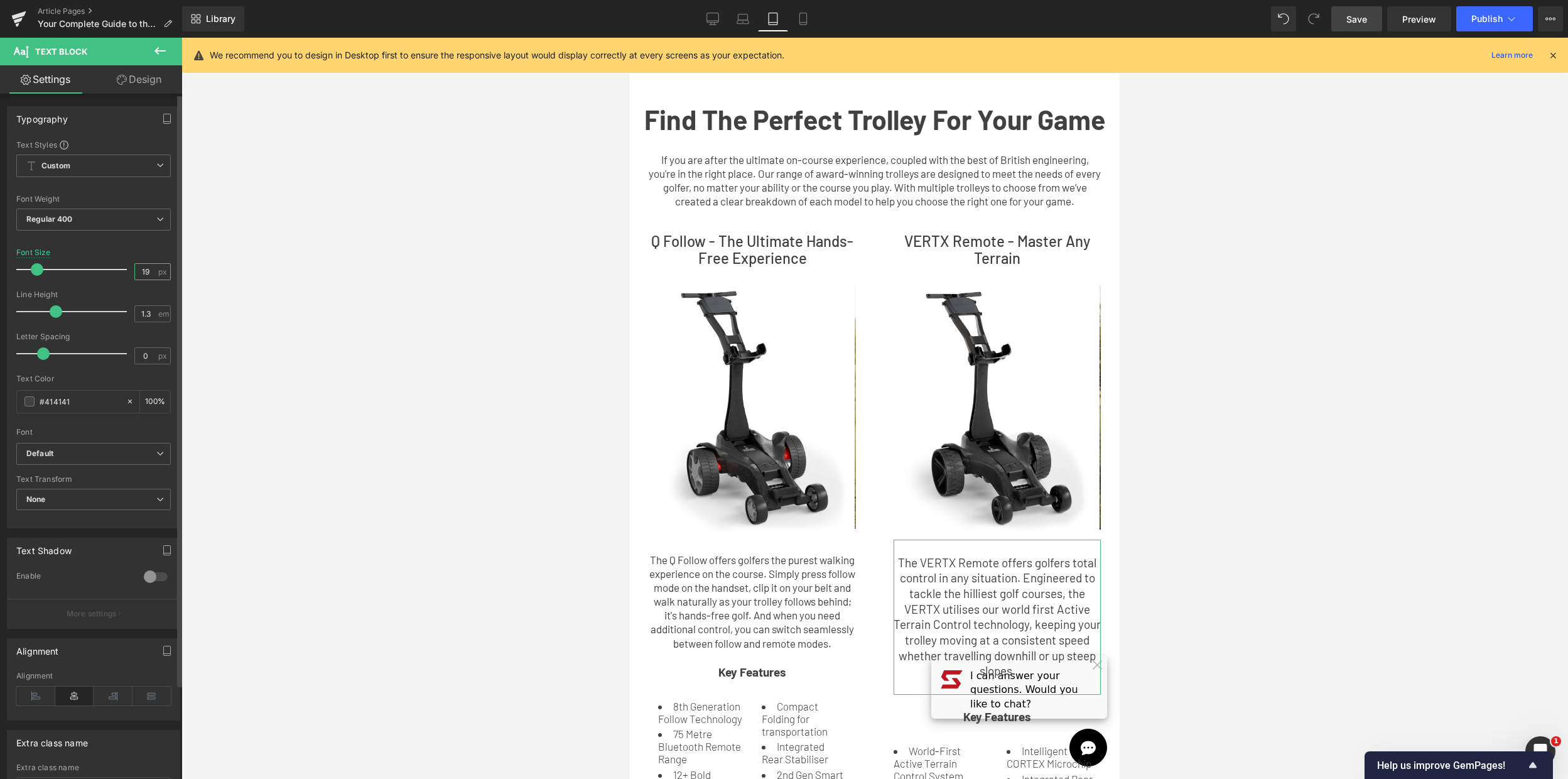
click at [149, 274] on input "19" at bounding box center [146, 271] width 22 height 16
type input "17"
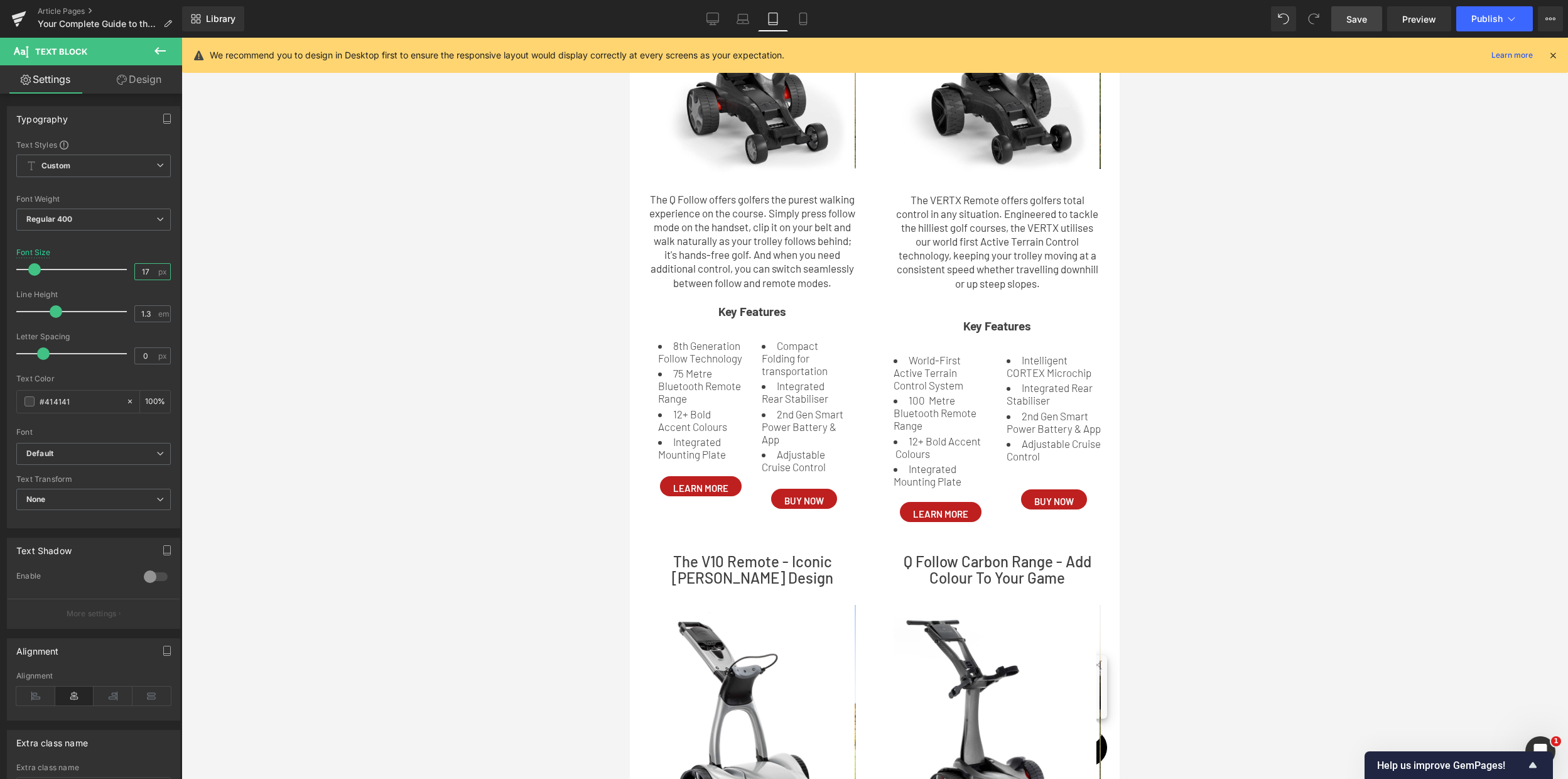
scroll to position [388, 0]
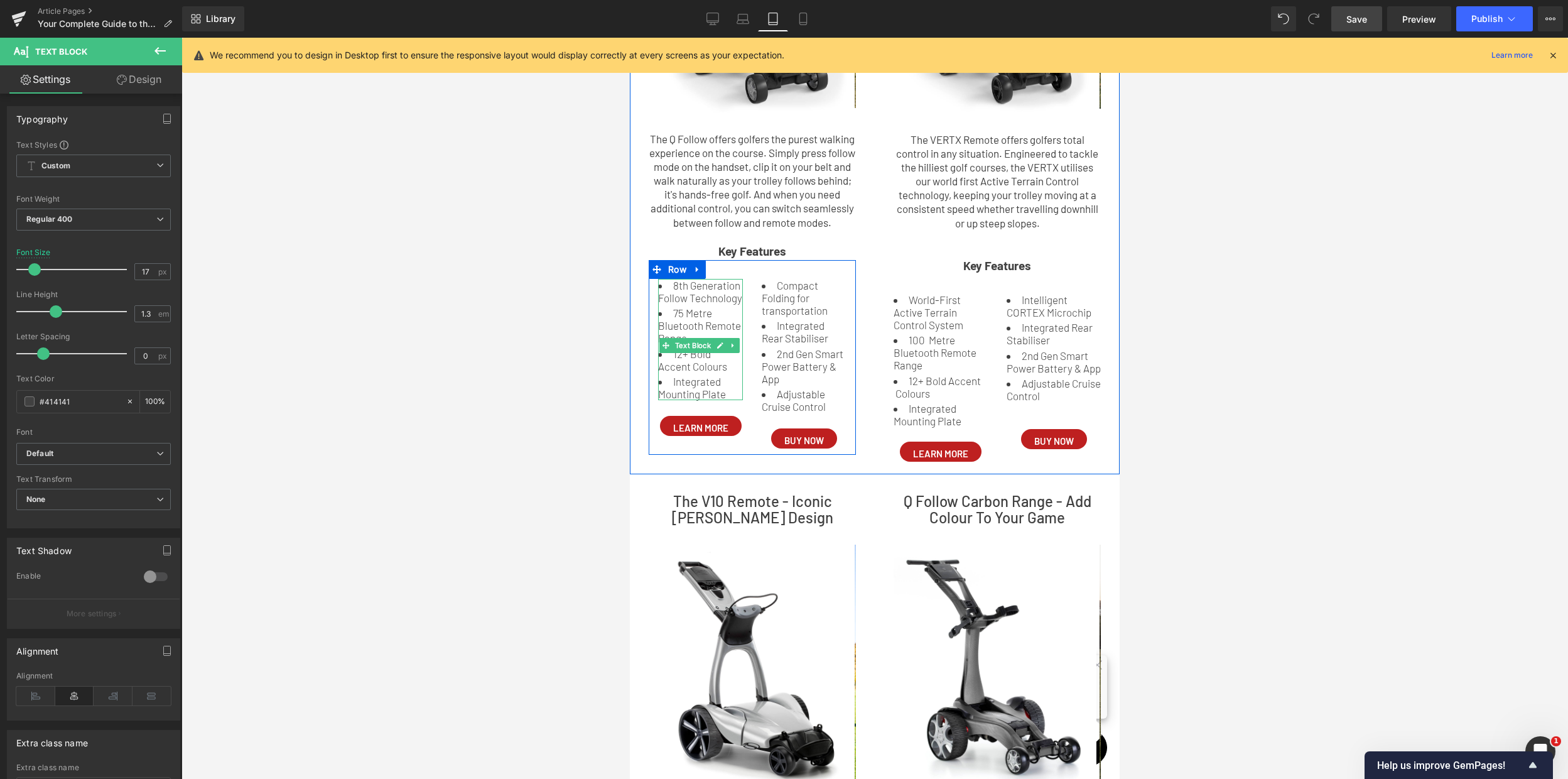
click at [712, 400] on li "Integrated Mounting Plate" at bounding box center [700, 387] width 85 height 25
click at [146, 274] on input "17" at bounding box center [146, 271] width 22 height 16
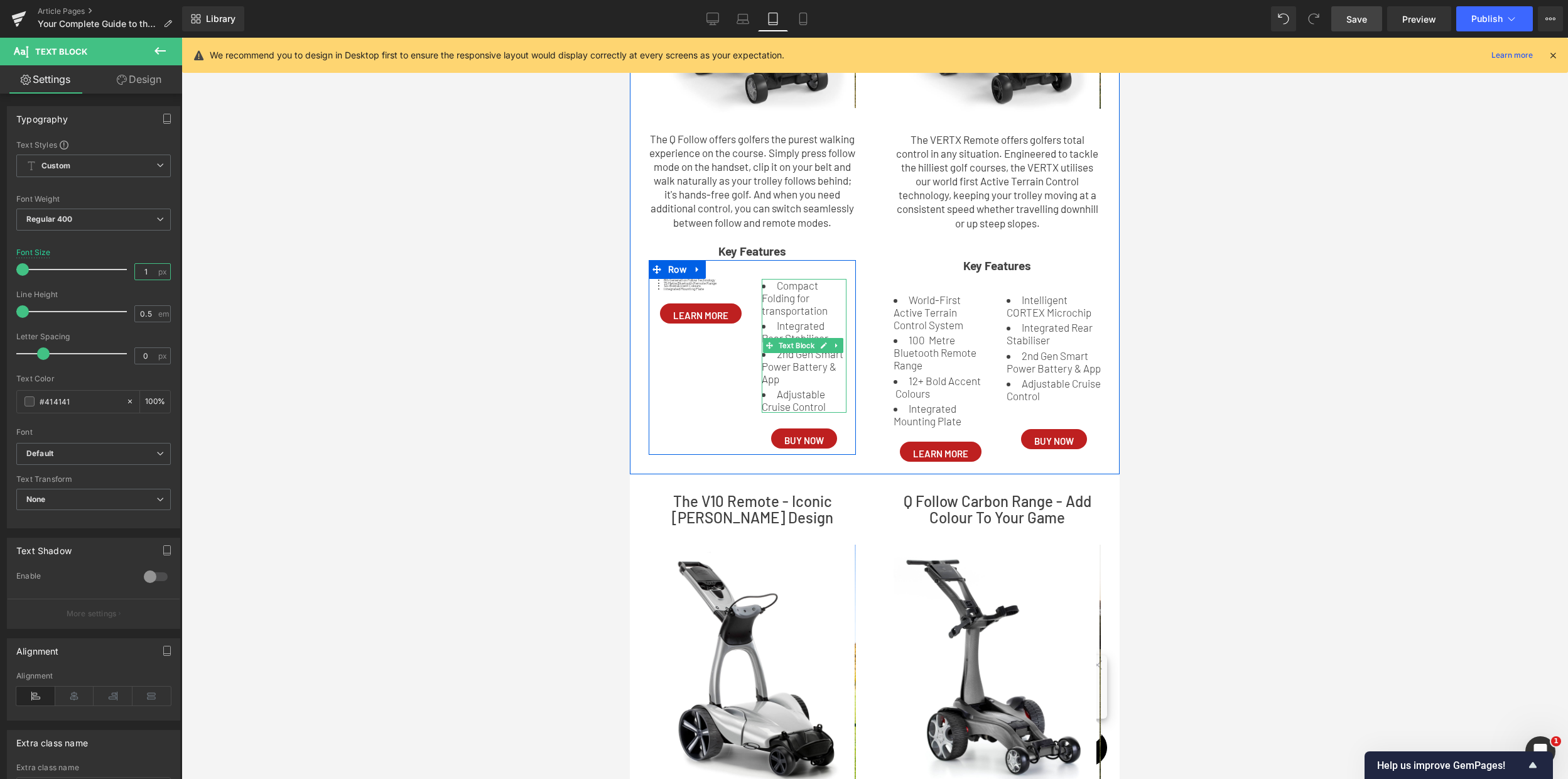
type input "6"
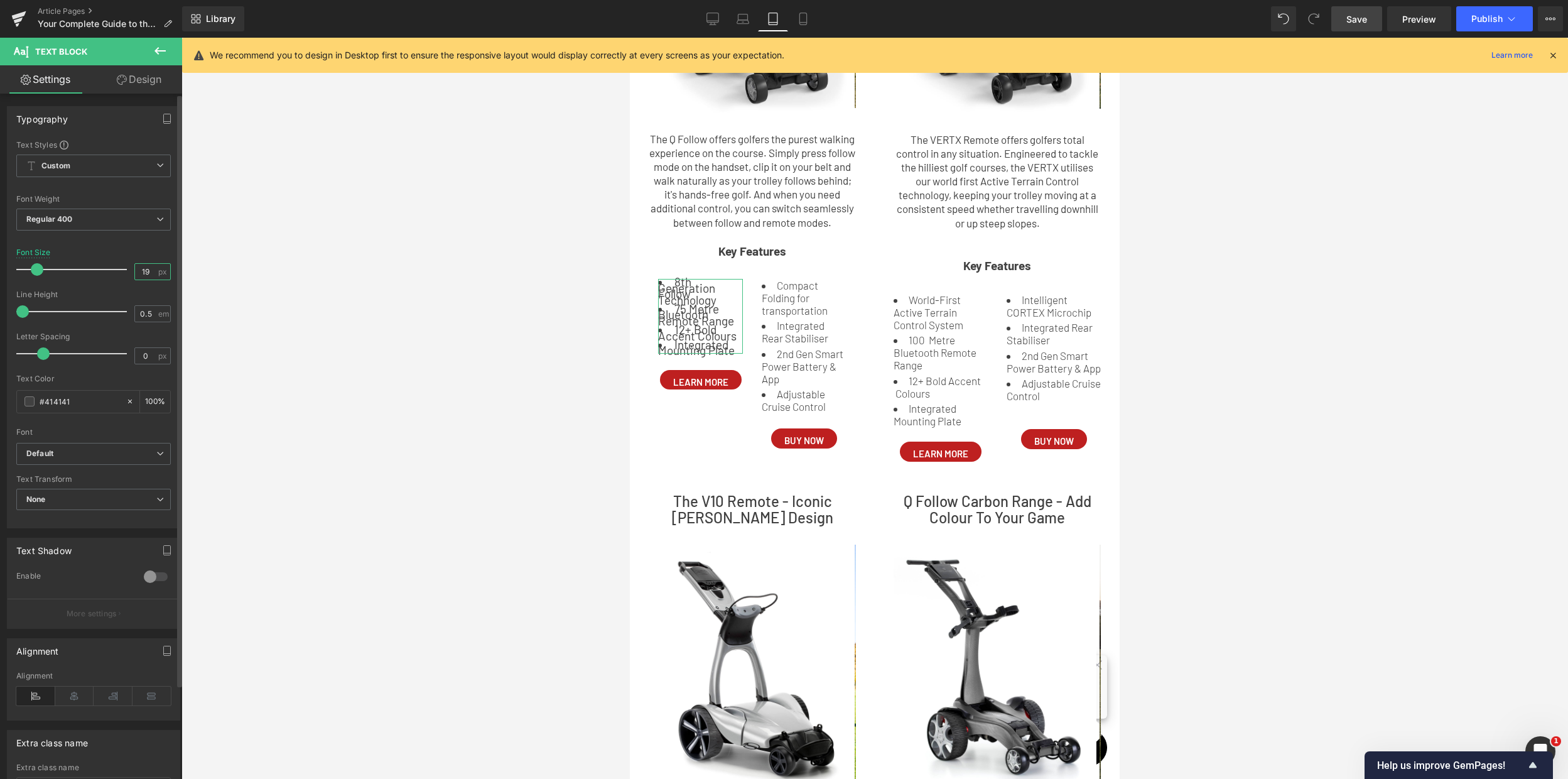
type input "19"
drag, startPoint x: 22, startPoint y: 315, endPoint x: 43, endPoint y: 319, distance: 21.4
click at [43, 319] on div at bounding box center [74, 311] width 104 height 25
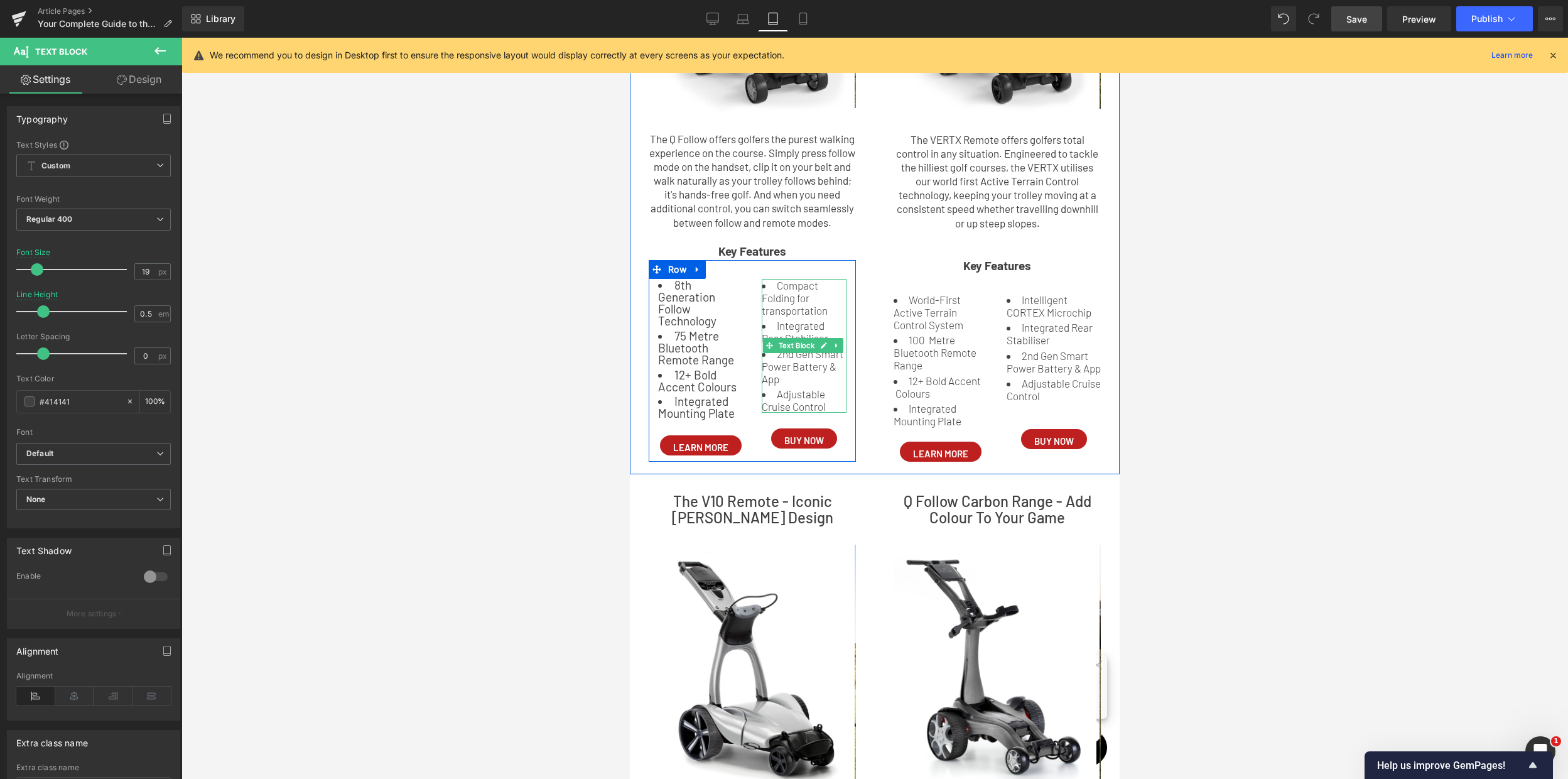
click at [805, 385] on li "2nd Gen Smart Power Battery & App" at bounding box center [804, 366] width 85 height 38
click at [796, 384] on li "2nd Gen Smart Power Battery & App" at bounding box center [804, 366] width 85 height 38
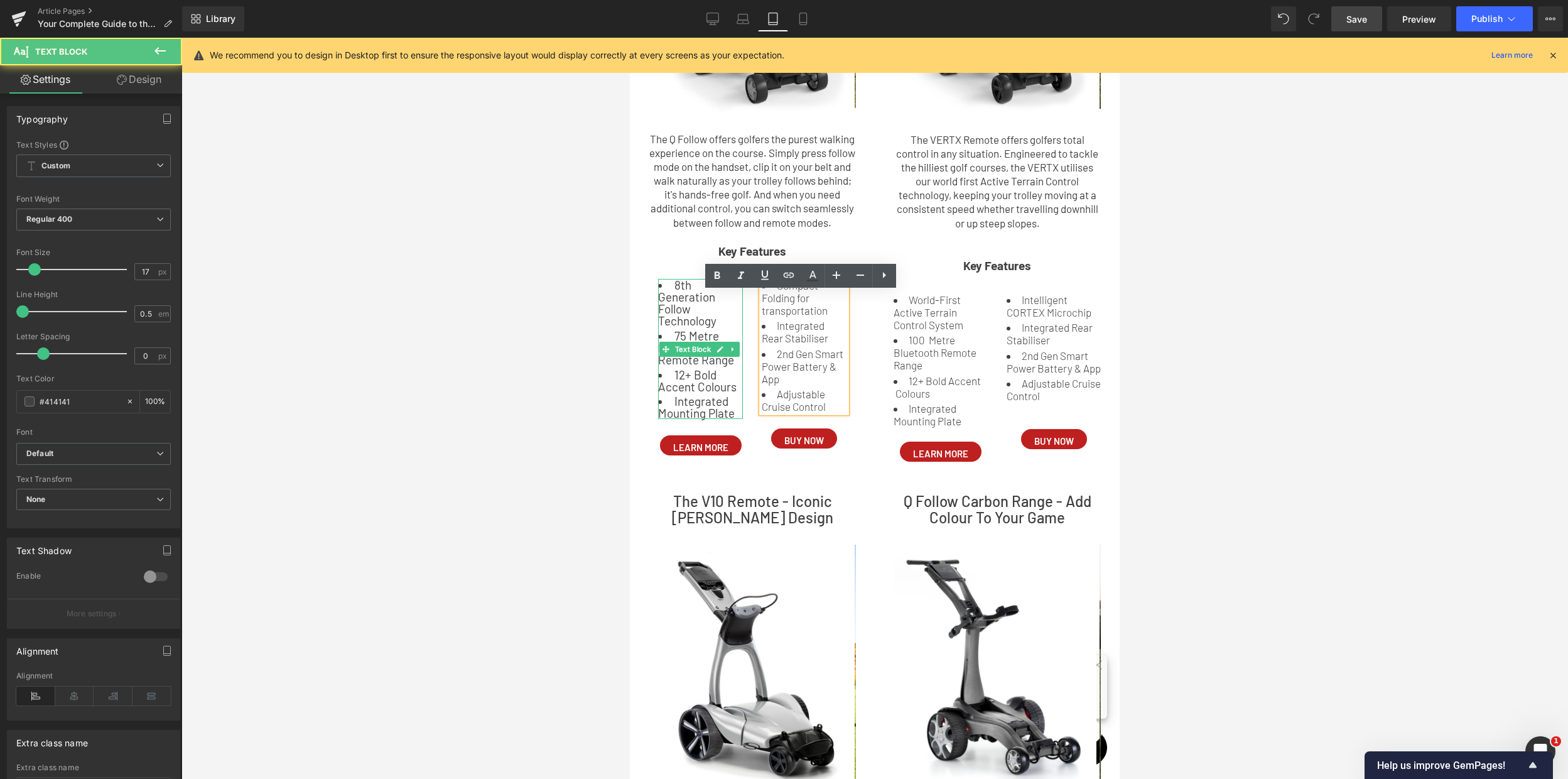
click at [687, 407] on li "Integrated Mounting Plate" at bounding box center [700, 407] width 85 height 24
